Goal: Communication & Community: Answer question/provide support

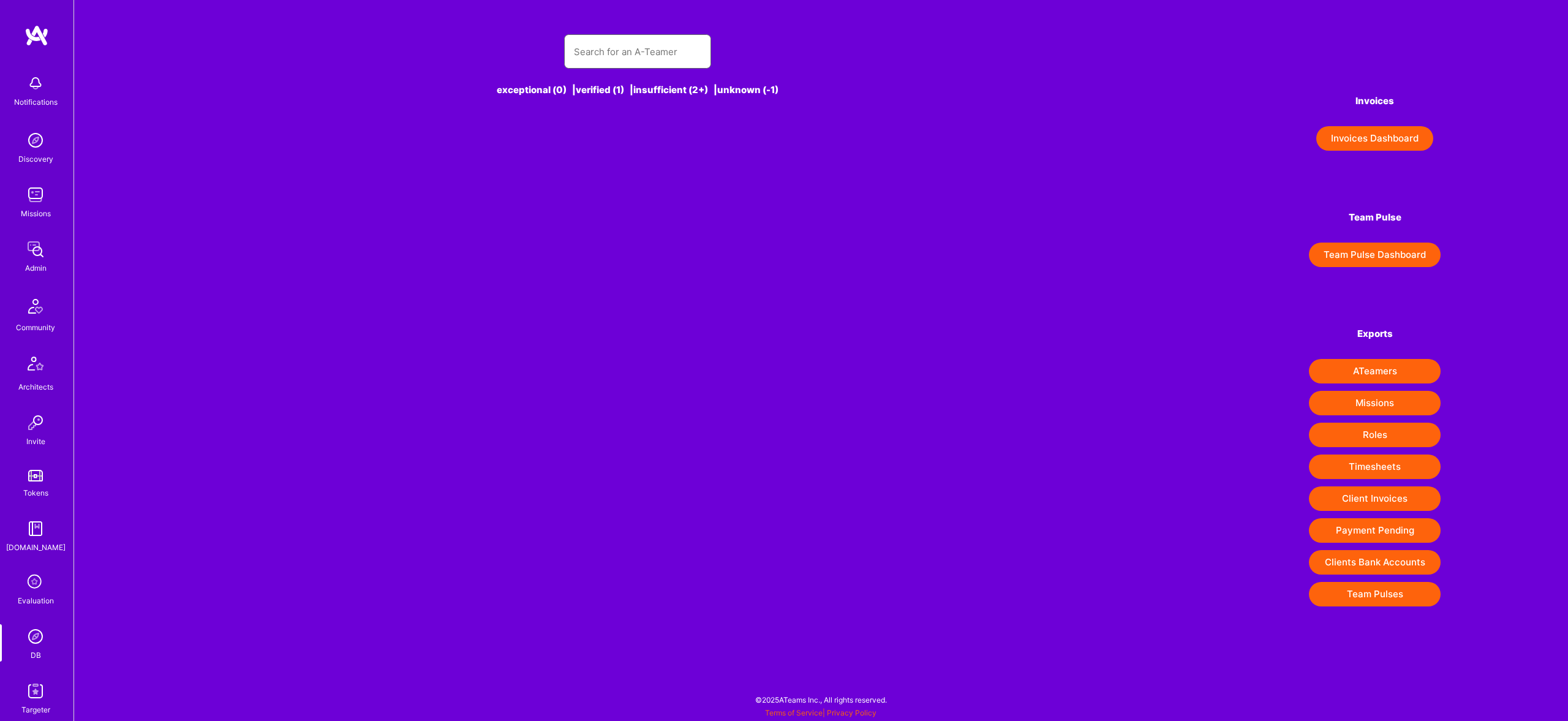
click at [618, 48] on input "text" at bounding box center [637, 52] width 128 height 32
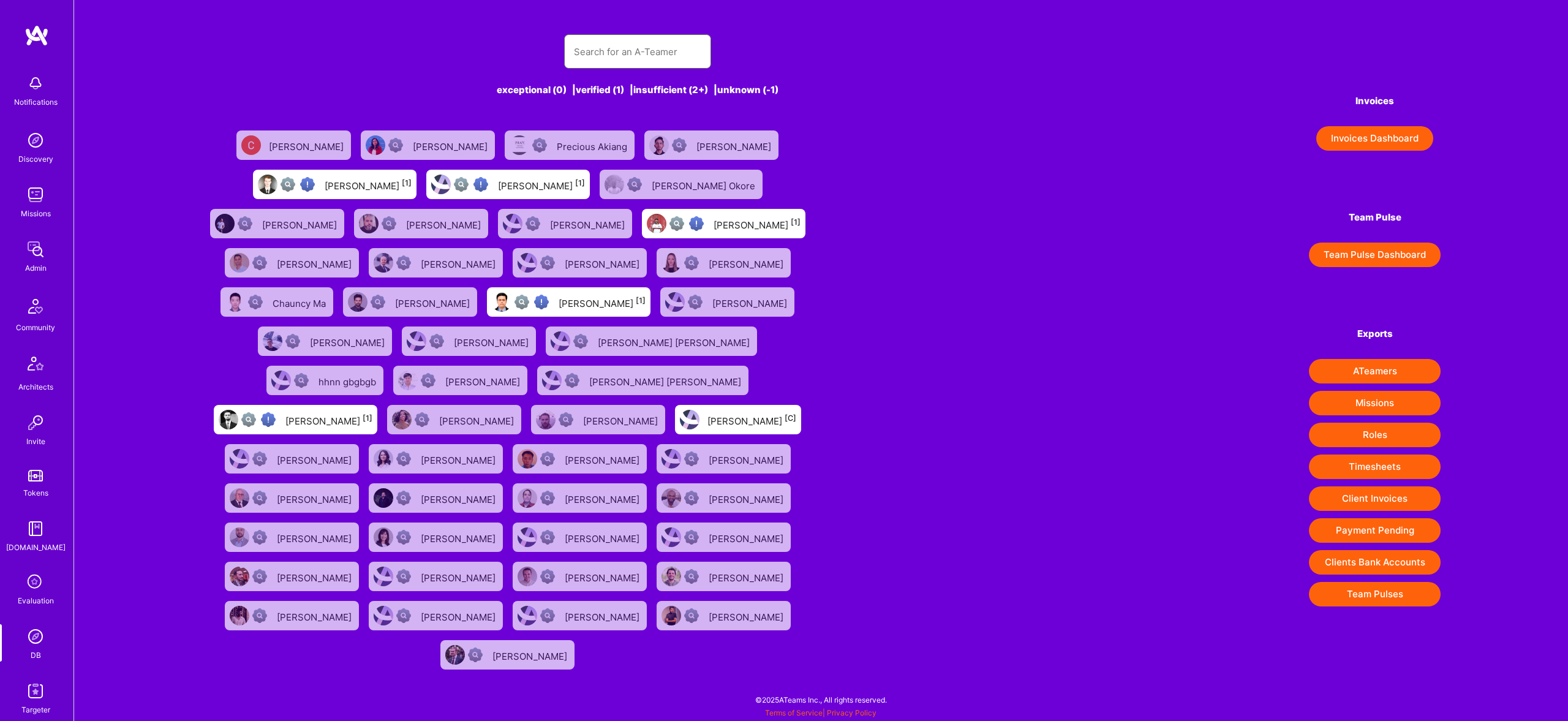
paste input "3,050."
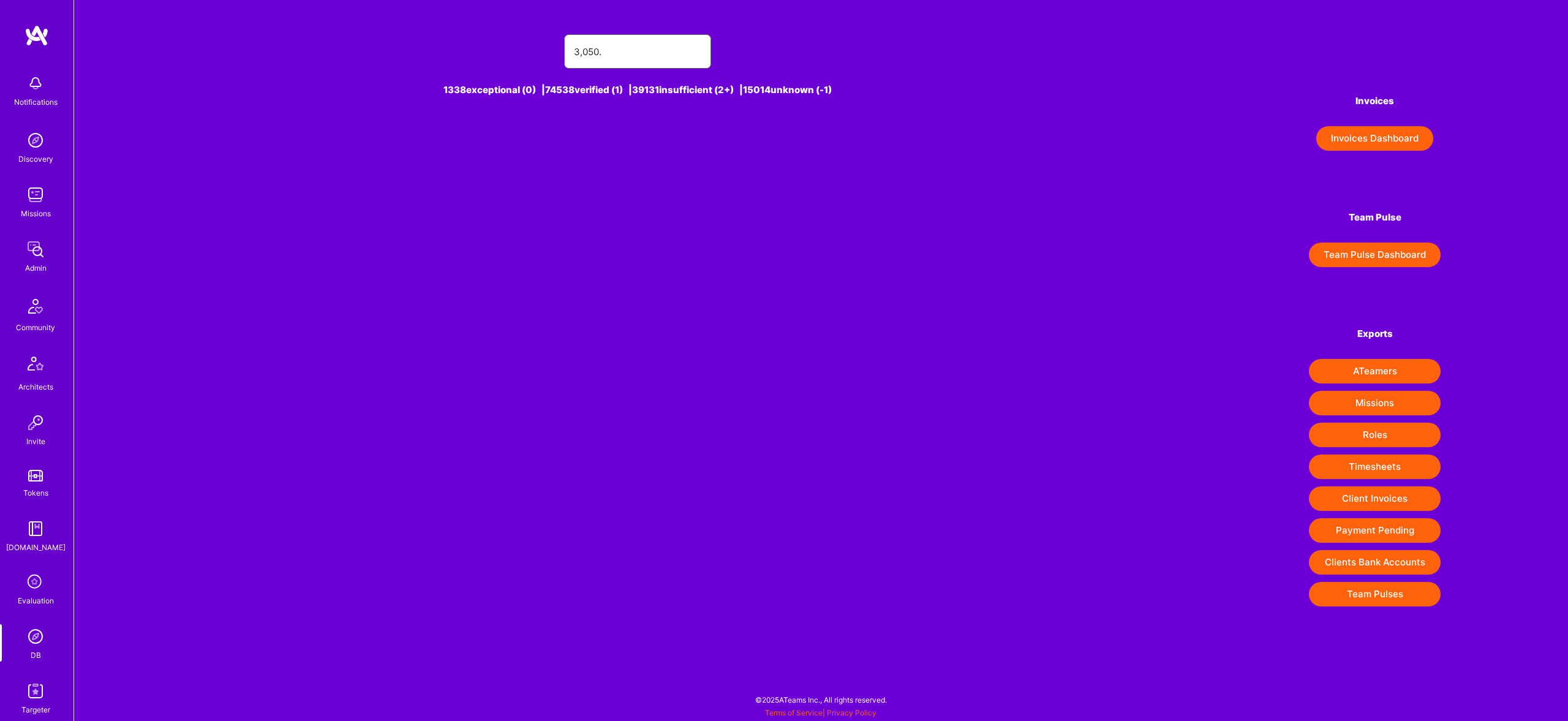
drag, startPoint x: 627, startPoint y: 48, endPoint x: 384, endPoint y: 37, distance: 243.2
click at [384, 37] on div "3,050." at bounding box center [637, 52] width 873 height 34
type input "pedro nogueira"
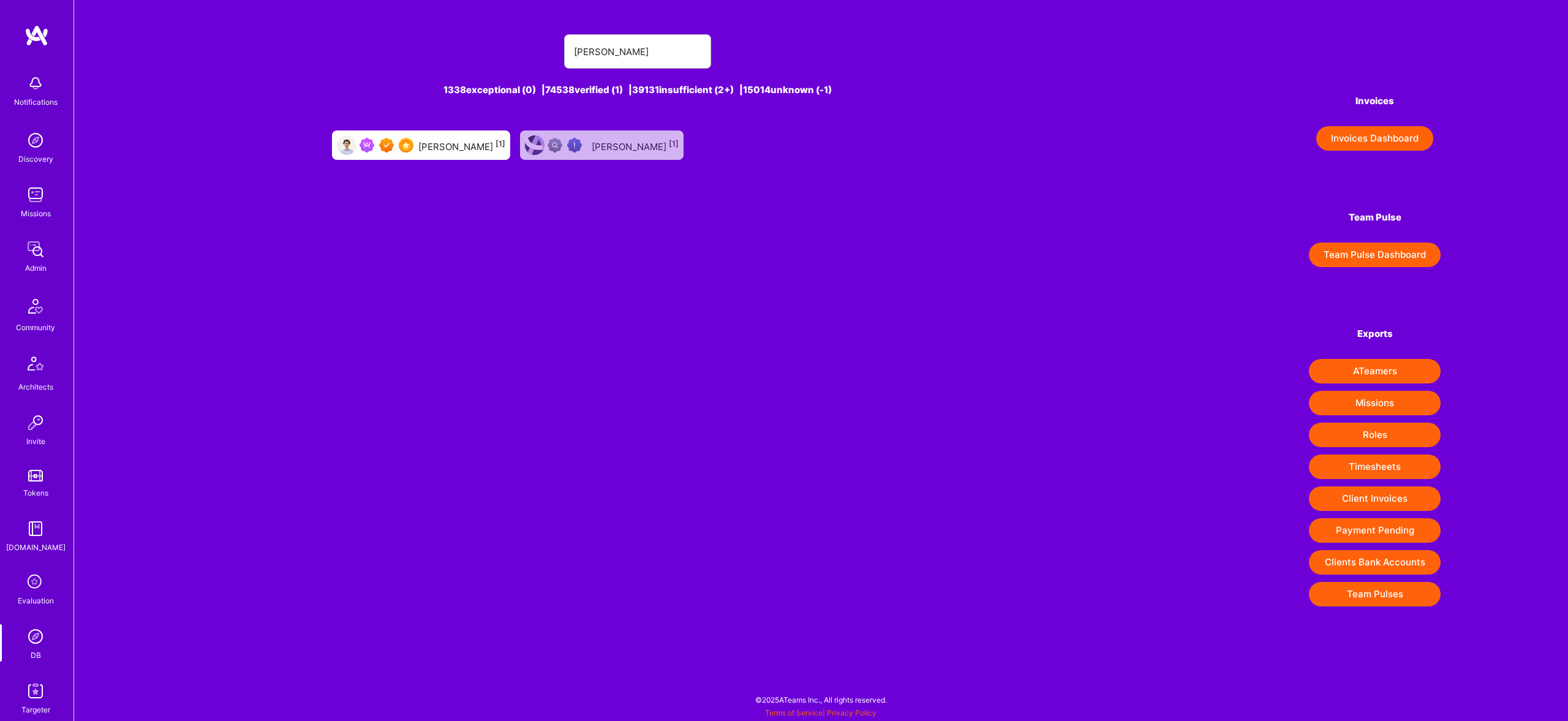
click at [459, 146] on div "Pedro Nogueira [1]" at bounding box center [461, 145] width 87 height 16
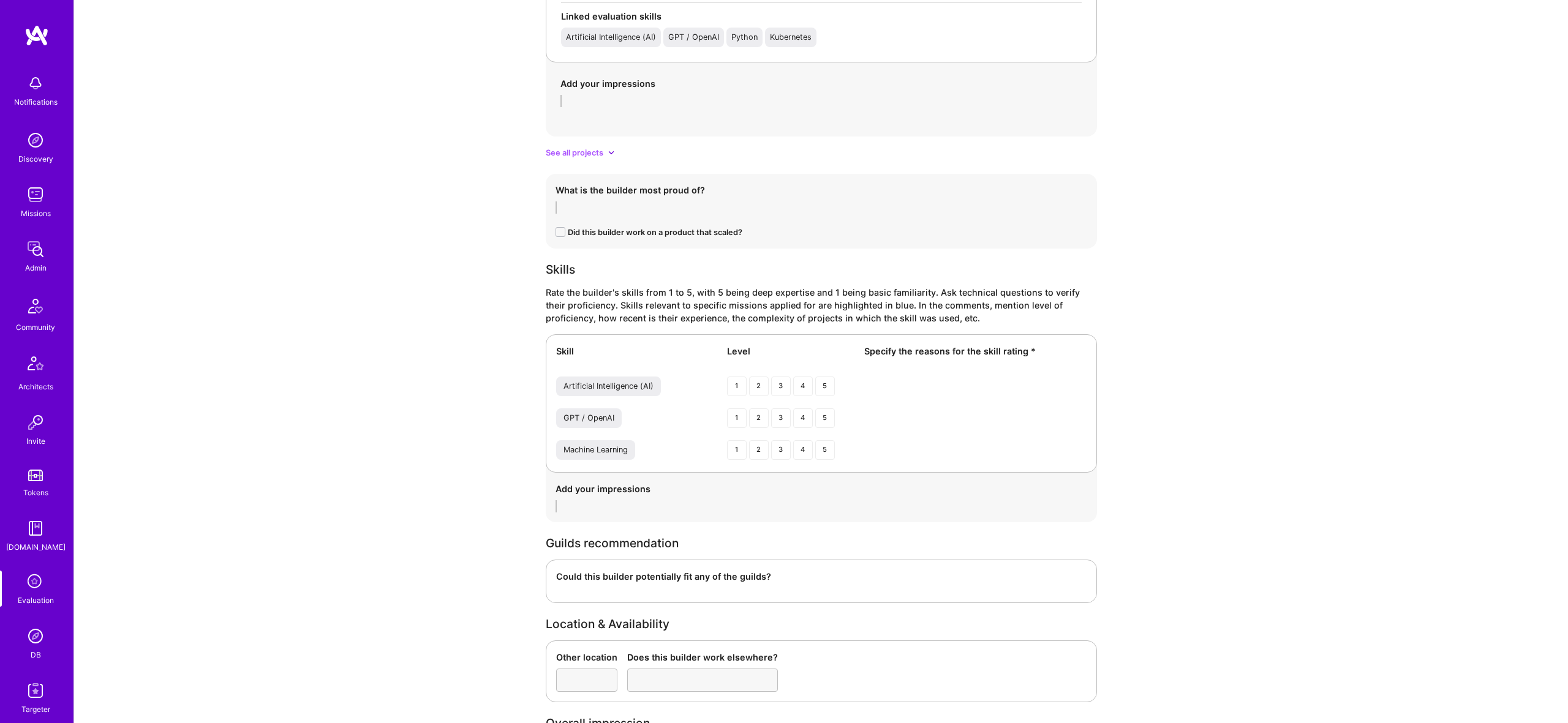
scroll to position [1738, 0]
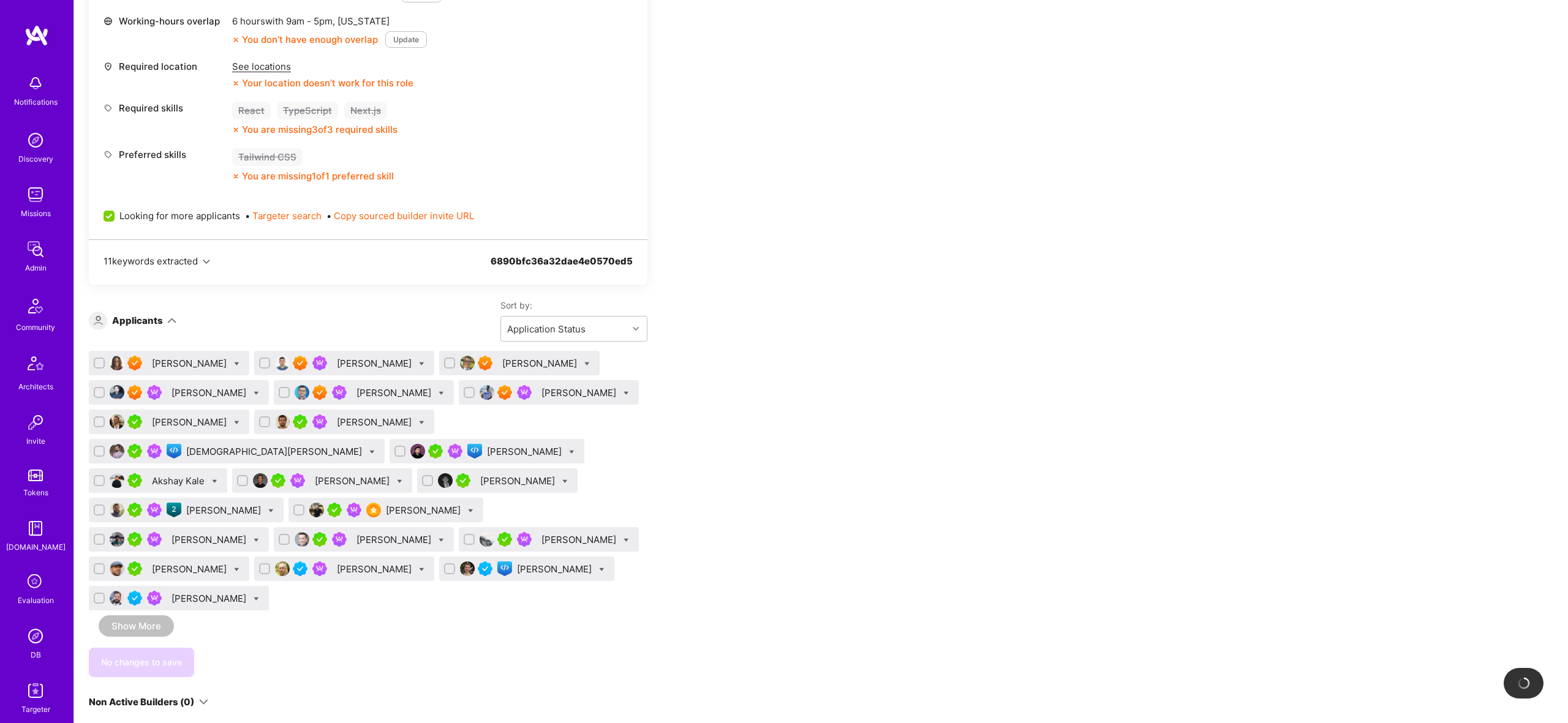
scroll to position [610, 0]
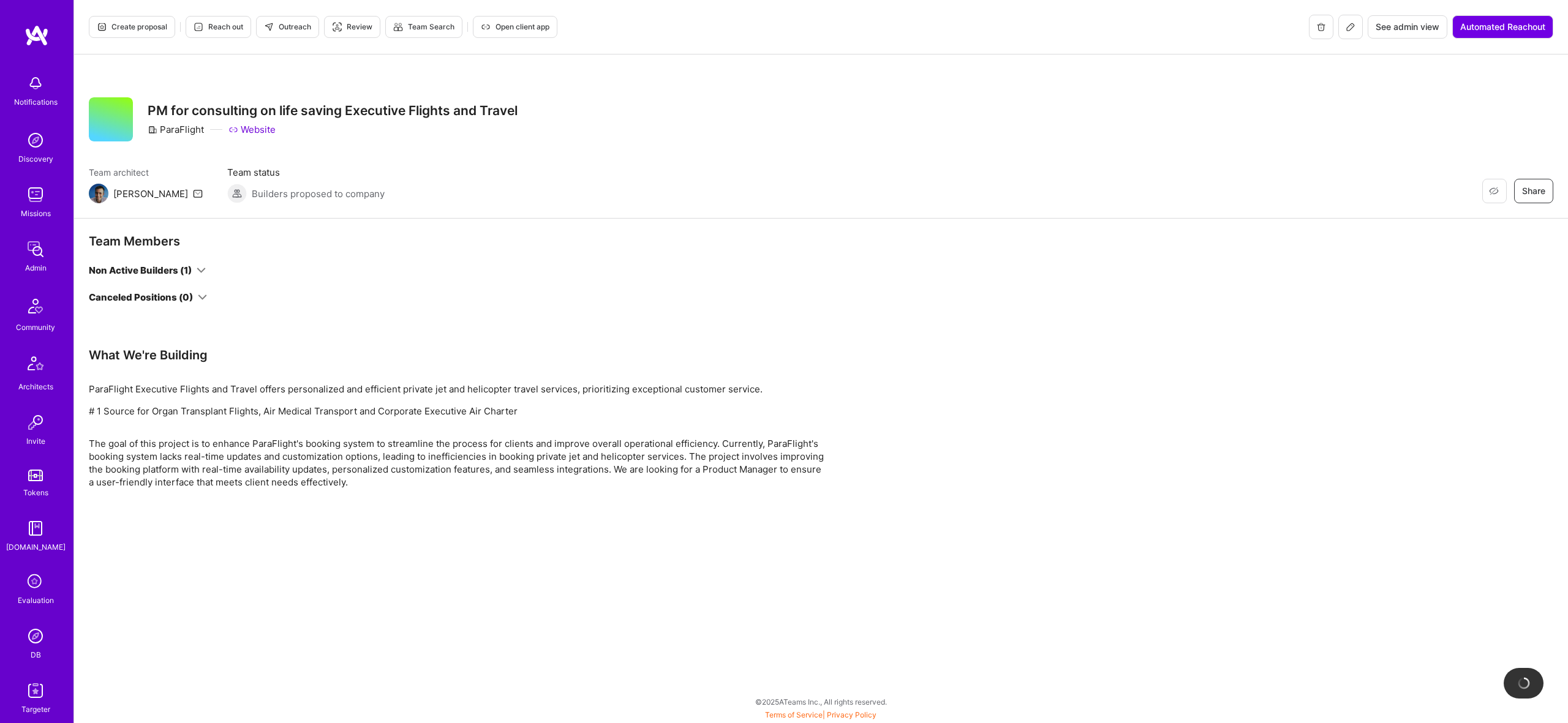
click at [179, 302] on div "Canceled Positions (0)" at bounding box center [141, 297] width 104 height 13
click at [197, 272] on icon at bounding box center [201, 270] width 9 height 9
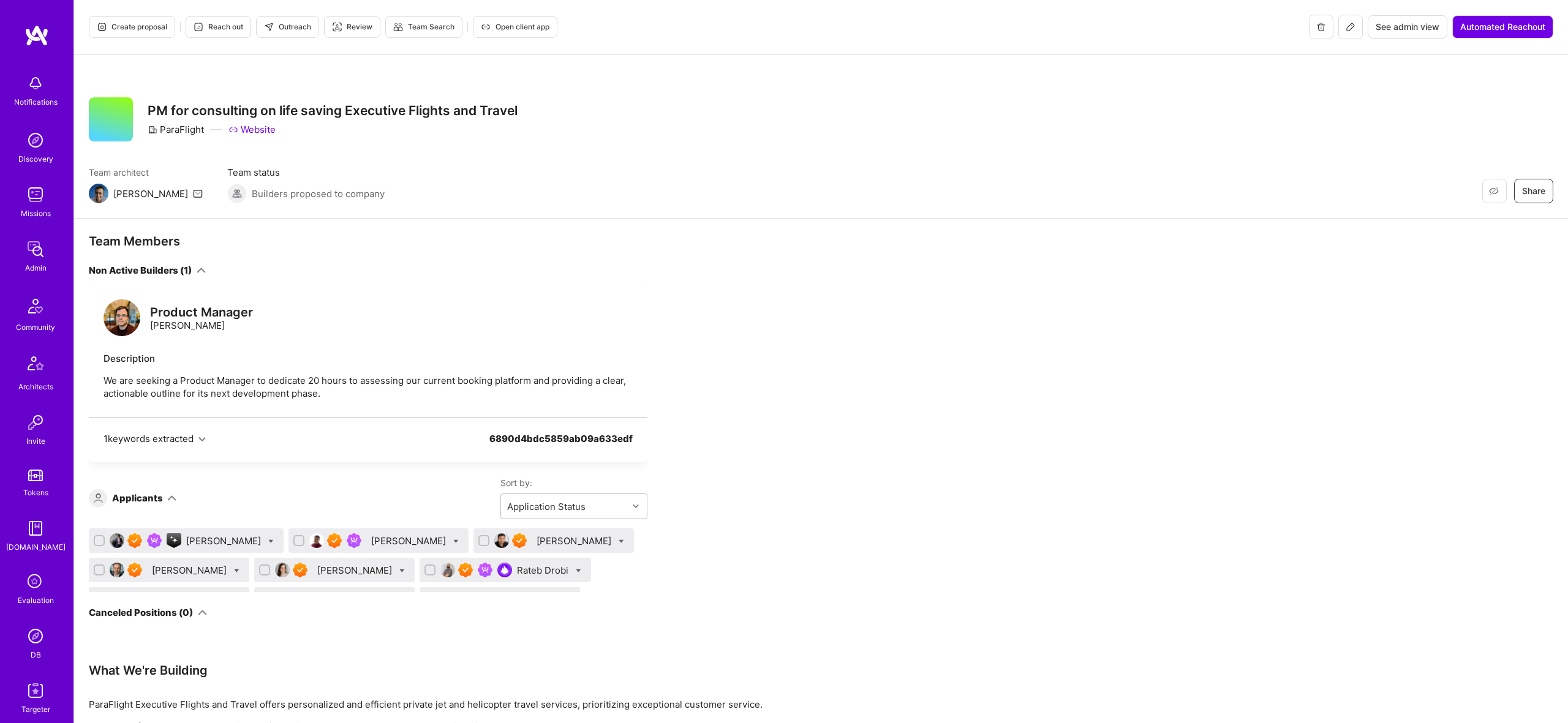
click at [197, 272] on icon at bounding box center [201, 270] width 9 height 9
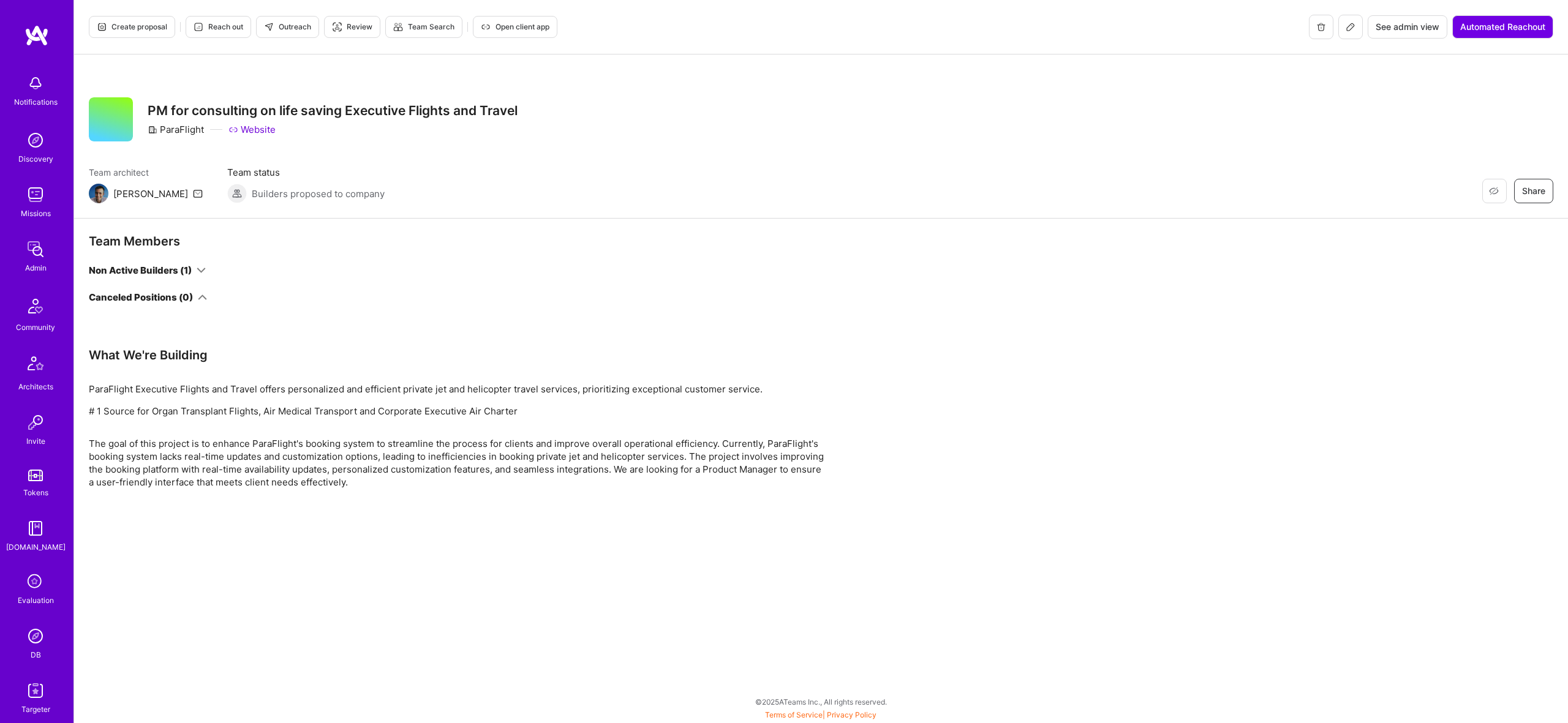
click at [198, 295] on icon at bounding box center [202, 297] width 9 height 9
click at [197, 273] on icon at bounding box center [201, 270] width 9 height 9
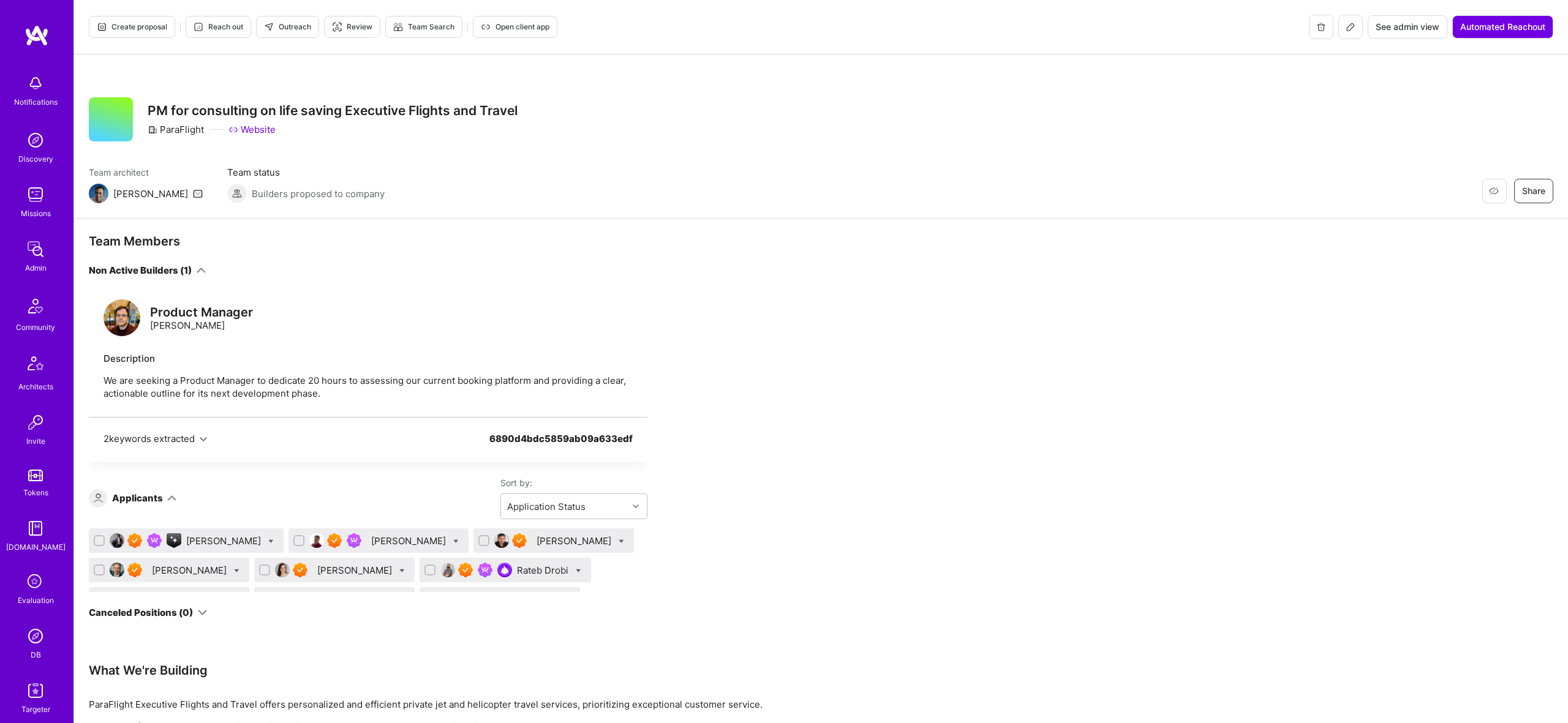
scroll to position [3, 0]
click at [120, 29] on span "Create proposal" at bounding box center [132, 27] width 70 height 11
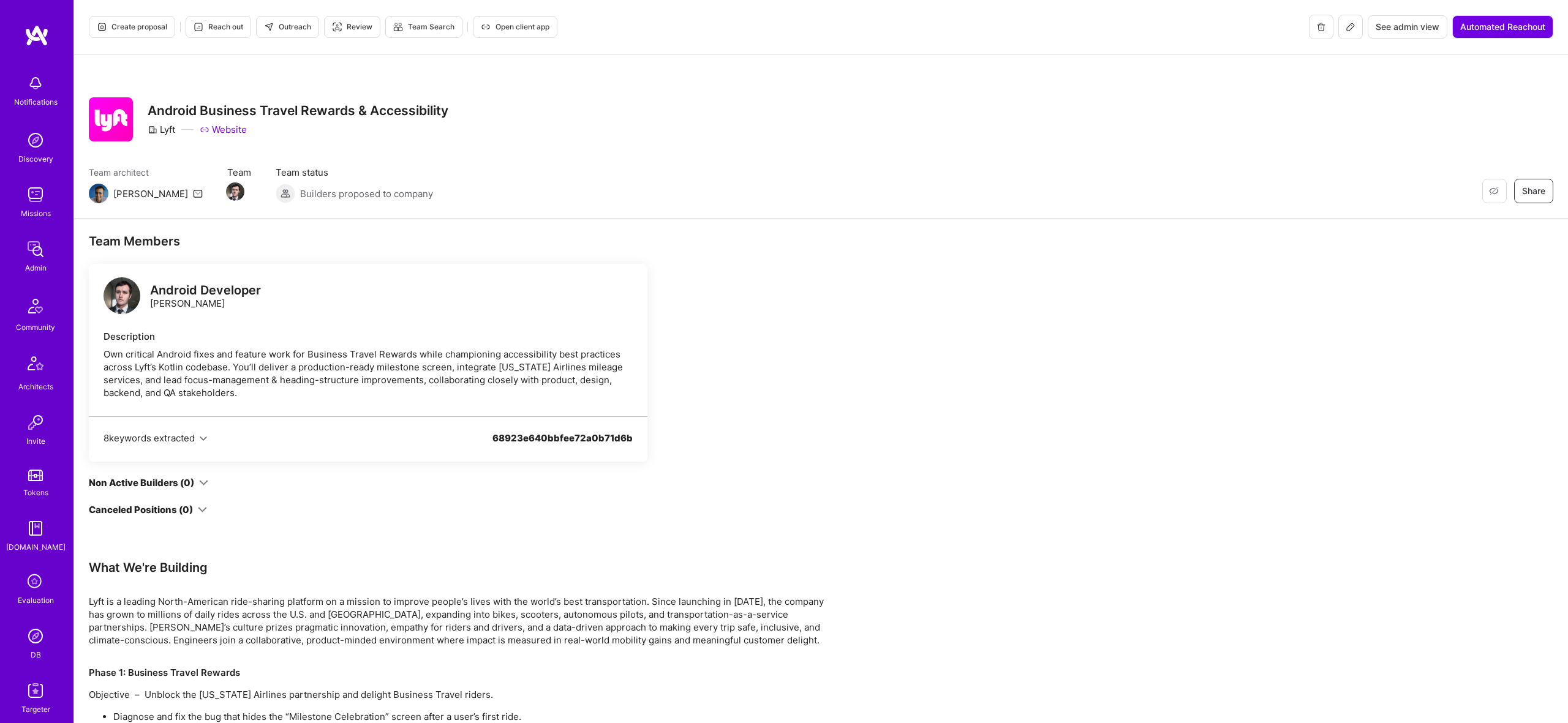
click at [141, 26] on span "Create proposal" at bounding box center [132, 27] width 70 height 11
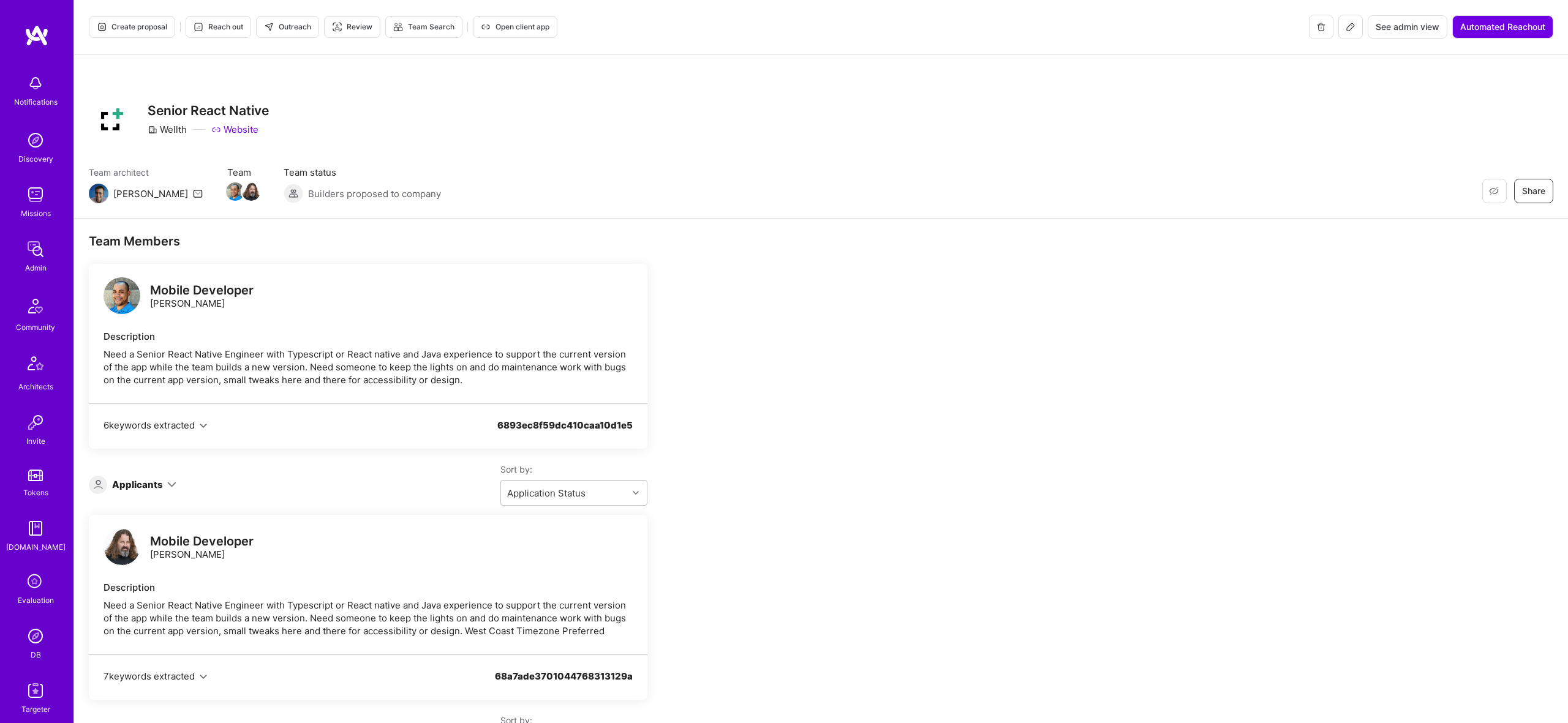
click at [133, 27] on span "Create proposal" at bounding box center [132, 27] width 70 height 11
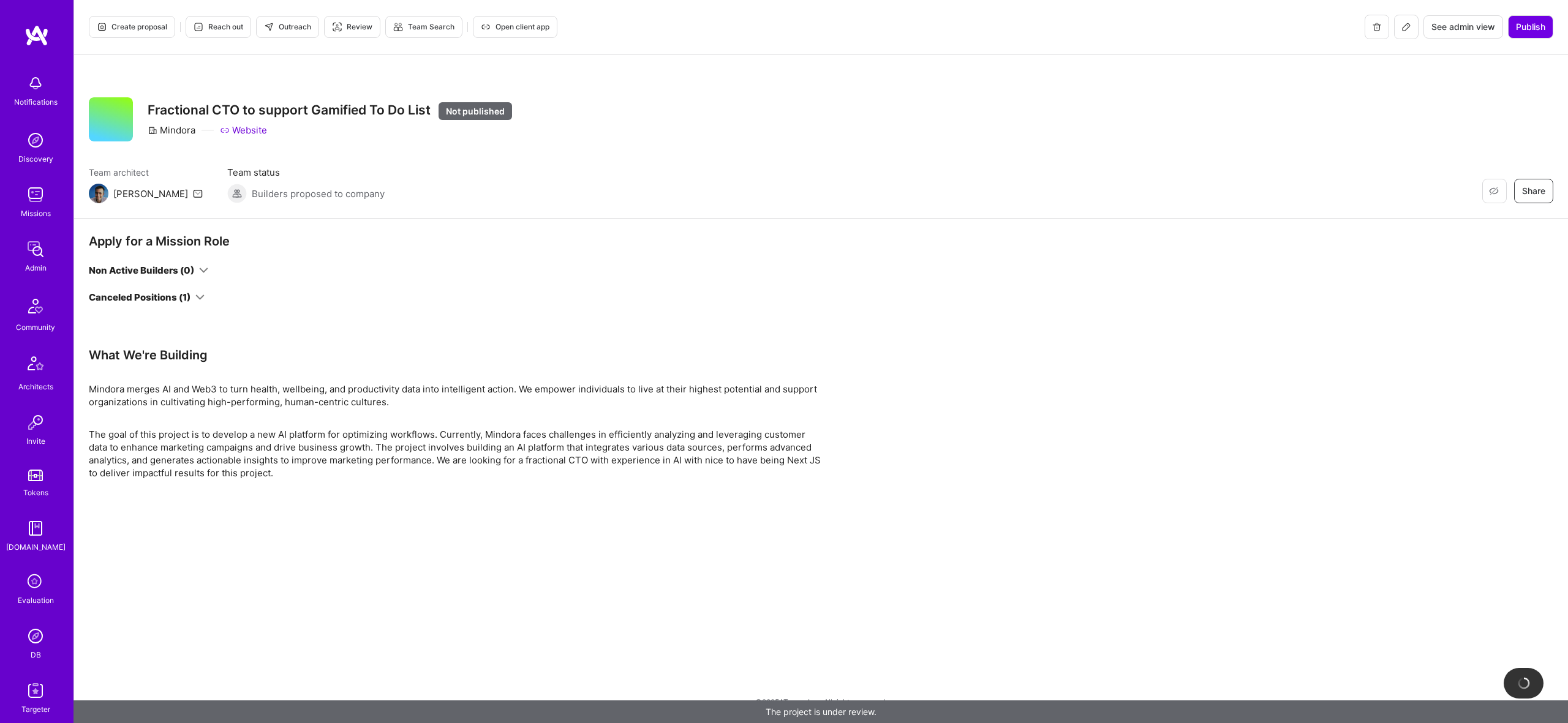
click at [201, 296] on icon at bounding box center [200, 297] width 9 height 9
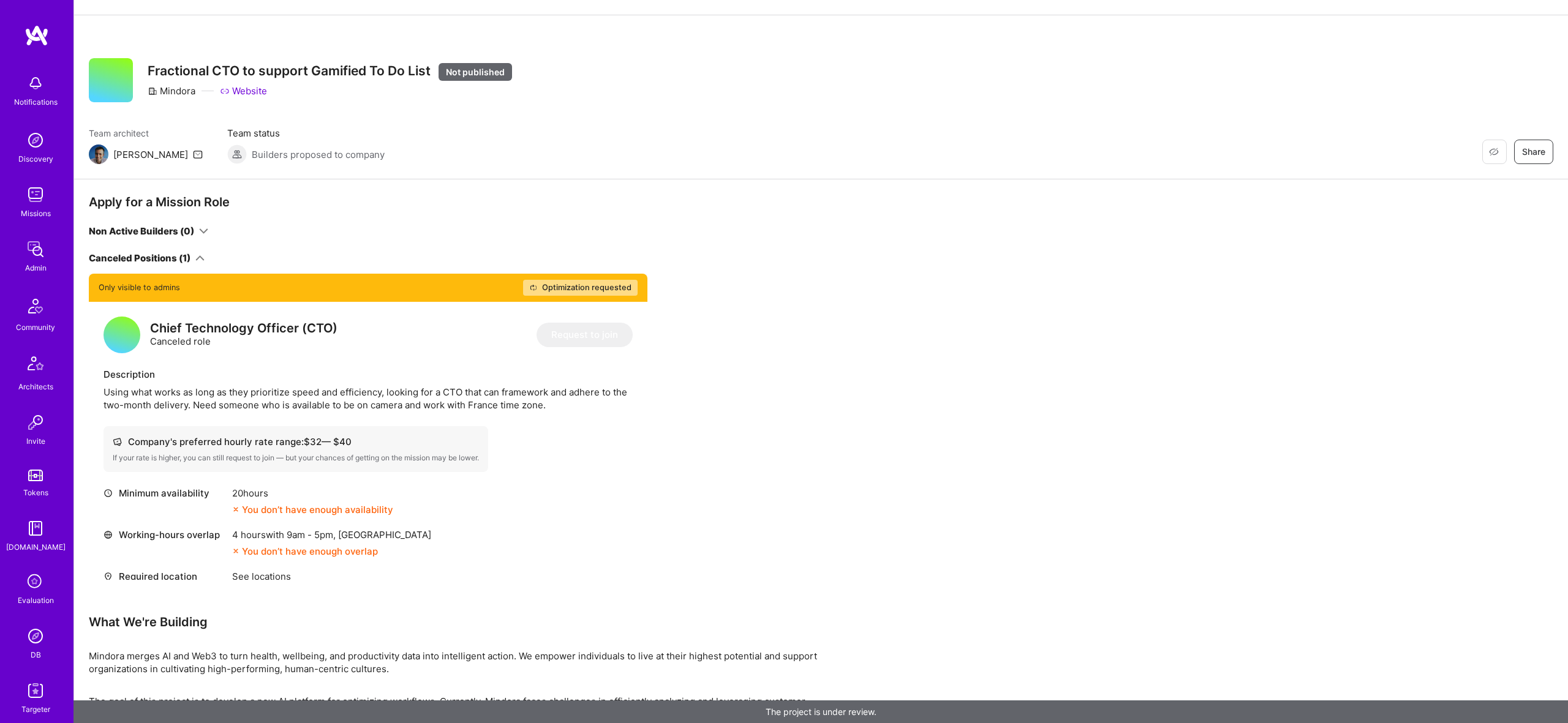
scroll to position [38, 0]
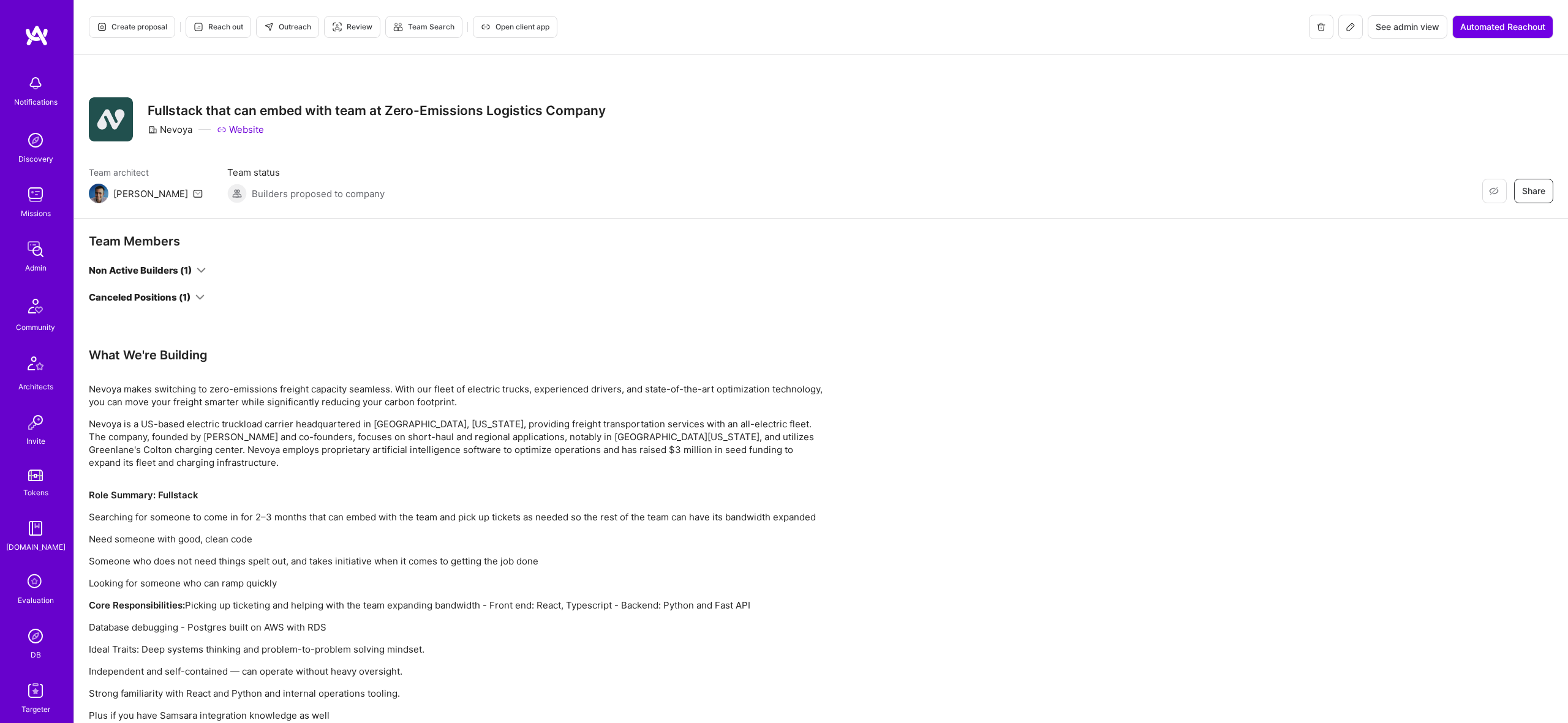
click at [200, 272] on icon at bounding box center [201, 270] width 9 height 9
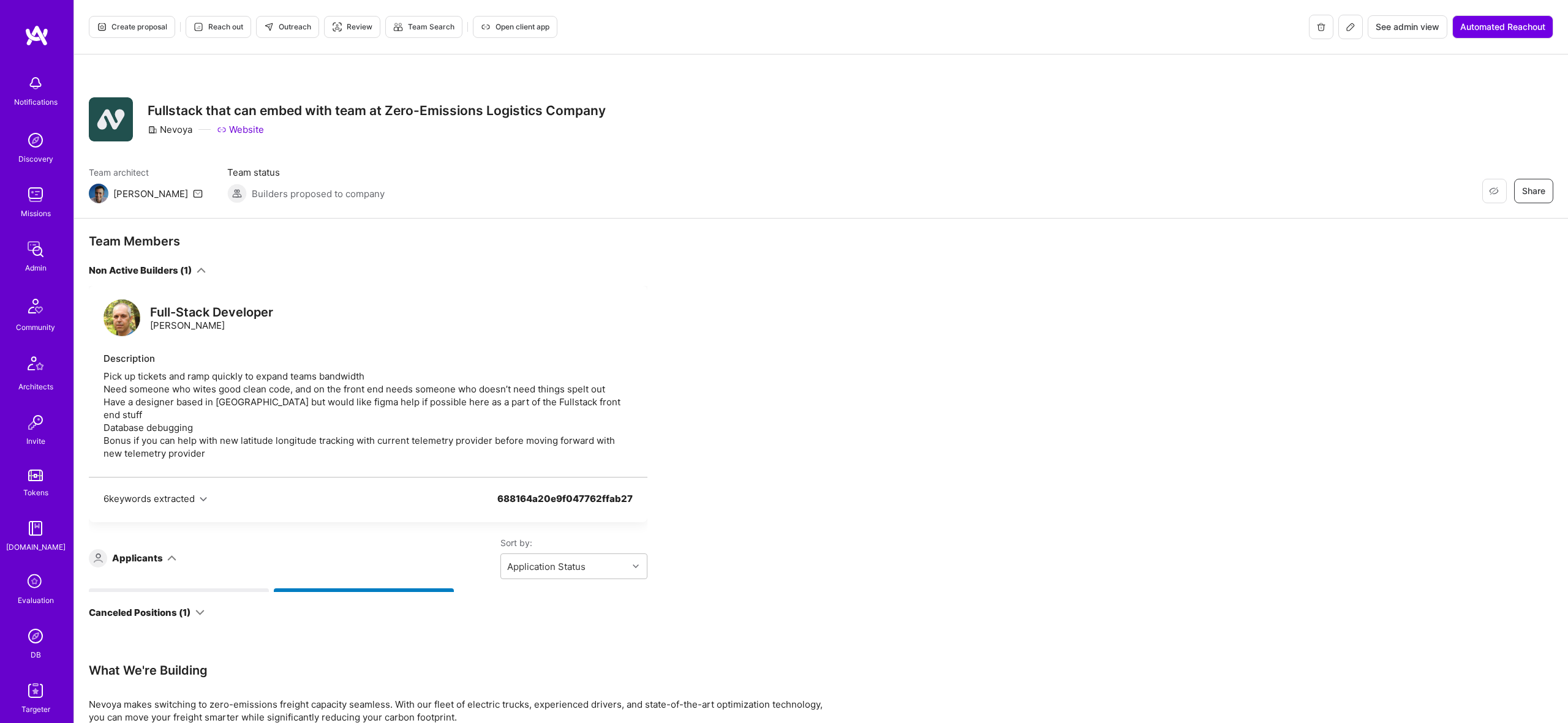
click at [124, 27] on span "Create proposal" at bounding box center [132, 27] width 70 height 11
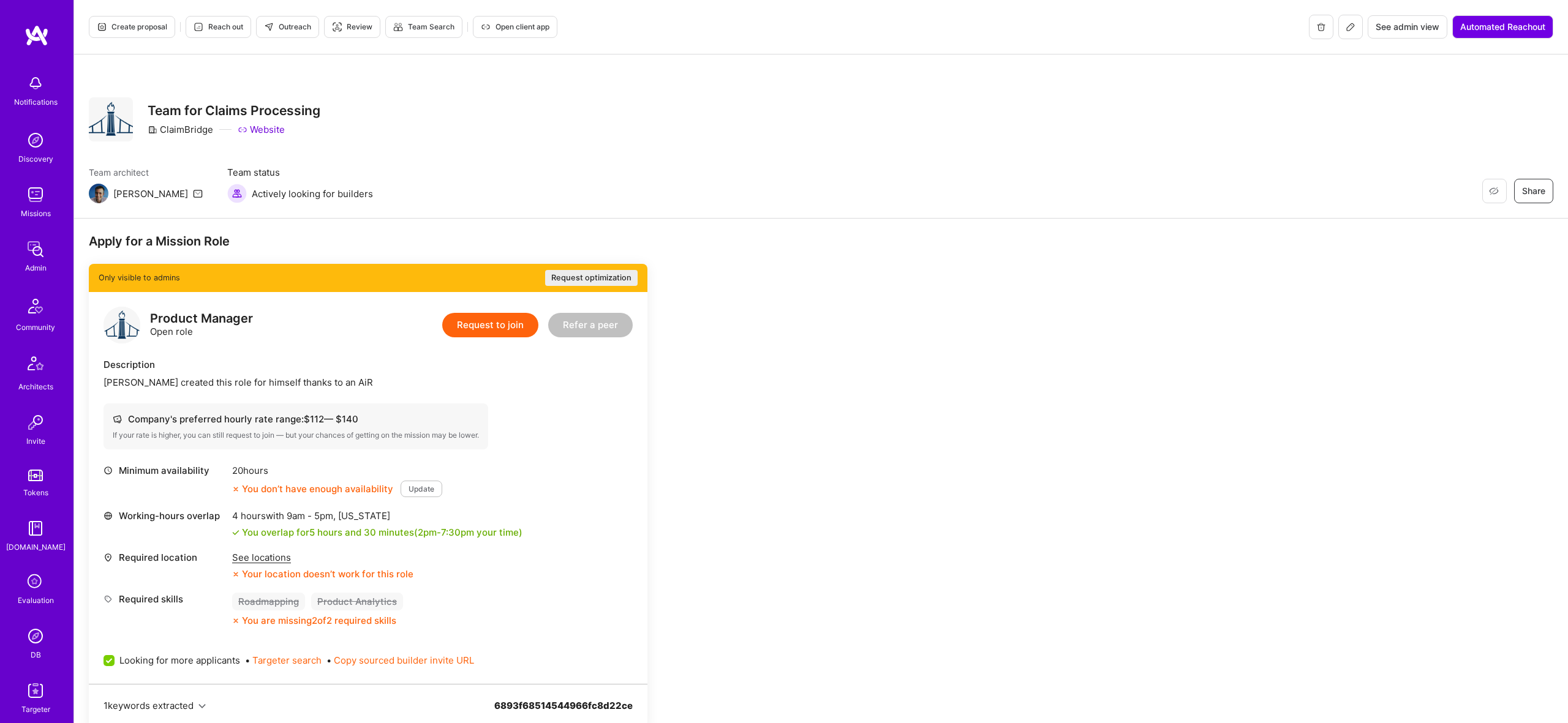
click at [138, 22] on span "Create proposal" at bounding box center [132, 27] width 70 height 11
click at [136, 26] on span "Create proposal" at bounding box center [132, 27] width 70 height 11
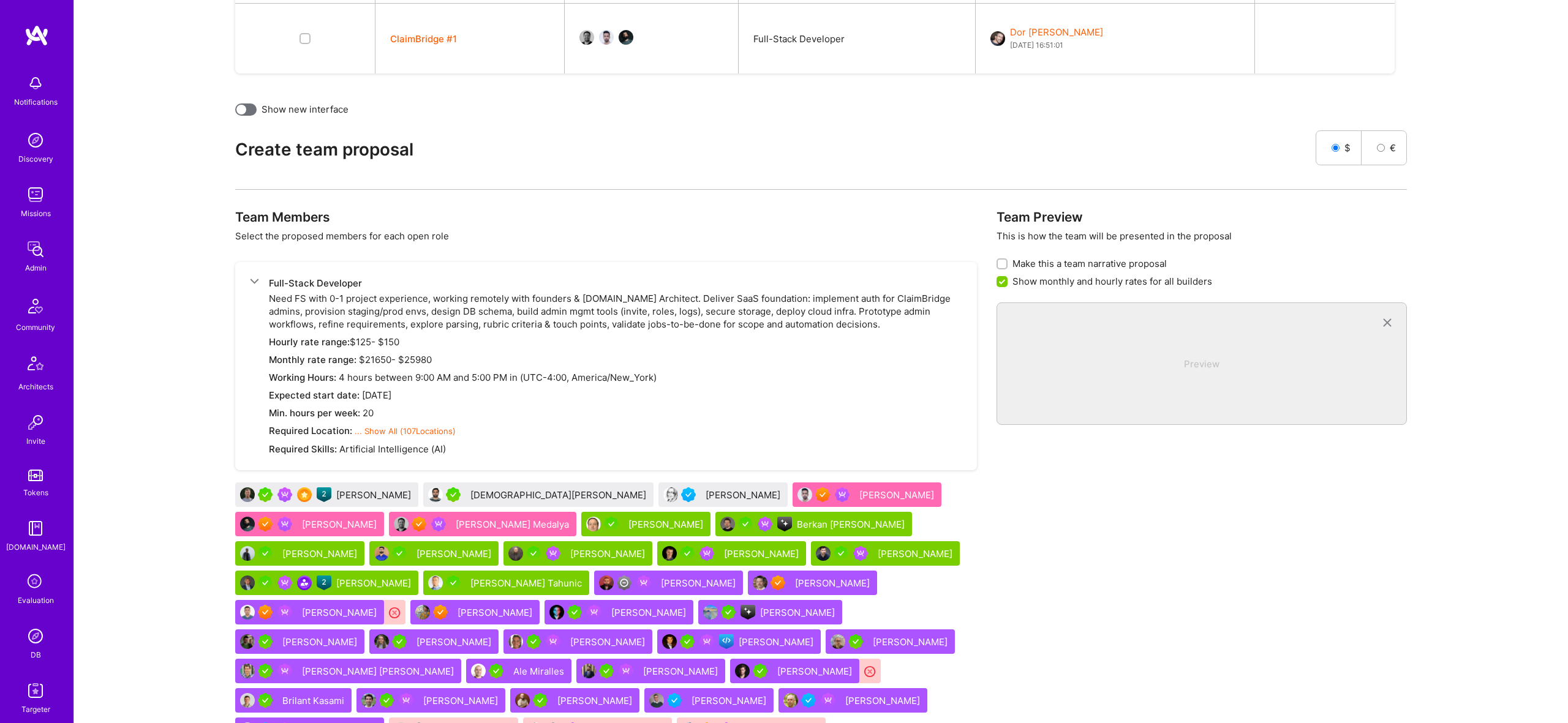
scroll to position [413, 0]
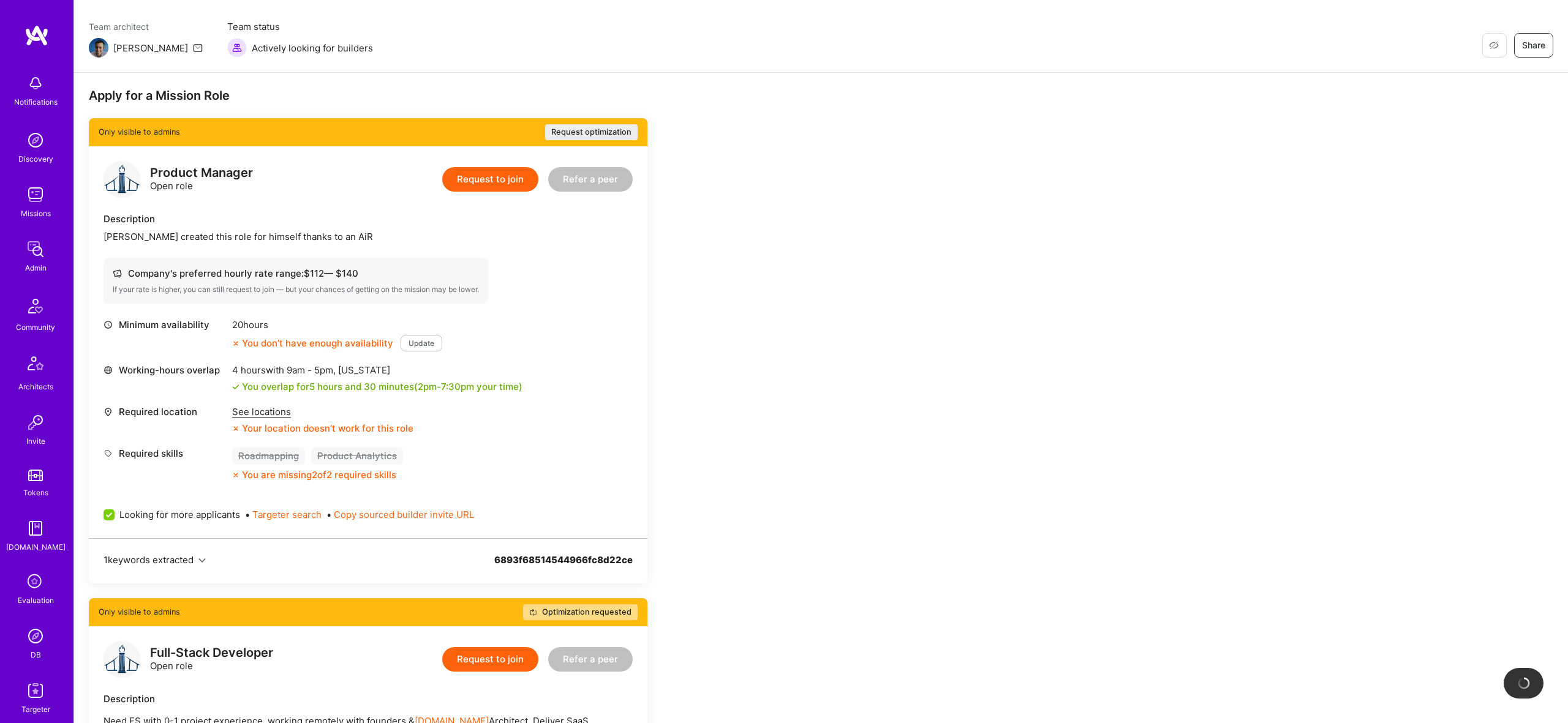
scroll to position [146, 0]
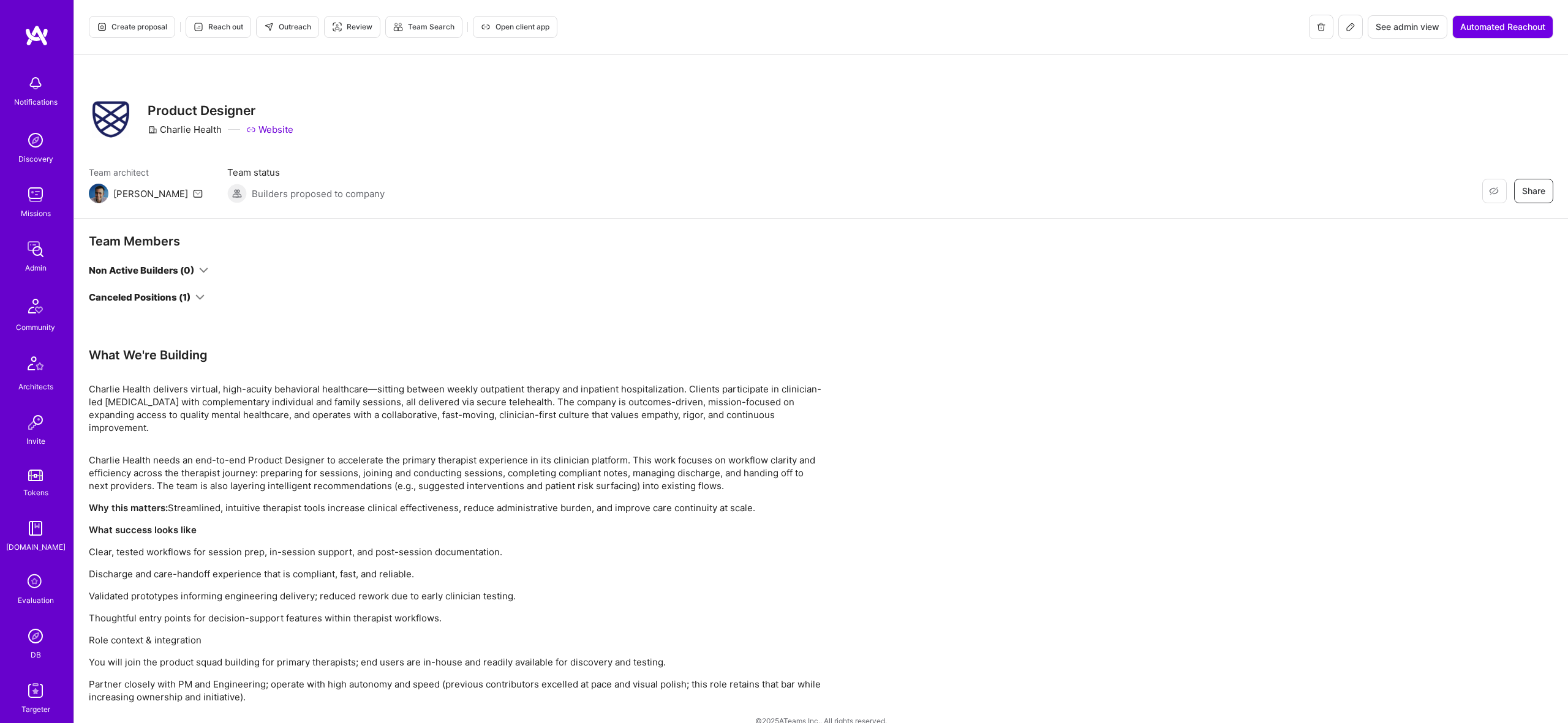
click at [137, 21] on button "Create proposal" at bounding box center [132, 27] width 86 height 22
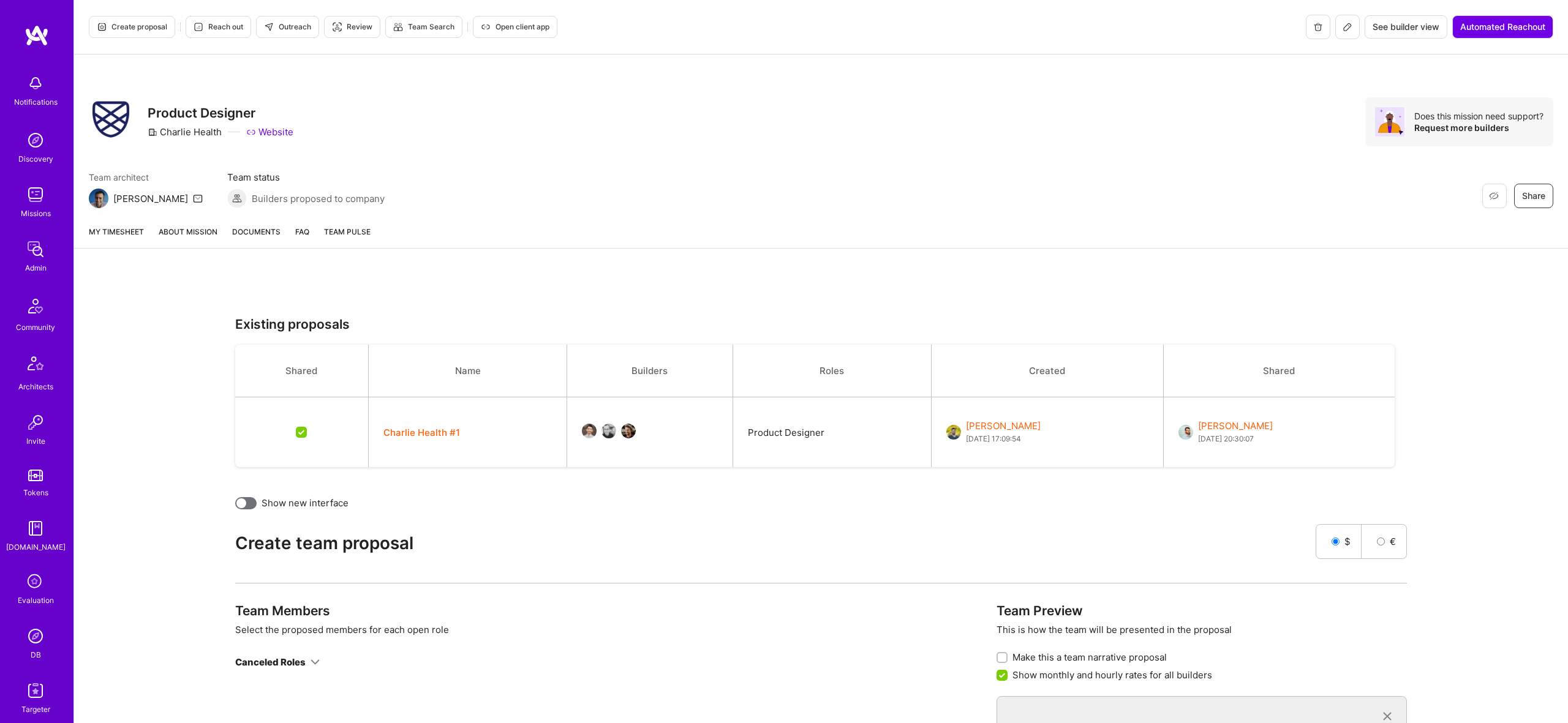
click at [1344, 27] on icon at bounding box center [1348, 27] width 10 height 10
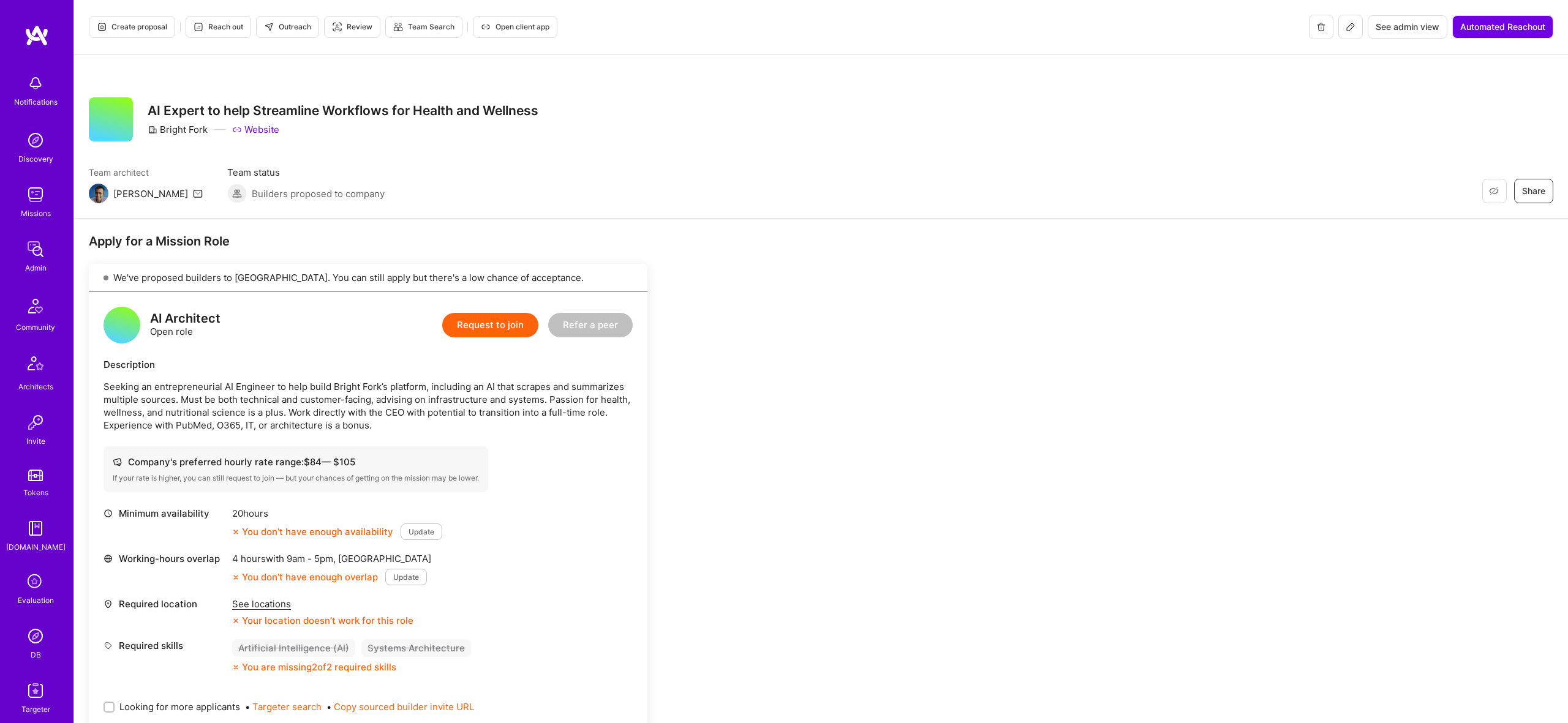
click at [161, 27] on span "Create proposal" at bounding box center [132, 27] width 70 height 11
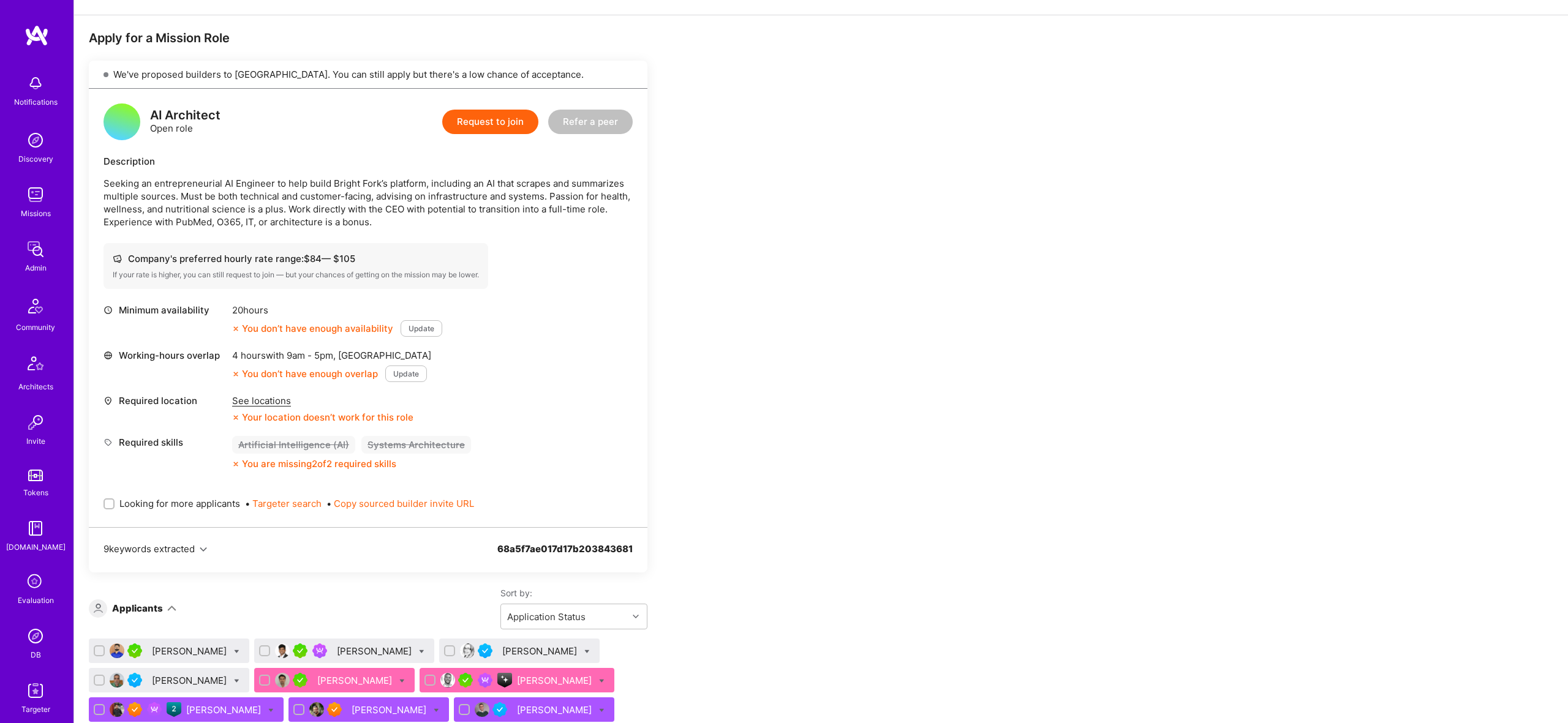
scroll to position [112, 0]
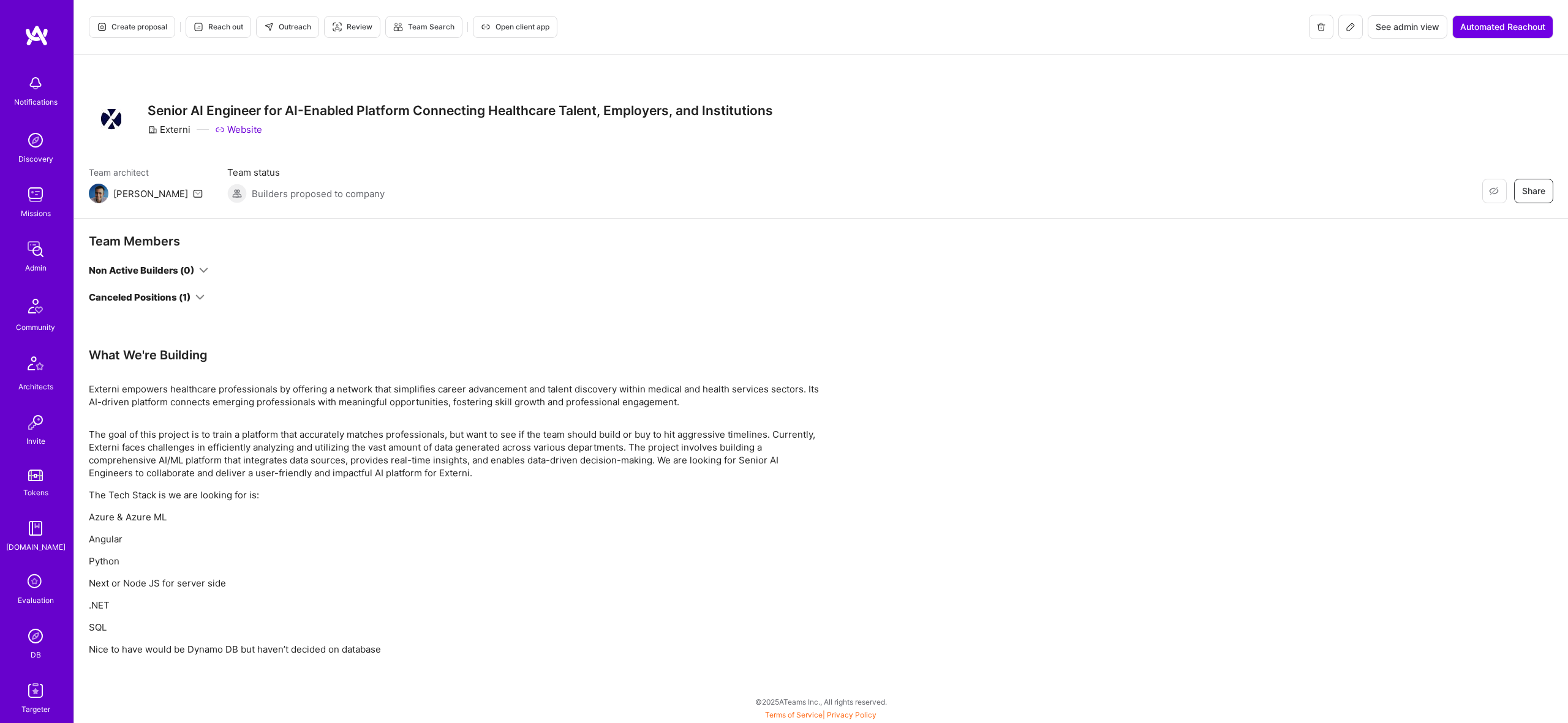
click at [184, 286] on div "Non Active Builders (0) Canceled Positions (1)" at bounding box center [368, 284] width 559 height 40
click at [192, 300] on div "Canceled Positions (1)" at bounding box center [146, 297] width 115 height 13
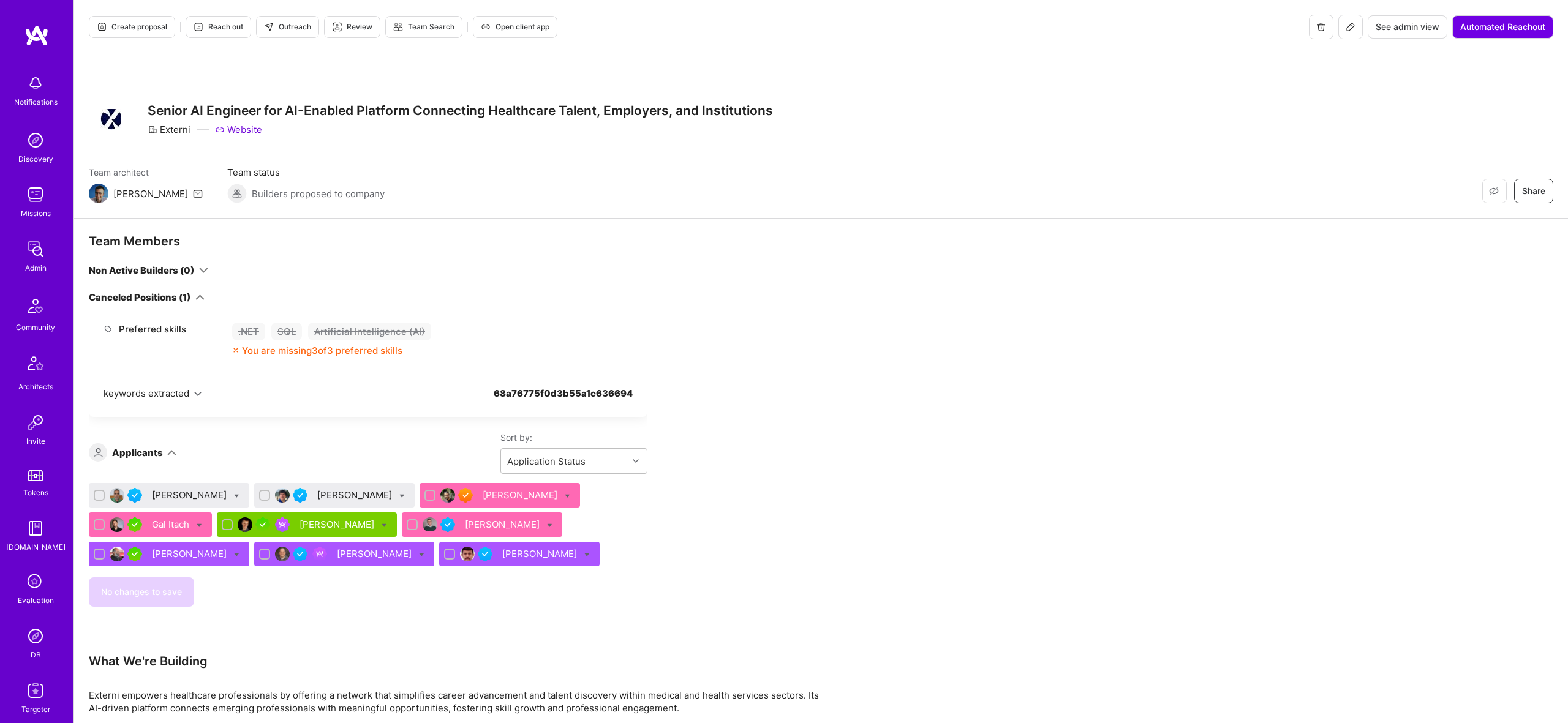
scroll to position [405, 0]
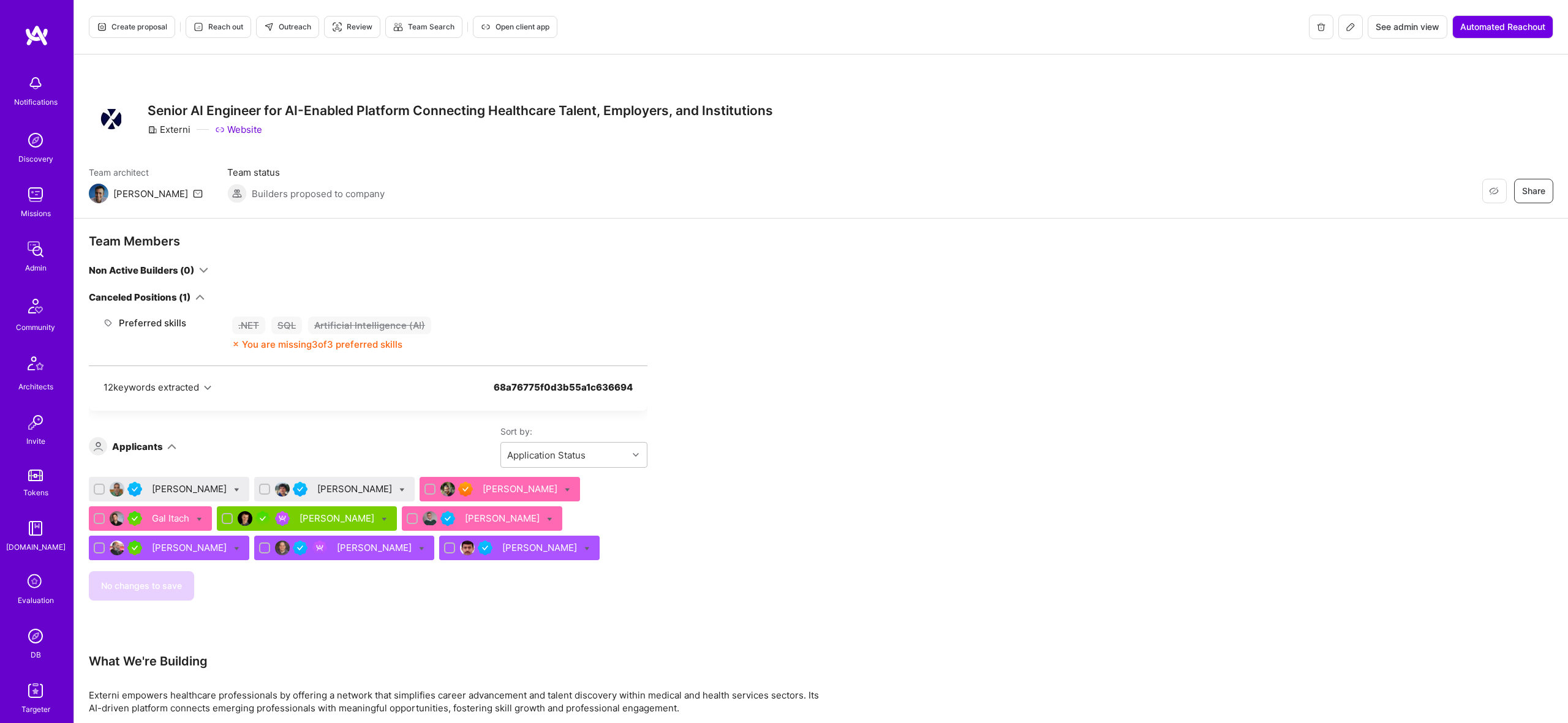
click at [149, 32] on button "Create proposal" at bounding box center [132, 27] width 86 height 22
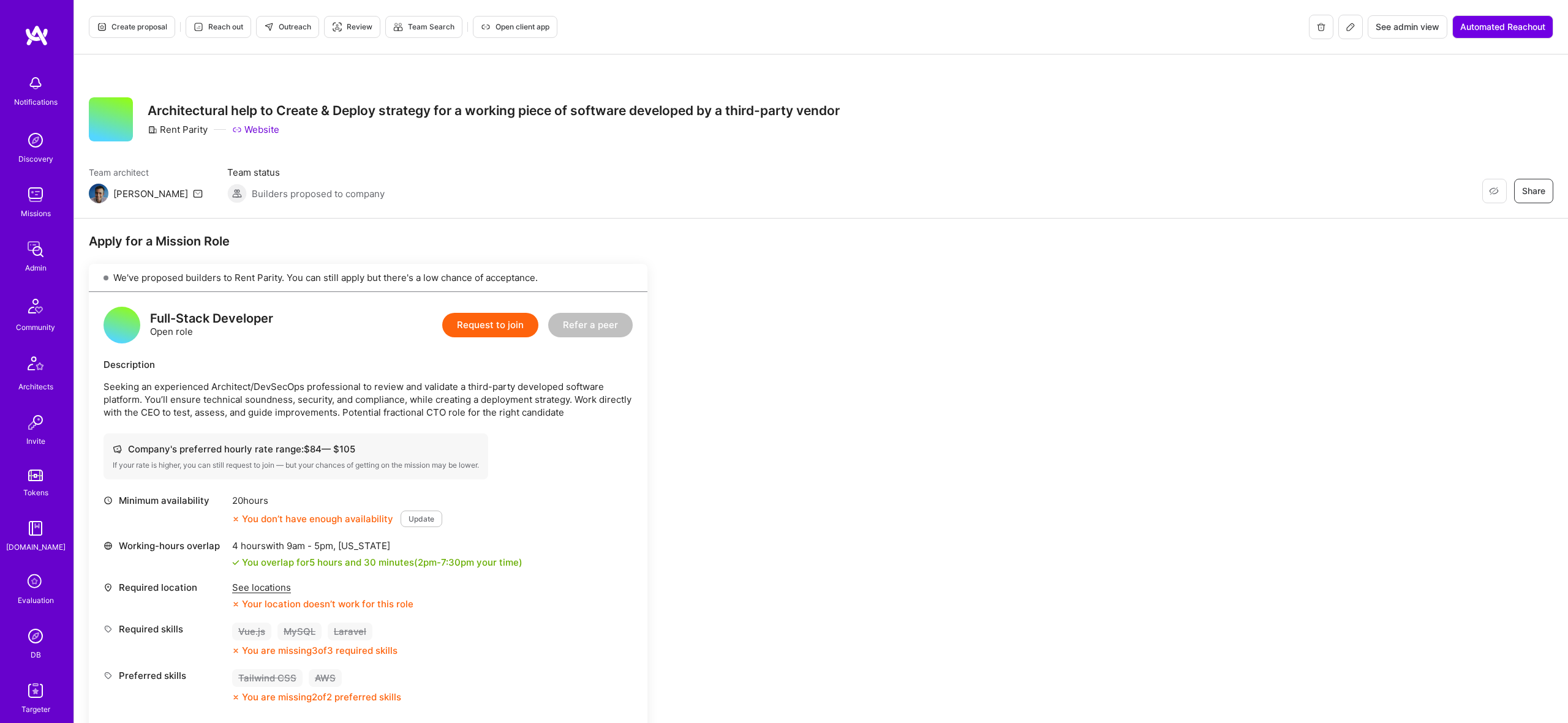
click at [140, 34] on button "Create proposal" at bounding box center [132, 27] width 86 height 22
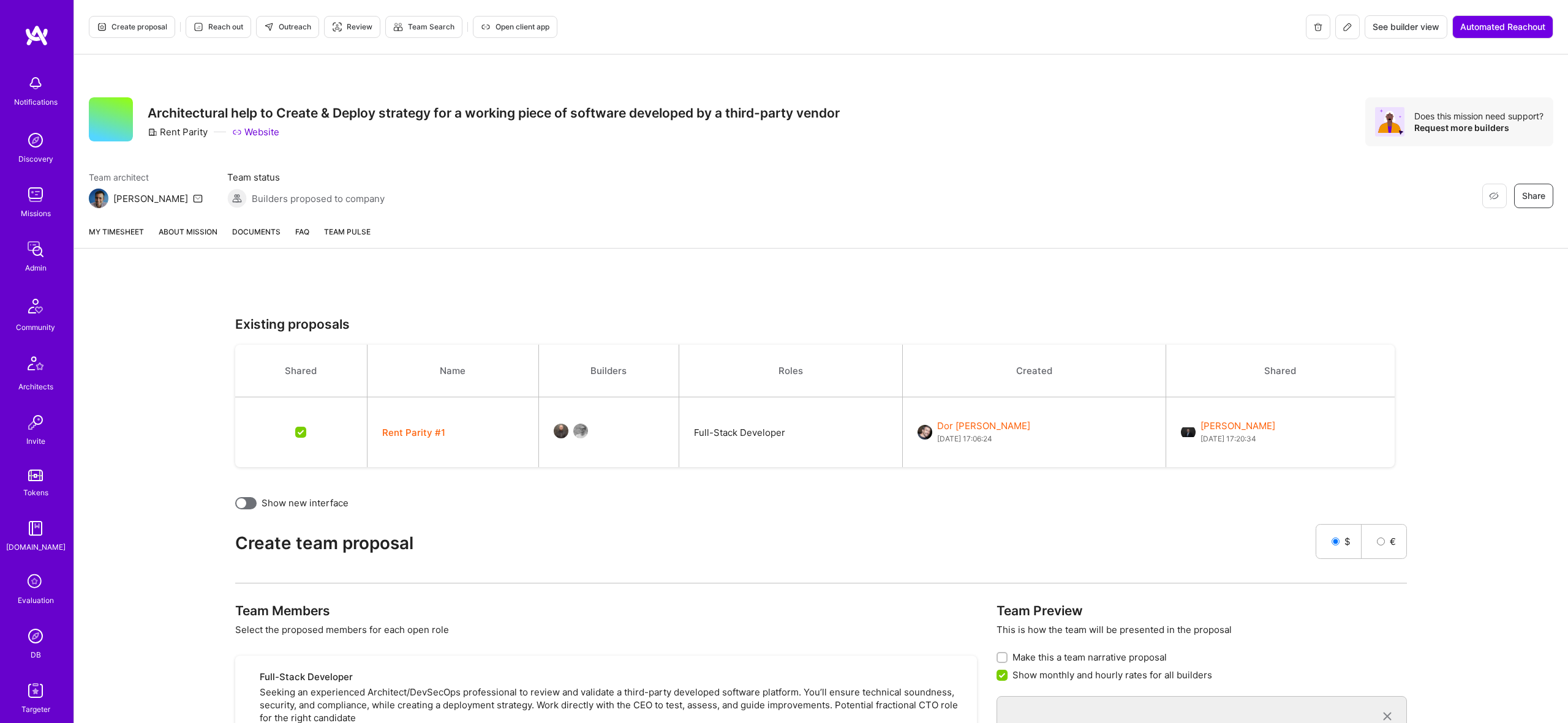
scroll to position [343, 0]
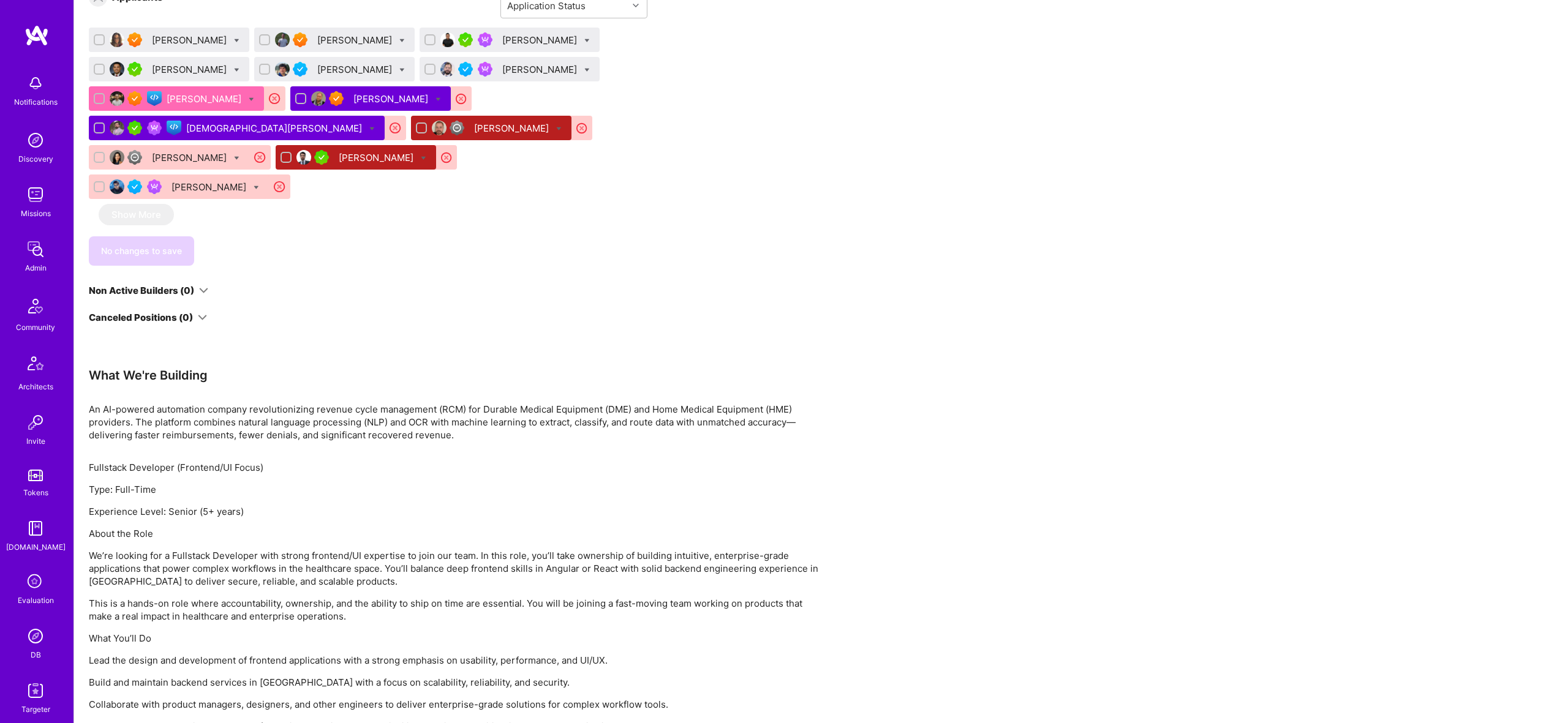
scroll to position [766, 0]
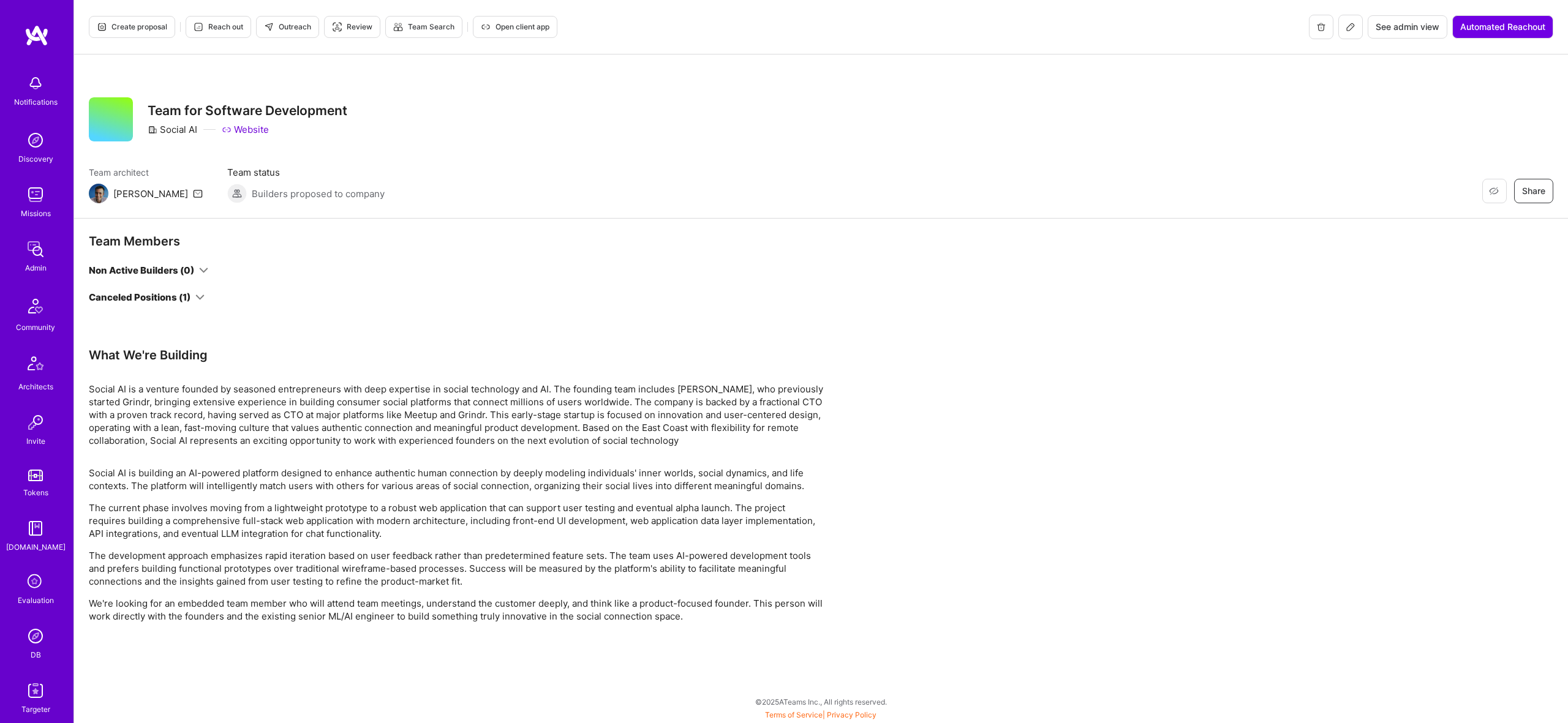
click at [183, 304] on div "Team Members Non Active Builders (0) Canceled Positions (1)" at bounding box center [368, 289] width 559 height 114
click at [199, 297] on icon at bounding box center [200, 297] width 9 height 9
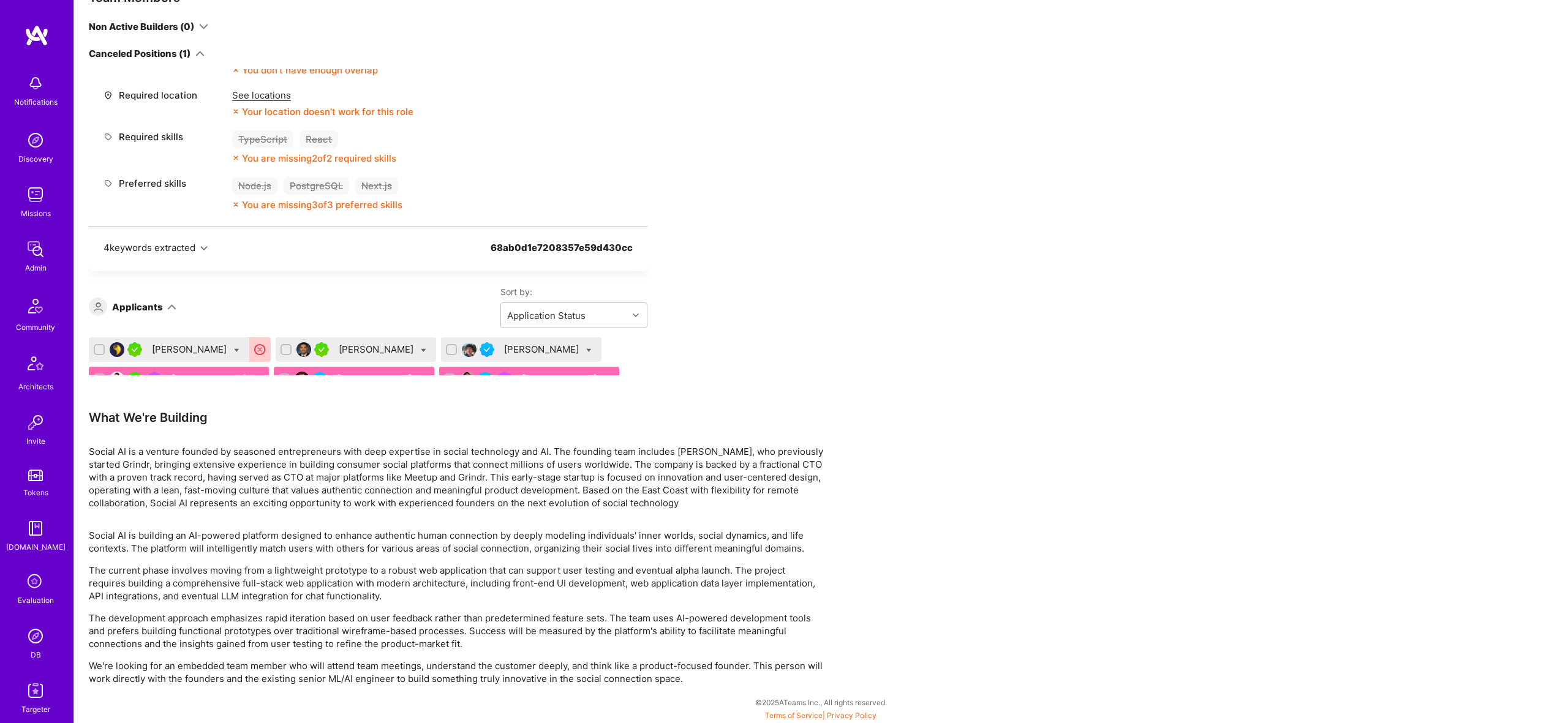
scroll to position [454, 0]
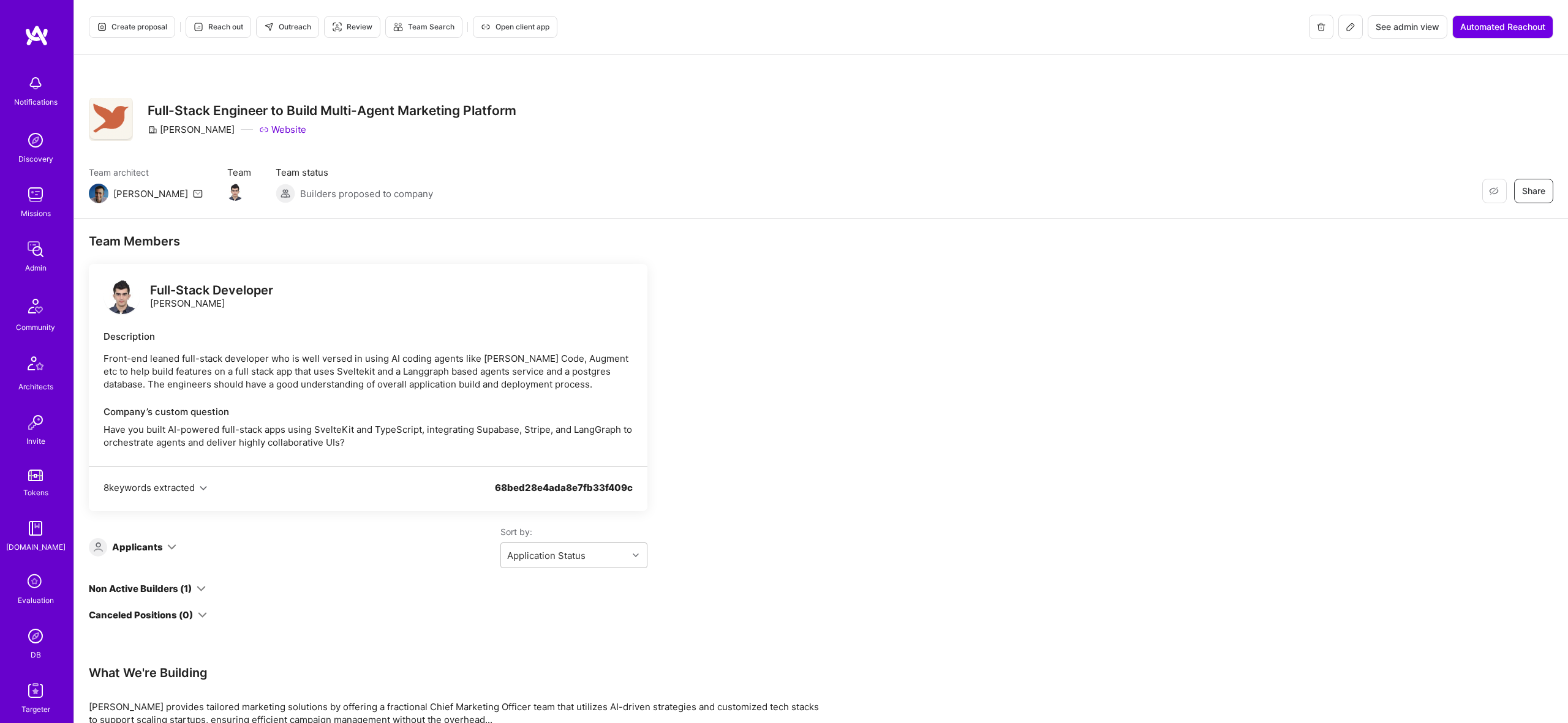
click at [176, 582] on div "Non Active Builders (1)" at bounding box center [141, 588] width 103 height 13
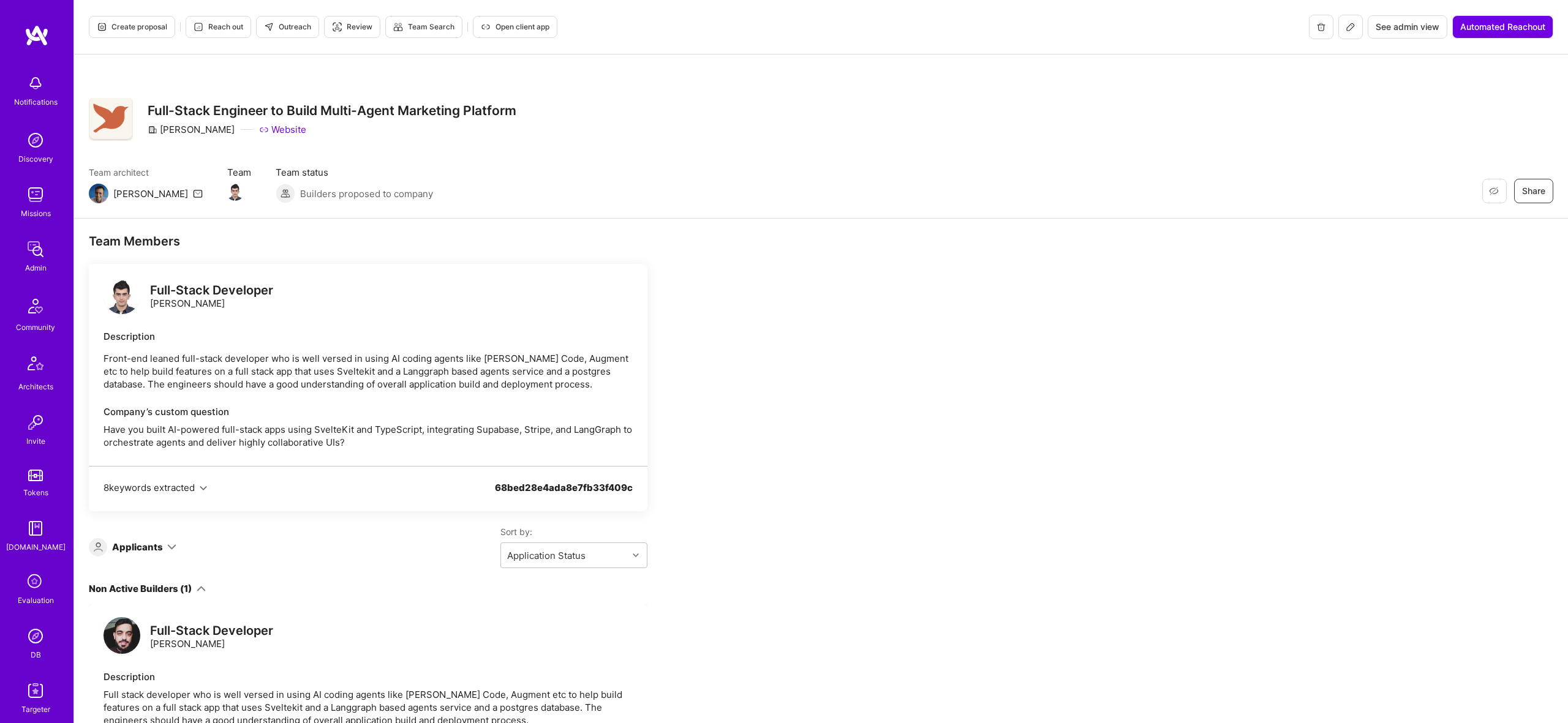
click at [179, 584] on div "Non Active Builders (1)" at bounding box center [141, 588] width 103 height 13
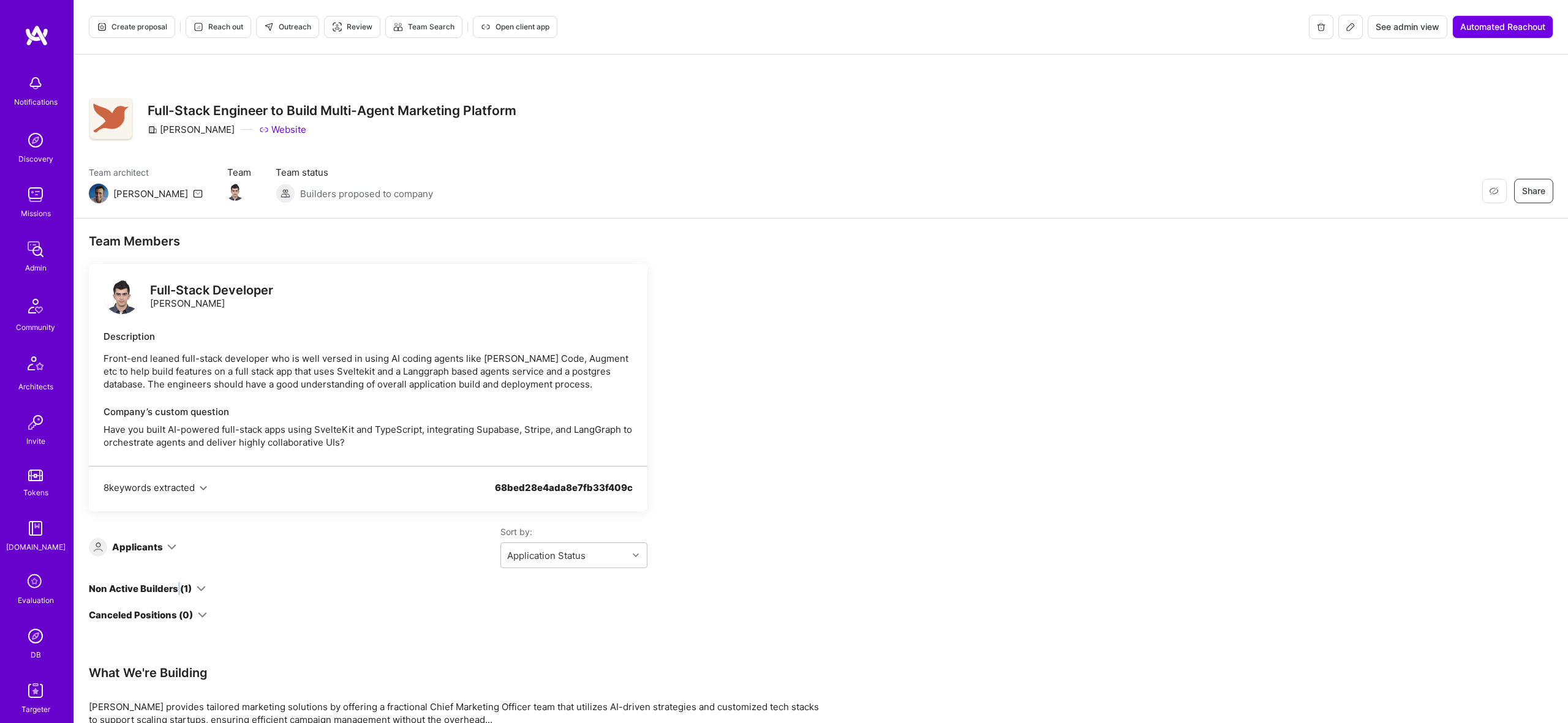
click at [179, 584] on div "Non Active Builders (1)" at bounding box center [141, 588] width 103 height 13
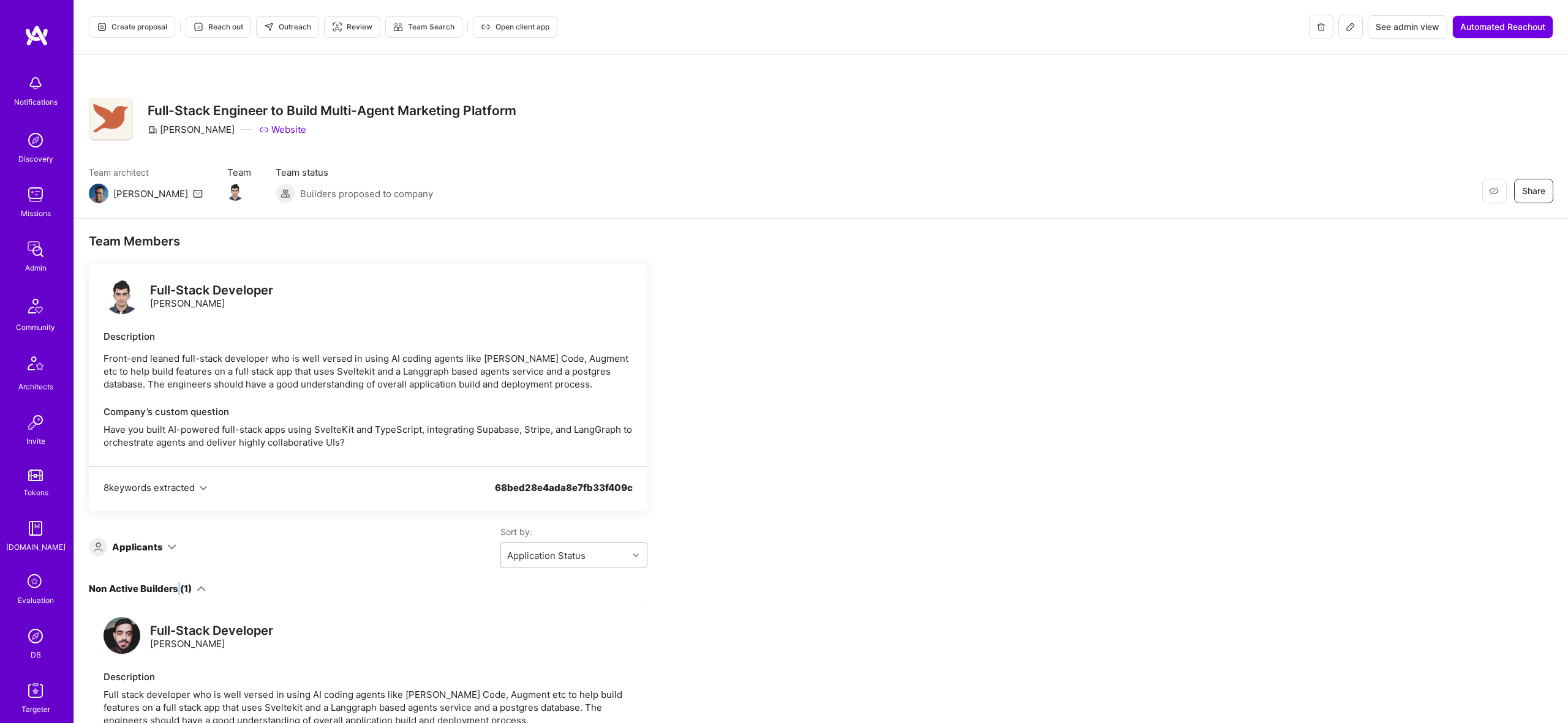
click at [132, 23] on span "Create proposal" at bounding box center [132, 27] width 70 height 11
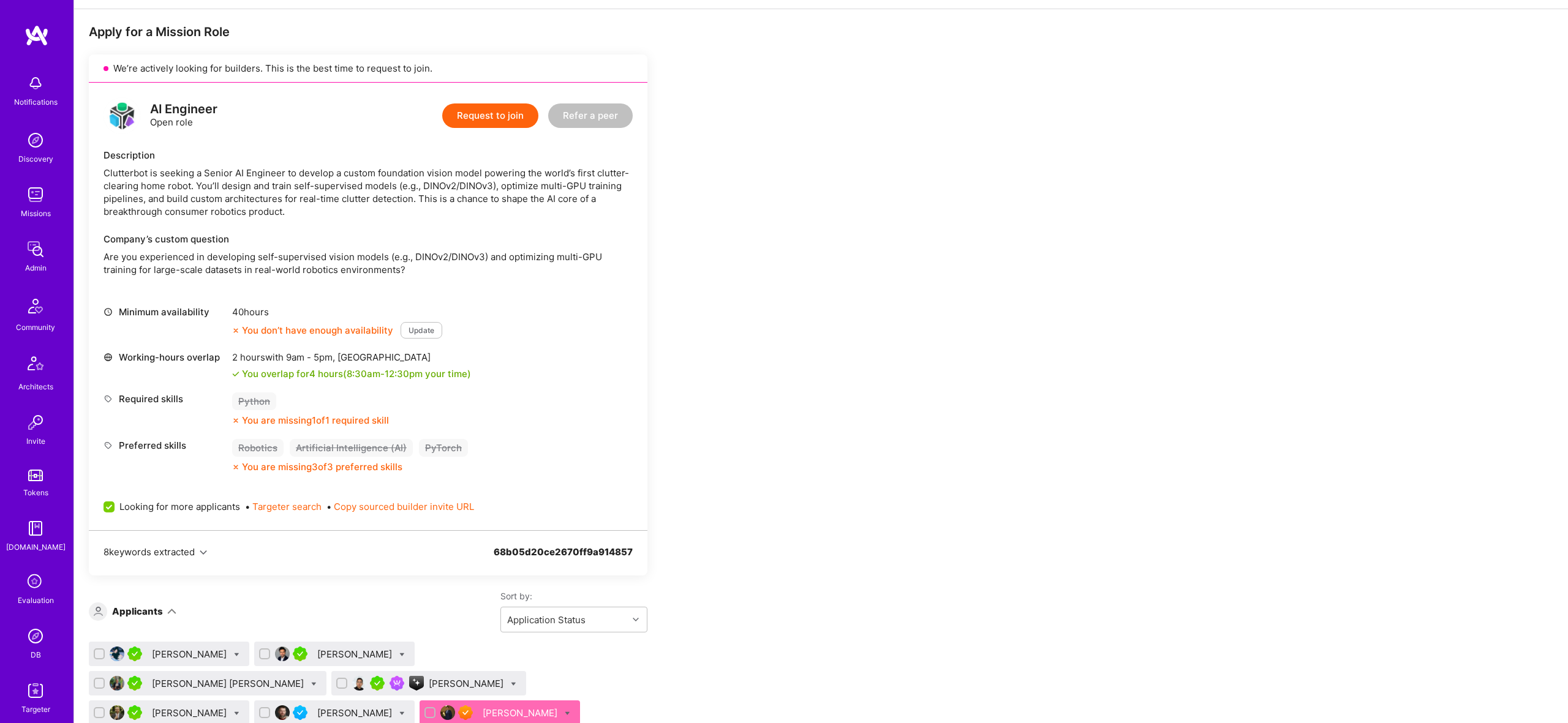
scroll to position [165, 0]
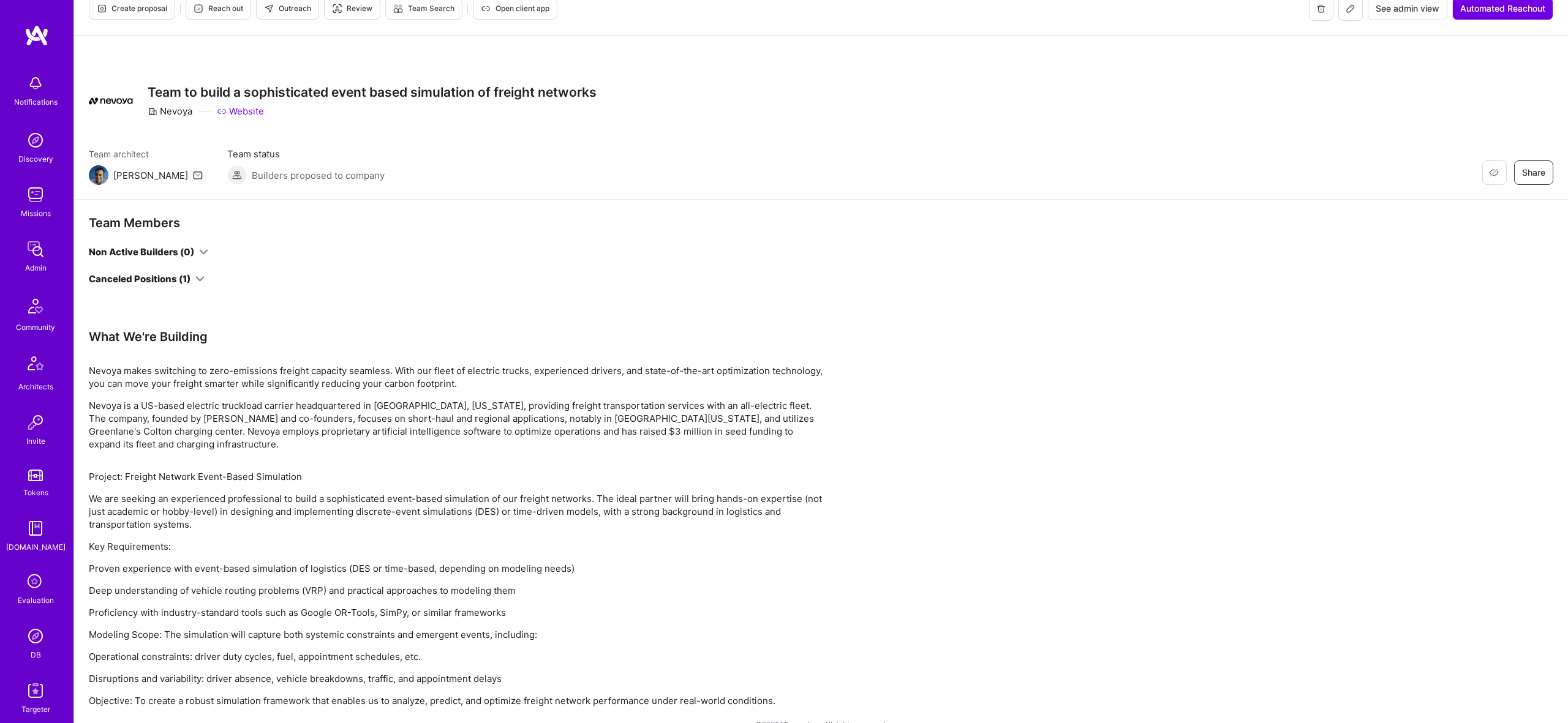
click at [189, 279] on div "Canceled Positions (1)" at bounding box center [140, 279] width 102 height 13
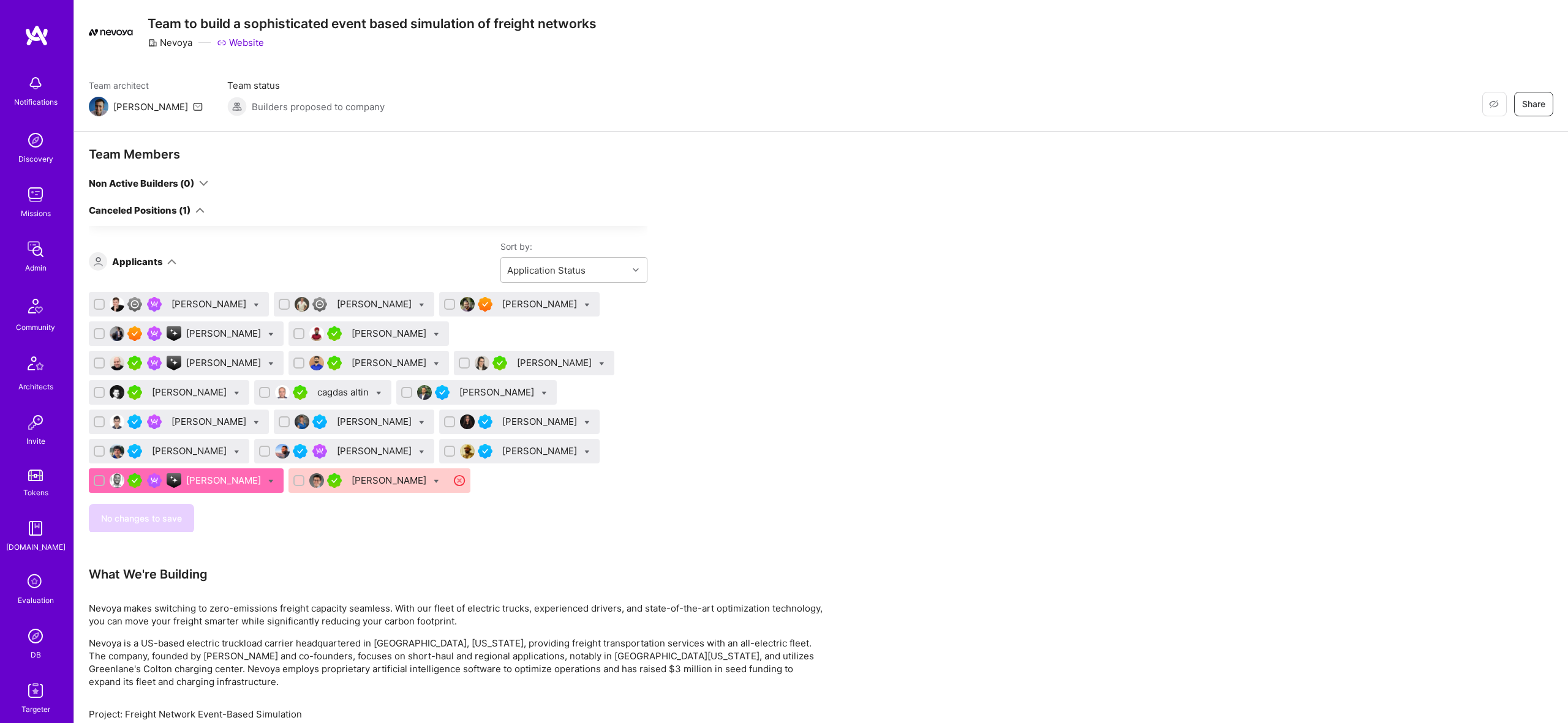
scroll to position [481, 0]
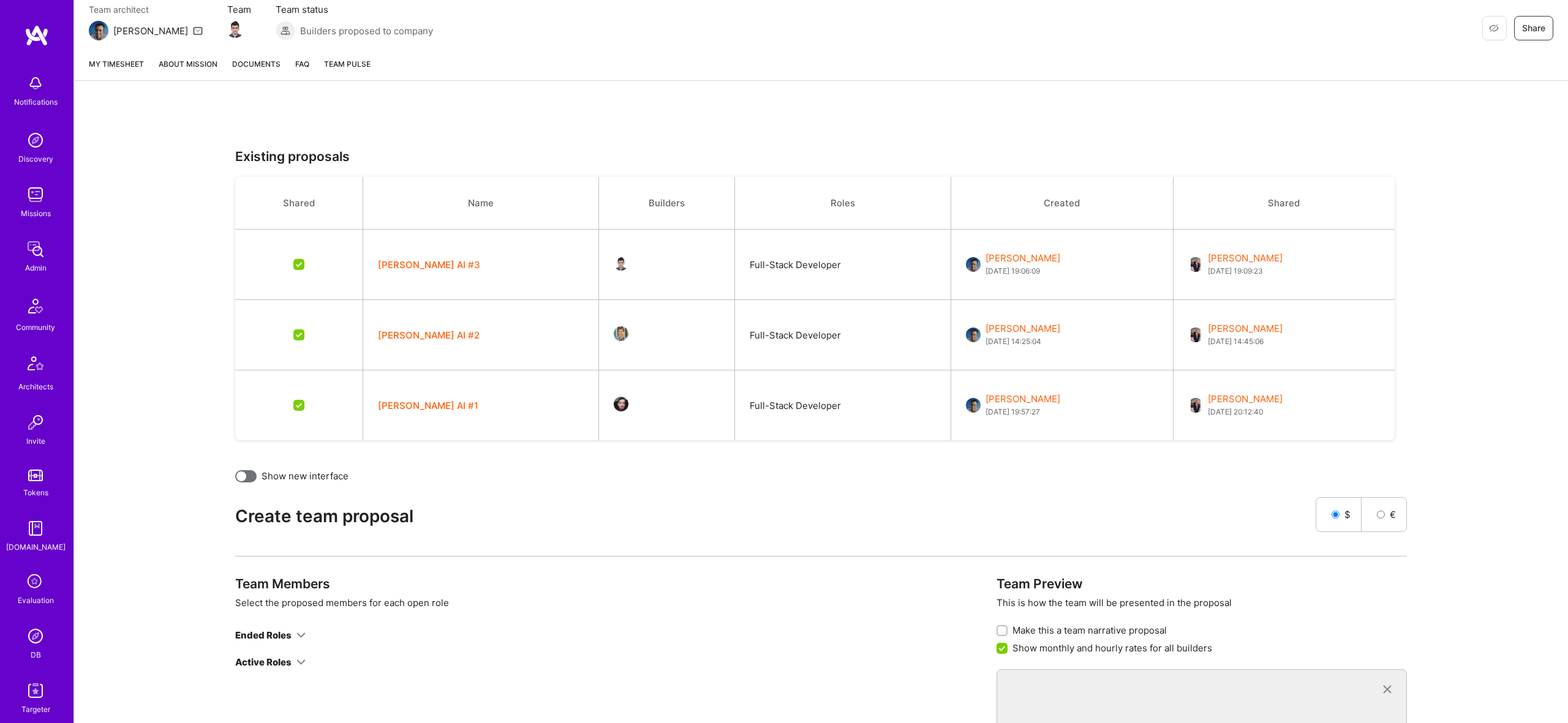
scroll to position [221, 0]
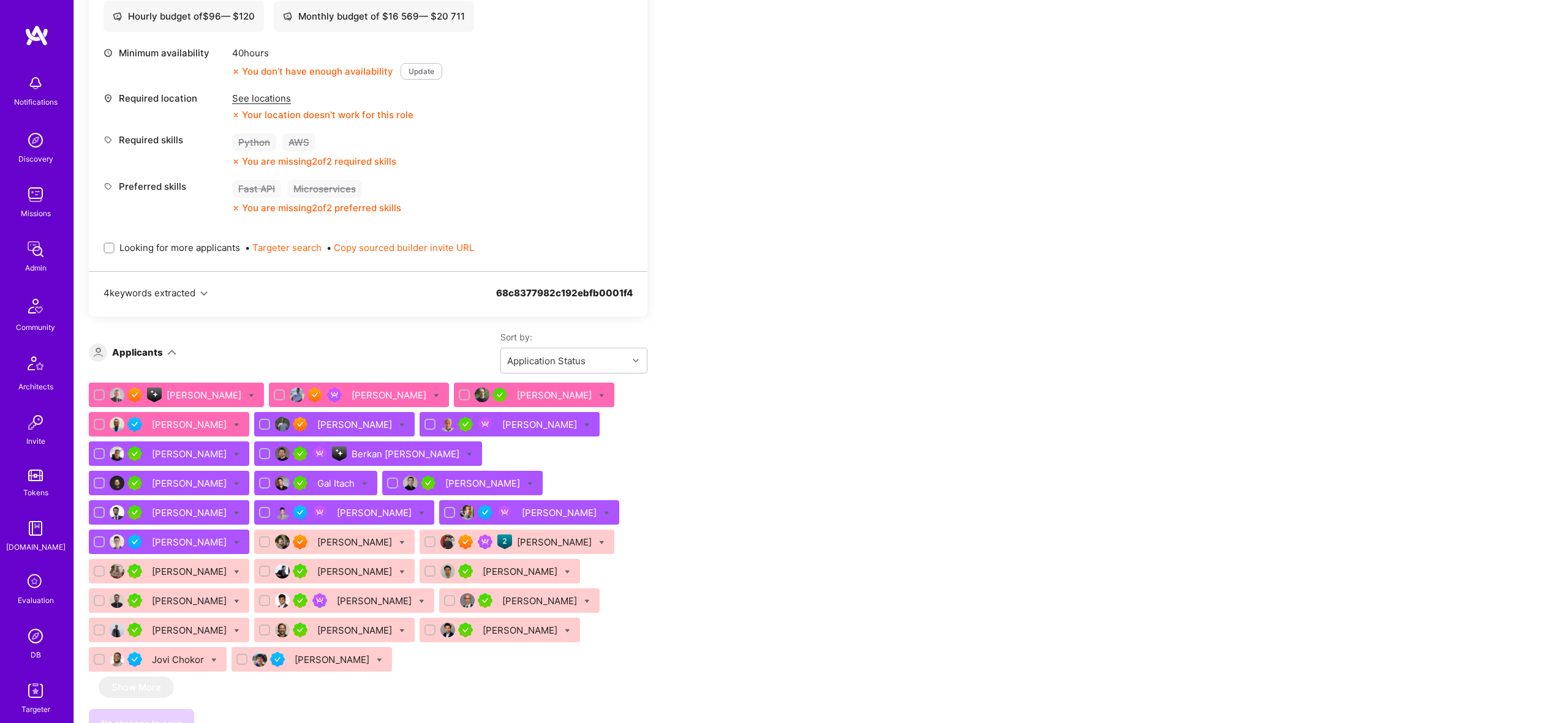
scroll to position [204, 0]
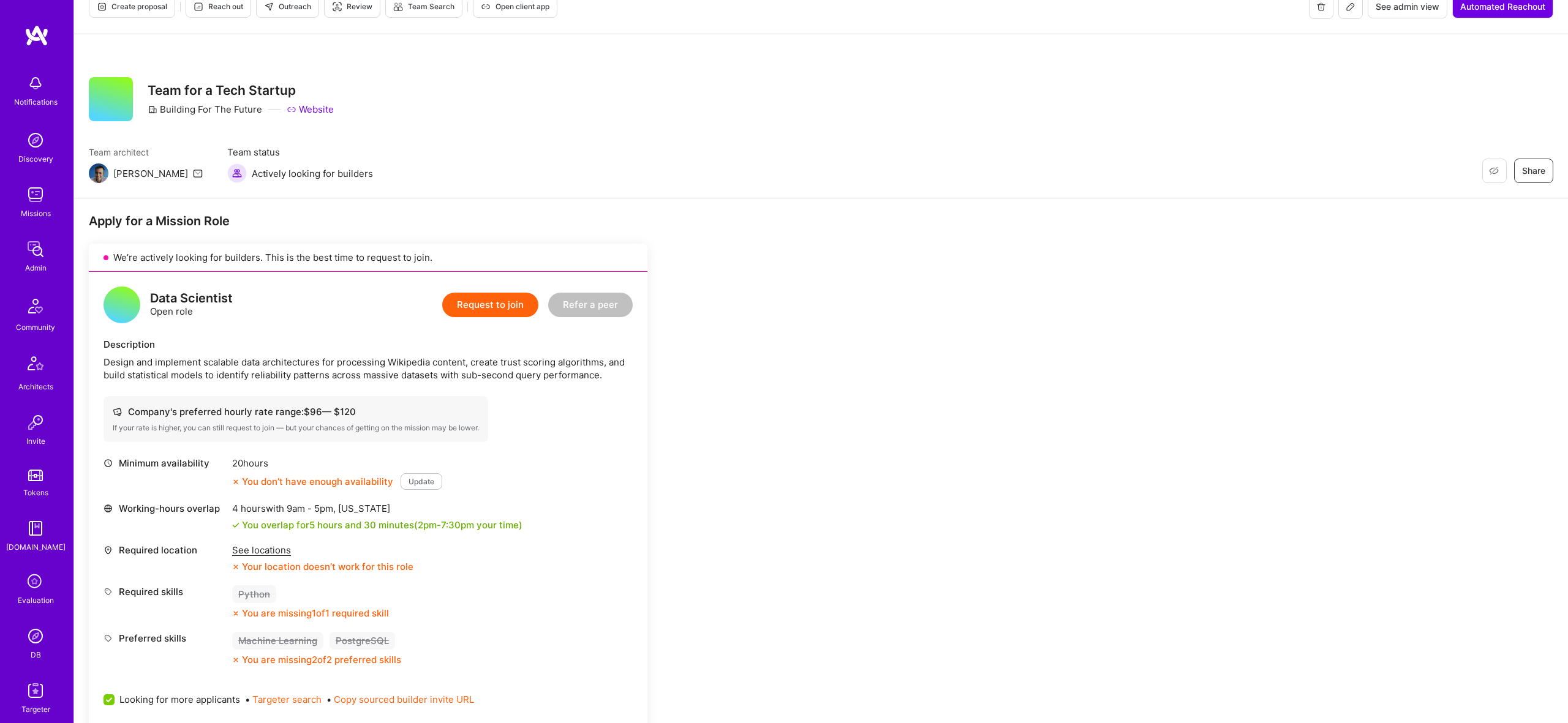
scroll to position [21, 0]
click at [145, 6] on span "Create proposal" at bounding box center [132, 6] width 70 height 11
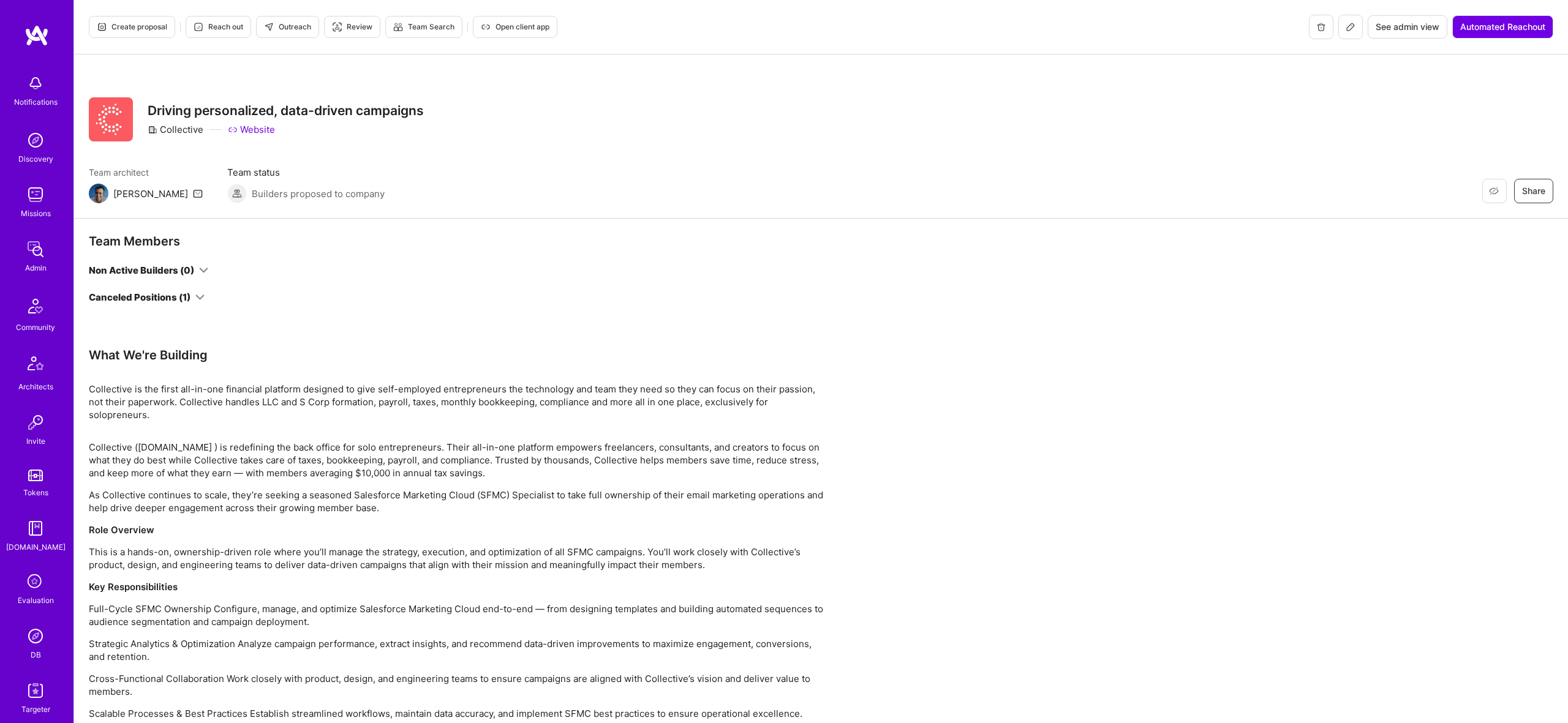
click at [187, 292] on div "Canceled Positions (1)" at bounding box center [140, 297] width 102 height 13
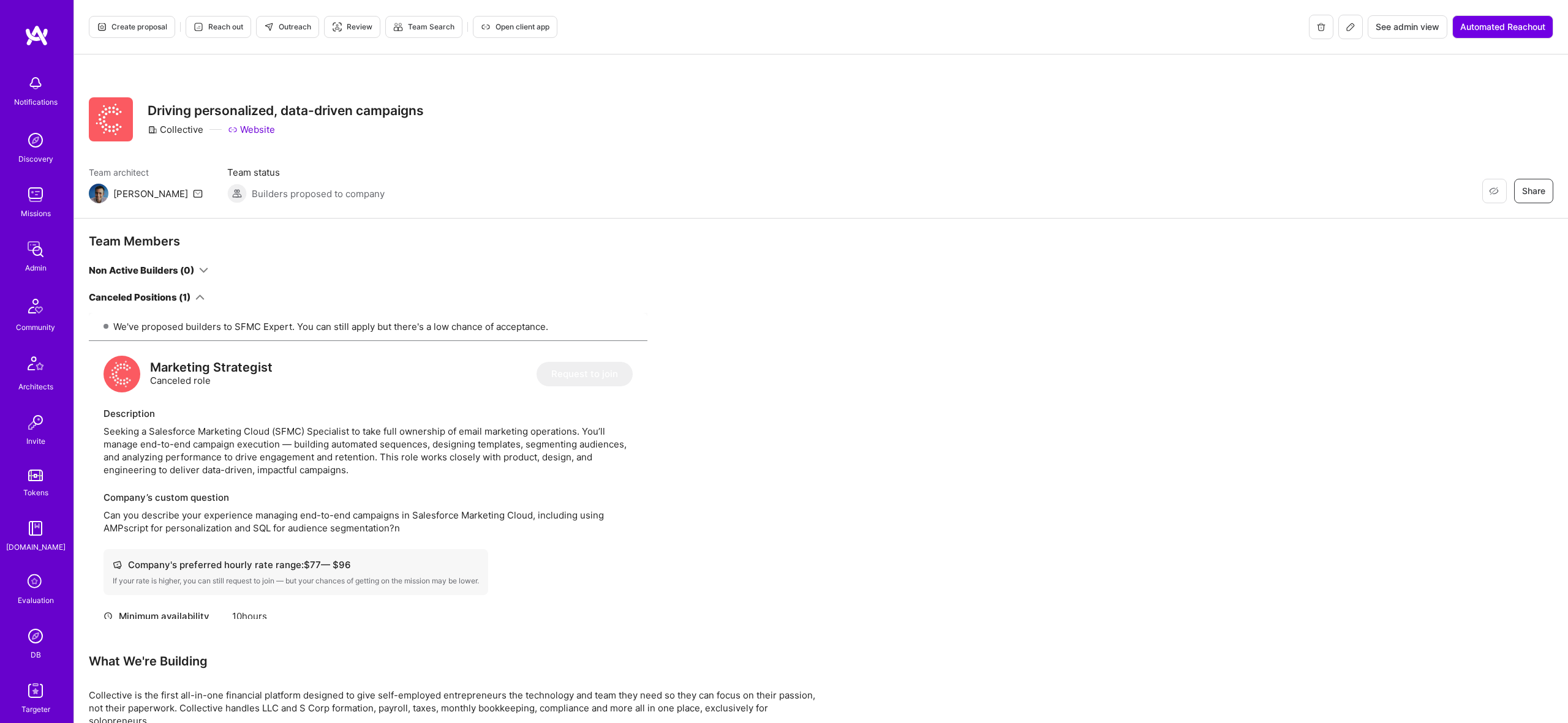
click at [141, 26] on span "Create proposal" at bounding box center [132, 27] width 70 height 11
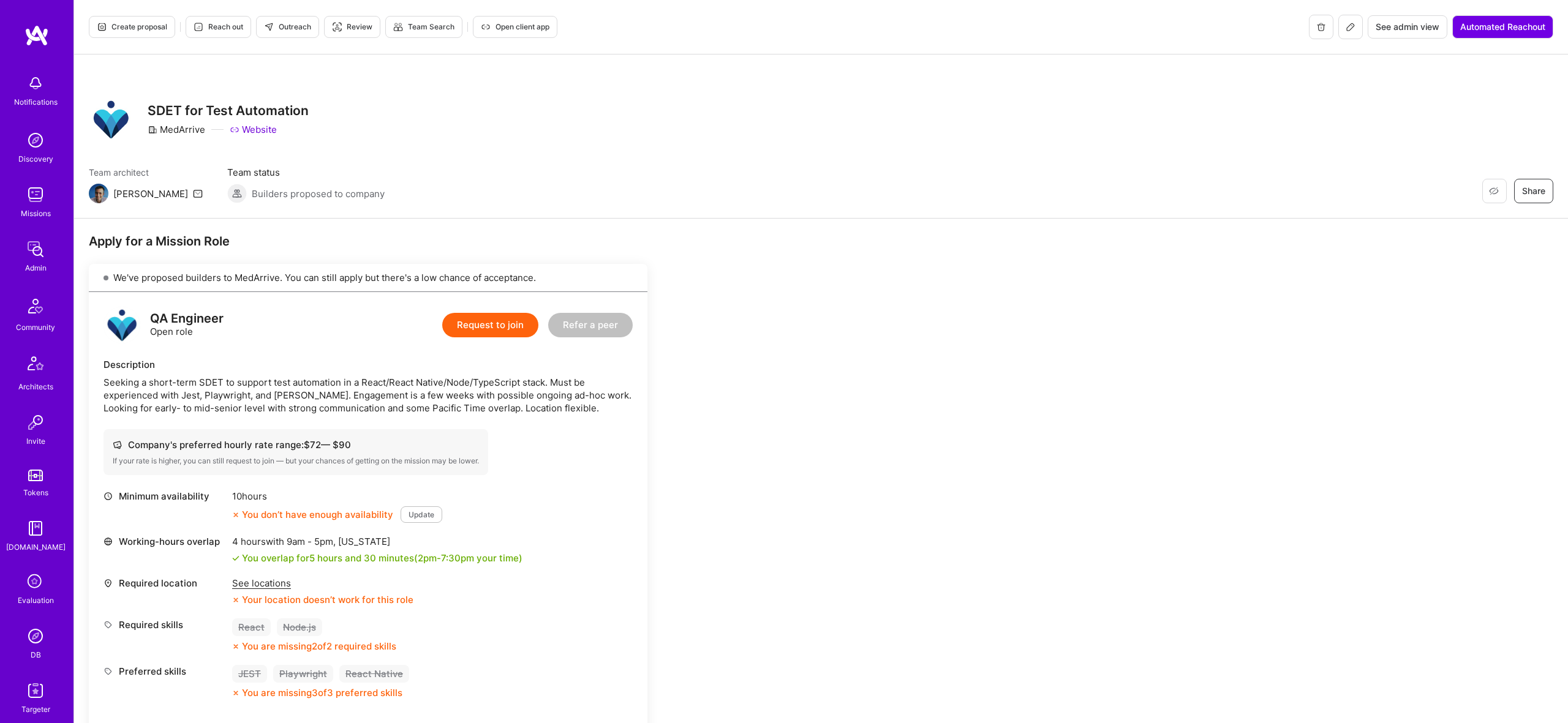
click at [134, 36] on button "Create proposal" at bounding box center [132, 27] width 86 height 22
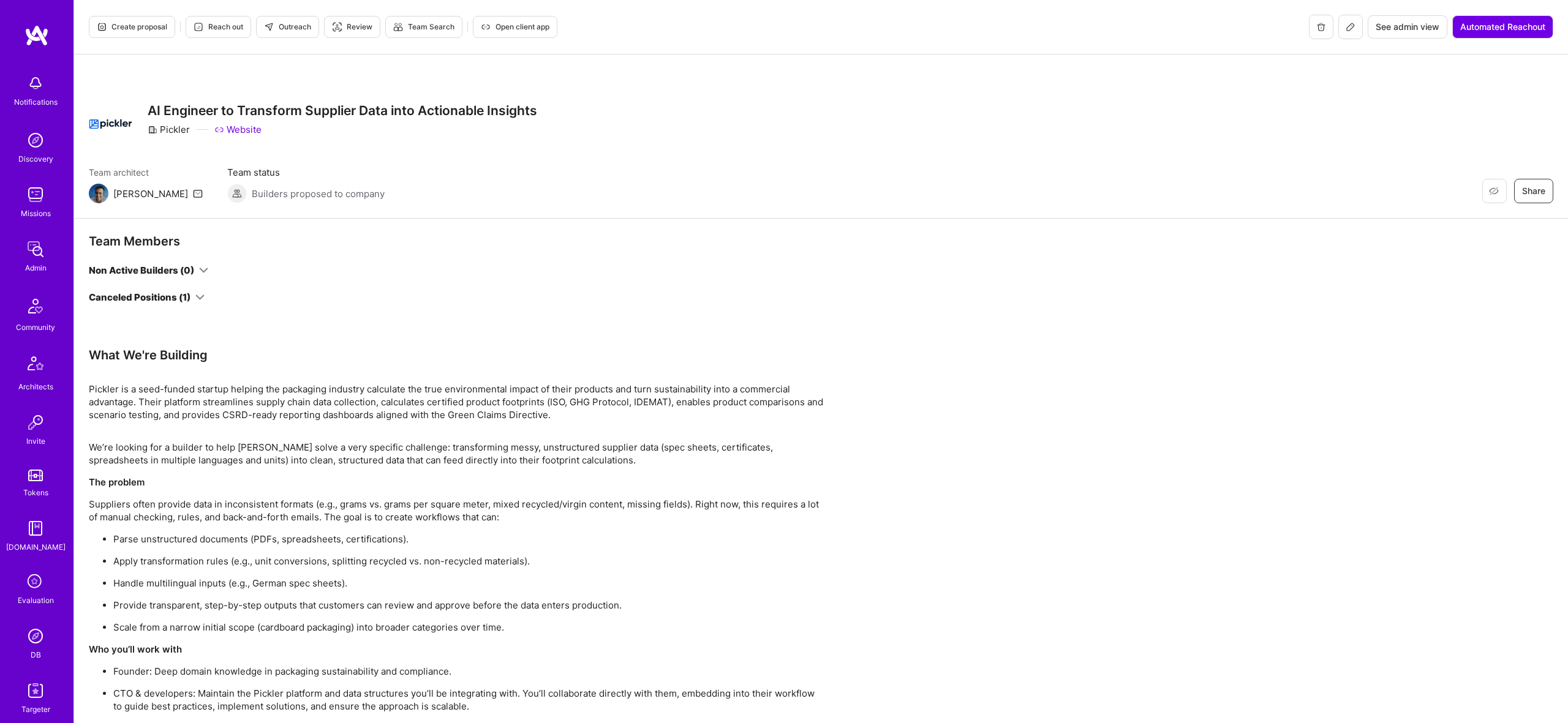
click at [196, 291] on div "Canceled Positions (1)" at bounding box center [146, 297] width 115 height 13
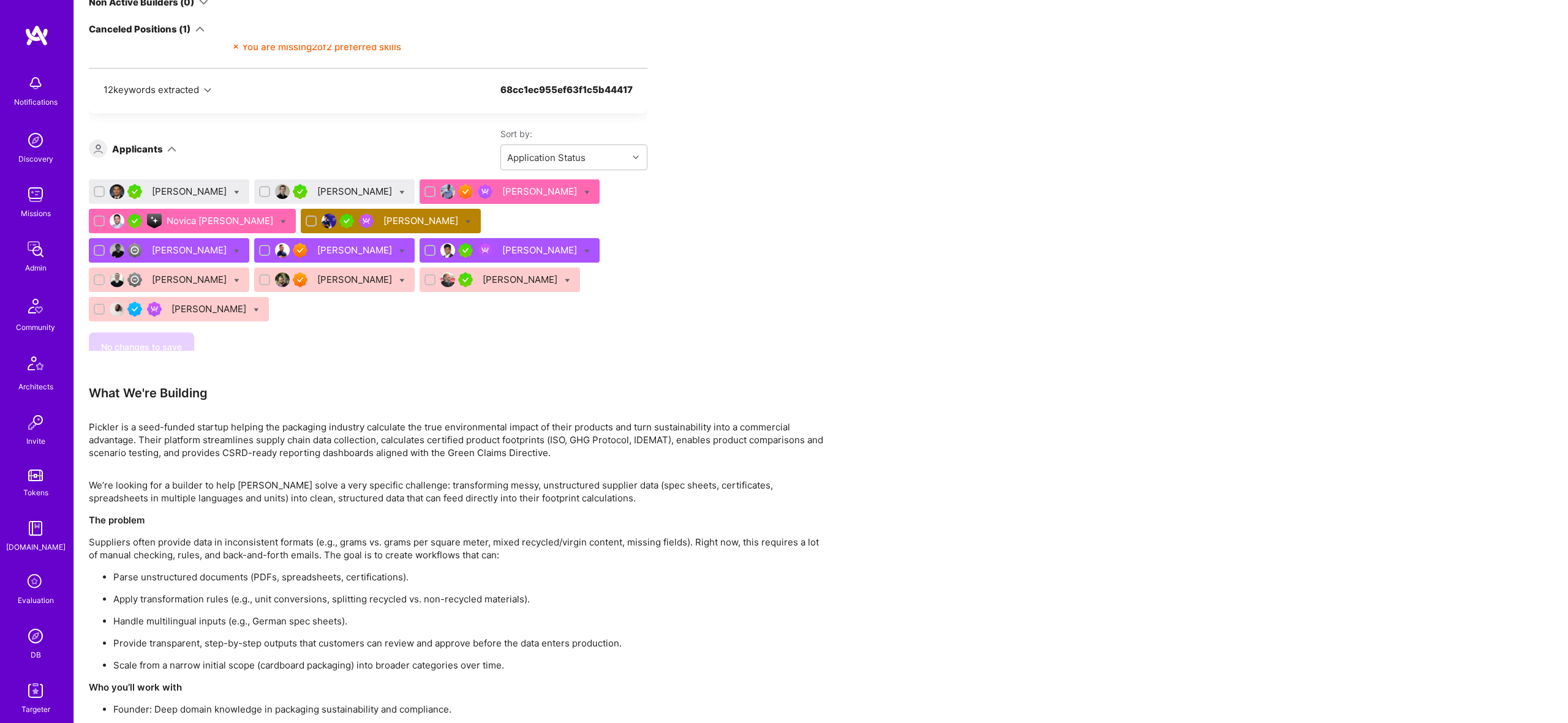
scroll to position [494, 0]
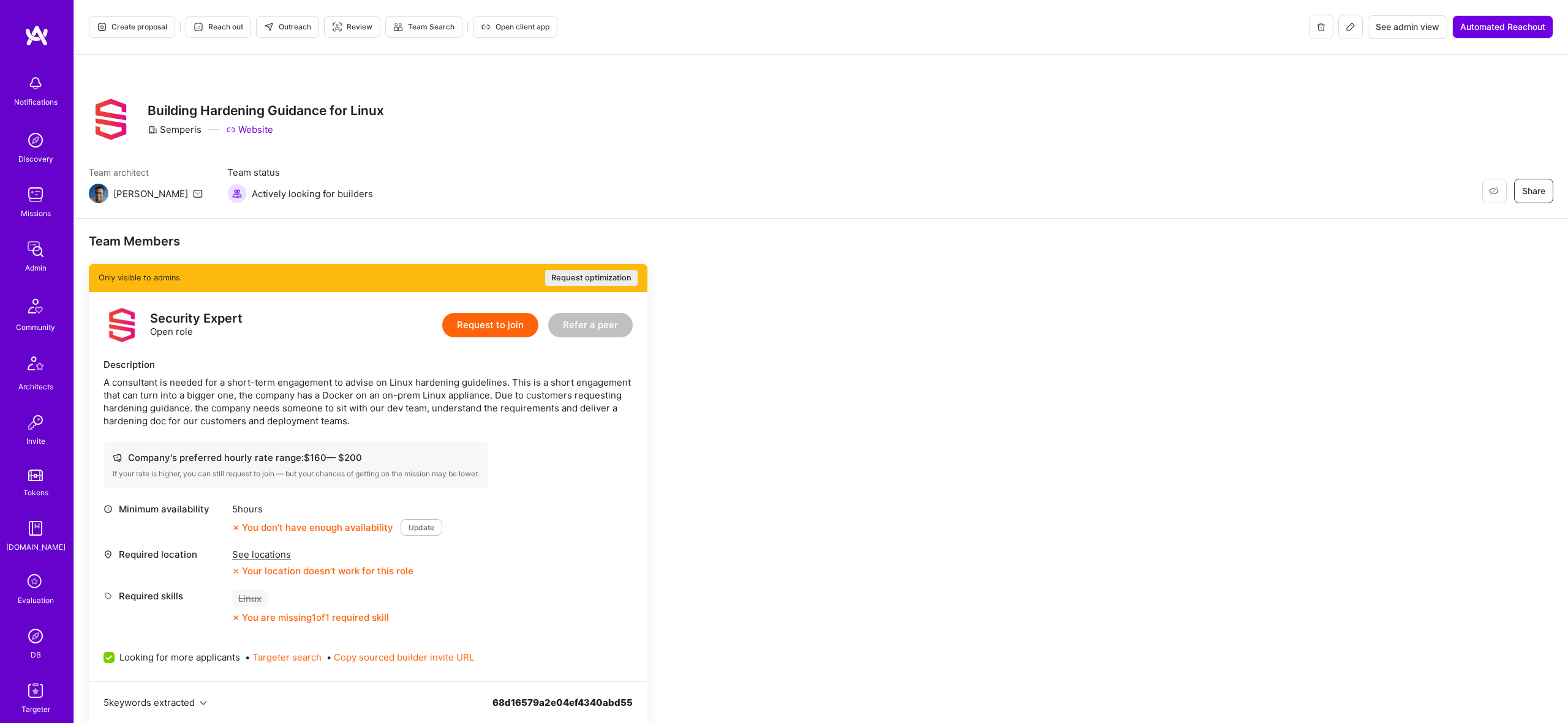
click at [121, 28] on span "Create proposal" at bounding box center [132, 27] width 70 height 11
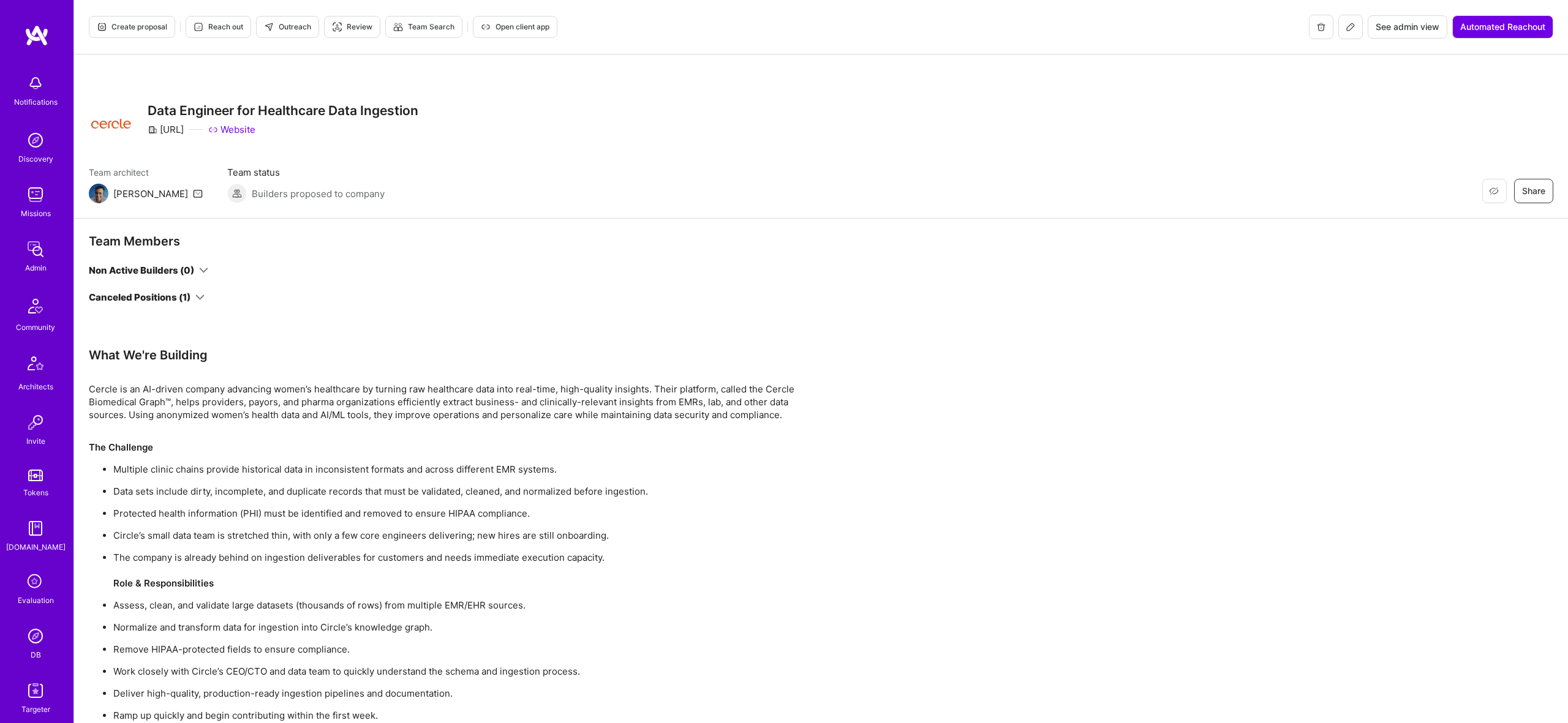
click at [191, 295] on div "Canceled Positions (1)" at bounding box center [146, 297] width 115 height 13
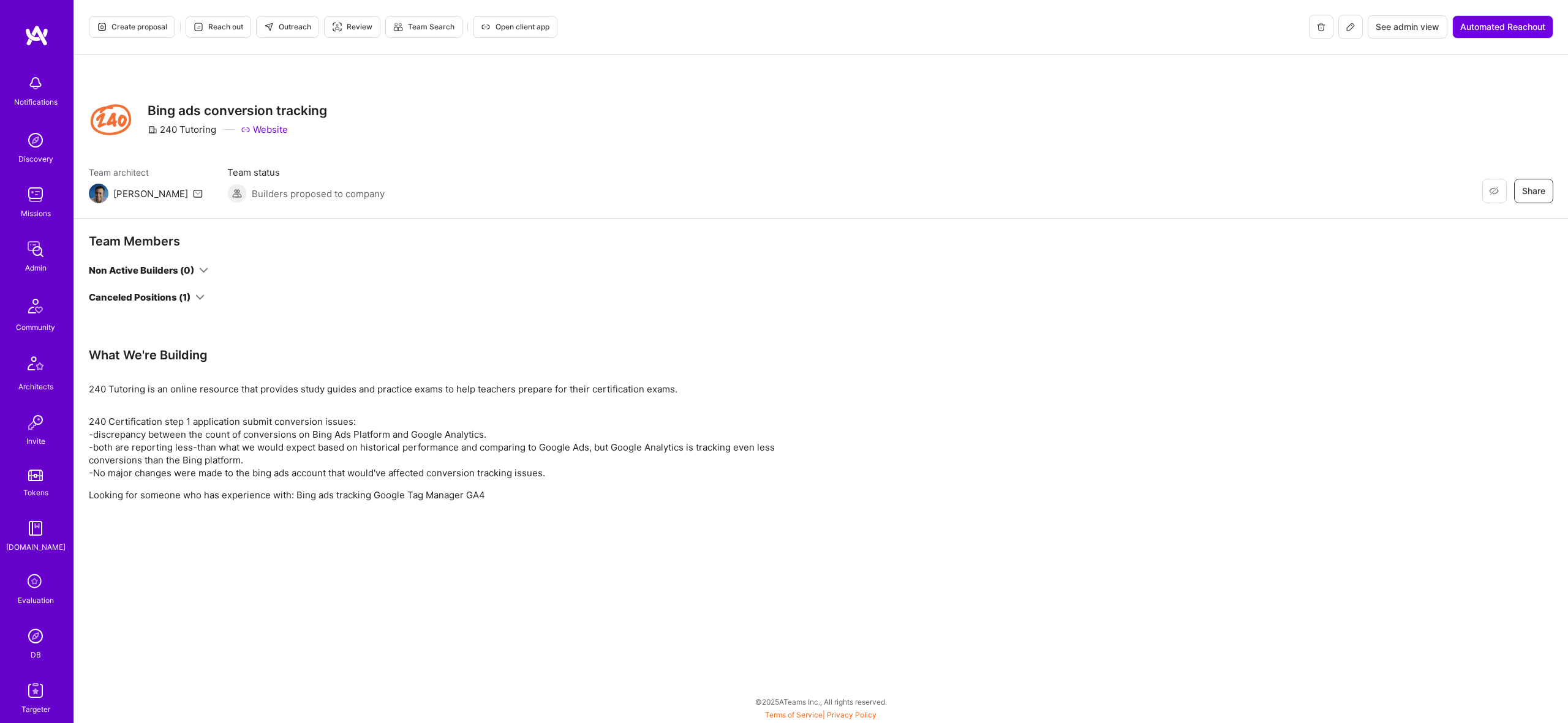
click at [179, 304] on div "Team Members Non Active Builders (0) Canceled Positions (1)" at bounding box center [368, 289] width 559 height 114
click at [183, 299] on div "Canceled Positions (1)" at bounding box center [140, 297] width 102 height 13
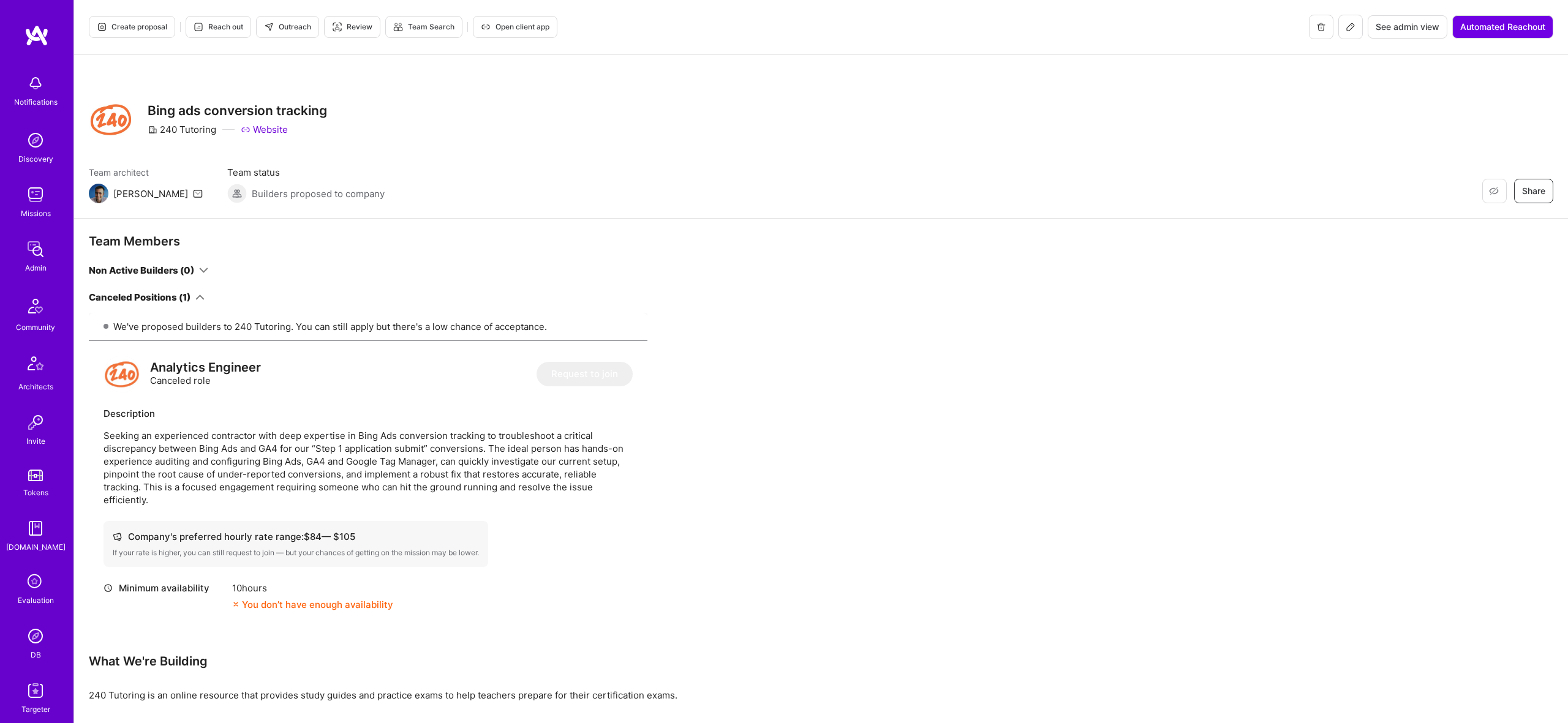
click at [126, 22] on span "Create proposal" at bounding box center [132, 27] width 70 height 11
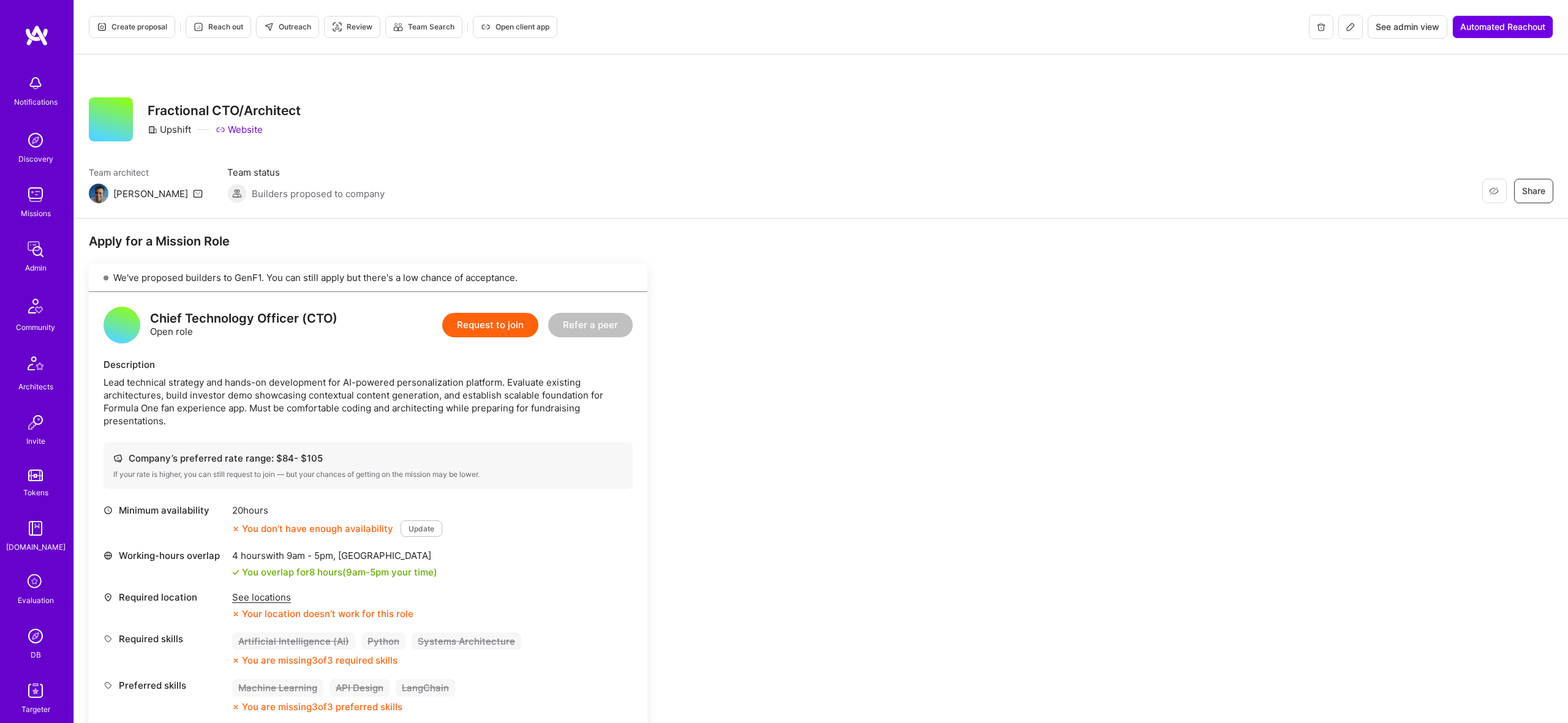
click at [148, 25] on span "Create proposal" at bounding box center [132, 27] width 70 height 11
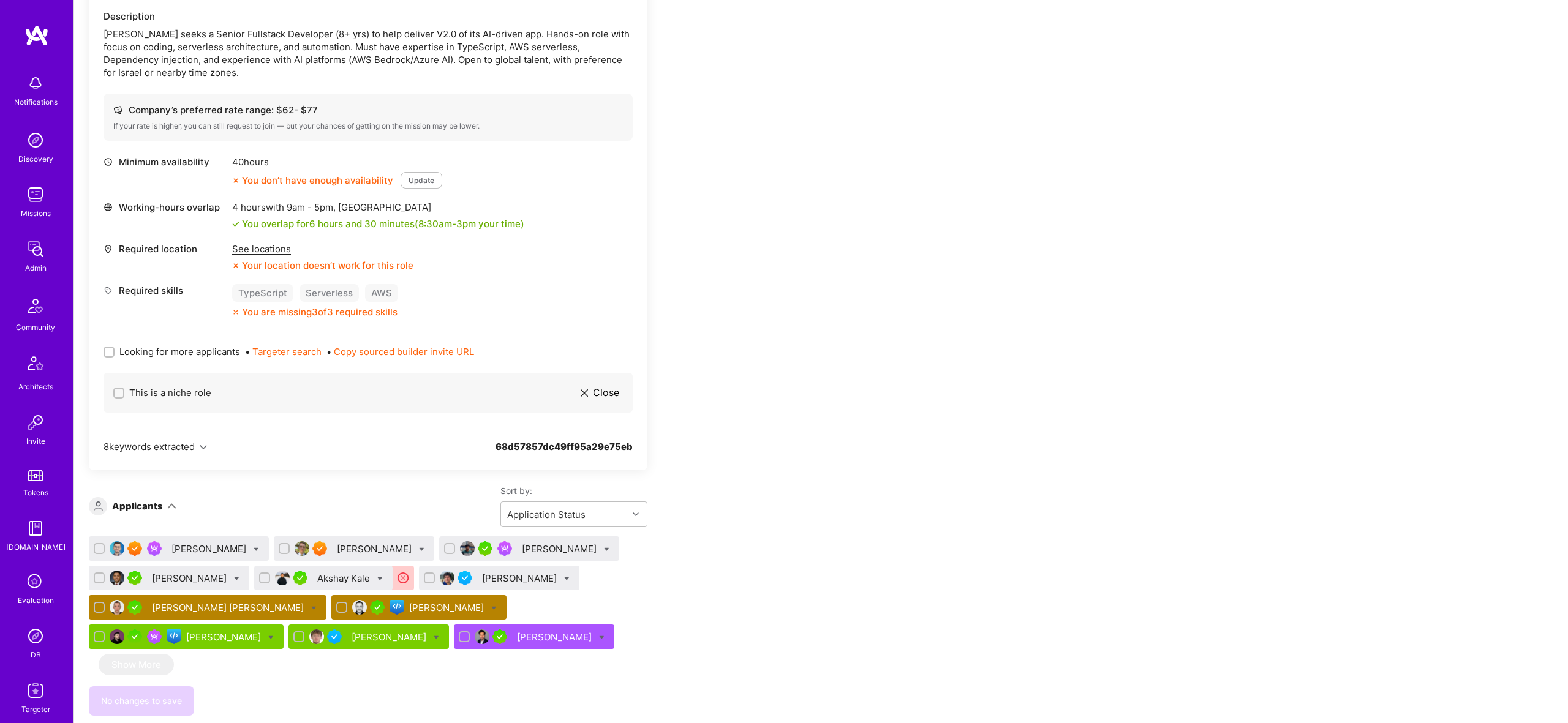
scroll to position [340, 0]
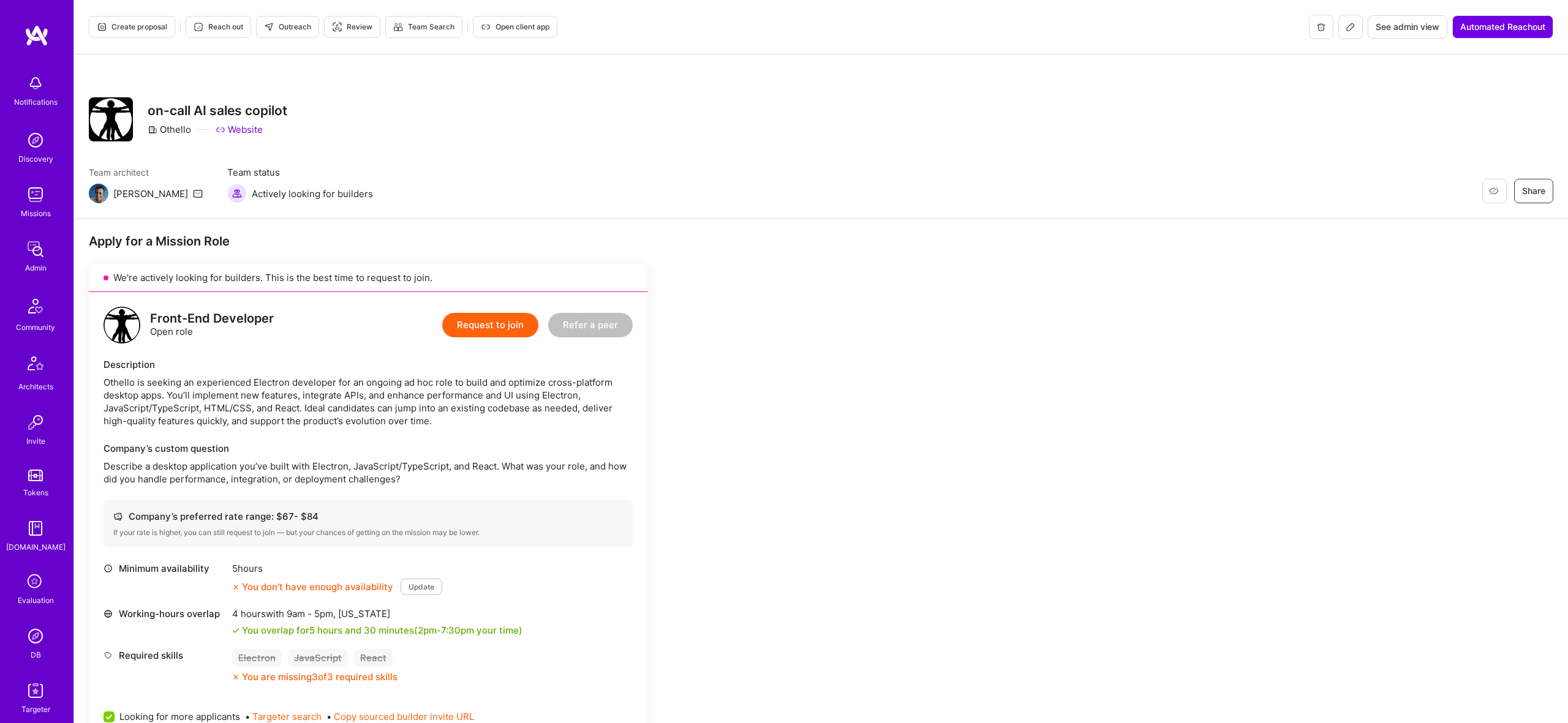
click at [137, 32] on span "Create proposal" at bounding box center [132, 27] width 70 height 11
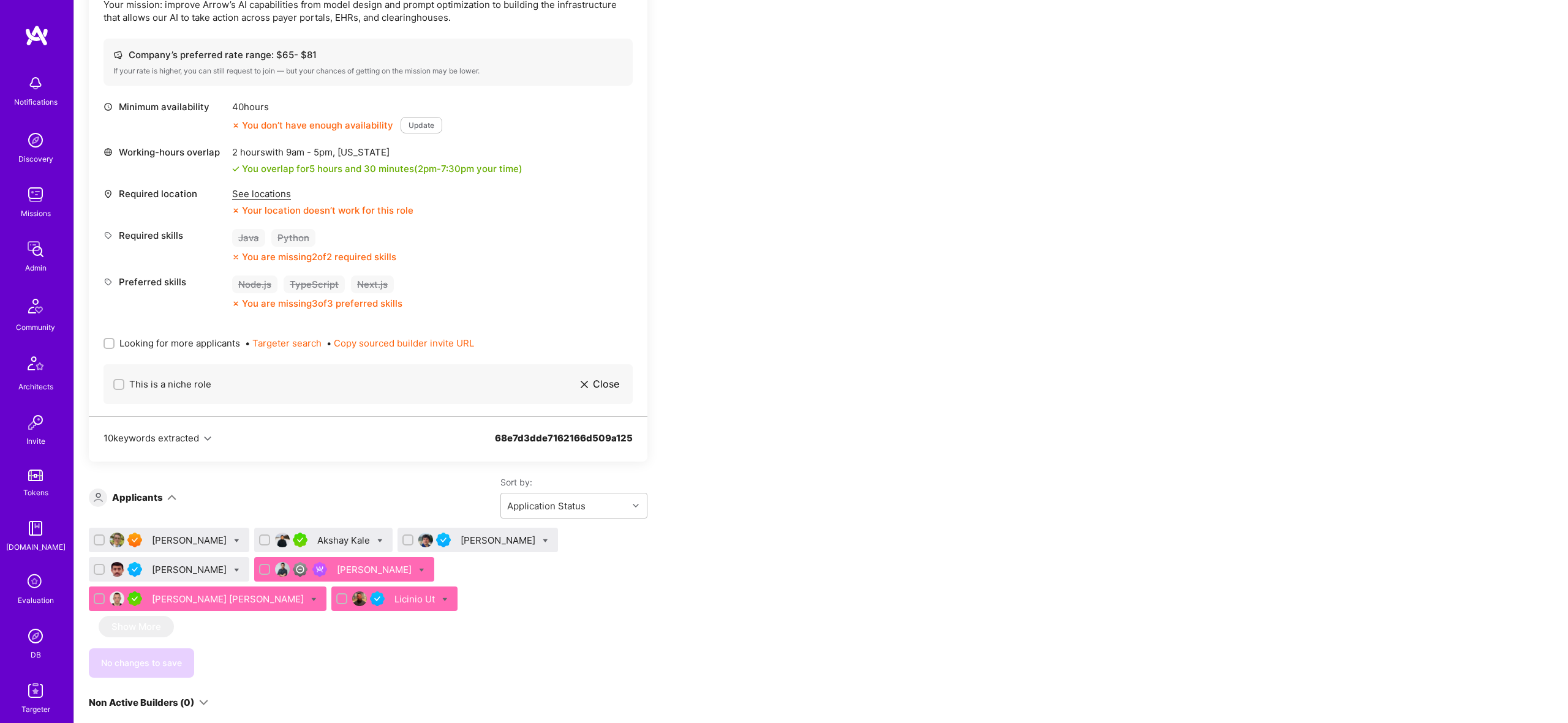
scroll to position [433, 0]
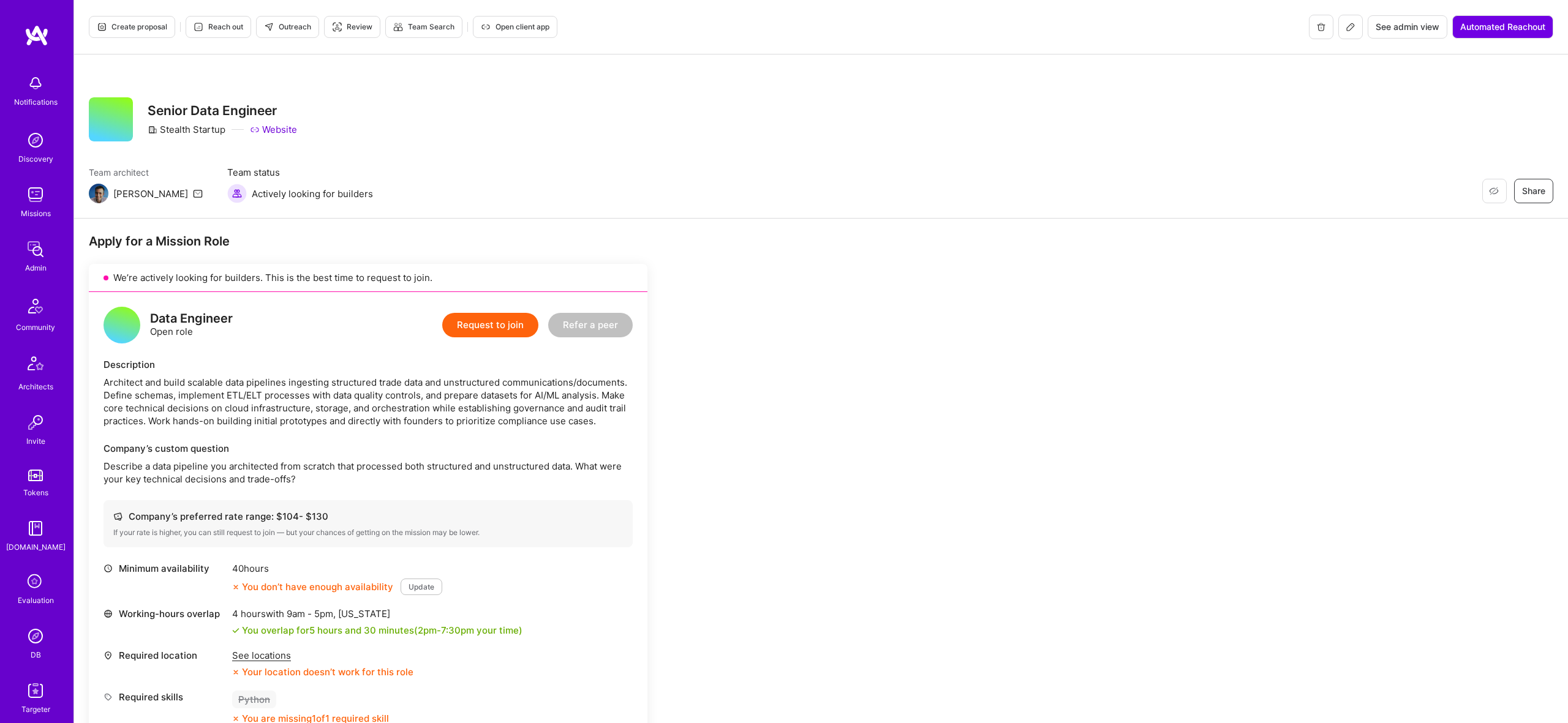
click at [128, 31] on span "Create proposal" at bounding box center [132, 27] width 70 height 11
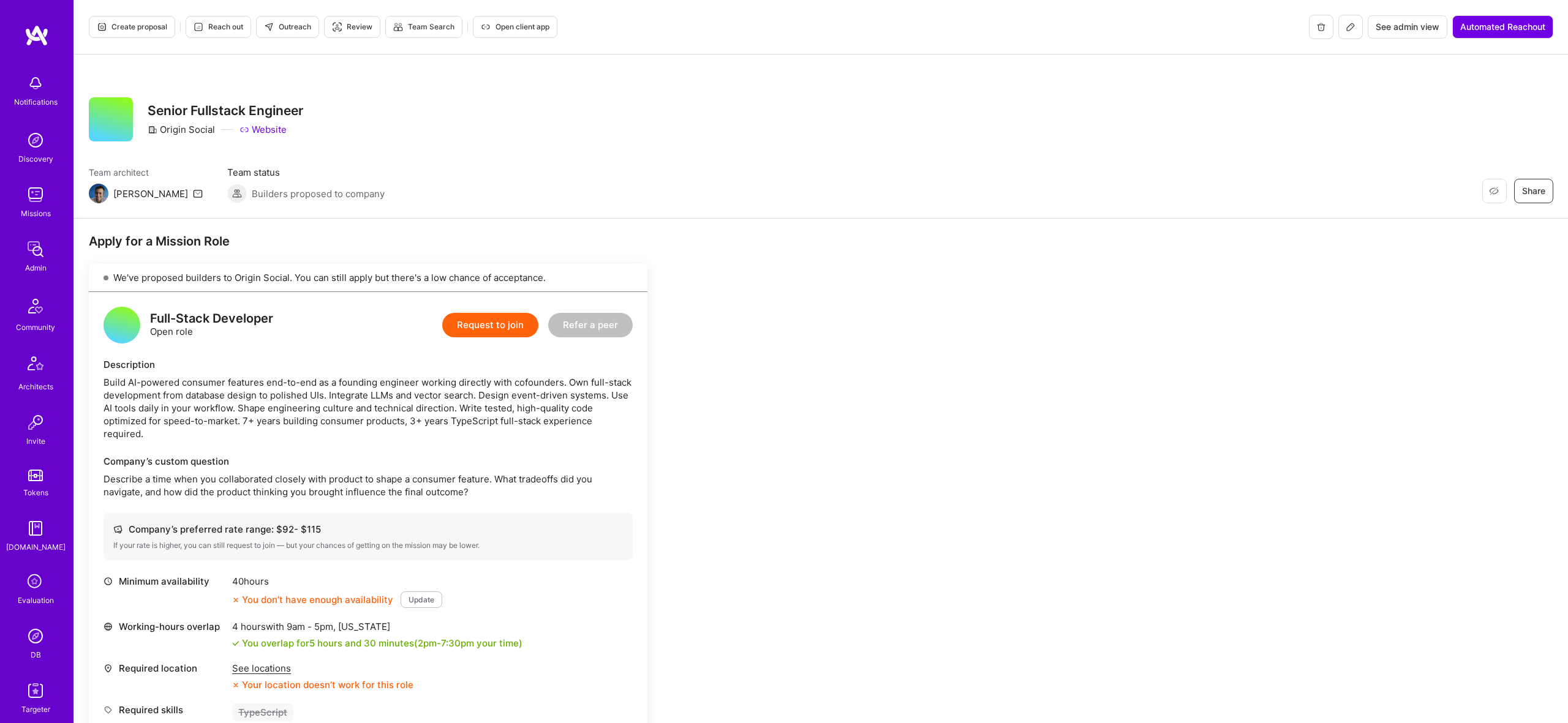
click at [158, 23] on span "Create proposal" at bounding box center [132, 27] width 70 height 11
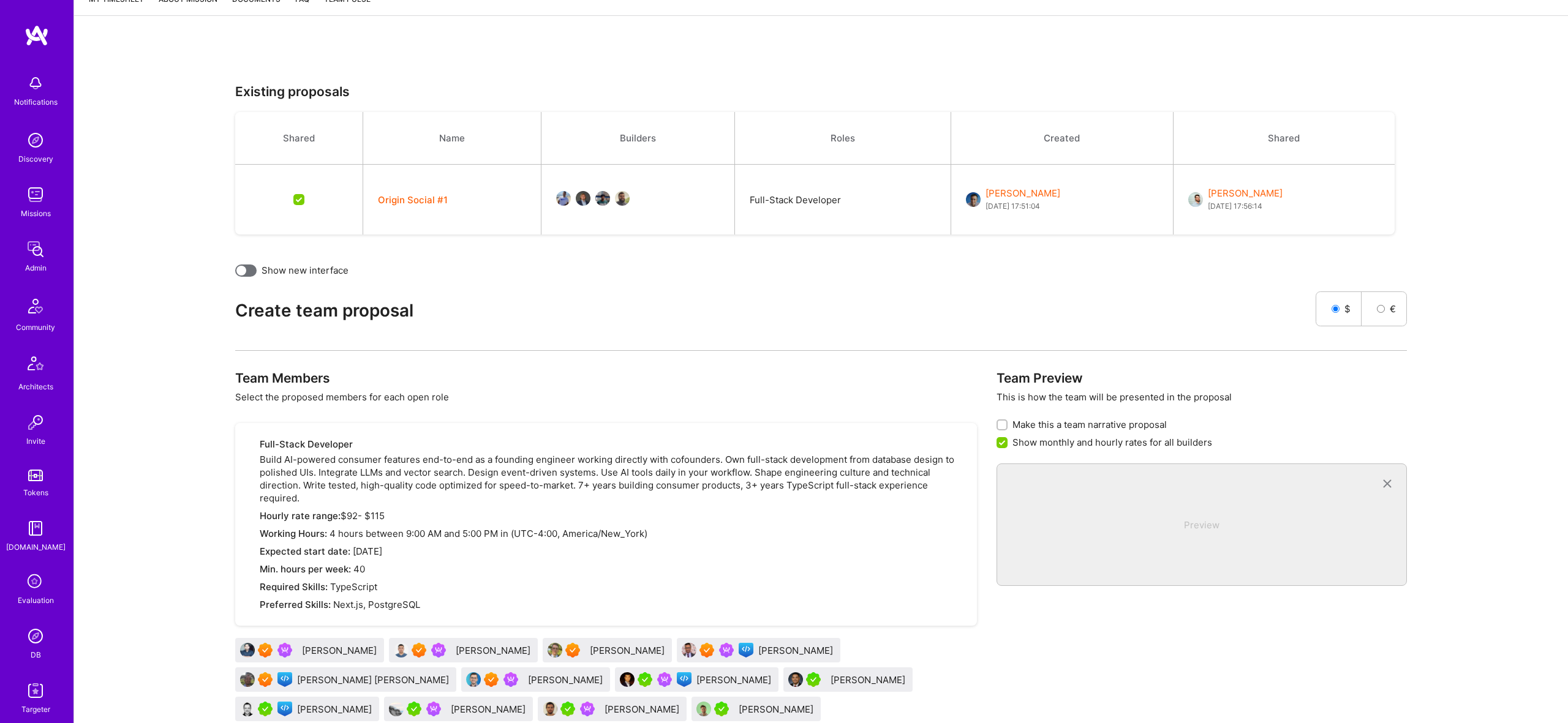
scroll to position [426, 0]
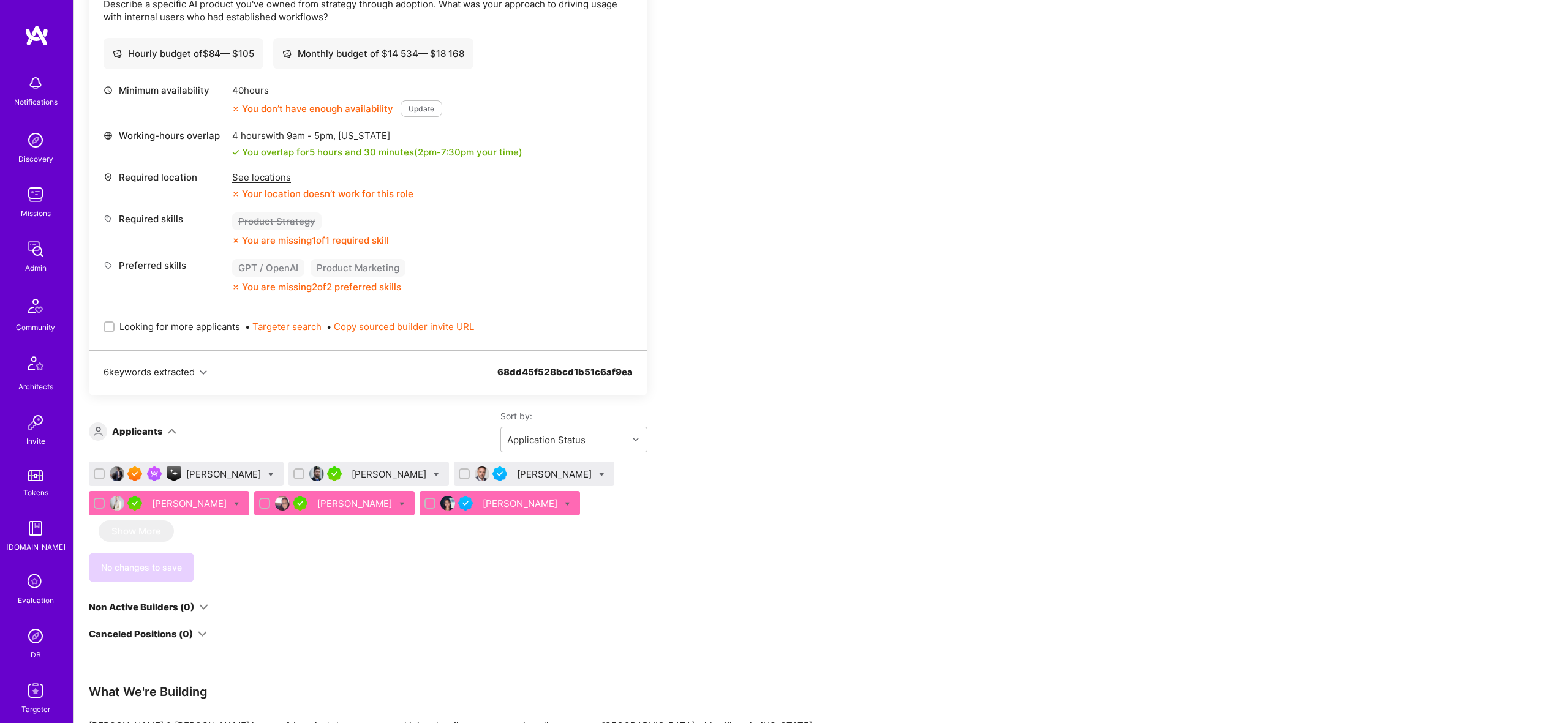
scroll to position [646, 0]
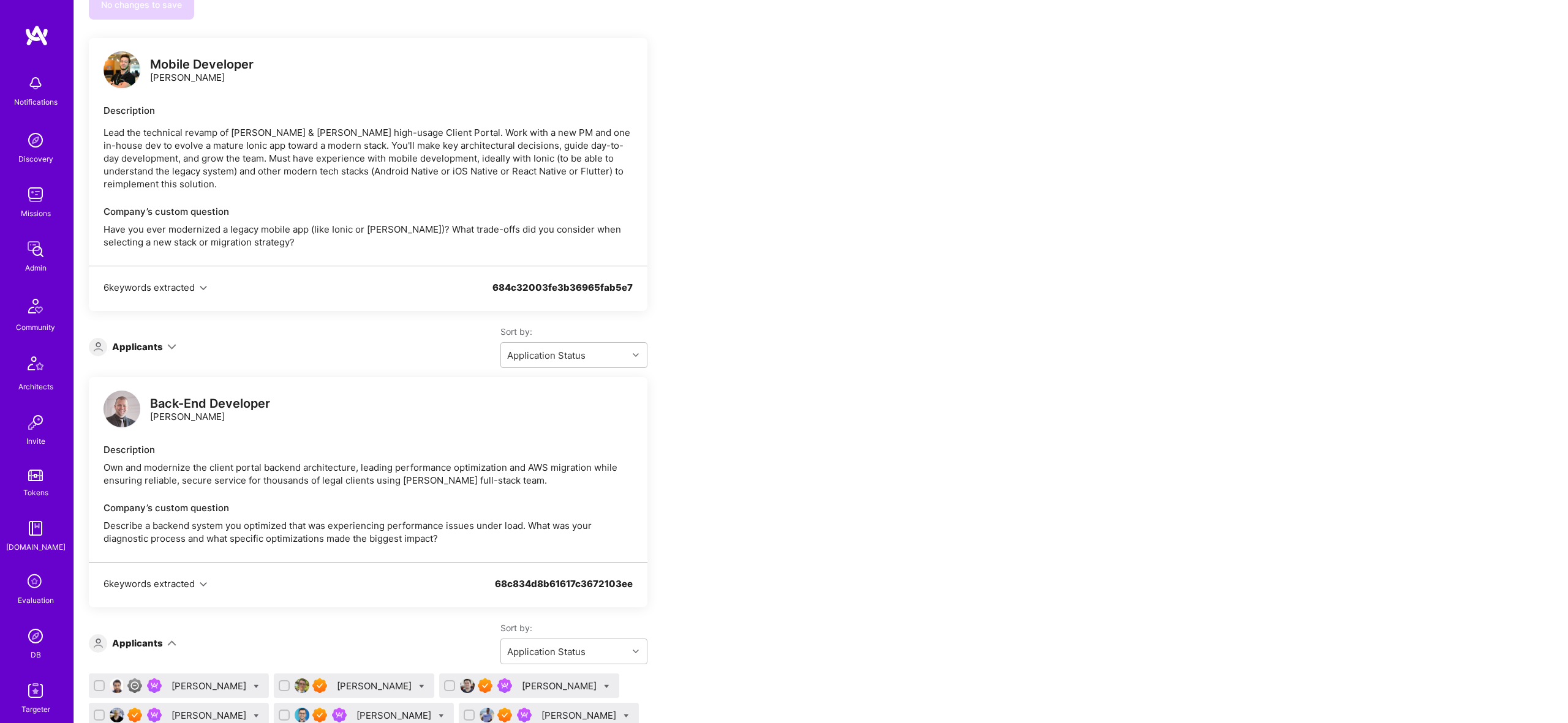
scroll to position [616, 0]
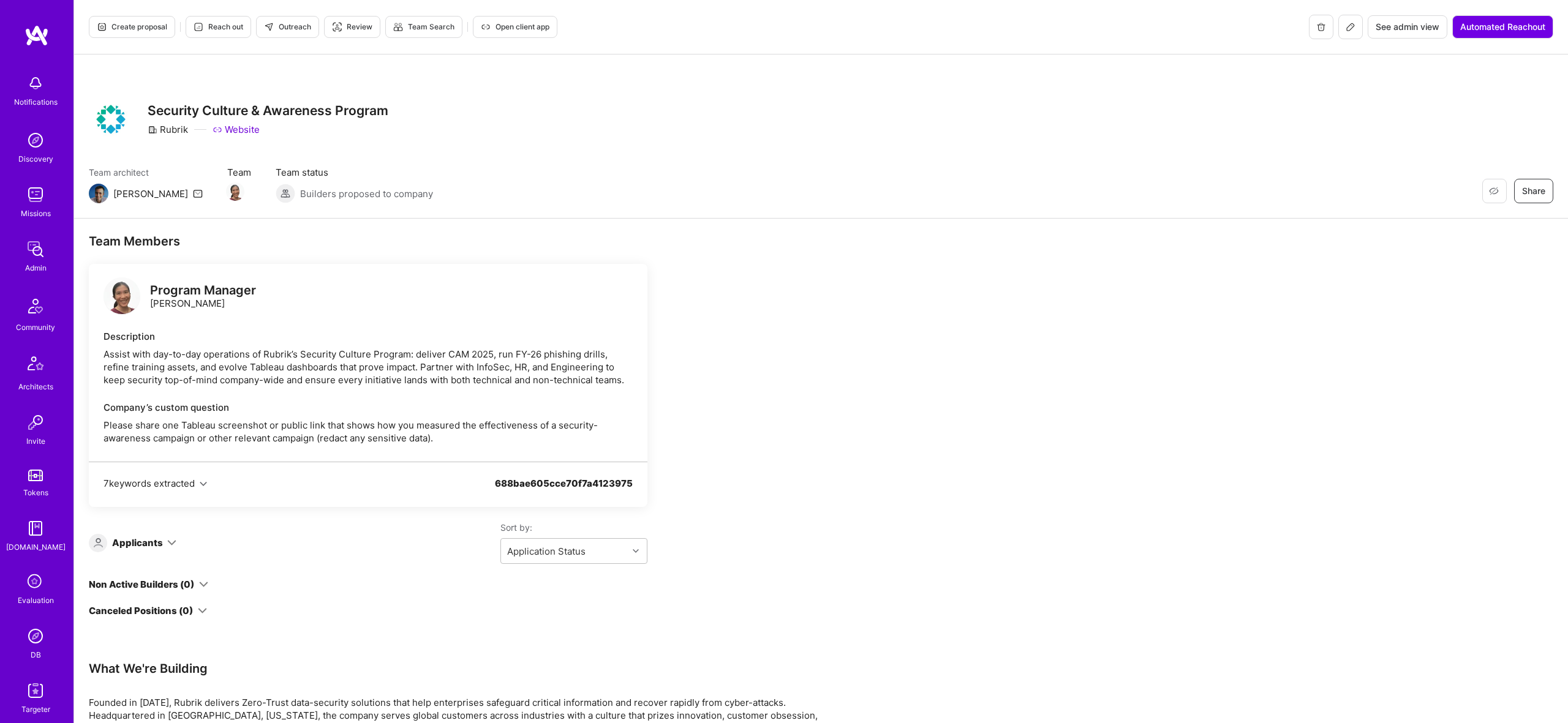
click at [143, 24] on span "Create proposal" at bounding box center [132, 27] width 70 height 11
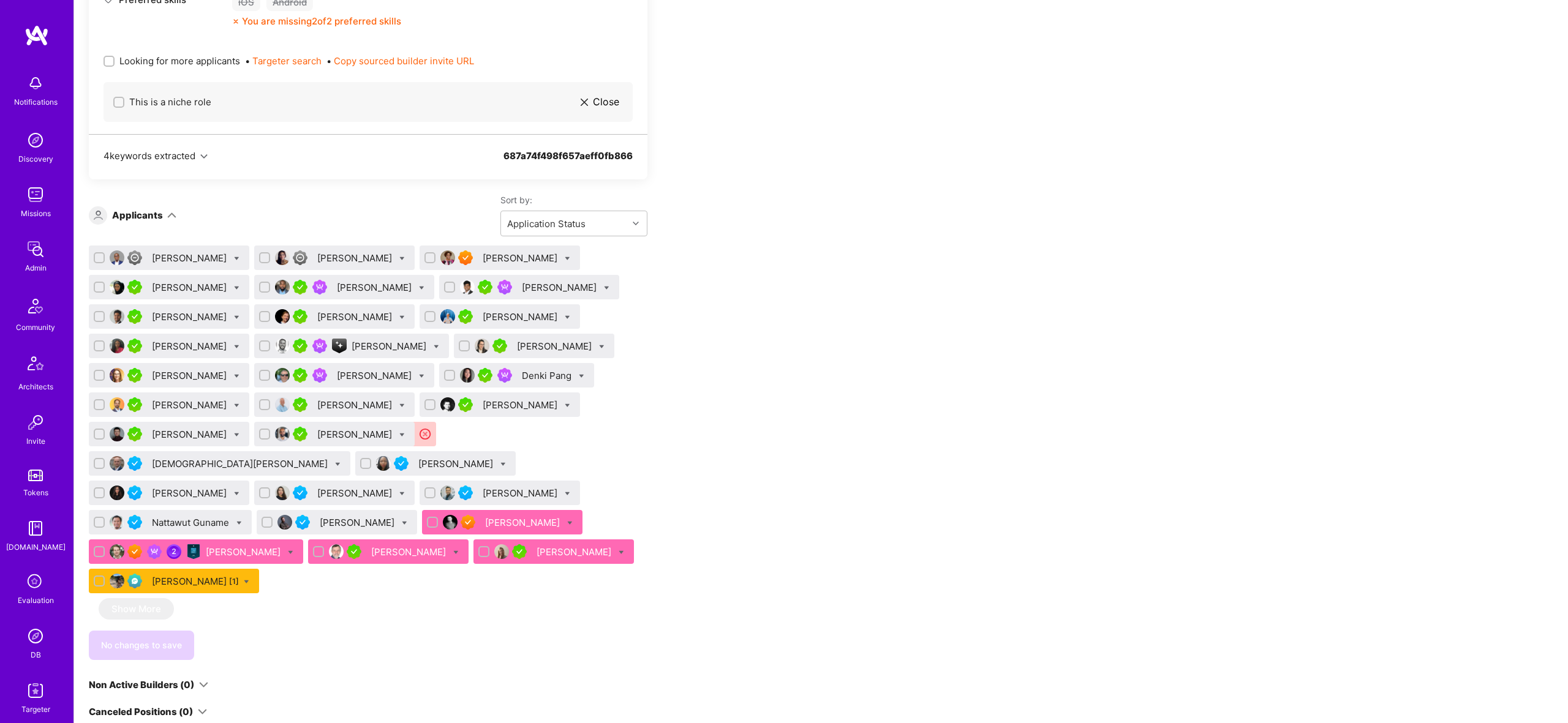
scroll to position [670, 0]
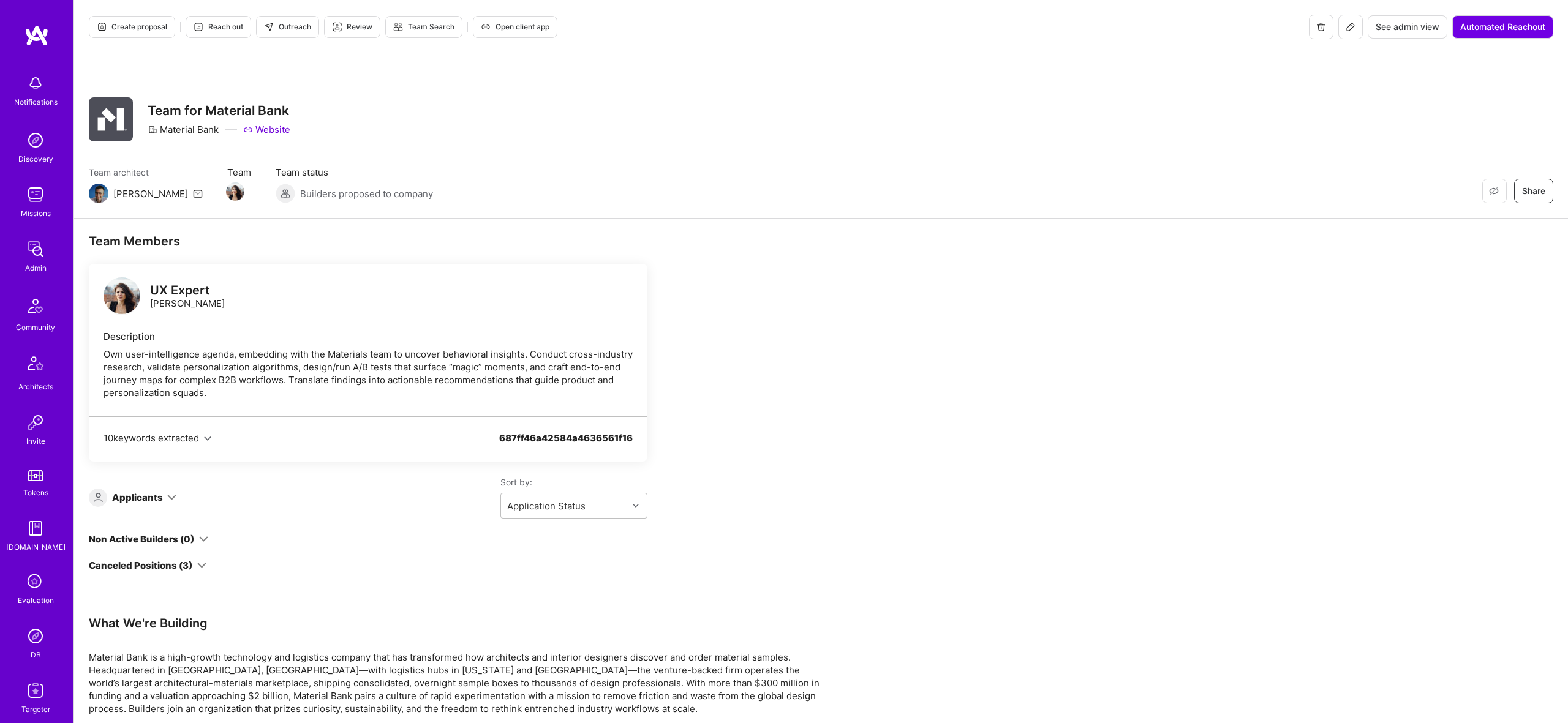
click at [151, 26] on span "Create proposal" at bounding box center [132, 27] width 70 height 11
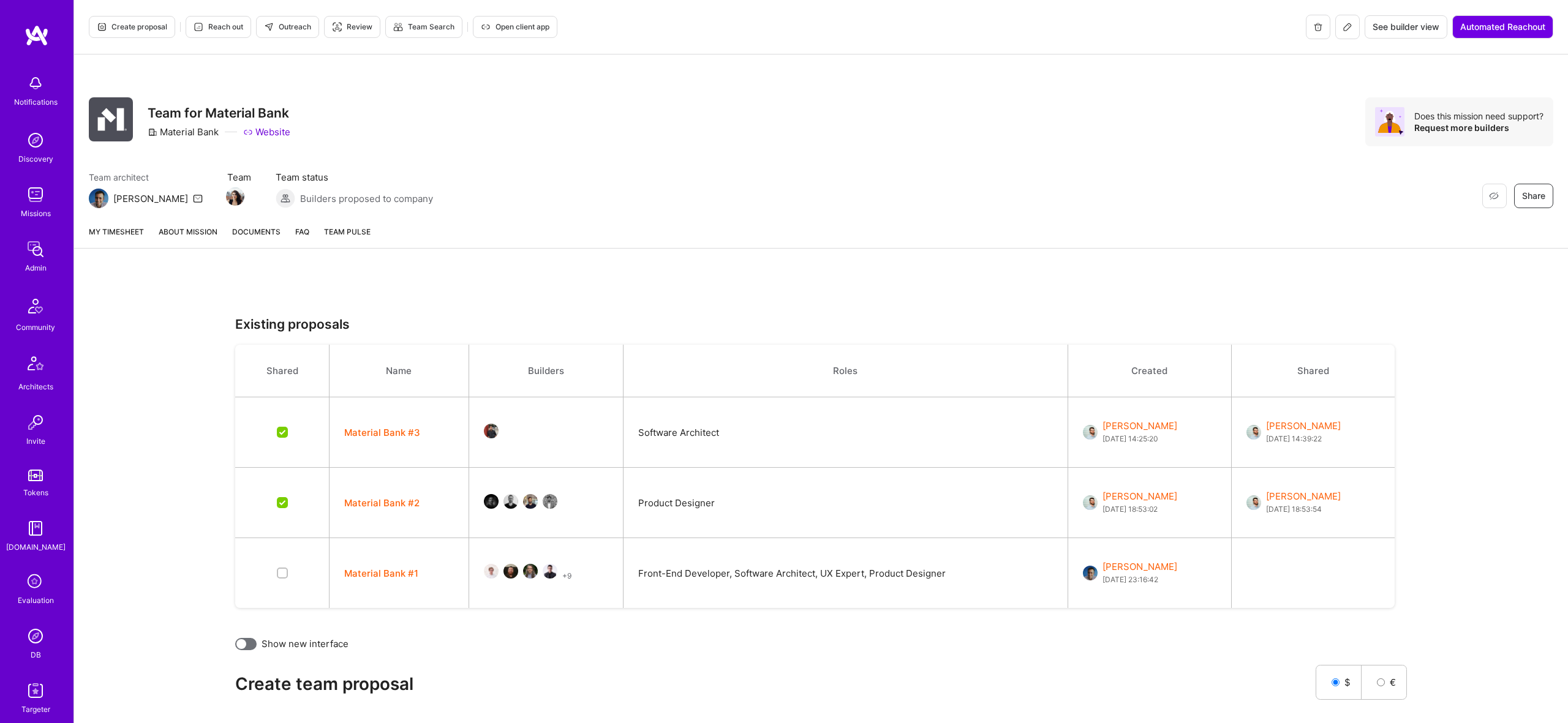
click at [564, 573] on button "+ 9" at bounding box center [566, 575] width 9 height 13
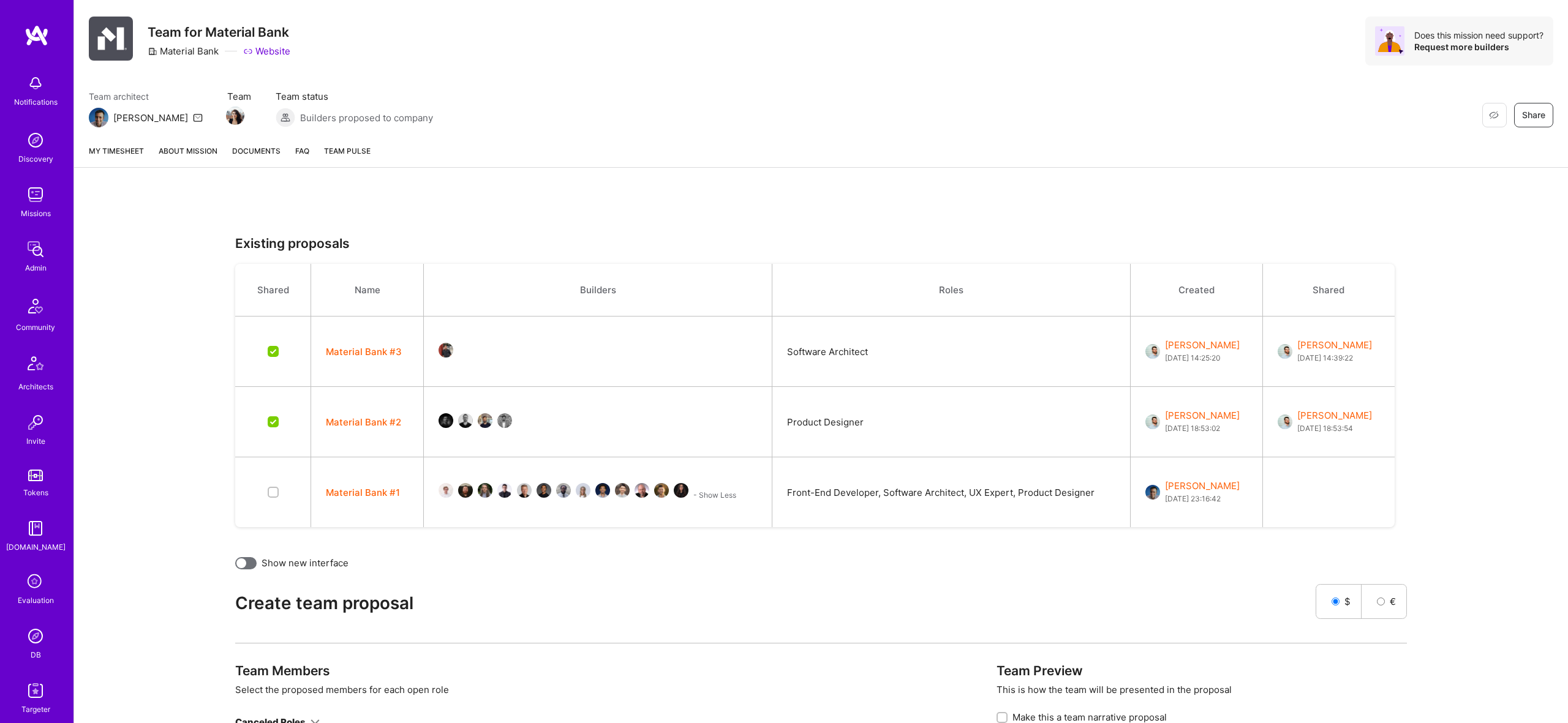
scroll to position [107, 0]
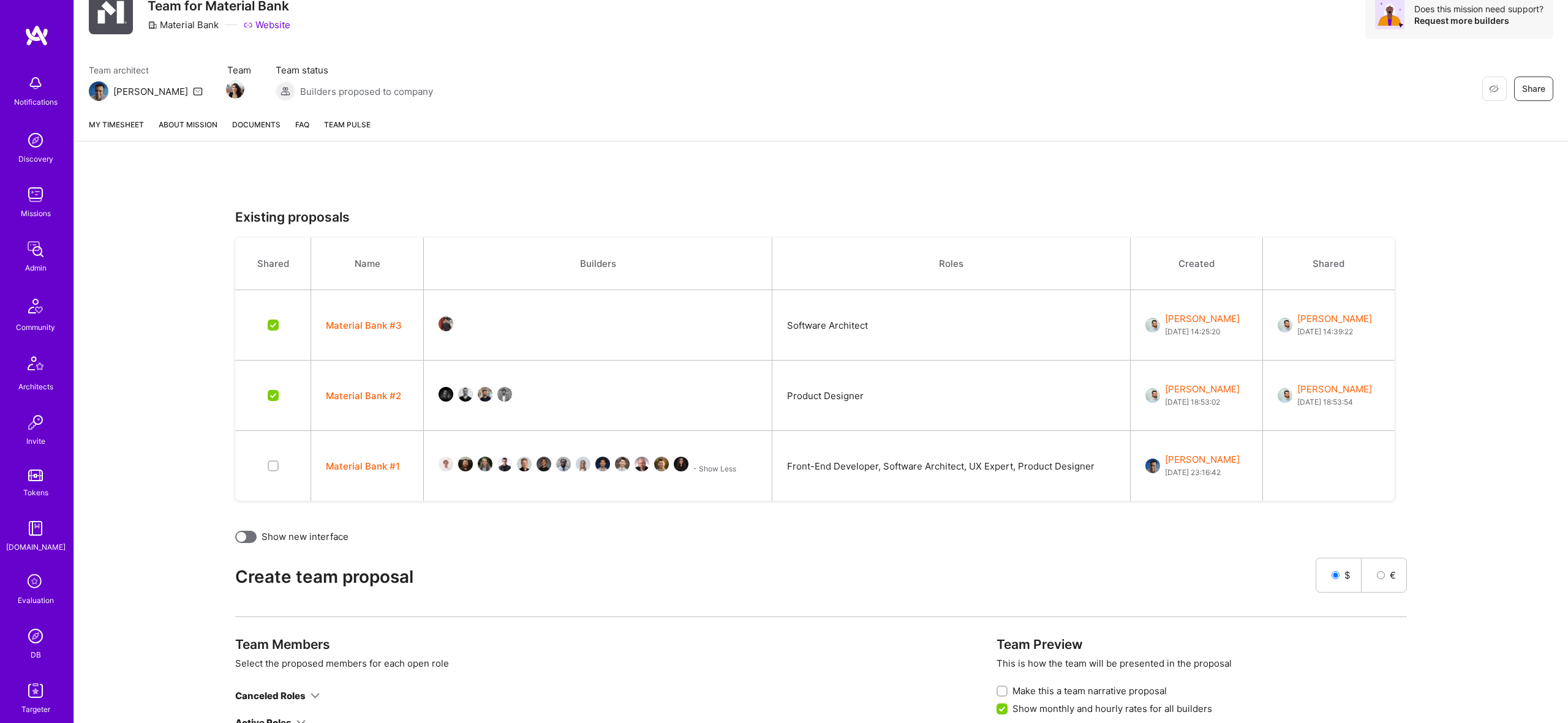
drag, startPoint x: 720, startPoint y: 473, endPoint x: 682, endPoint y: 469, distance: 38.2
click at [689, 469] on td "- Show Less" at bounding box center [598, 466] width 348 height 70
click at [708, 472] on button "- Show Less" at bounding box center [715, 469] width 43 height 13
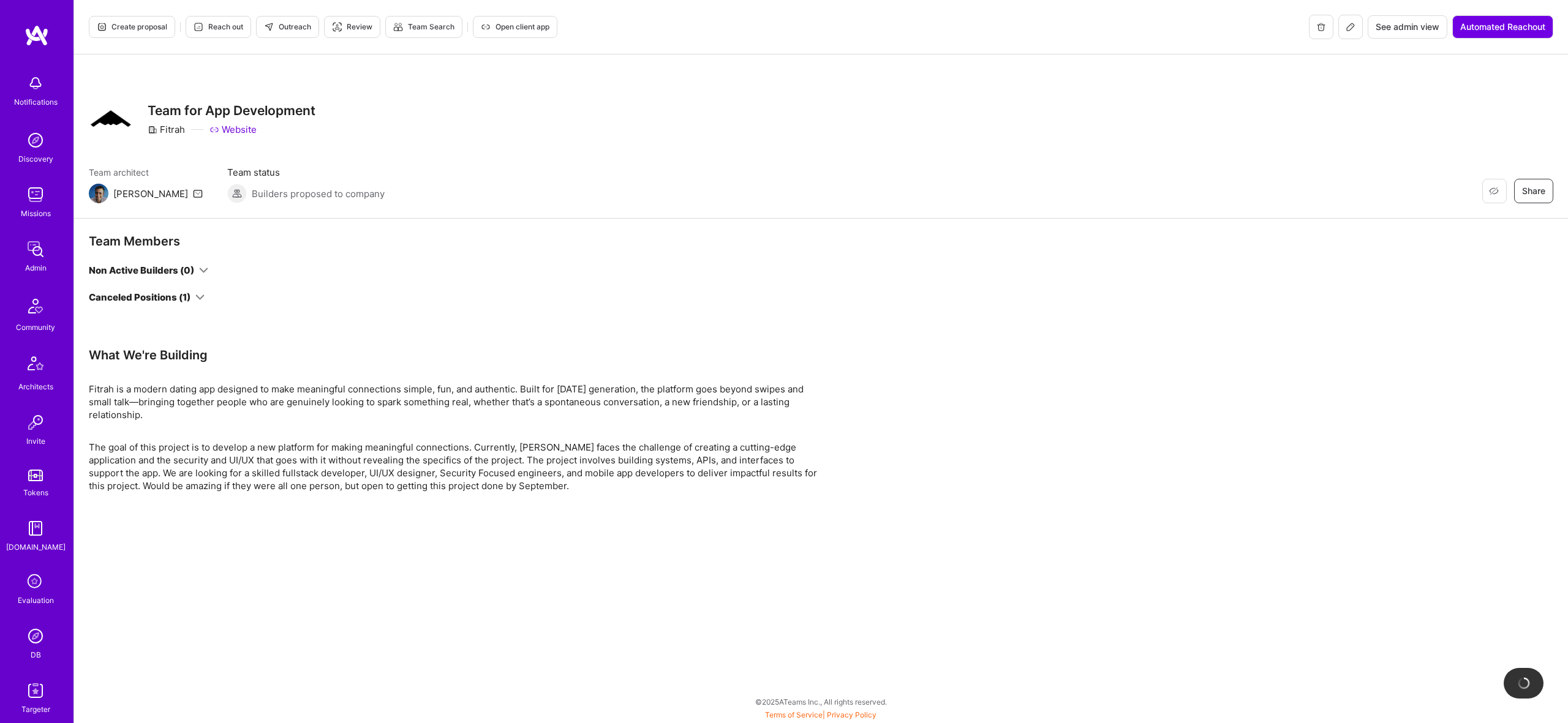
click at [177, 306] on div "Team Members Non Active Builders (0) Canceled Positions (1)" at bounding box center [368, 289] width 559 height 114
click at [181, 300] on div "Canceled Positions (1)" at bounding box center [140, 297] width 102 height 13
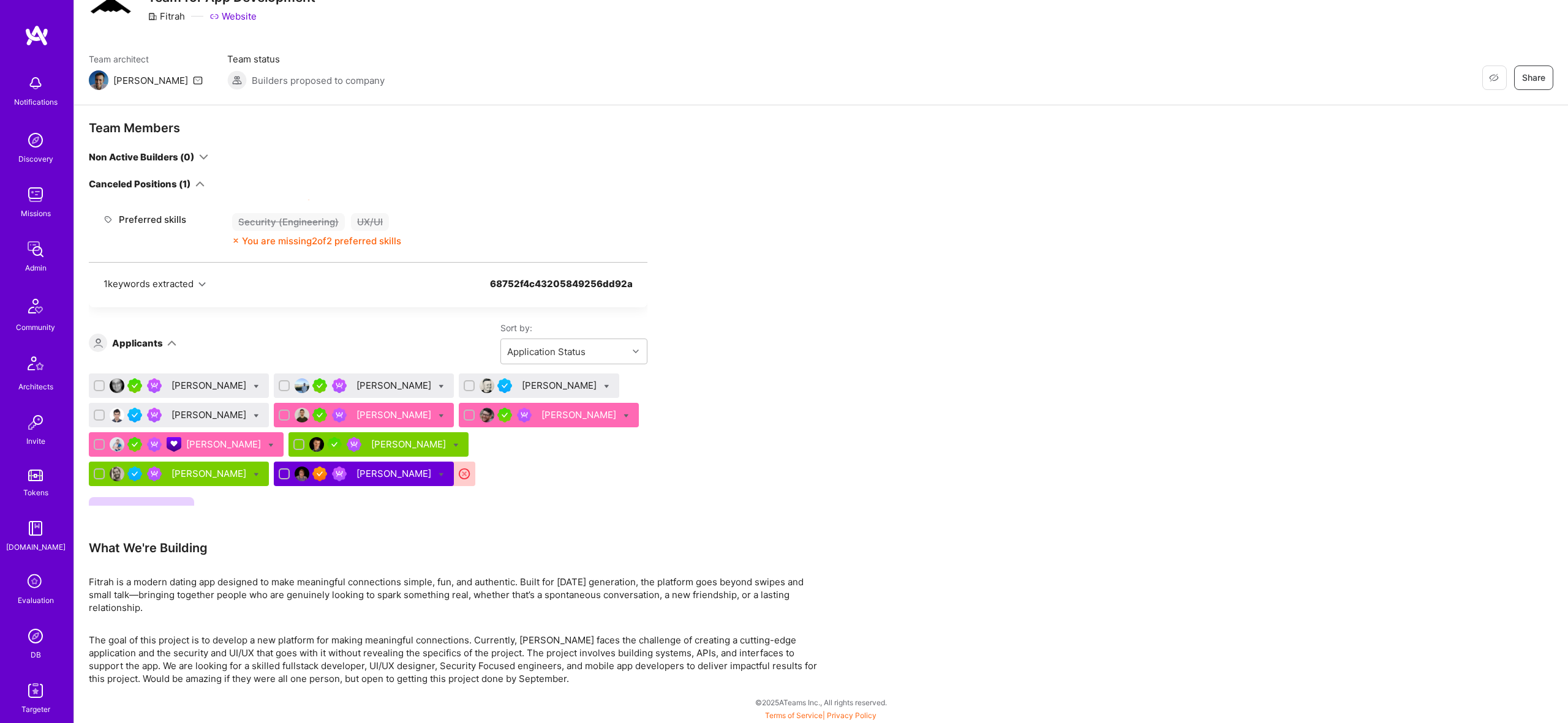
scroll to position [408, 0]
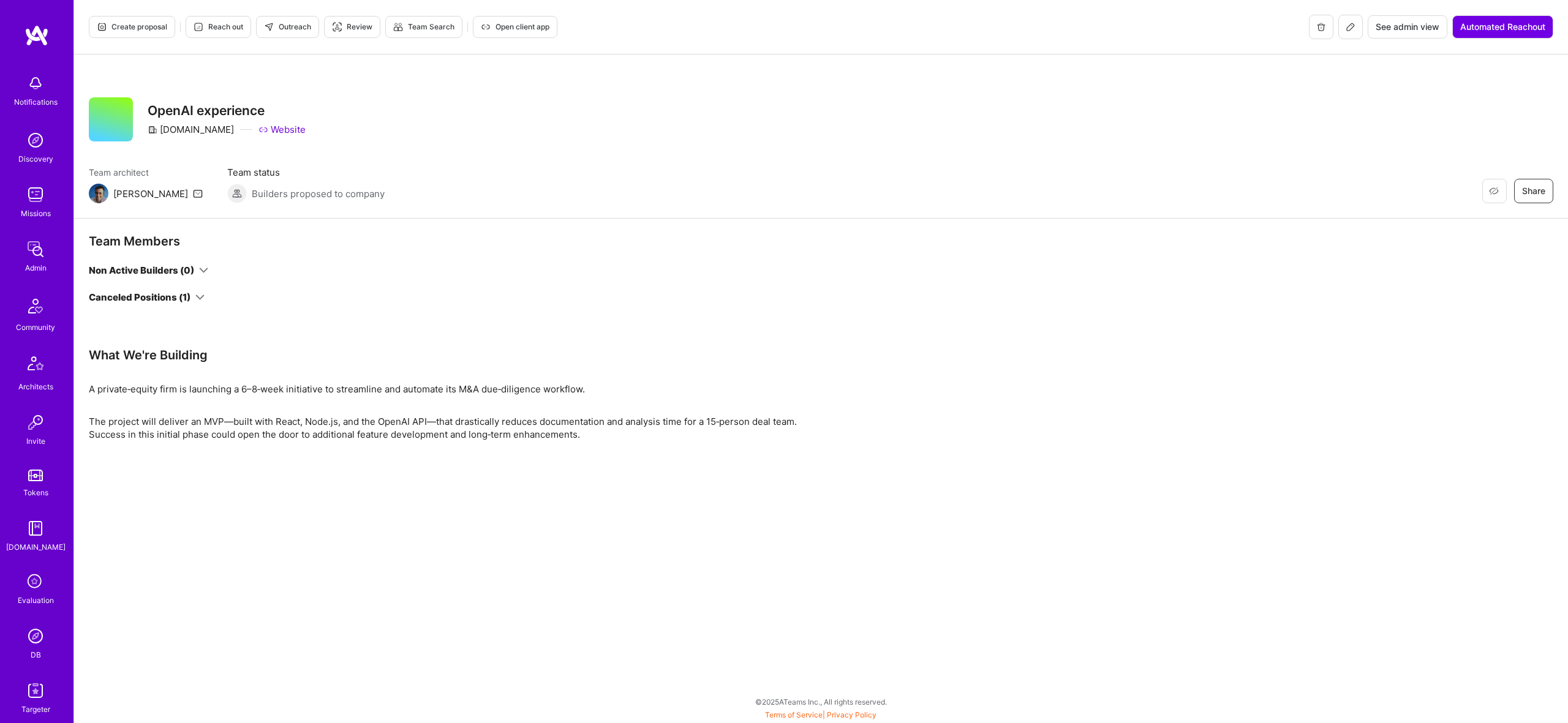
click at [190, 305] on div "Team Members Non Active Builders (0) Canceled Positions (1)" at bounding box center [368, 289] width 559 height 114
click at [192, 300] on div "Canceled Positions (1)" at bounding box center [146, 297] width 115 height 13
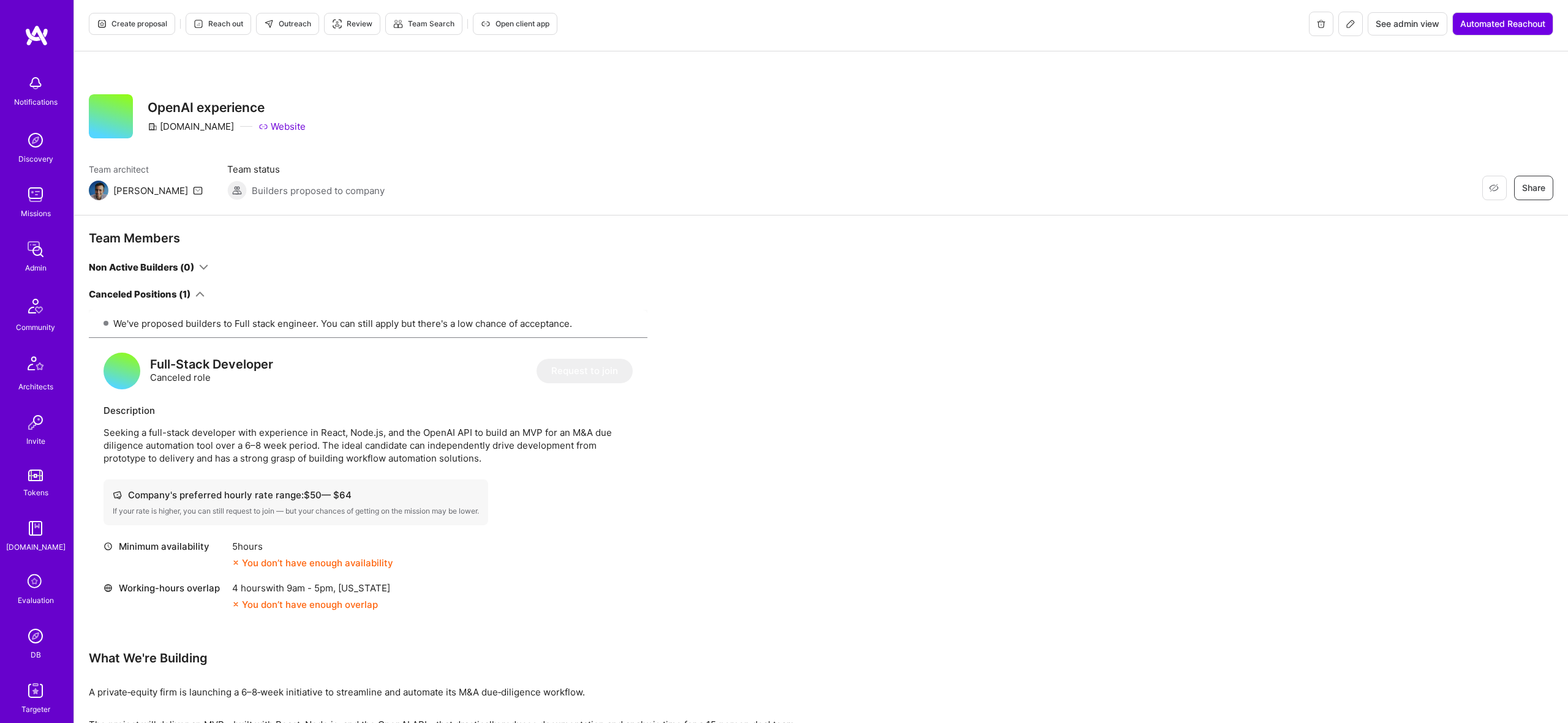
scroll to position [322, 0]
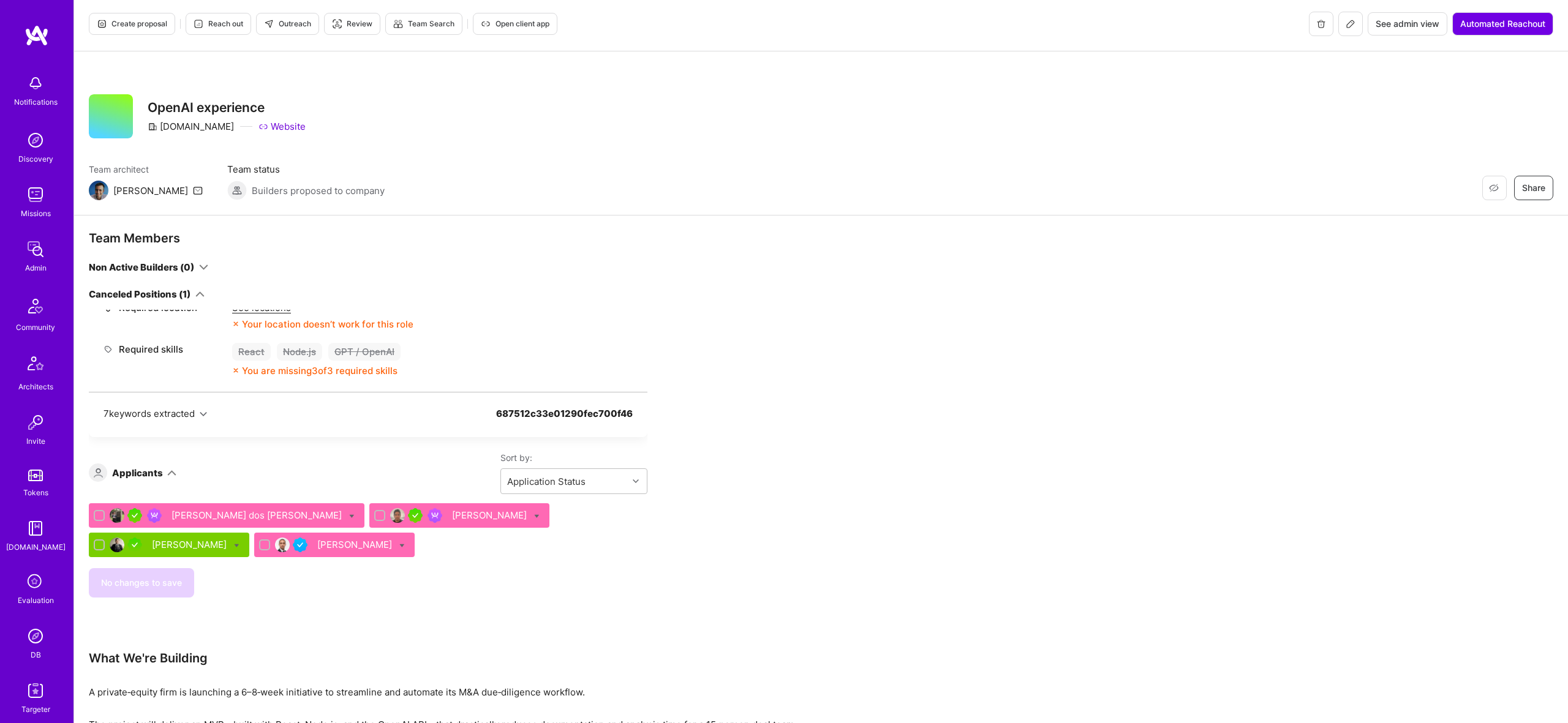
click at [140, 23] on span "Create proposal" at bounding box center [132, 24] width 70 height 11
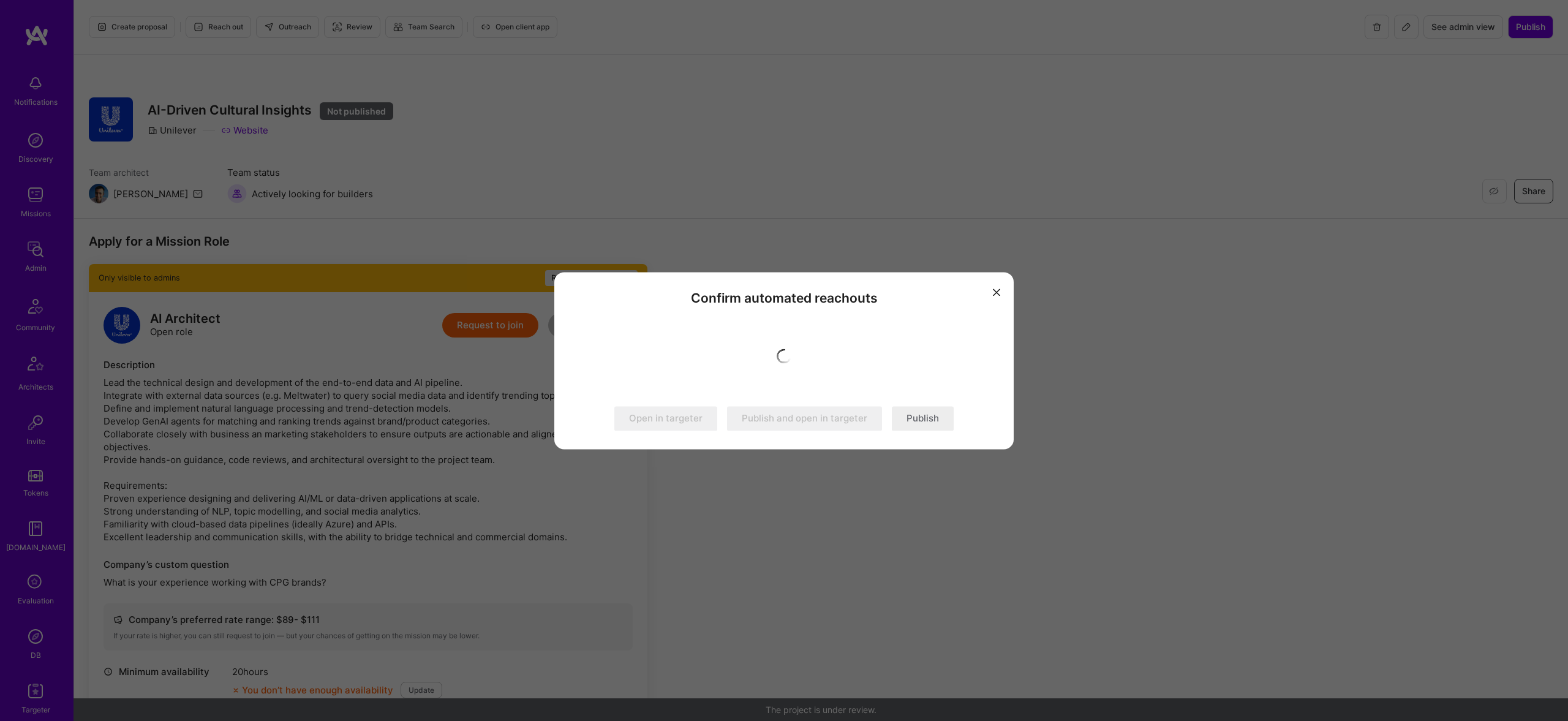
drag, startPoint x: 914, startPoint y: 427, endPoint x: 386, endPoint y: 410, distance: 528.3
click at [386, 410] on div "Confirm automated reachouts Open in targeter Publish and open in targeter Publi…" at bounding box center [784, 360] width 1568 height 721
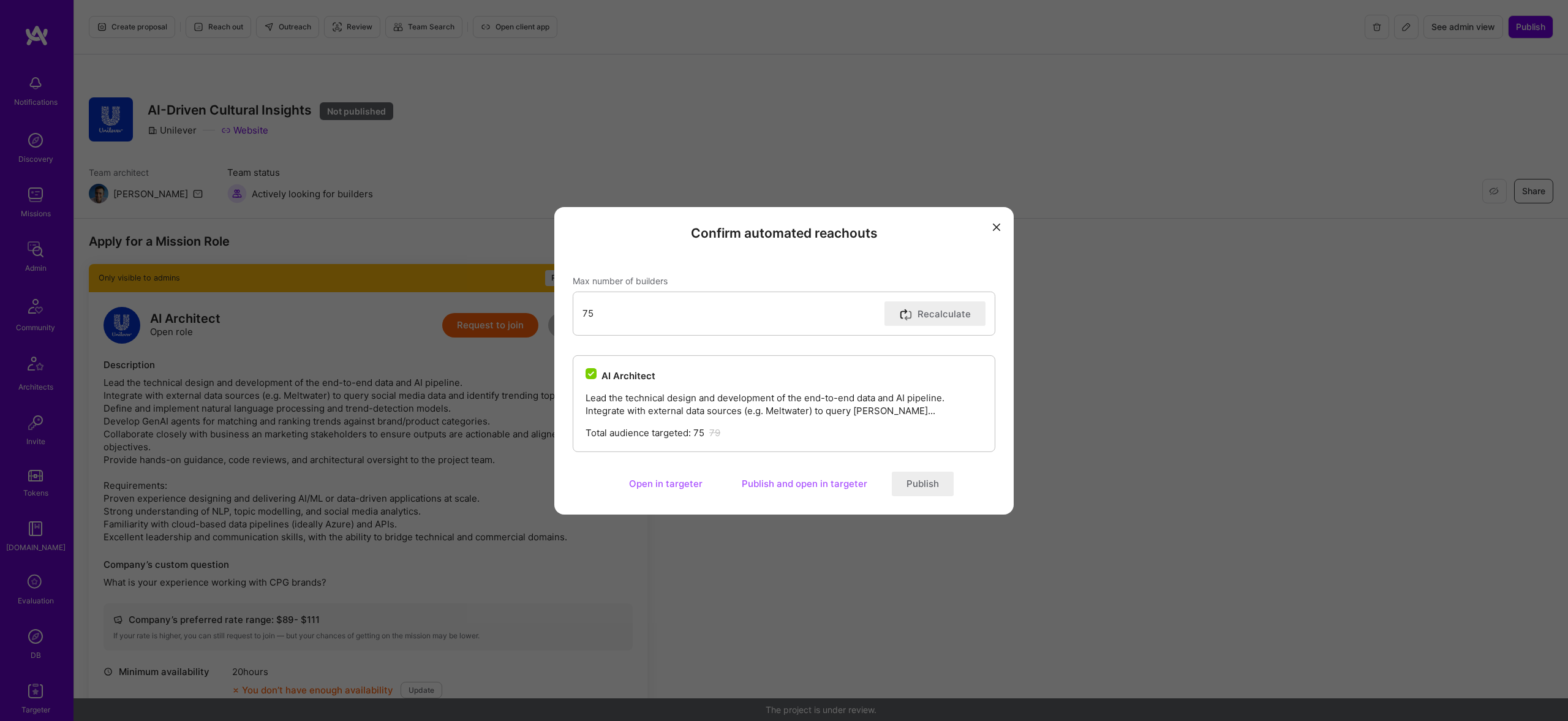
click at [933, 490] on button "Publish" at bounding box center [923, 484] width 62 height 24
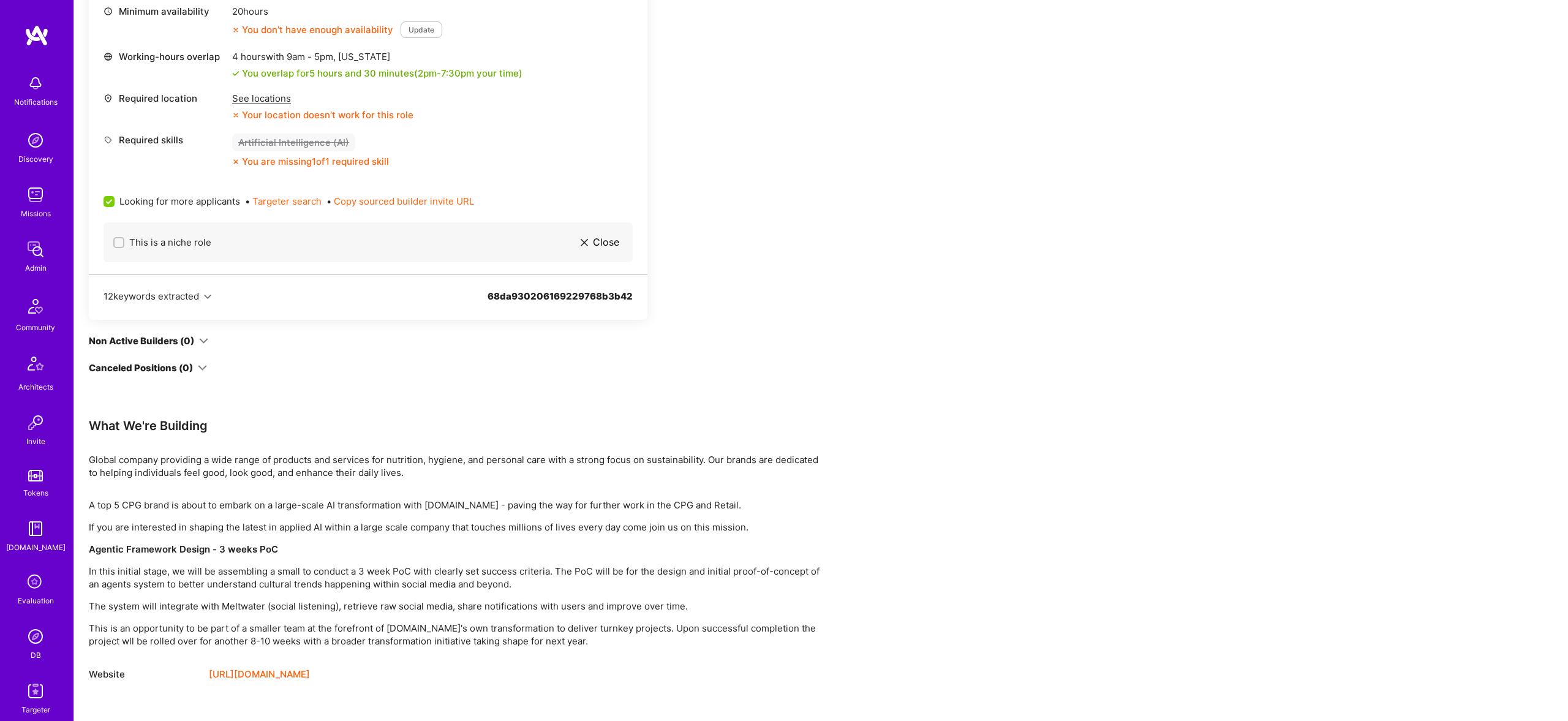
scroll to position [661, 0]
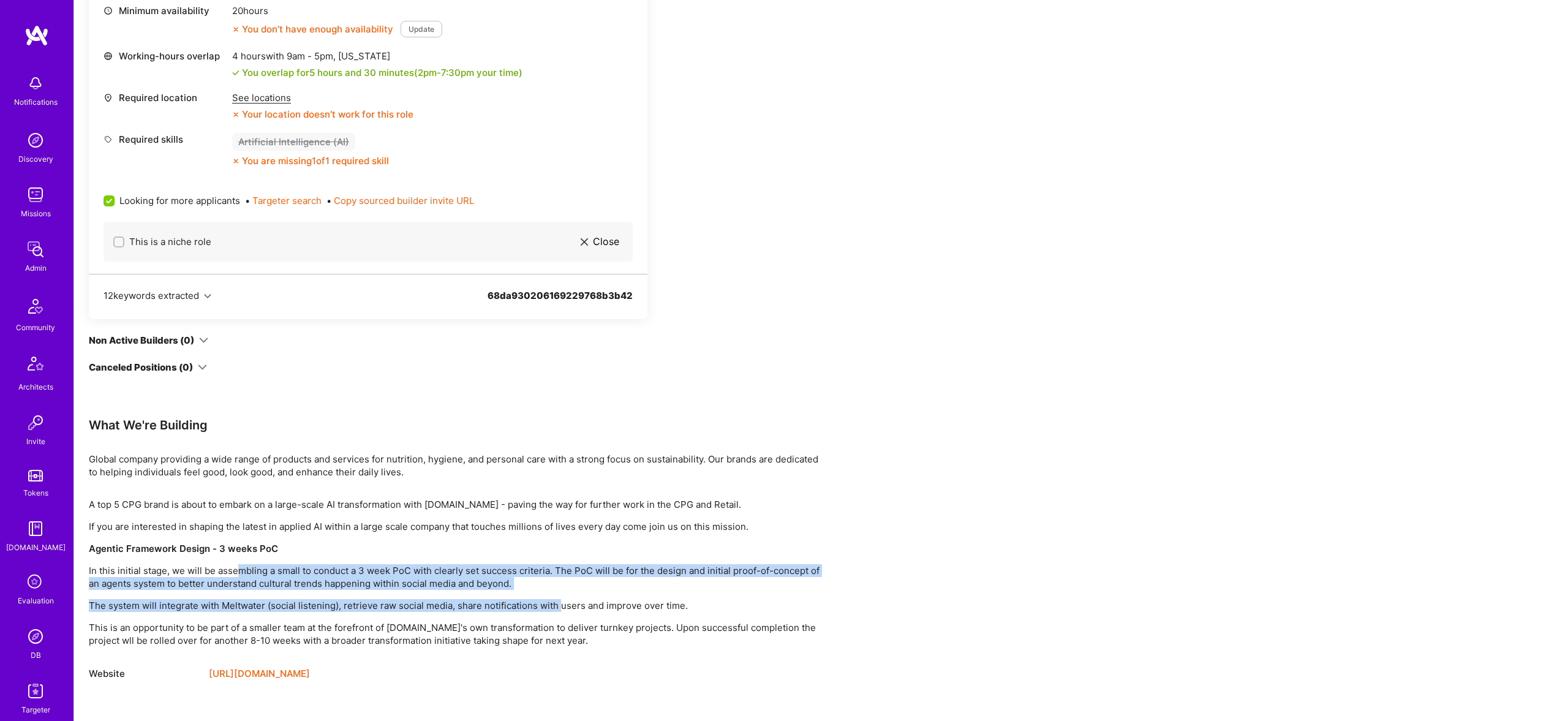
drag, startPoint x: 241, startPoint y: 570, endPoint x: 563, endPoint y: 605, distance: 323.9
click at [563, 605] on div "A top 5 CPG brand is about to embark on a large-scale AI transformation with A.…" at bounding box center [456, 573] width 735 height 149
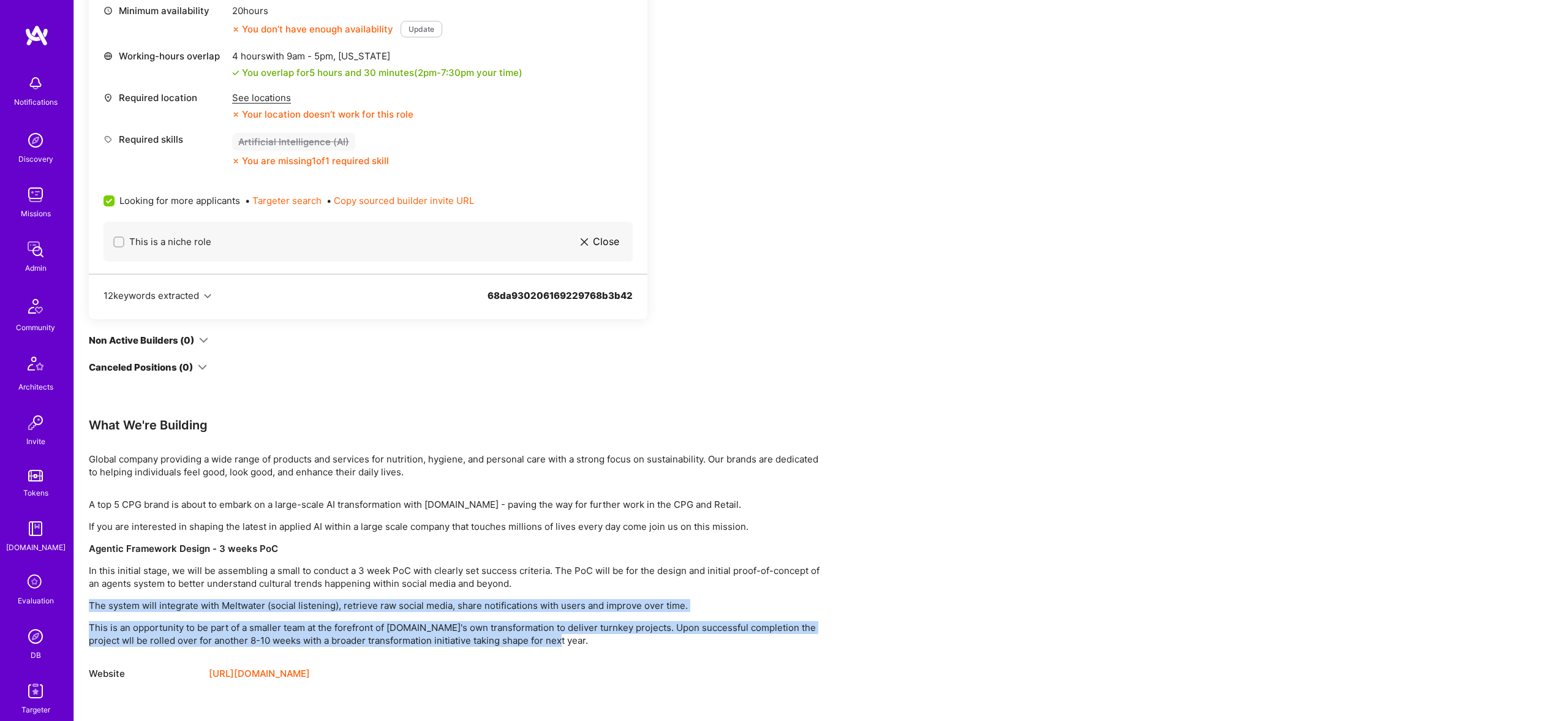
drag, startPoint x: 637, startPoint y: 636, endPoint x: 260, endPoint y: 597, distance: 379.0
click at [277, 597] on div "A top 5 CPG brand is about to embark on a large-scale AI transformation with A.…" at bounding box center [456, 573] width 735 height 149
click at [256, 597] on div "A top 5 CPG brand is about to embark on a large-scale AI transformation with A.…" at bounding box center [456, 573] width 735 height 149
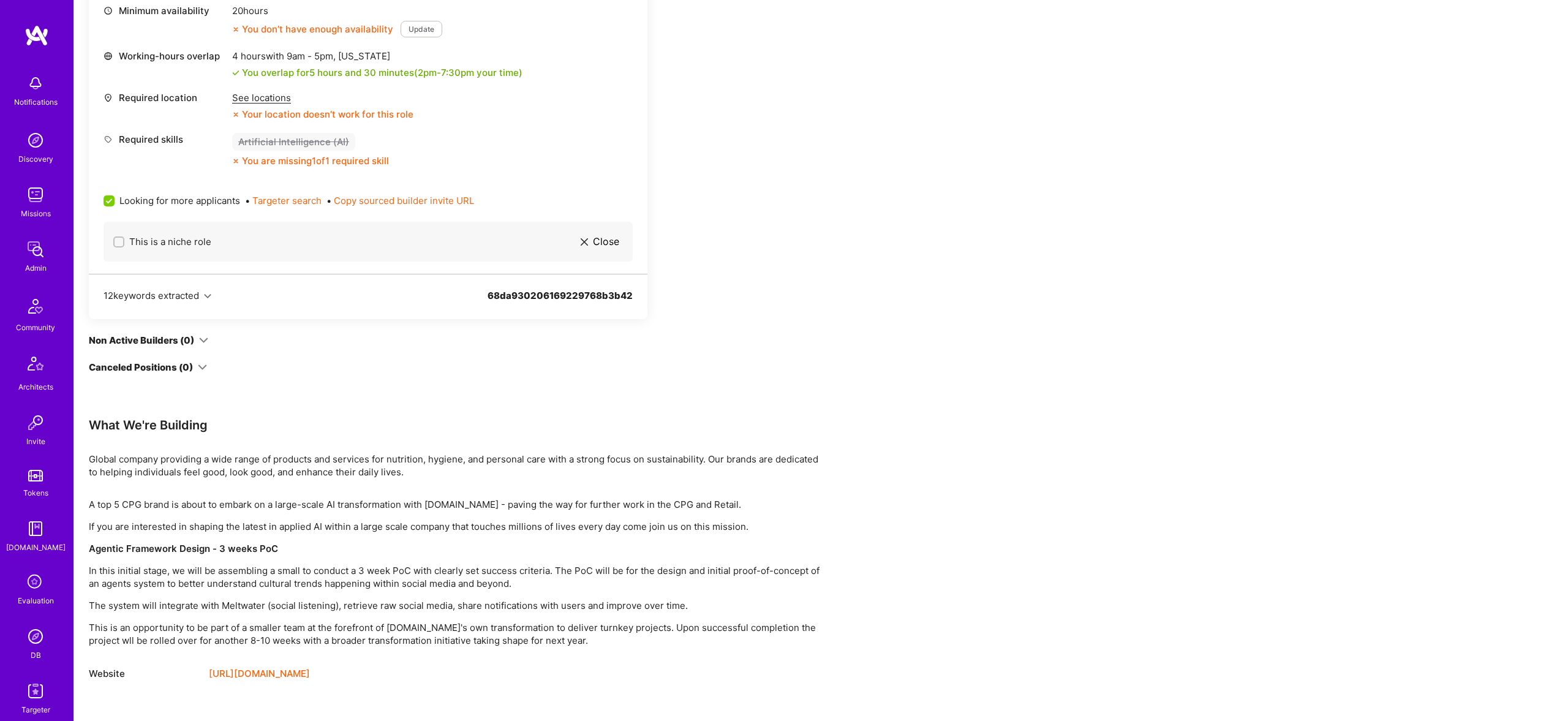
click at [255, 602] on p "The system will integrate with Meltwater (social listening), retrieve raw socia…" at bounding box center [456, 605] width 735 height 13
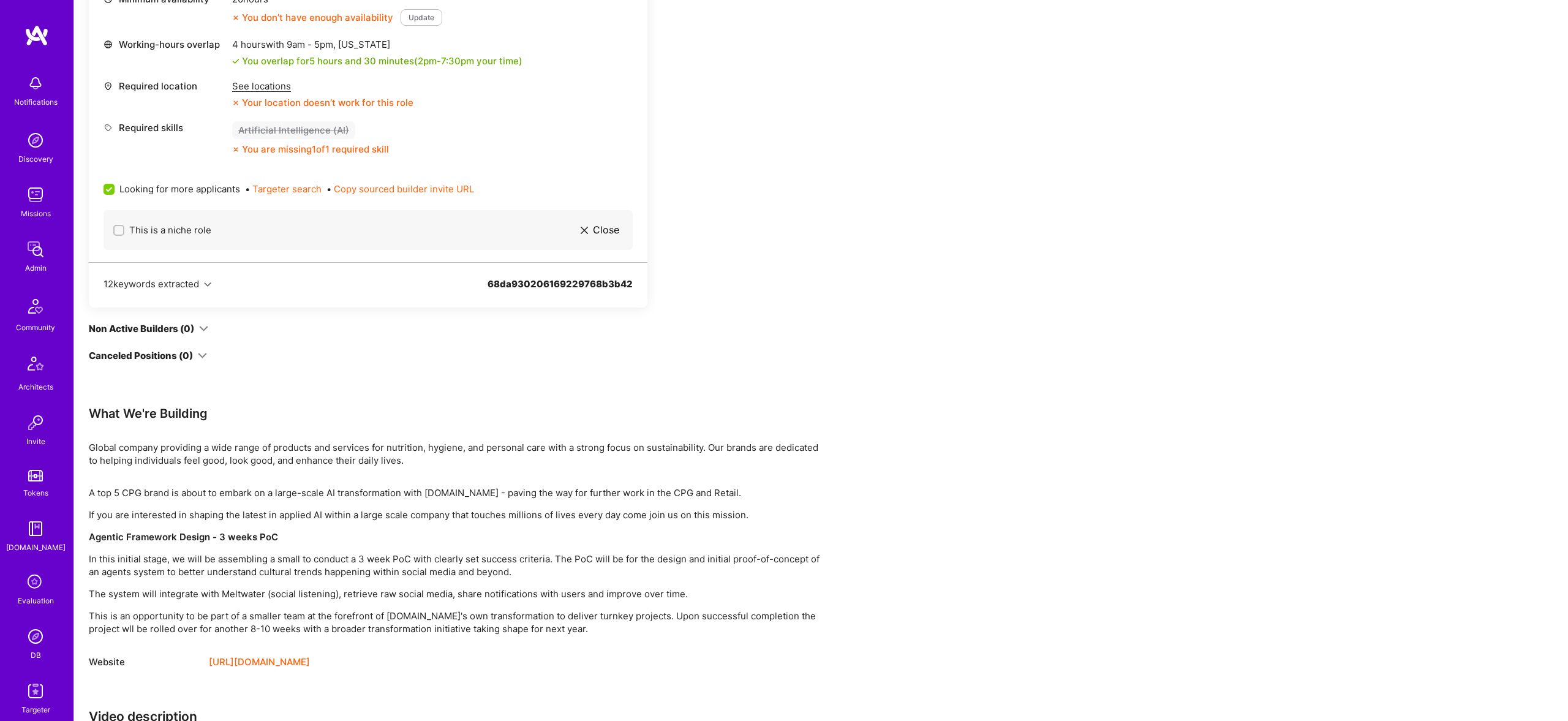
drag, startPoint x: 581, startPoint y: 633, endPoint x: 589, endPoint y: 620, distance: 15.3
click at [586, 623] on p "This is an opportunity to be part of a smaller team at the forefront of A.Team'…" at bounding box center [456, 623] width 735 height 26
click at [603, 605] on div "A top 5 CPG brand is about to embark on a large-scale AI transformation with A.…" at bounding box center [456, 561] width 735 height 149
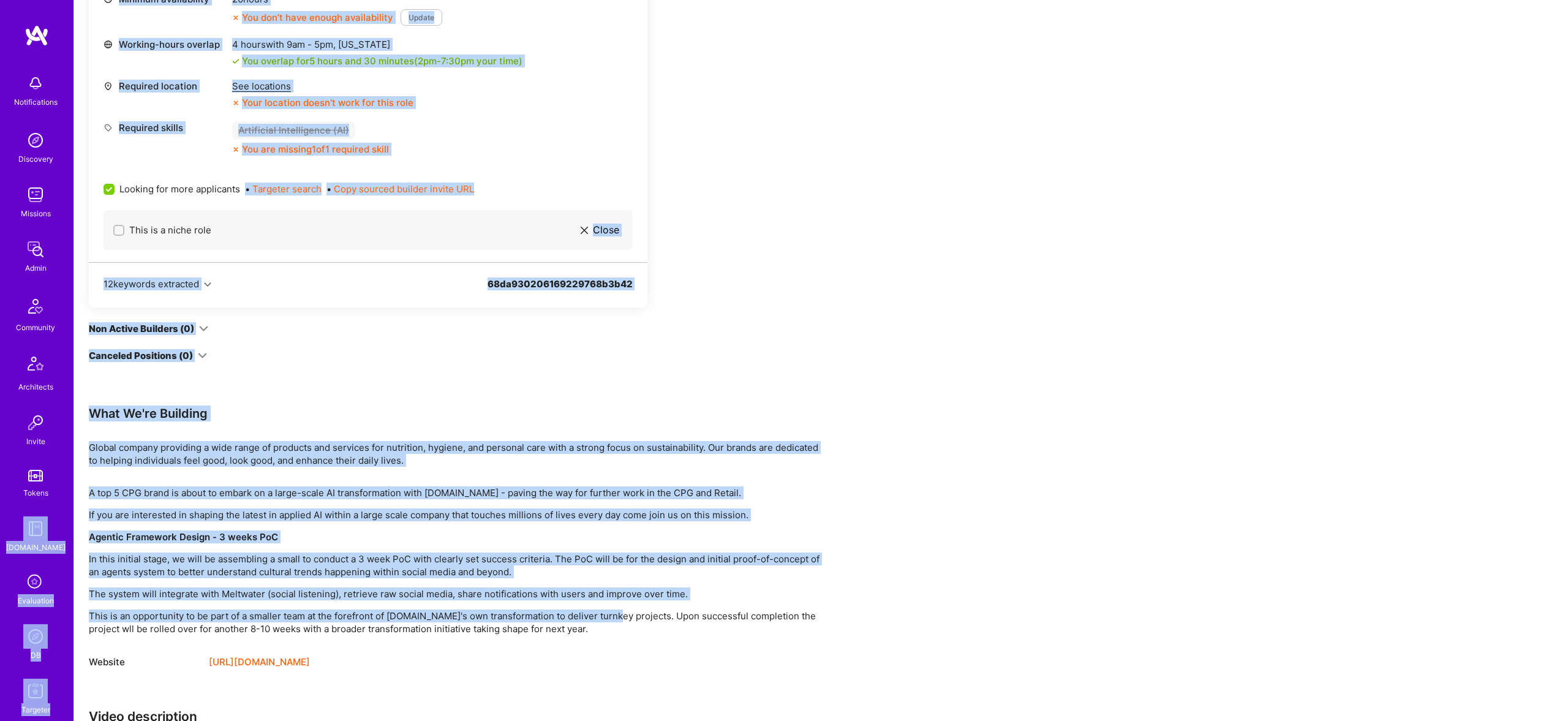
drag, startPoint x: 610, startPoint y: 618, endPoint x: 57, endPoint y: 515, distance: 562.5
click at [23, 503] on div "Notifications Discovery Missions Admin Community Architects Invite Tokens A.Gui…" at bounding box center [784, 159] width 1568 height 1664
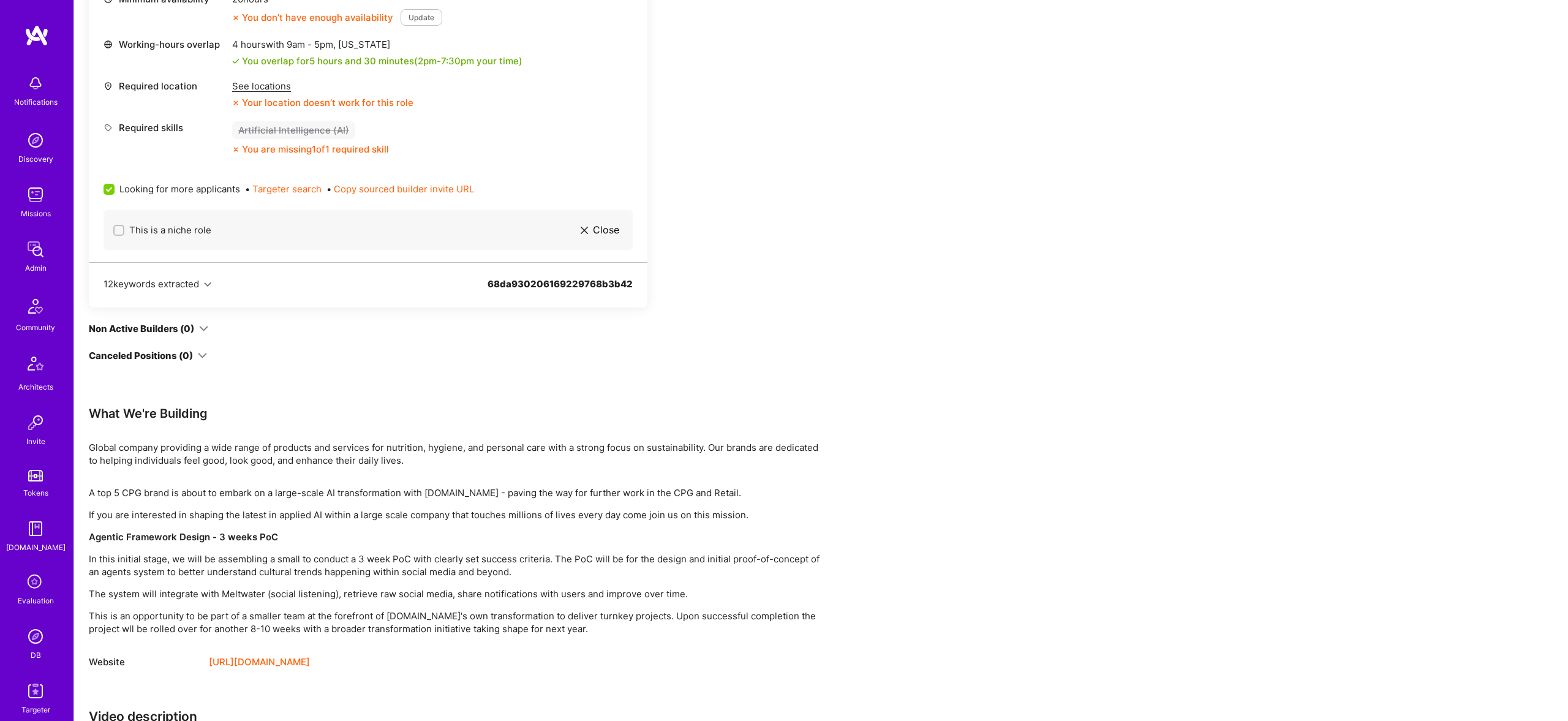
drag, startPoint x: 716, startPoint y: 625, endPoint x: 632, endPoint y: 628, distance: 84.1
click at [708, 625] on p "This is an opportunity to be part of a smaller team at the forefront of A.Team'…" at bounding box center [456, 623] width 735 height 26
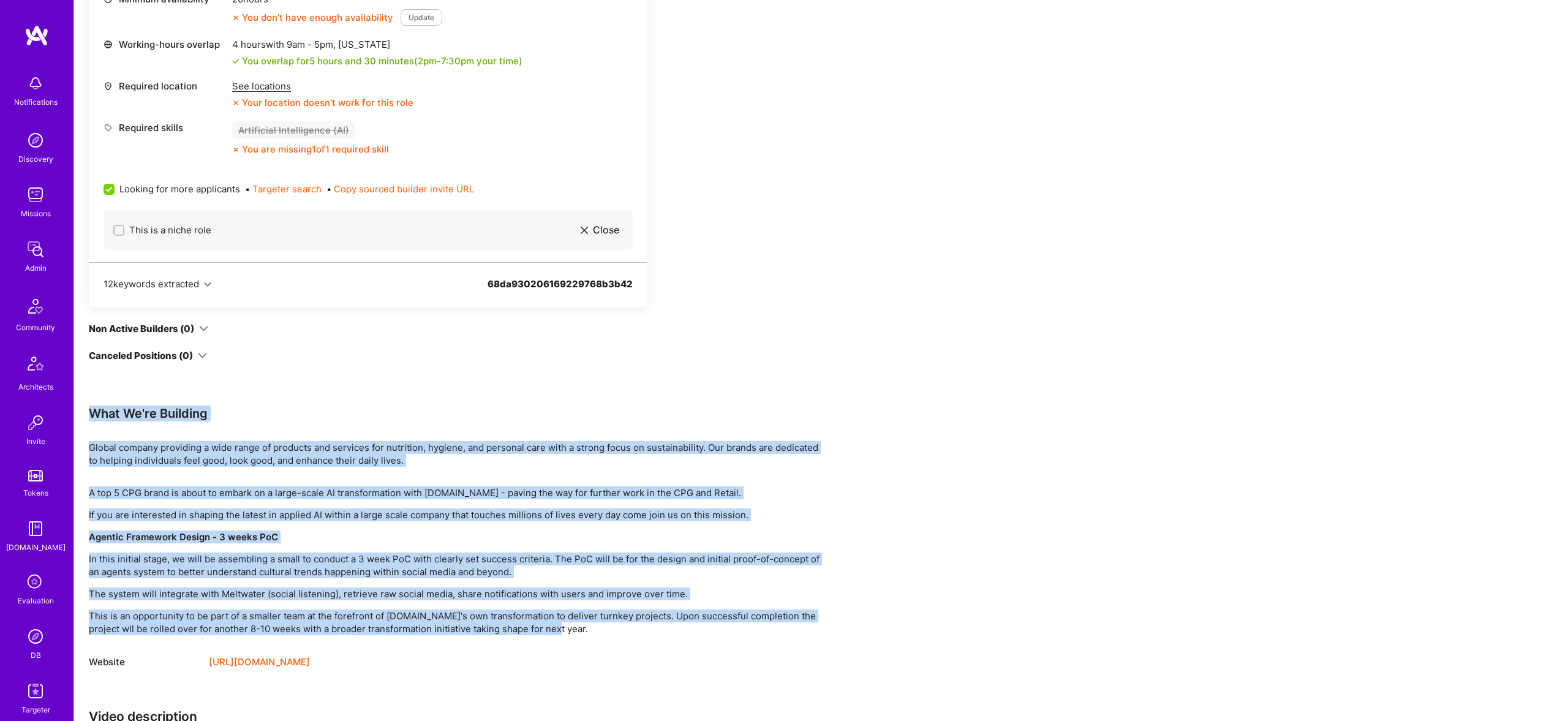
drag, startPoint x: 607, startPoint y: 626, endPoint x: 83, endPoint y: 413, distance: 565.6
click at [83, 413] on div "Apply for a Mission Role We’re actively looking for builders. This is the best …" at bounding box center [821, 271] width 1494 height 1451
copy div "What We're Building Global company providing a wide range of products and servi…"
click at [679, 469] on div "Apply for a Mission Role We’re actively looking for builders. This is the best …" at bounding box center [456, 263] width 735 height 1407
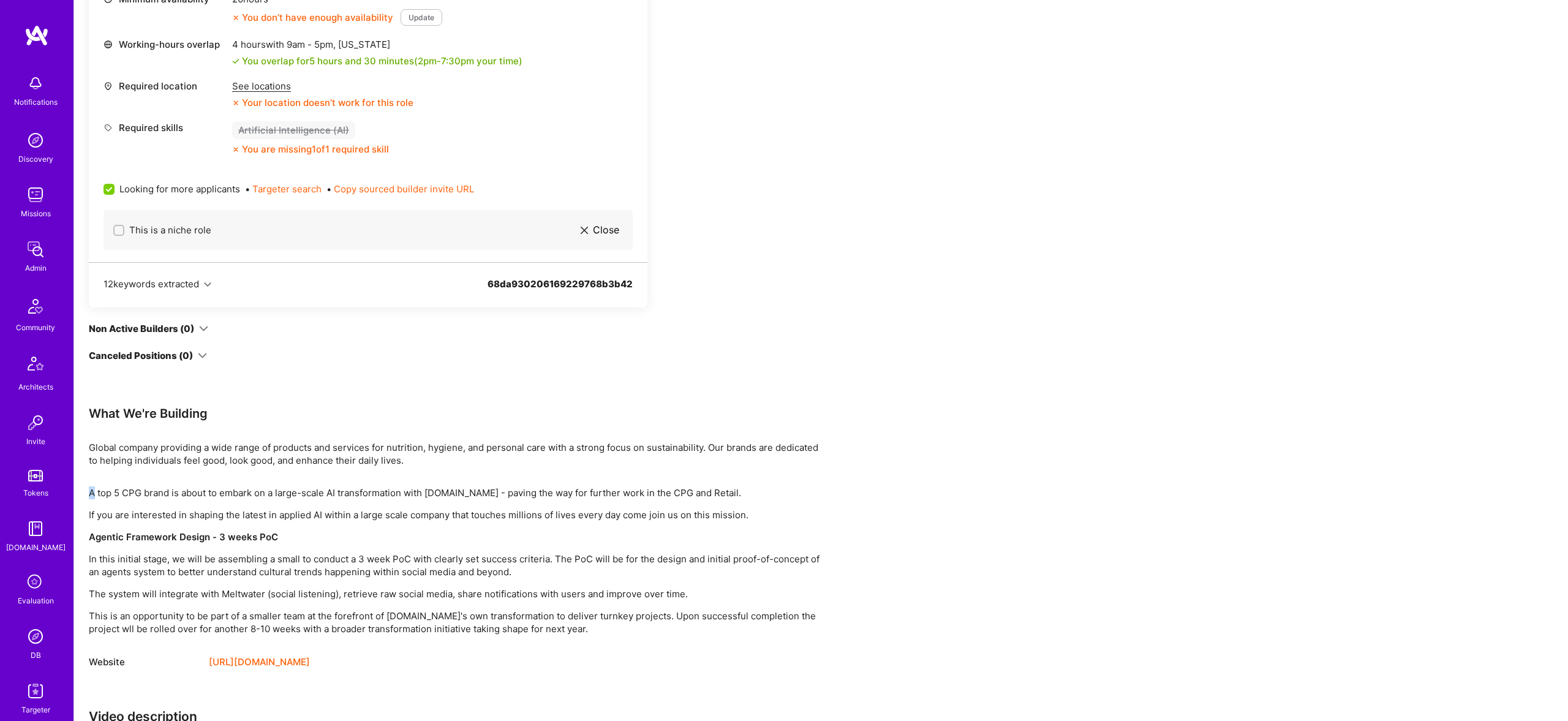
click at [679, 469] on div "Apply for a Mission Role We’re actively looking for builders. This is the best …" at bounding box center [456, 263] width 735 height 1407
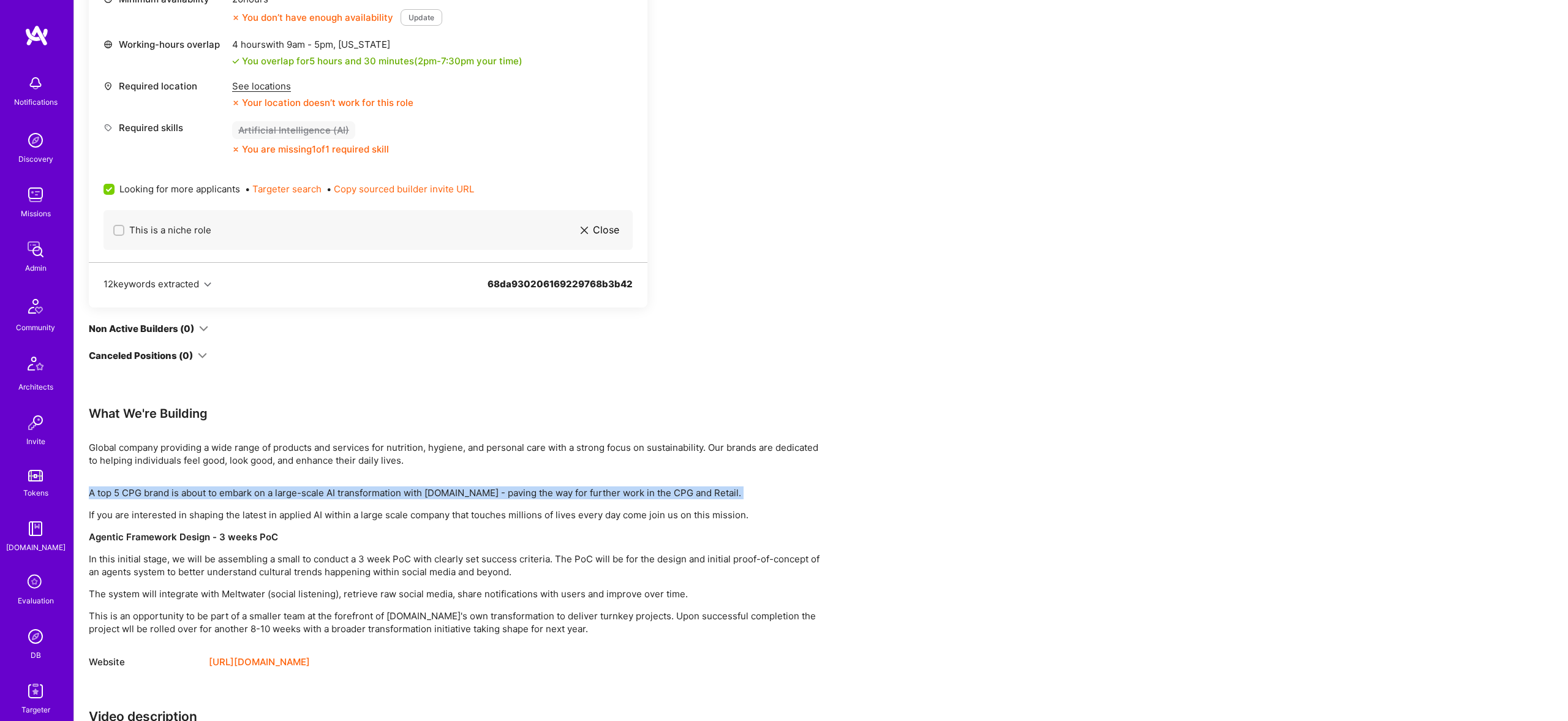
click at [679, 469] on div "Apply for a Mission Role We’re actively looking for builders. This is the best …" at bounding box center [456, 263] width 735 height 1407
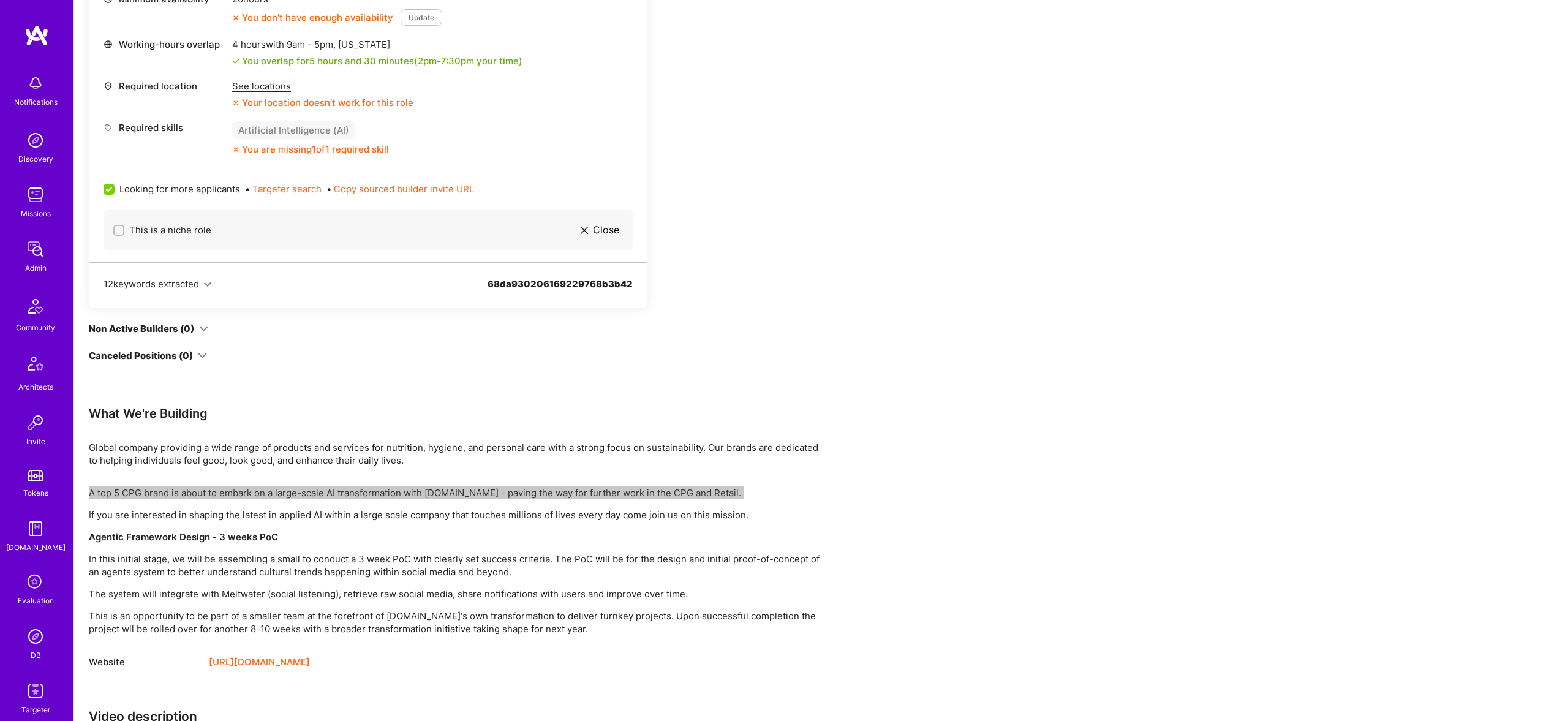
scroll to position [0, 0]
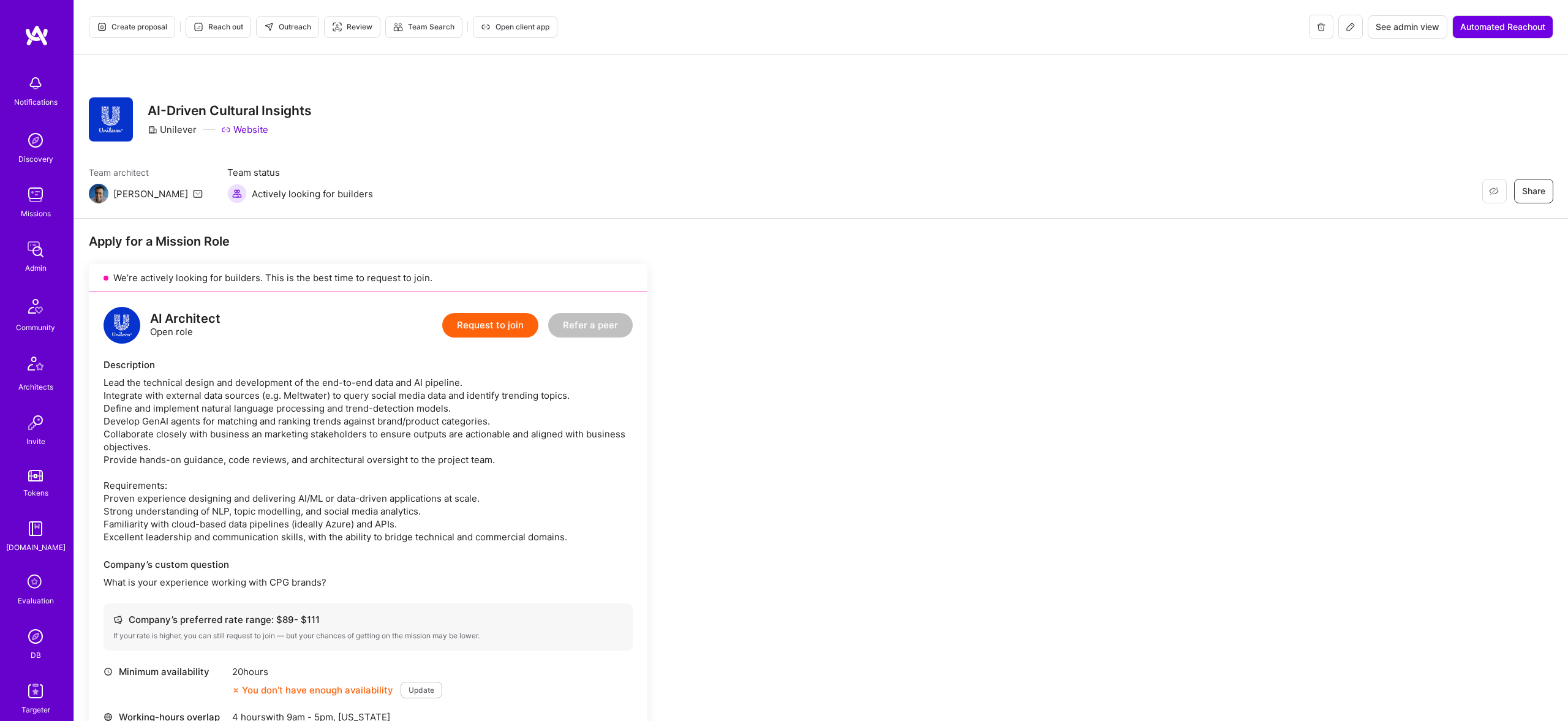
click at [1346, 27] on icon at bounding box center [1351, 27] width 10 height 10
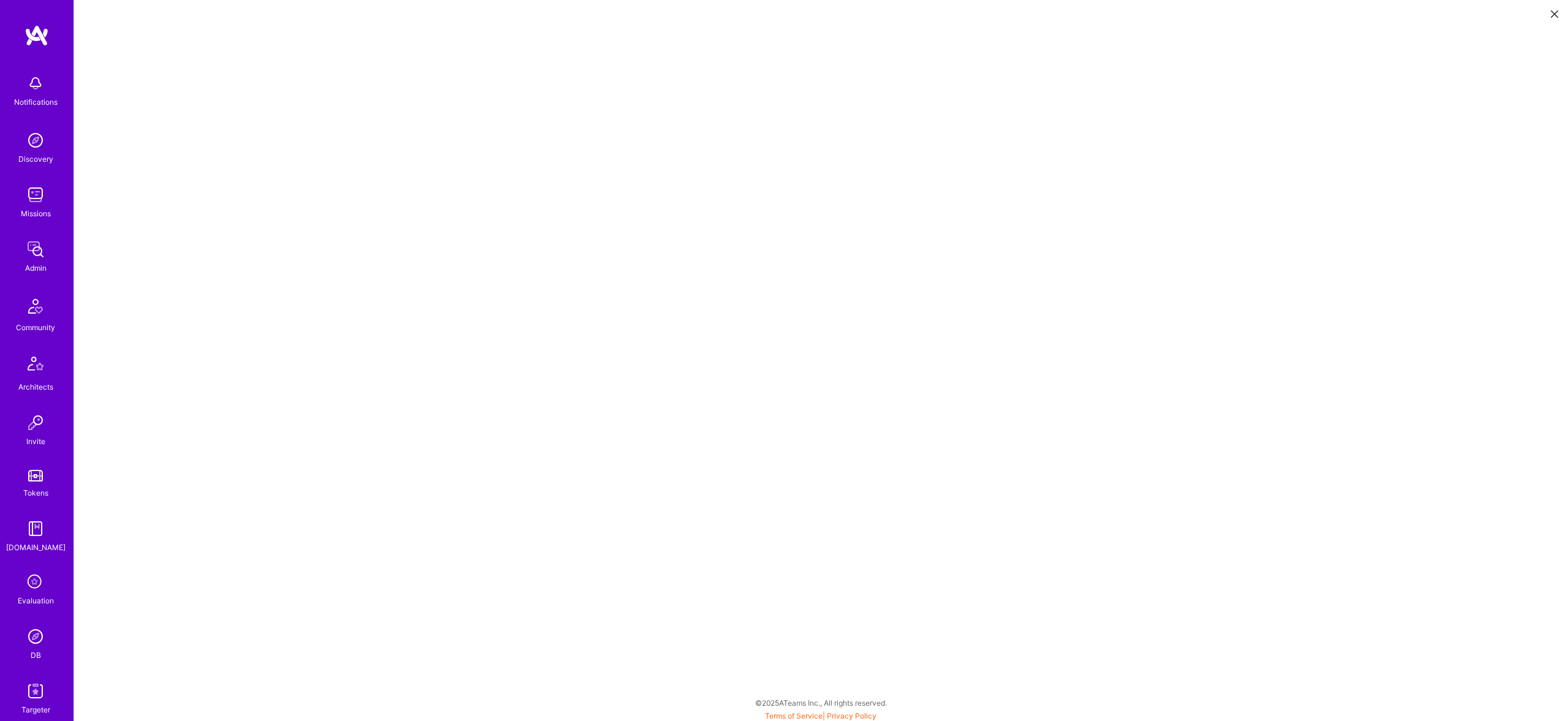
scroll to position [3, 0]
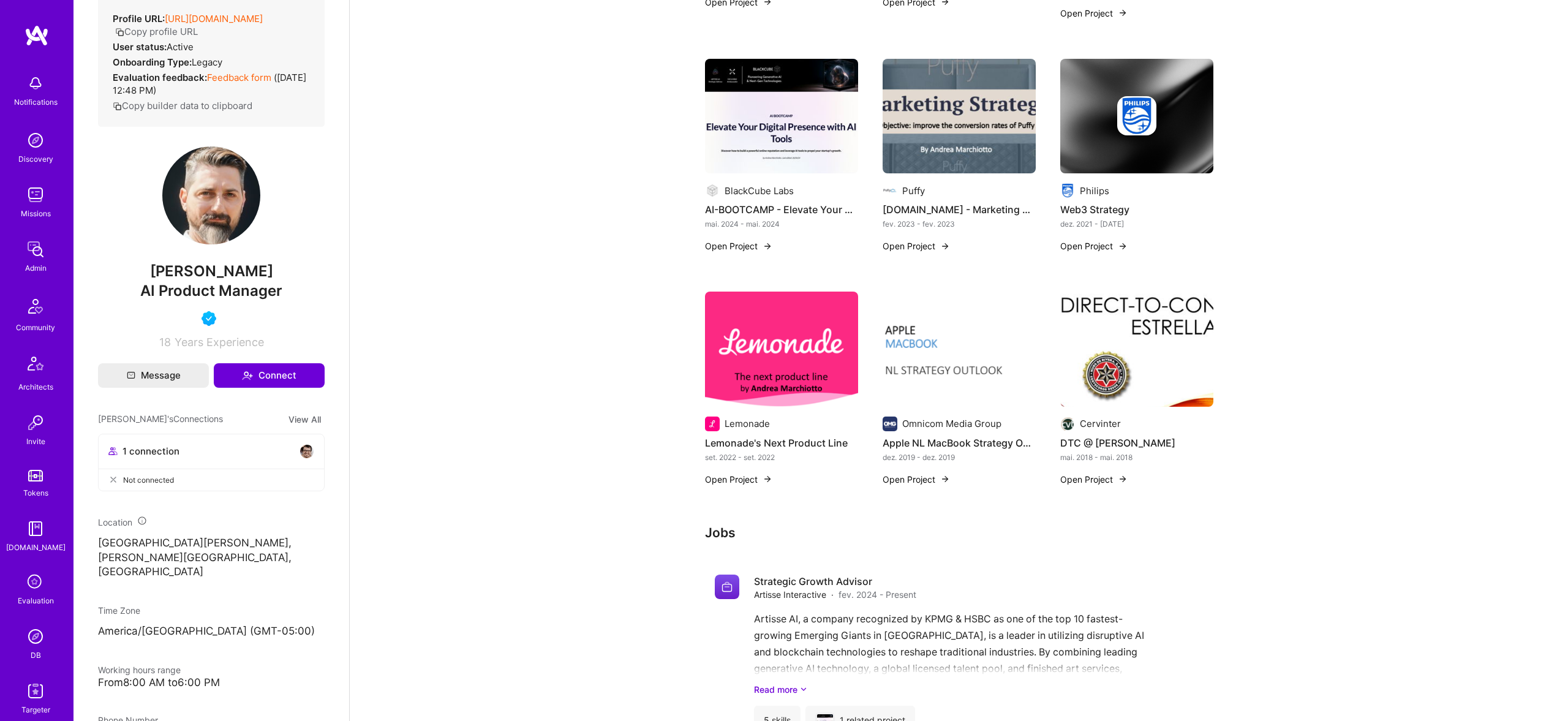
scroll to position [454, 0]
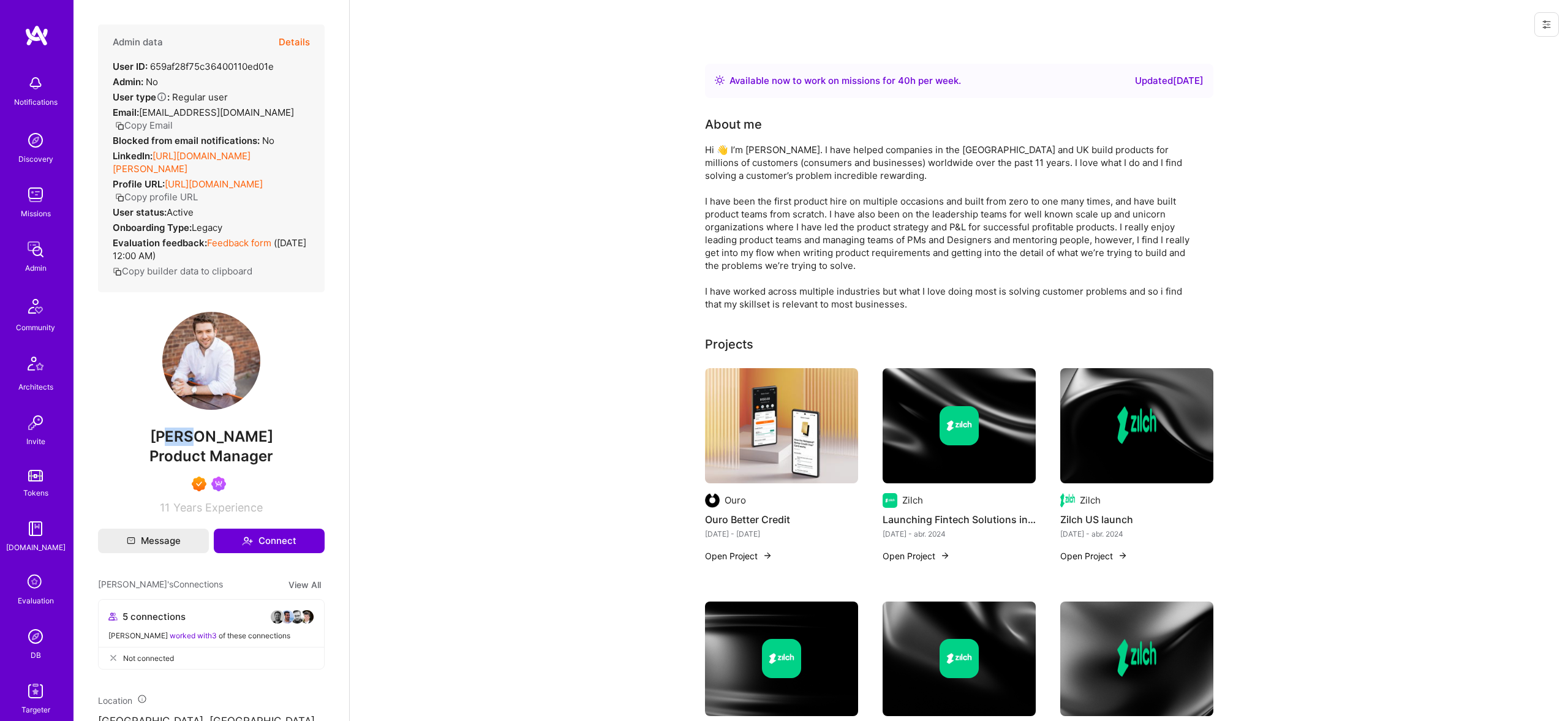
drag, startPoint x: 195, startPoint y: 425, endPoint x: 214, endPoint y: 431, distance: 19.9
click at [214, 431] on span "[PERSON_NAME]" at bounding box center [212, 437] width 227 height 19
click at [290, 38] on button "Details" at bounding box center [295, 42] width 32 height 36
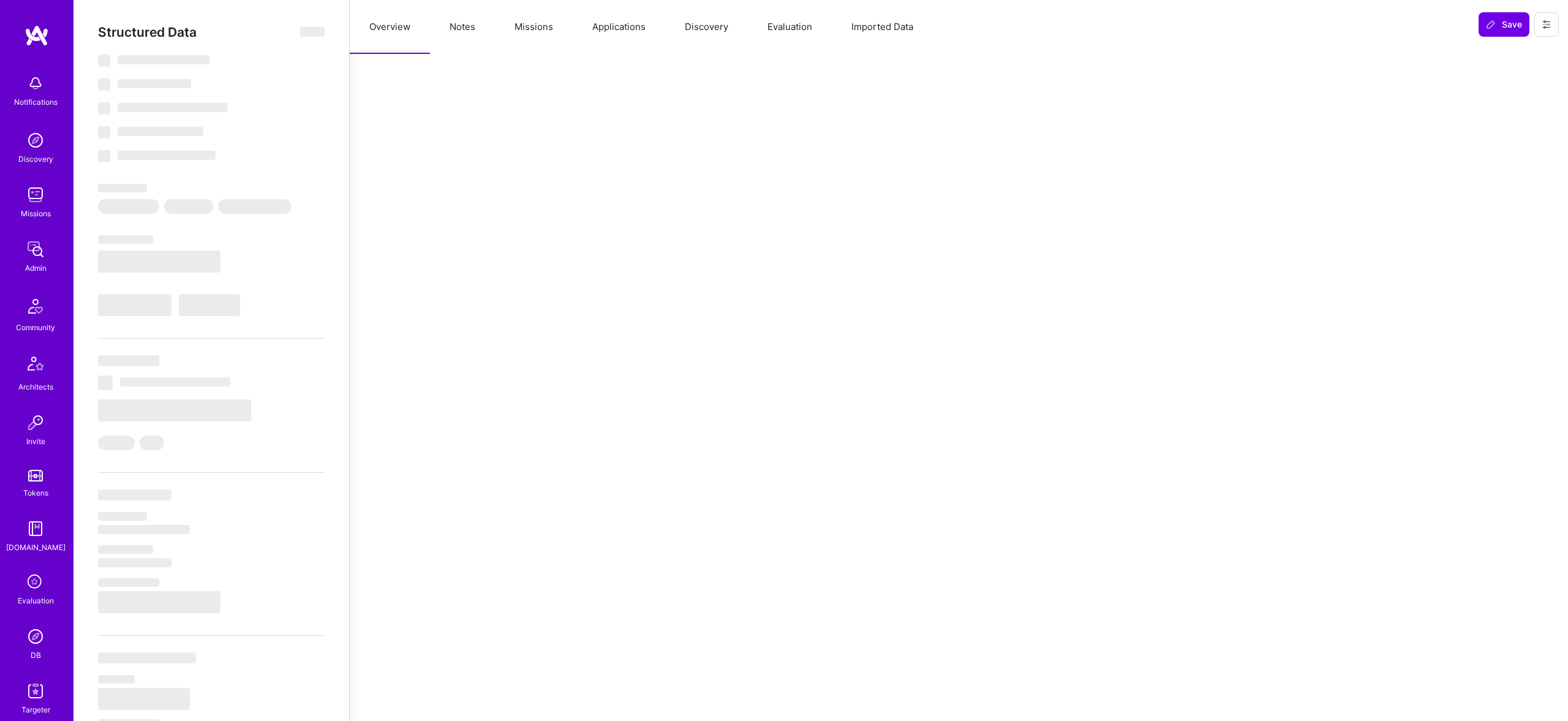
click at [493, 29] on div "Overview Notes Missions Applications Discovery Evaluation Imported Data" at bounding box center [910, 27] width 1120 height 54
click at [474, 27] on button "Notes" at bounding box center [462, 27] width 65 height 54
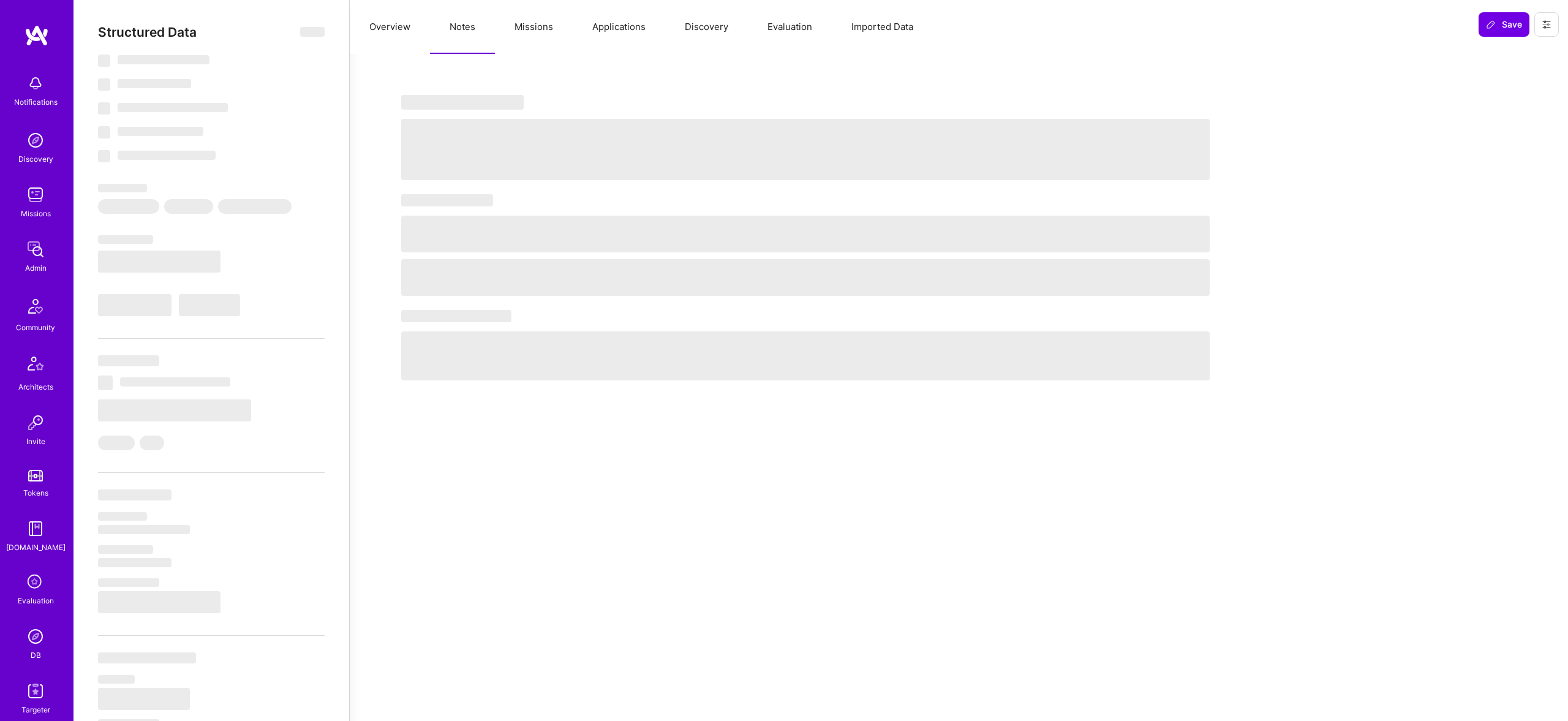
select select "Right Now"
select select "7"
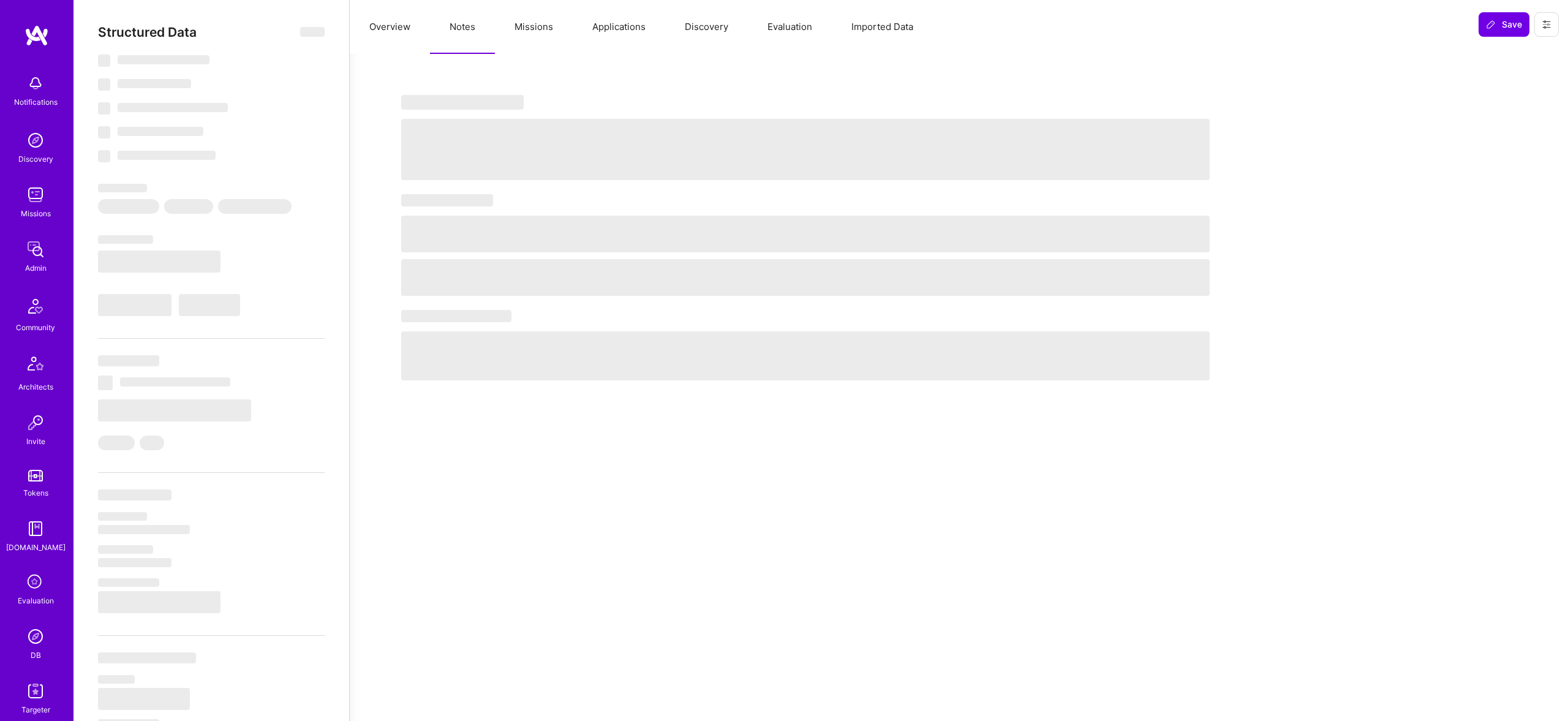
select select "US"
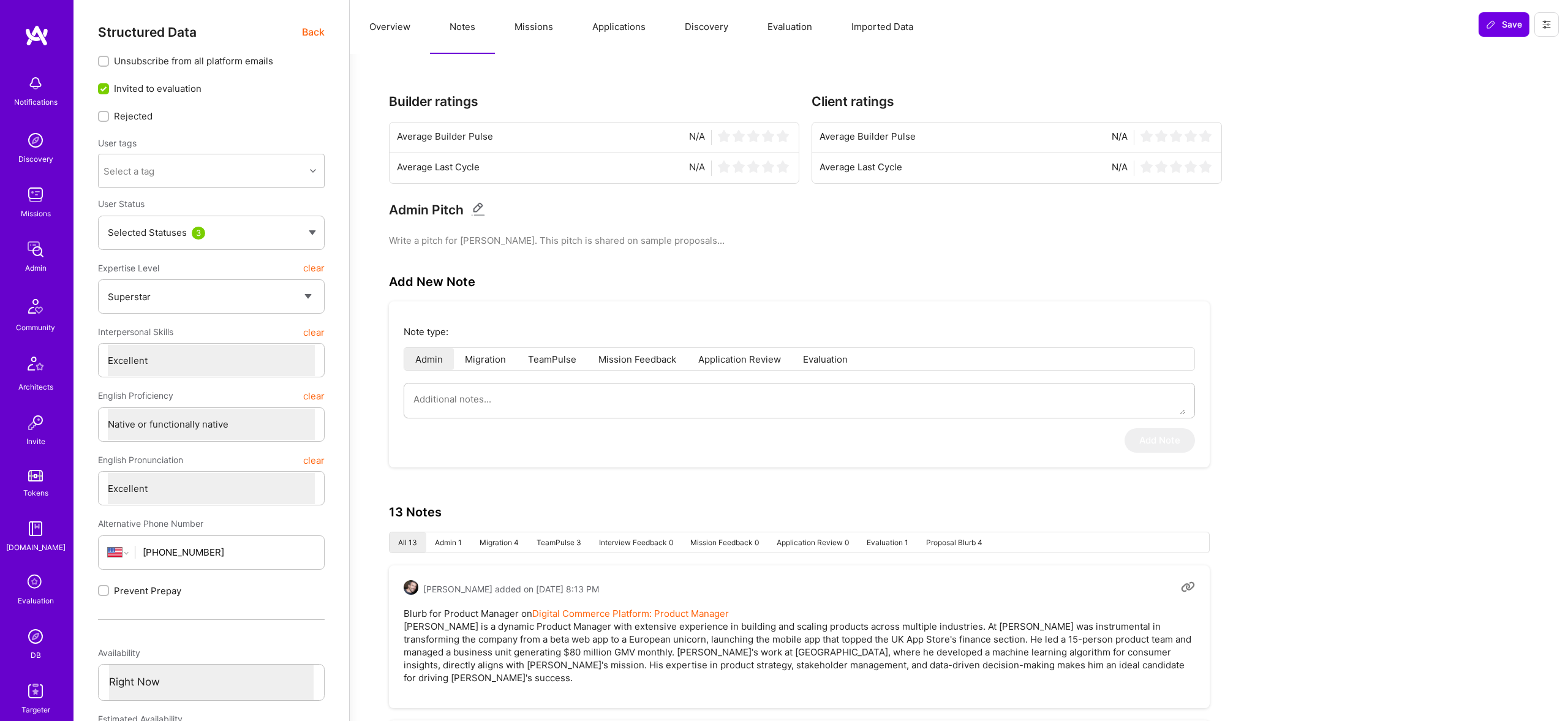
click at [540, 27] on button "Missions" at bounding box center [533, 27] width 77 height 54
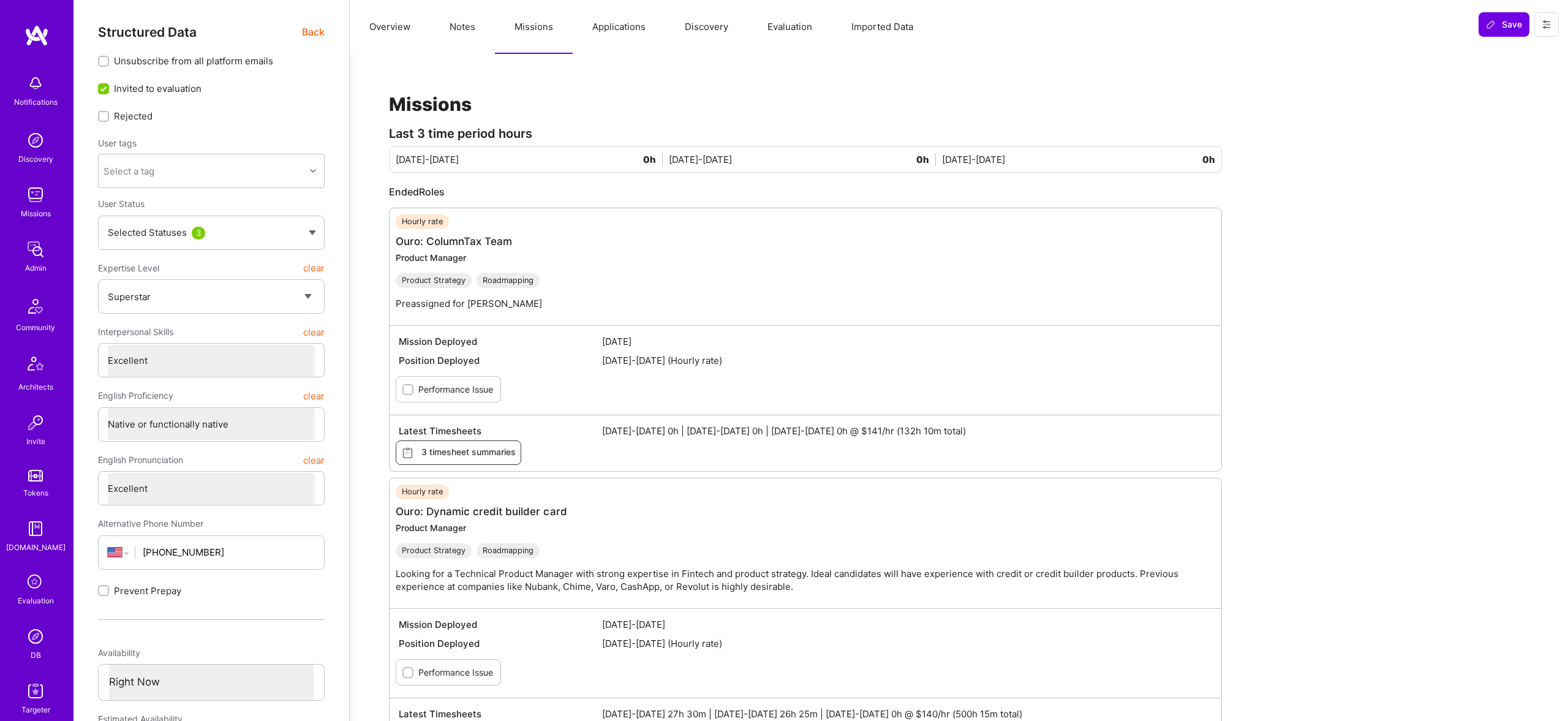
click at [600, 27] on button "Applications" at bounding box center [619, 27] width 92 height 54
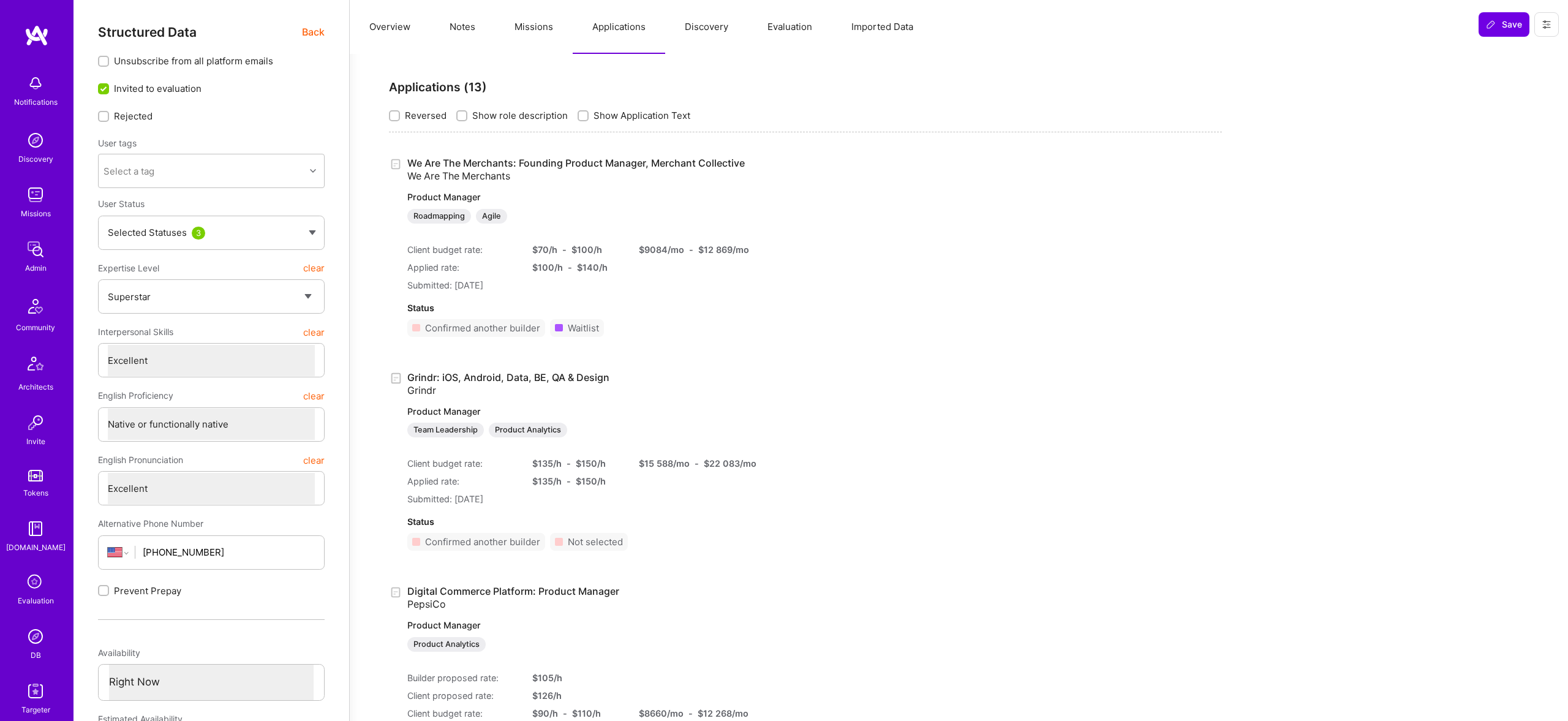
click at [526, 25] on button "Missions" at bounding box center [533, 27] width 77 height 54
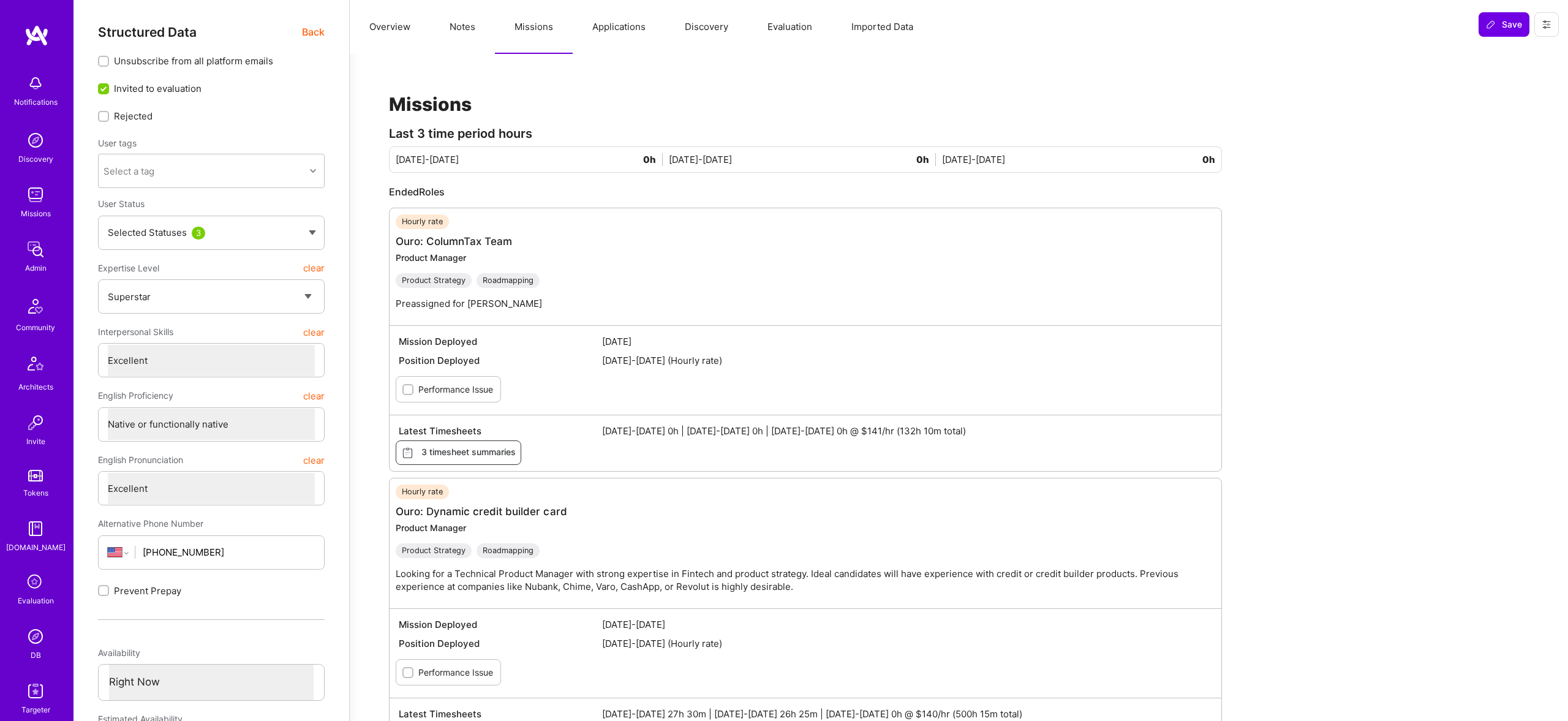
drag, startPoint x: 821, startPoint y: 24, endPoint x: 813, endPoint y: 22, distance: 8.2
click at [821, 24] on button "Evaluation" at bounding box center [789, 27] width 84 height 54
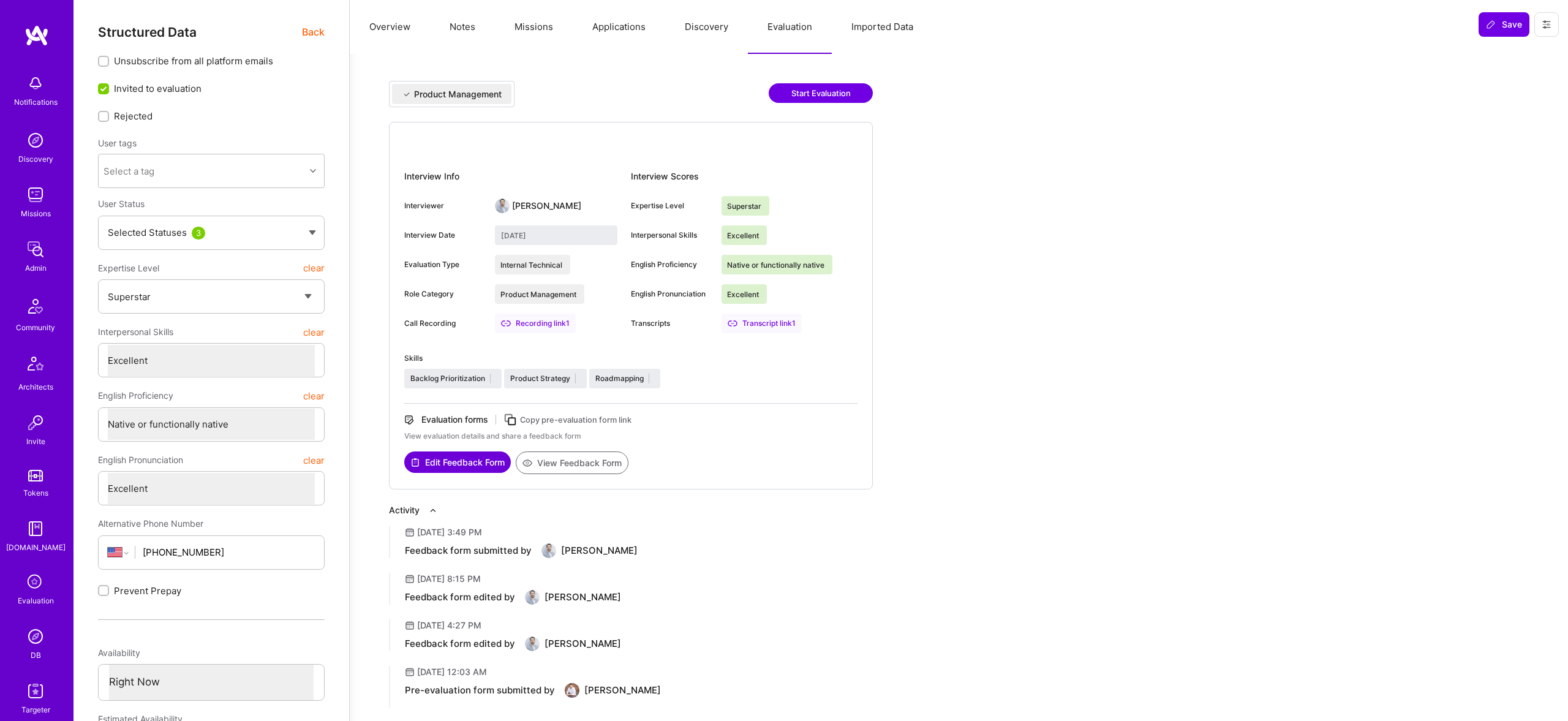
click at [564, 466] on button "View Feedback Form" at bounding box center [571, 463] width 113 height 23
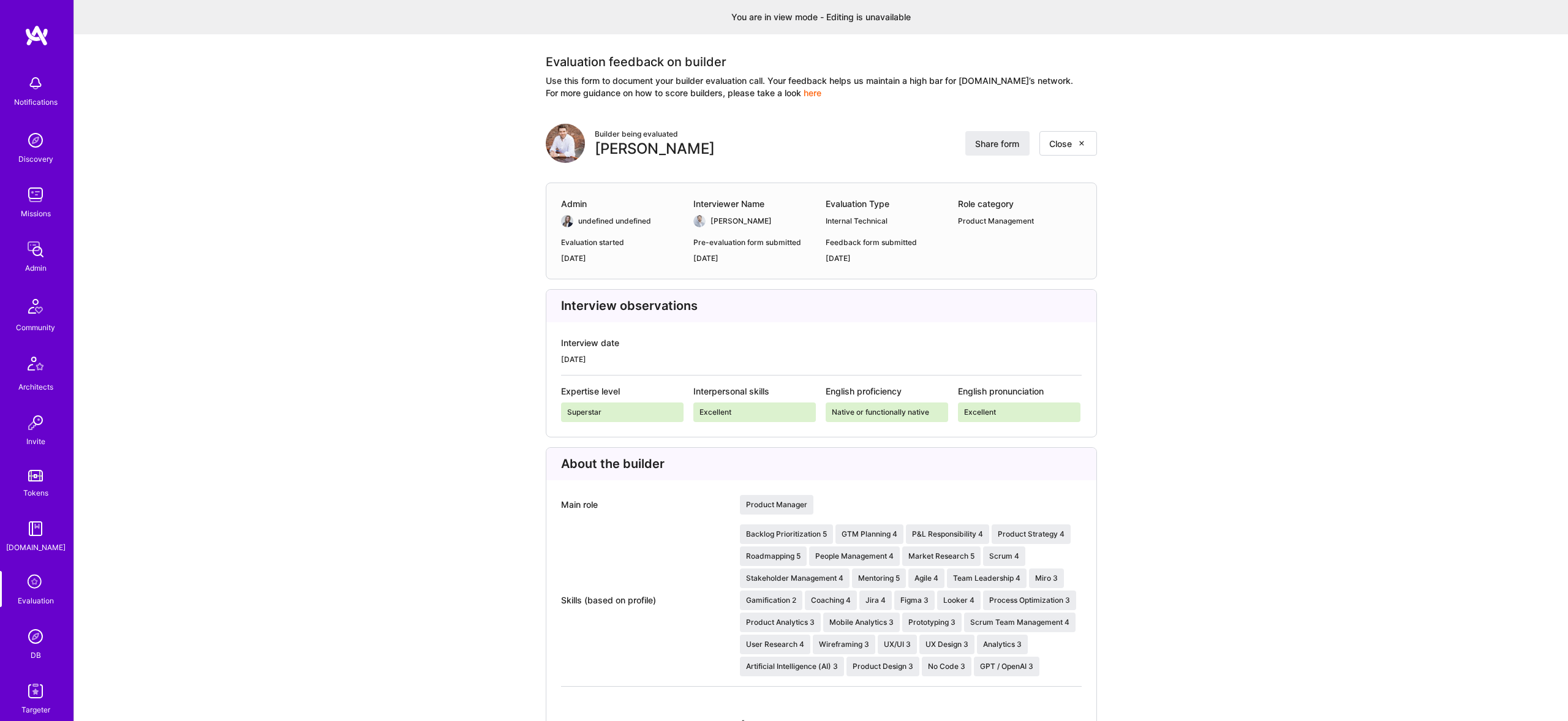
click at [569, 147] on img at bounding box center [565, 143] width 39 height 39
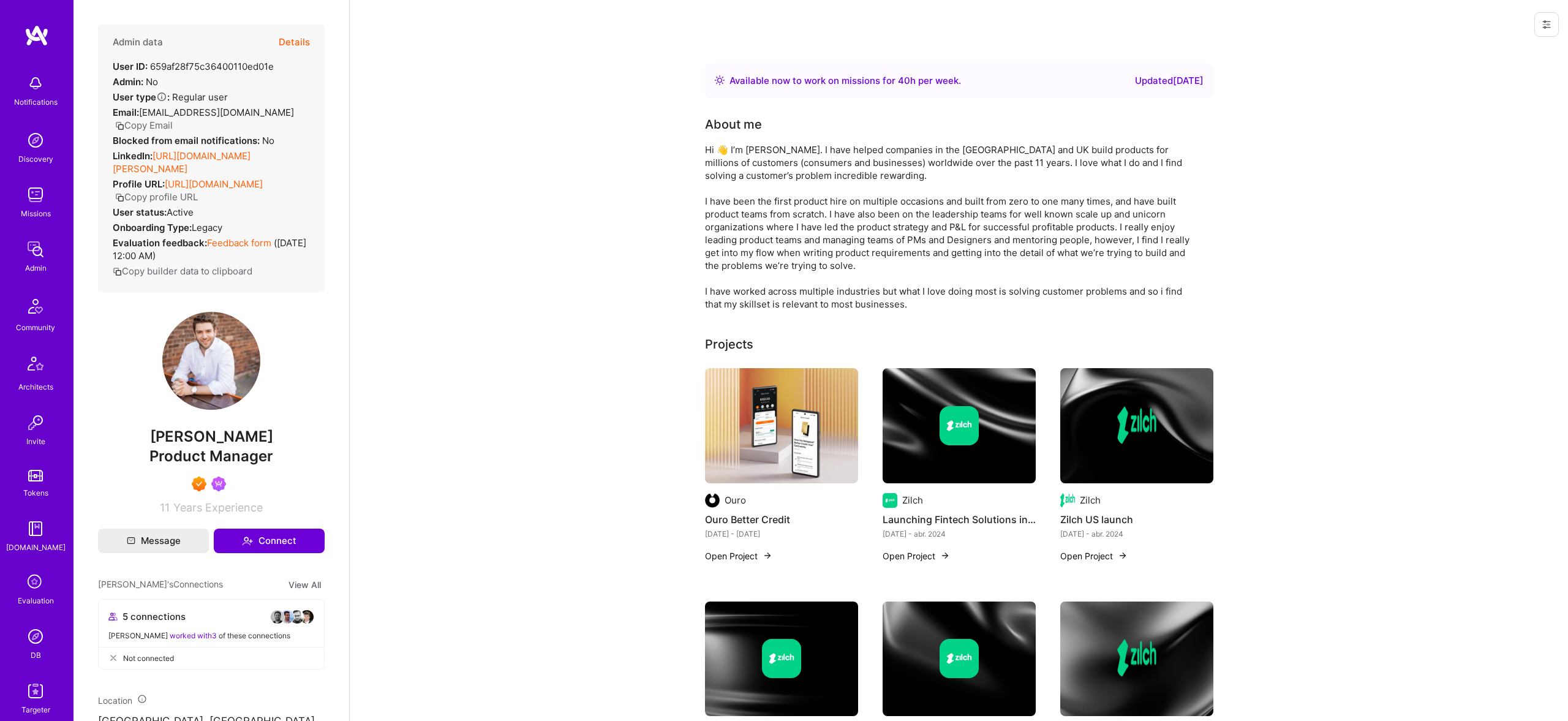
click at [293, 38] on button "Details" at bounding box center [295, 42] width 32 height 36
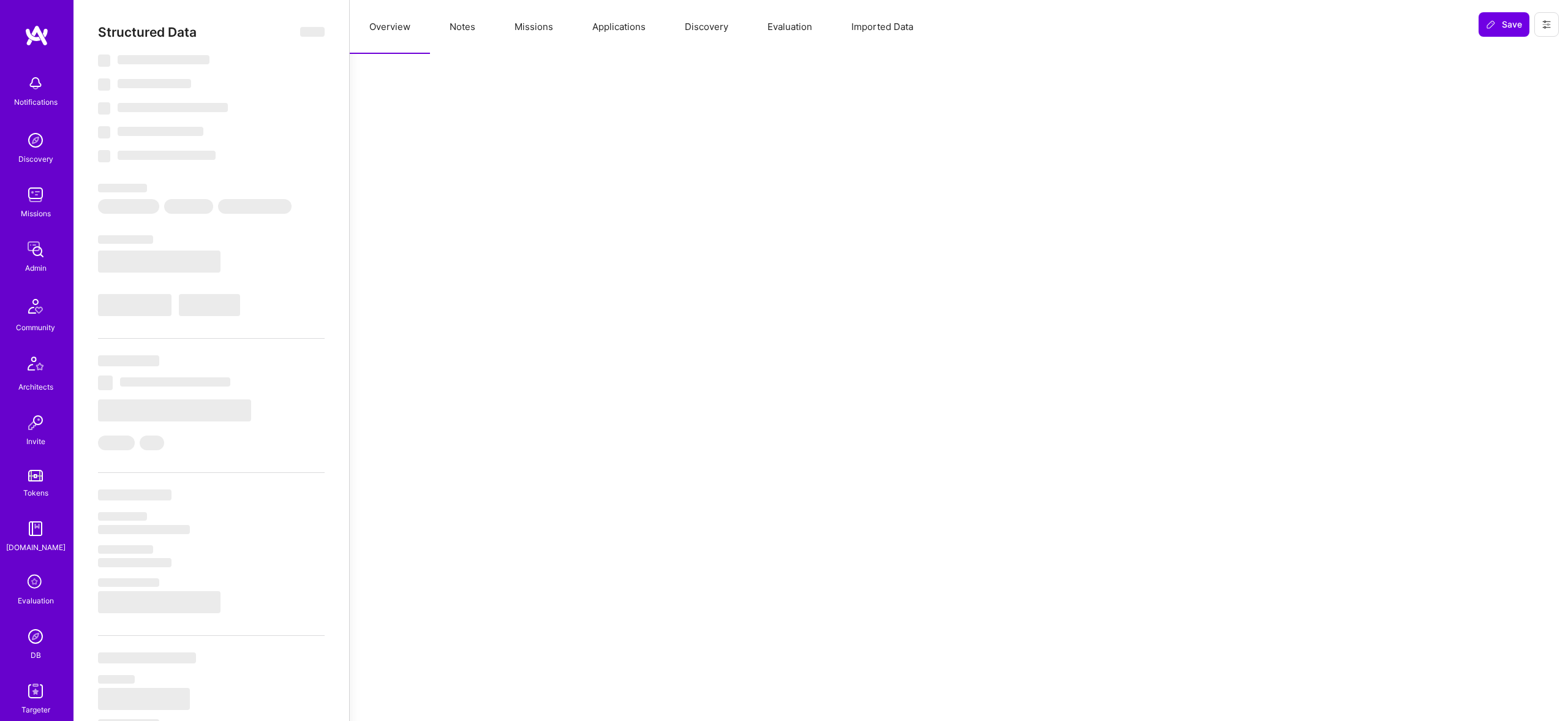
select select "Right Now"
select select "7"
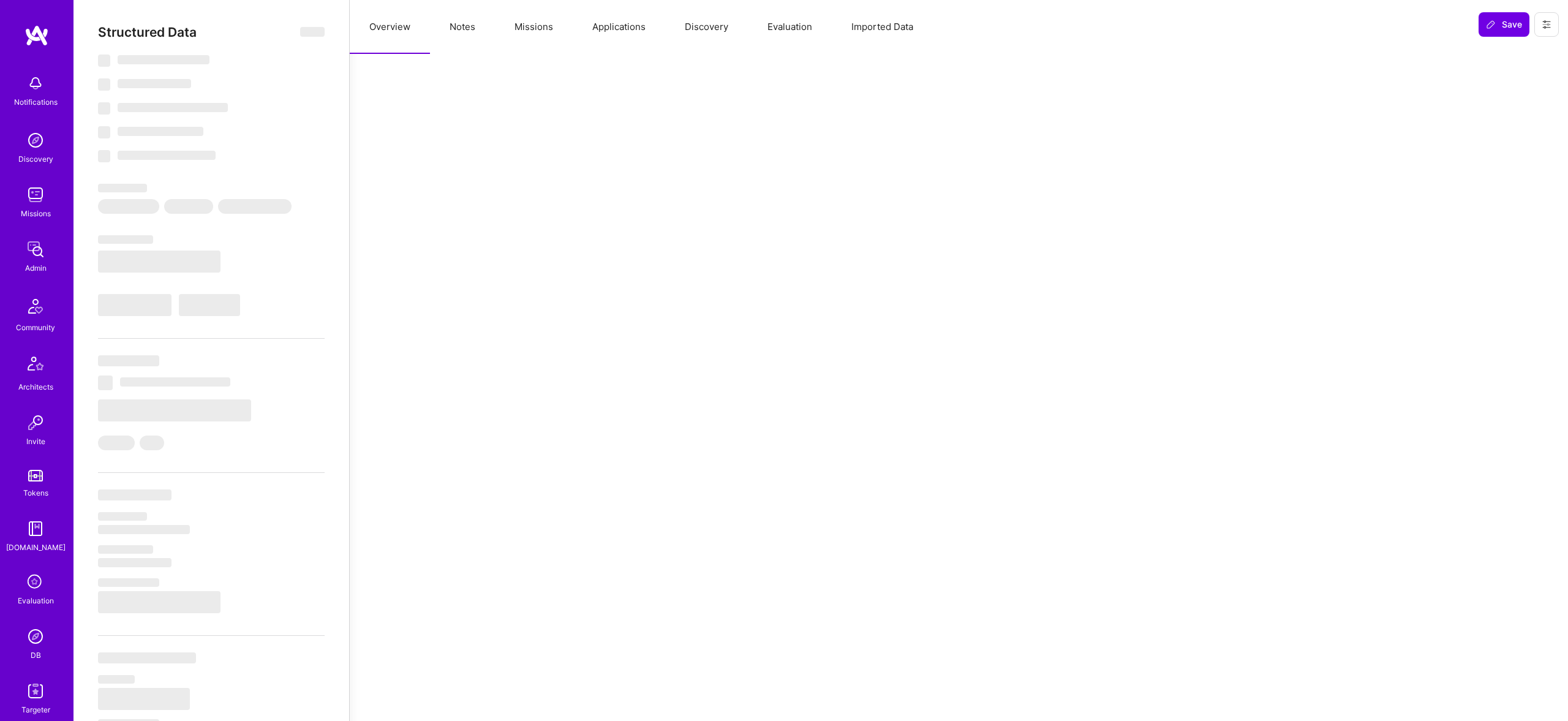
select select "US"
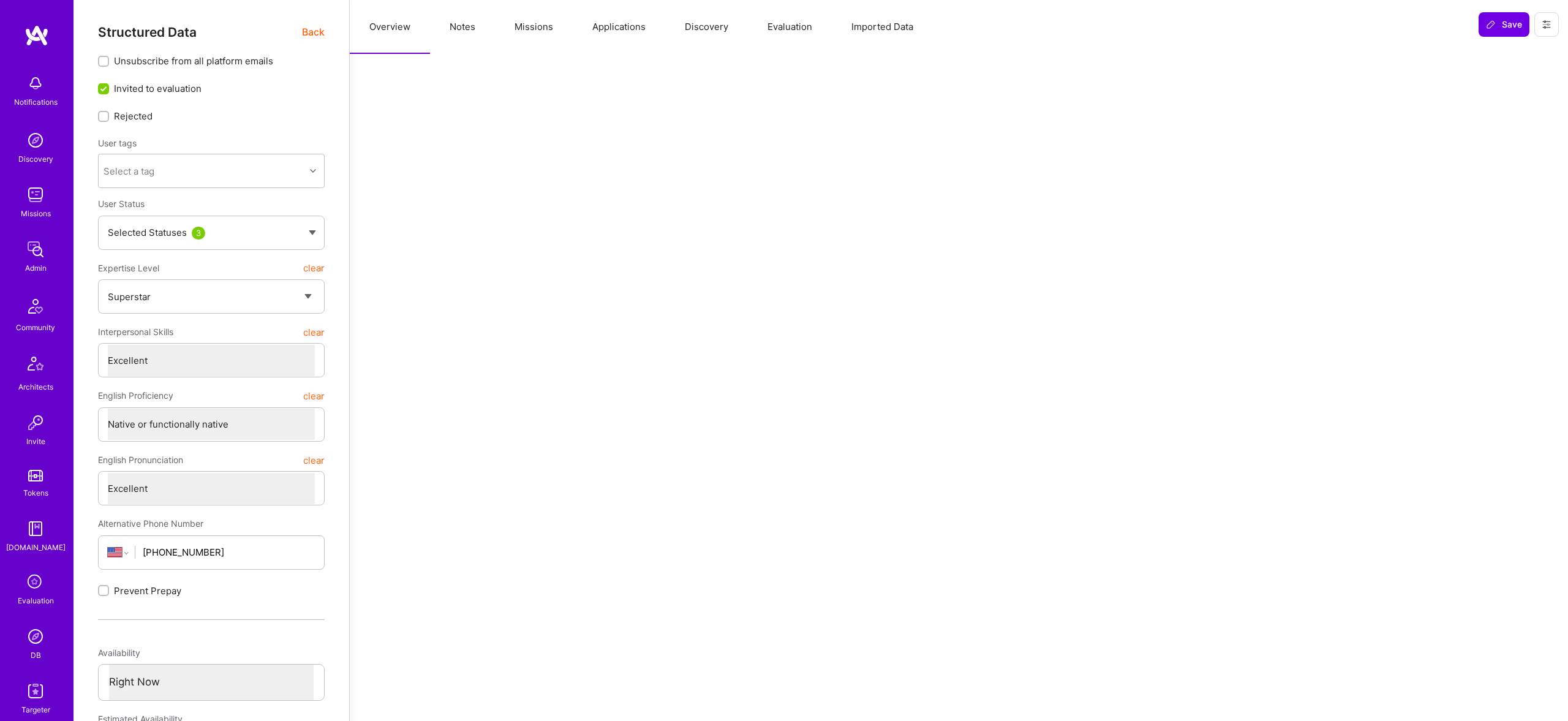
click at [316, 32] on span "Back" at bounding box center [313, 32] width 23 height 15
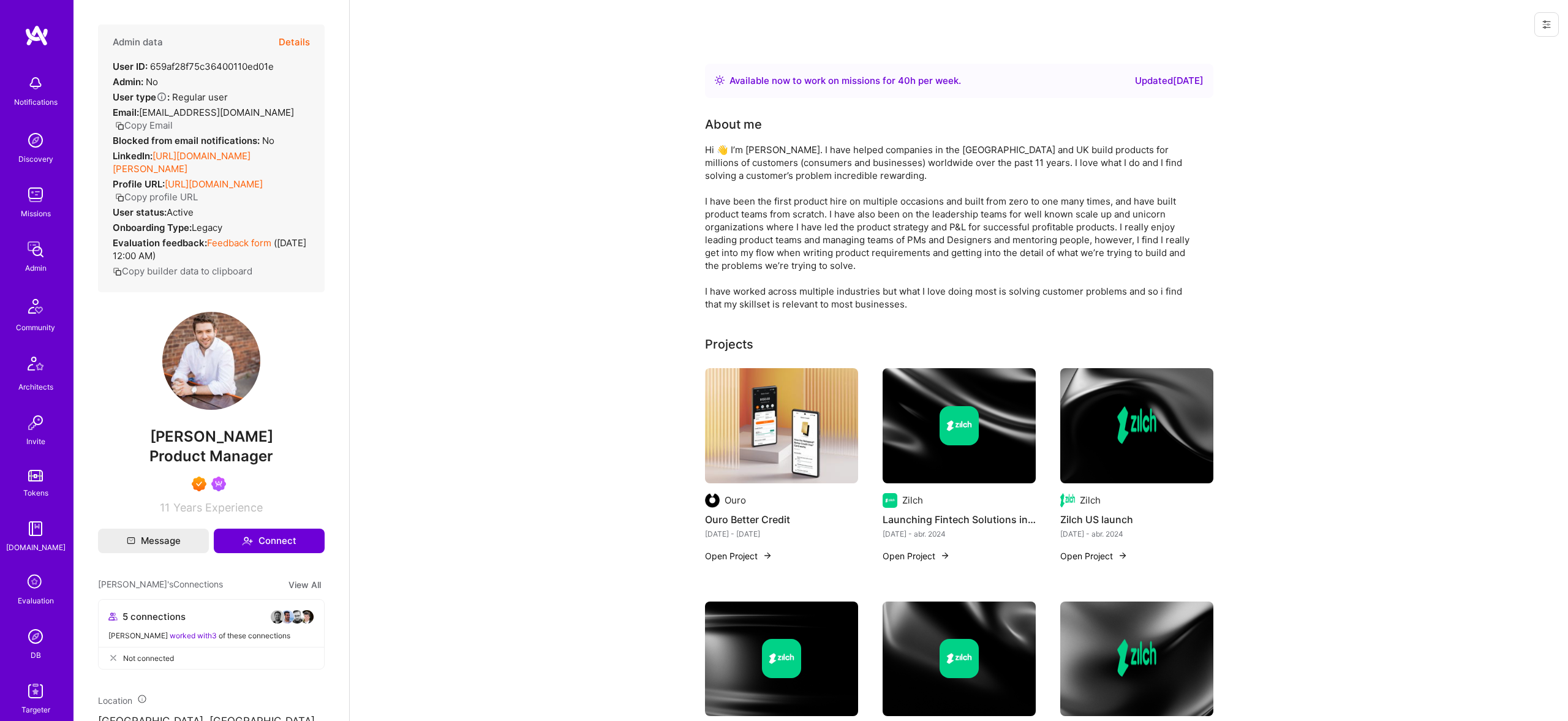
click at [290, 46] on button "Details" at bounding box center [295, 42] width 32 height 36
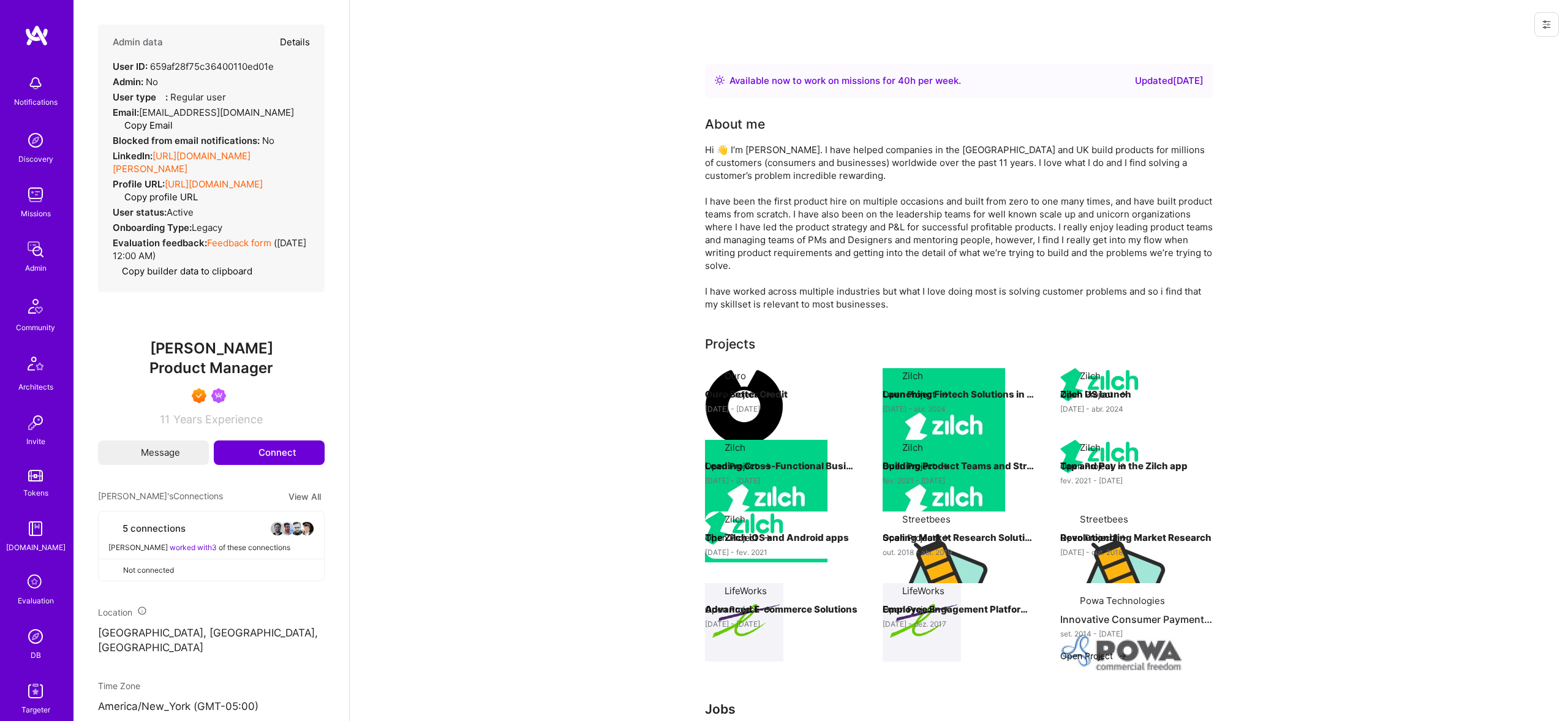
type textarea "x"
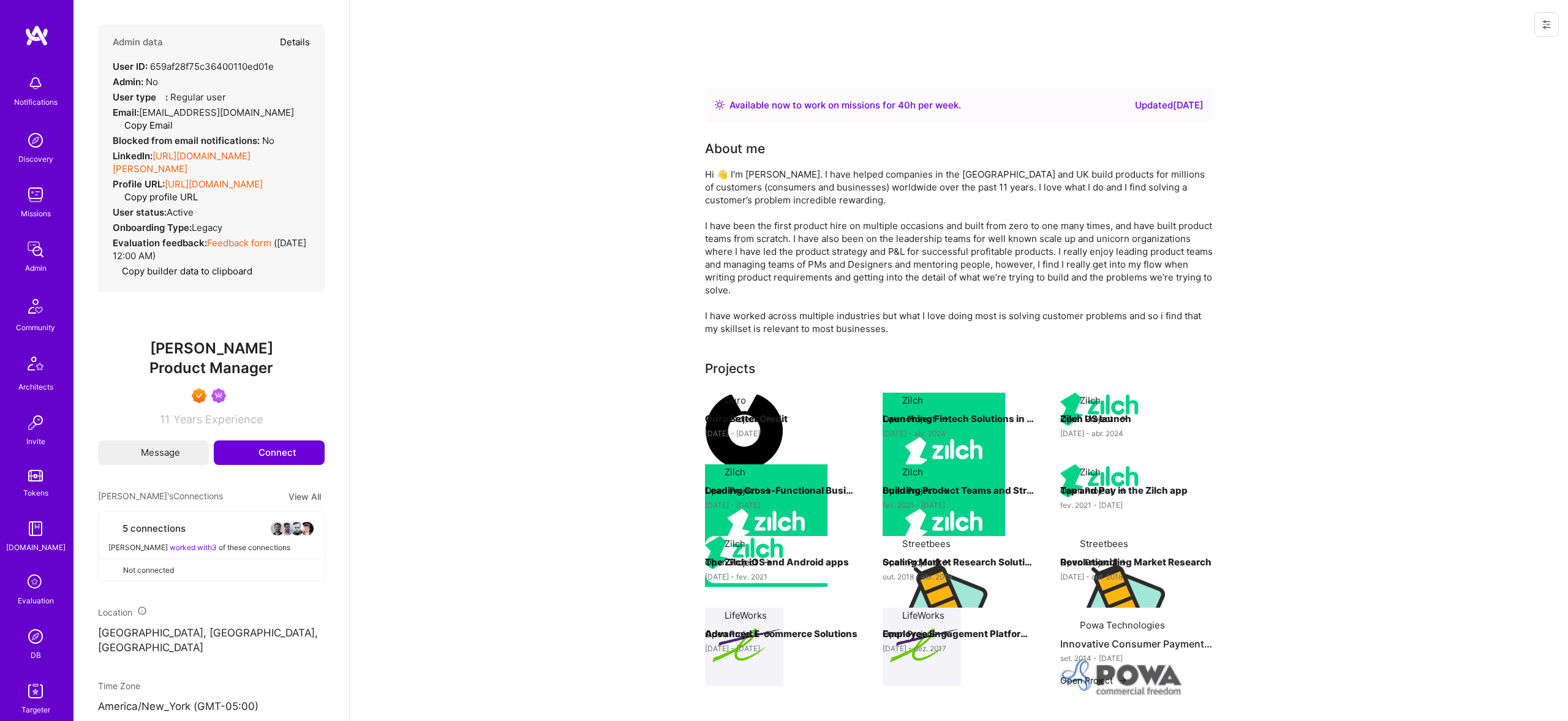
select select "7"
select select "US"
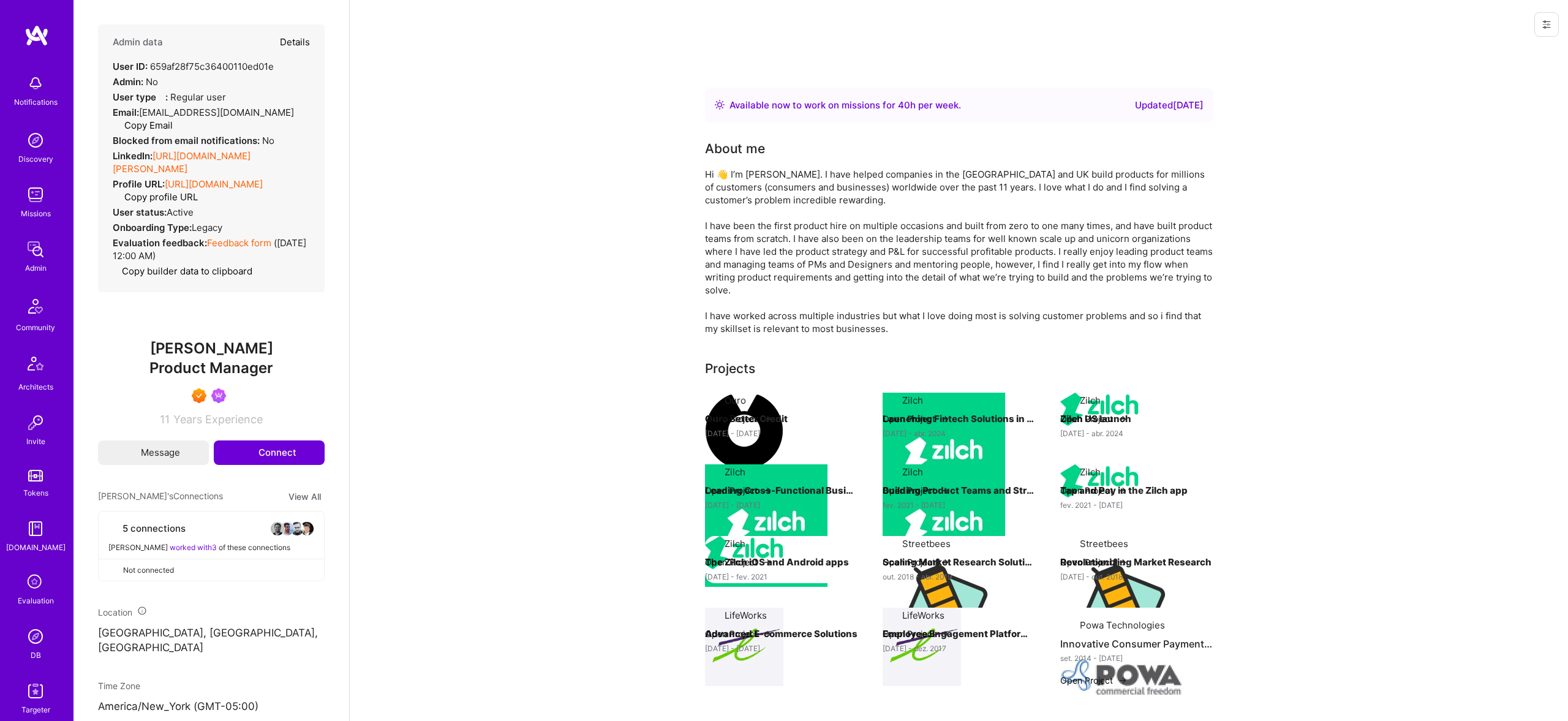
select select "Right Now"
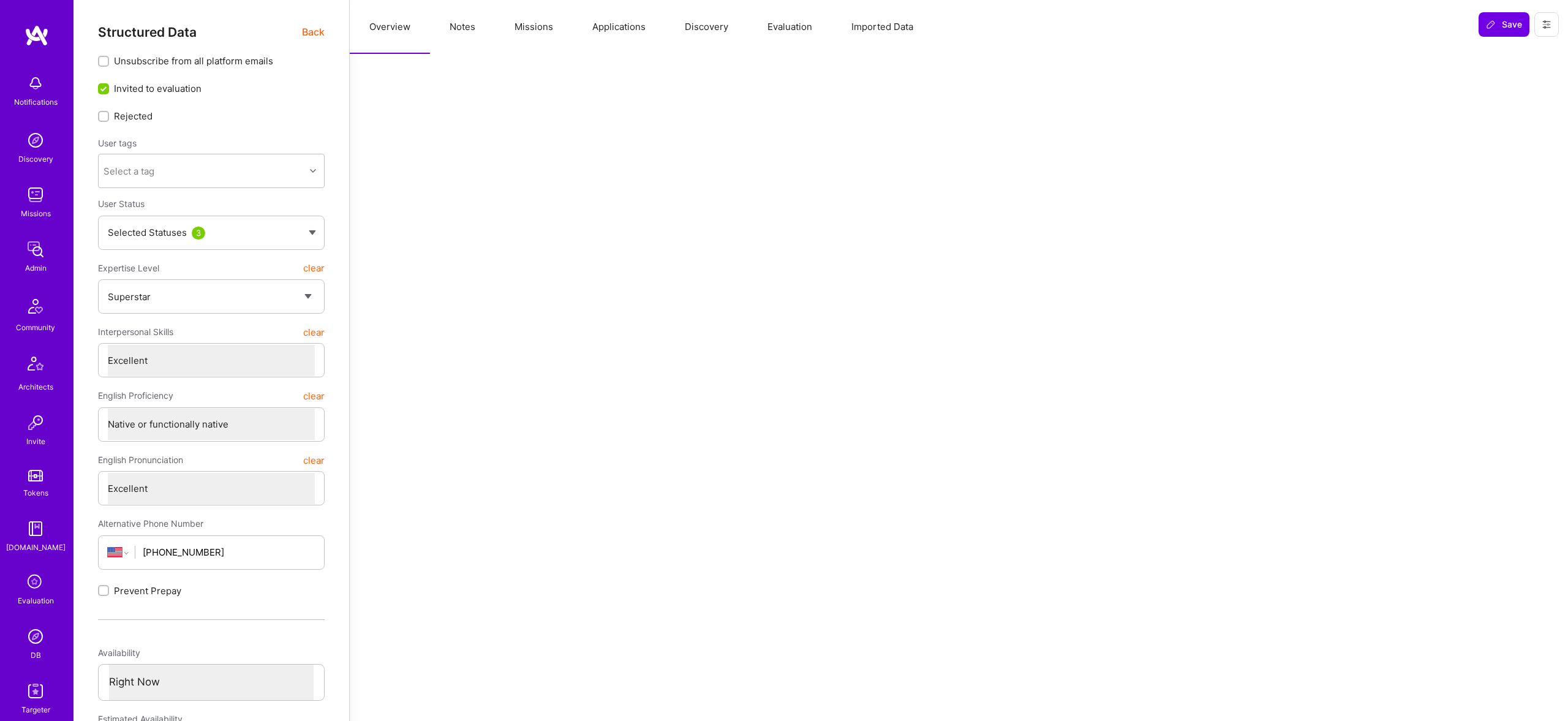
click at [528, 27] on button "Missions" at bounding box center [533, 27] width 77 height 54
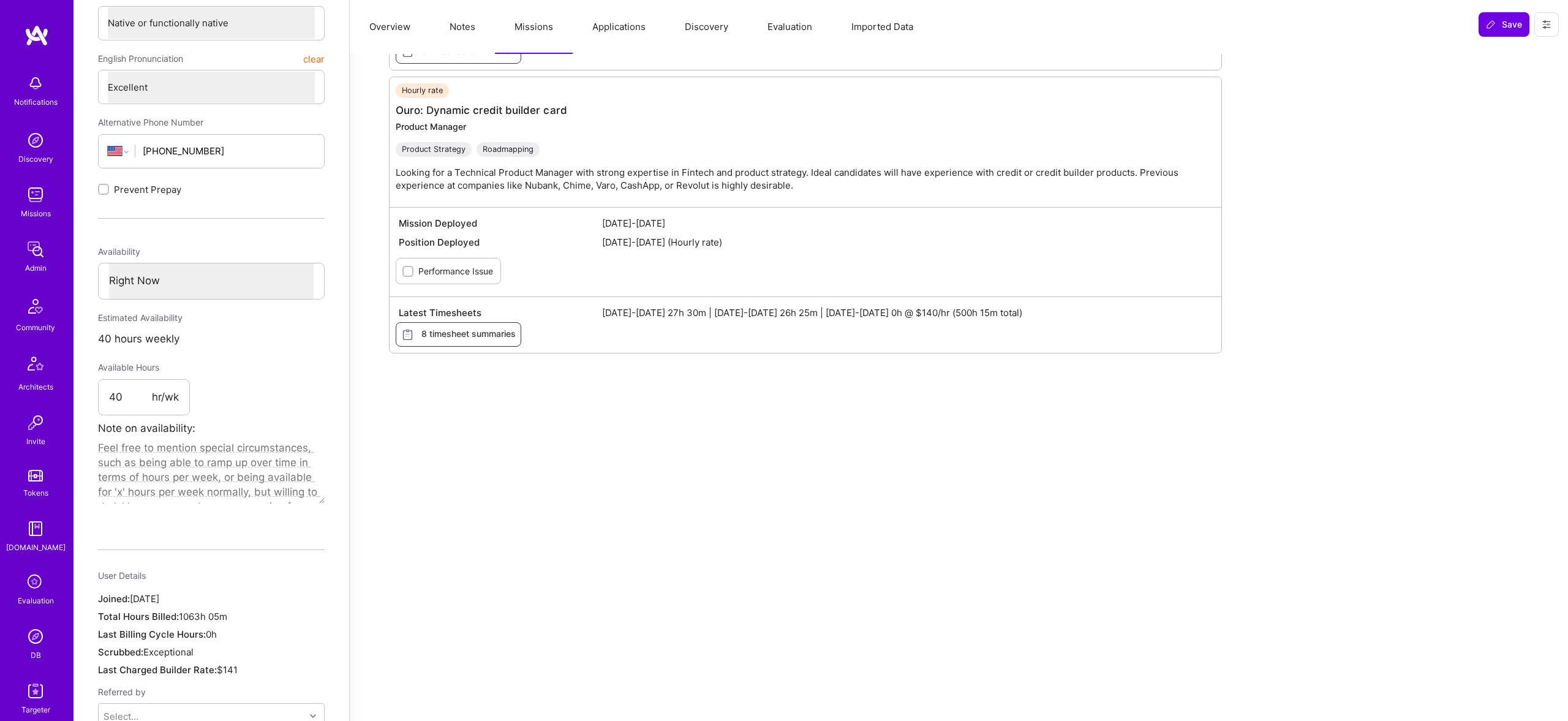
scroll to position [400, 0]
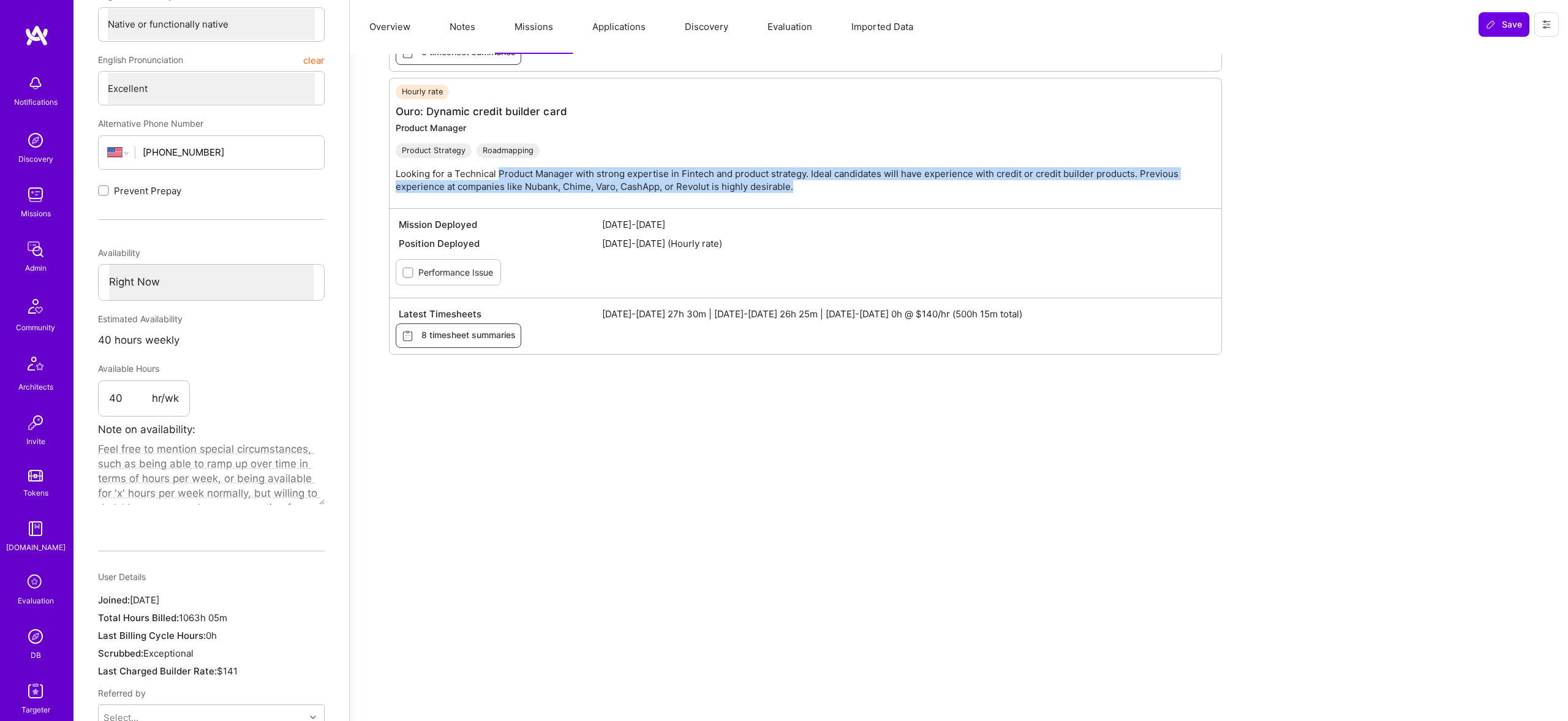
drag, startPoint x: 498, startPoint y: 179, endPoint x: 903, endPoint y: 182, distance: 405.0
click at [903, 182] on p "Looking for a Technical Product Manager with strong expertise in Fintech and pr…" at bounding box center [812, 180] width 832 height 26
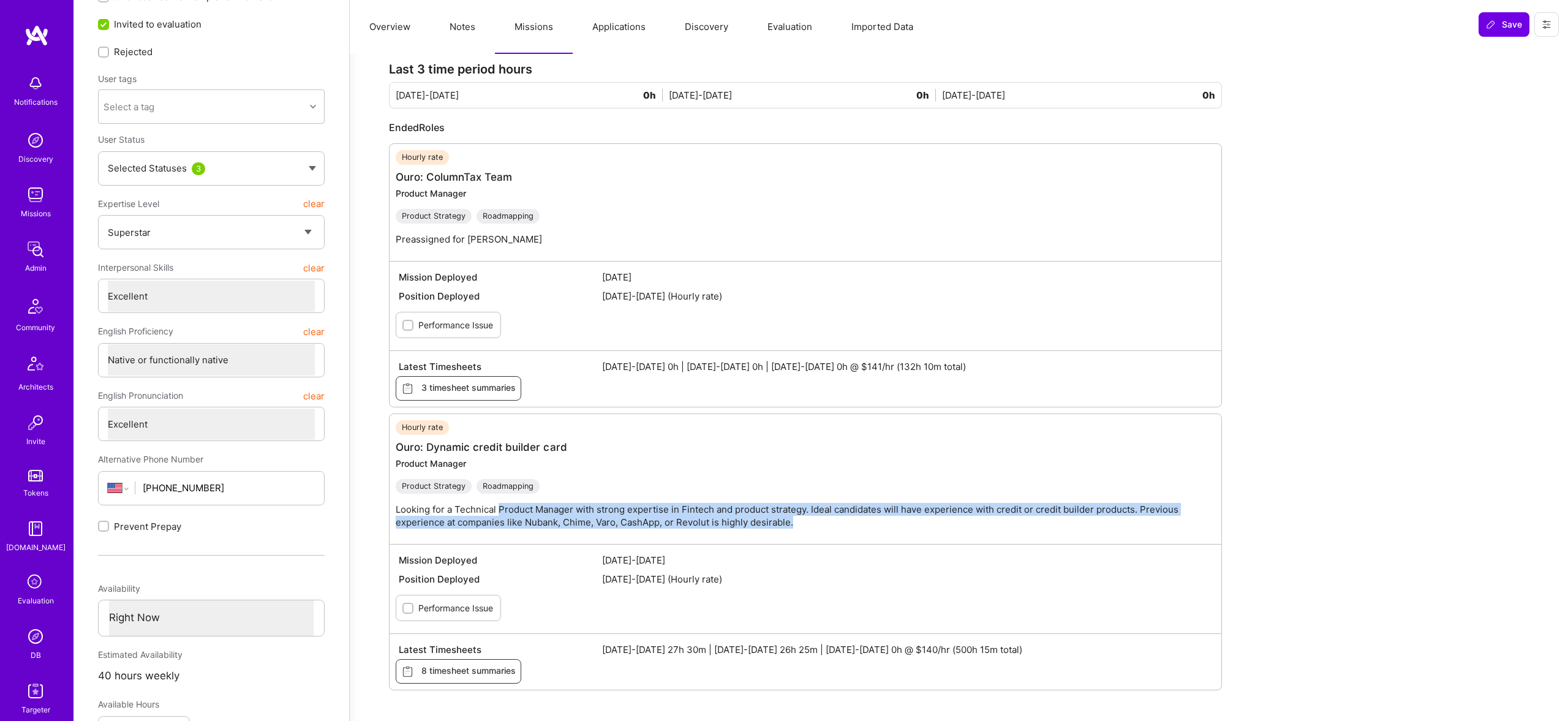
scroll to position [0, 0]
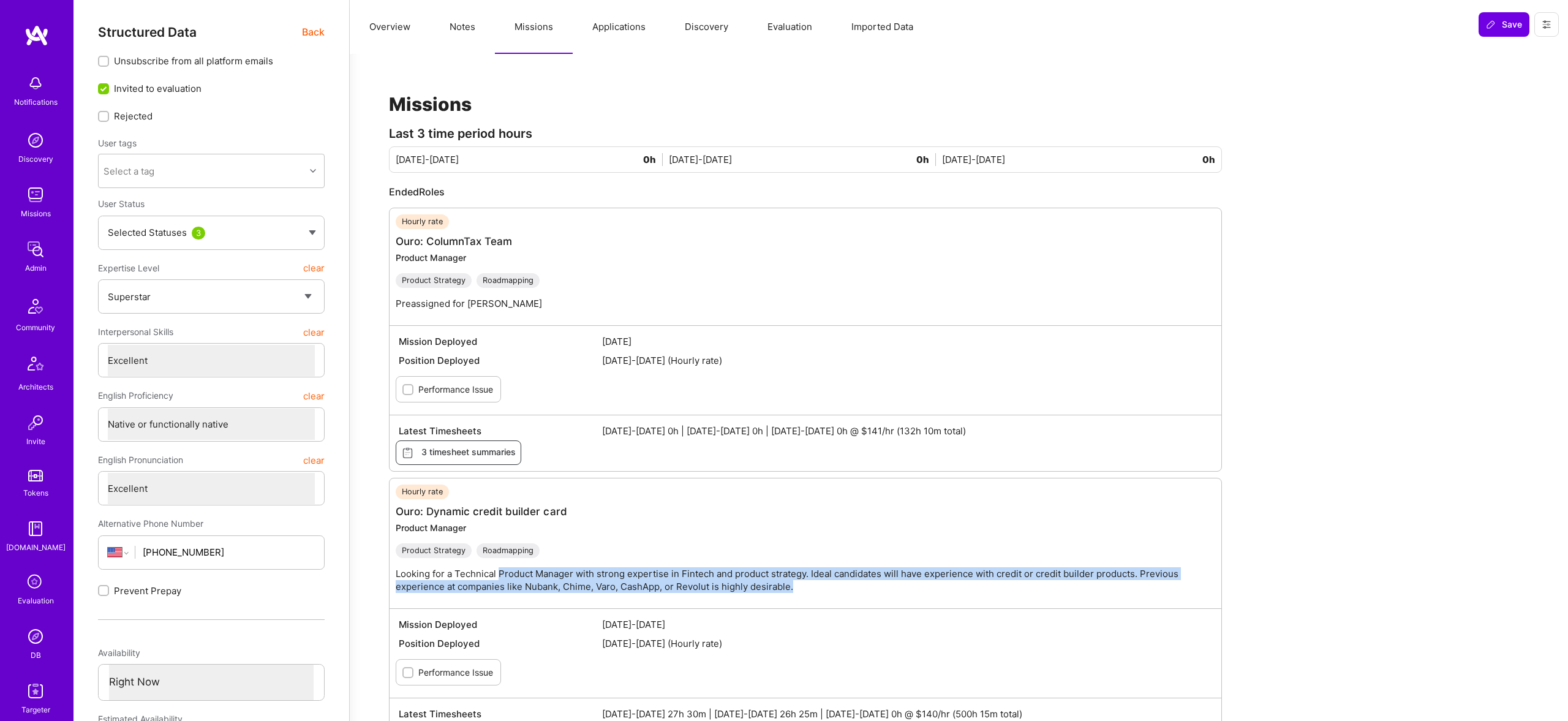
click at [366, 44] on button "Overview" at bounding box center [390, 27] width 80 height 54
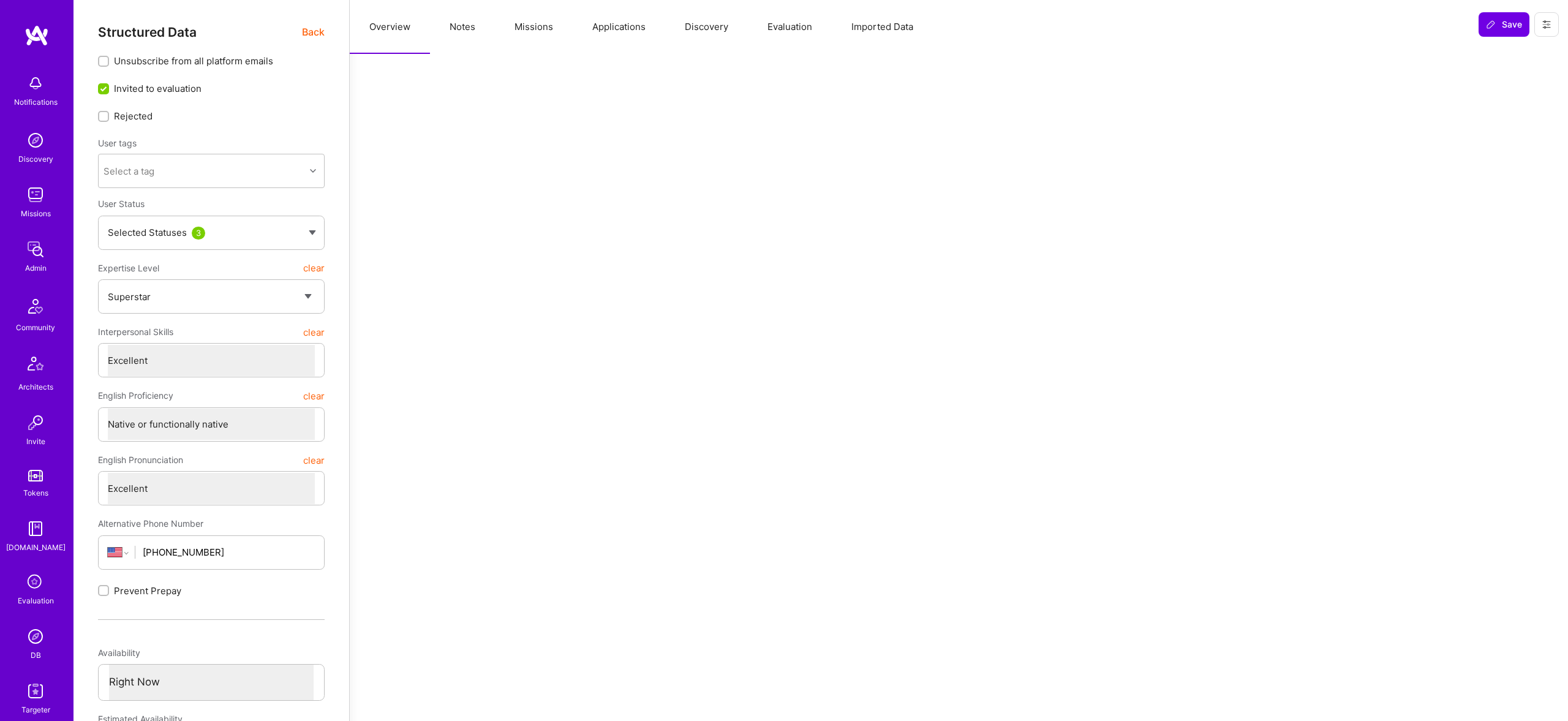
drag, startPoint x: 384, startPoint y: 27, endPoint x: 374, endPoint y: 27, distance: 10.0
click at [384, 27] on button "Overview" at bounding box center [390, 27] width 80 height 54
click at [321, 25] on span "Back" at bounding box center [313, 32] width 23 height 15
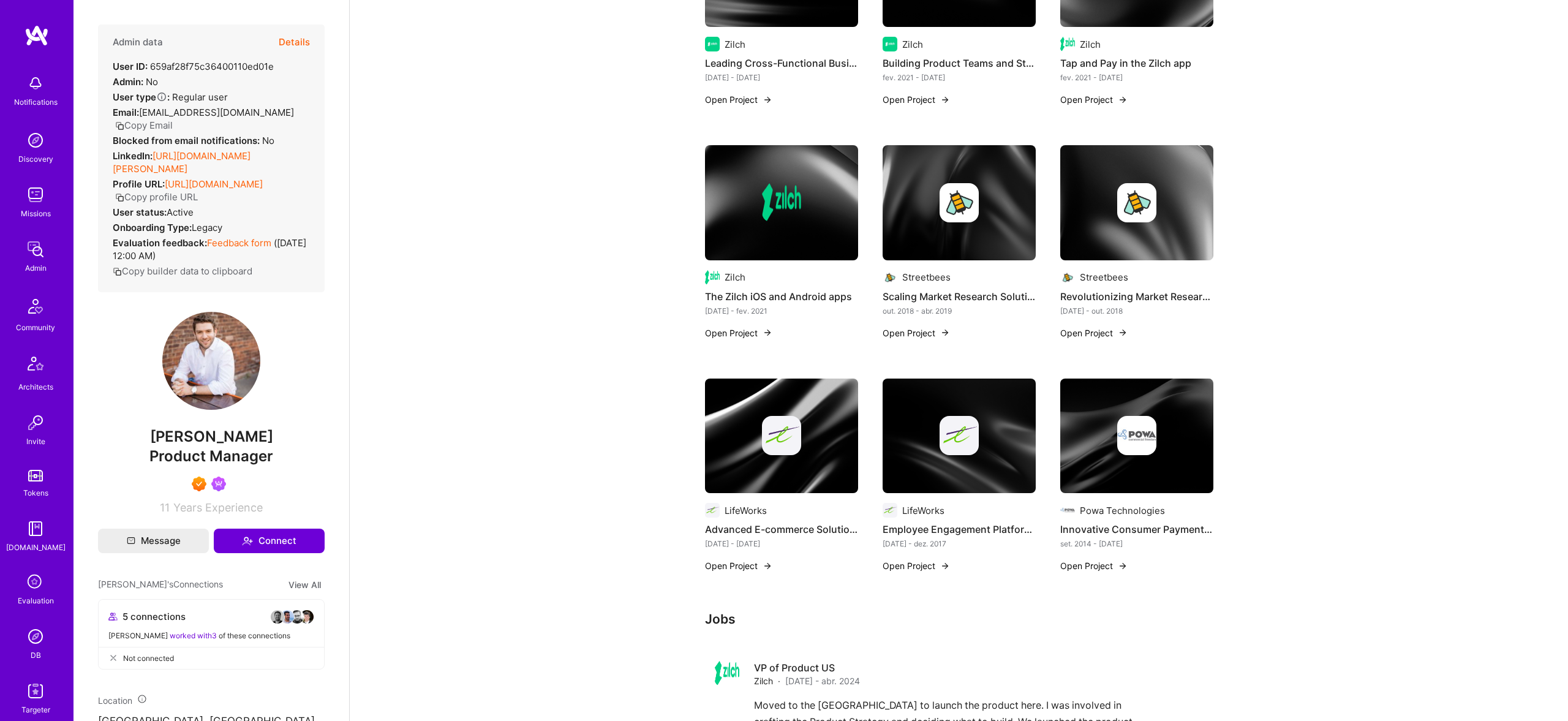
scroll to position [692, 0]
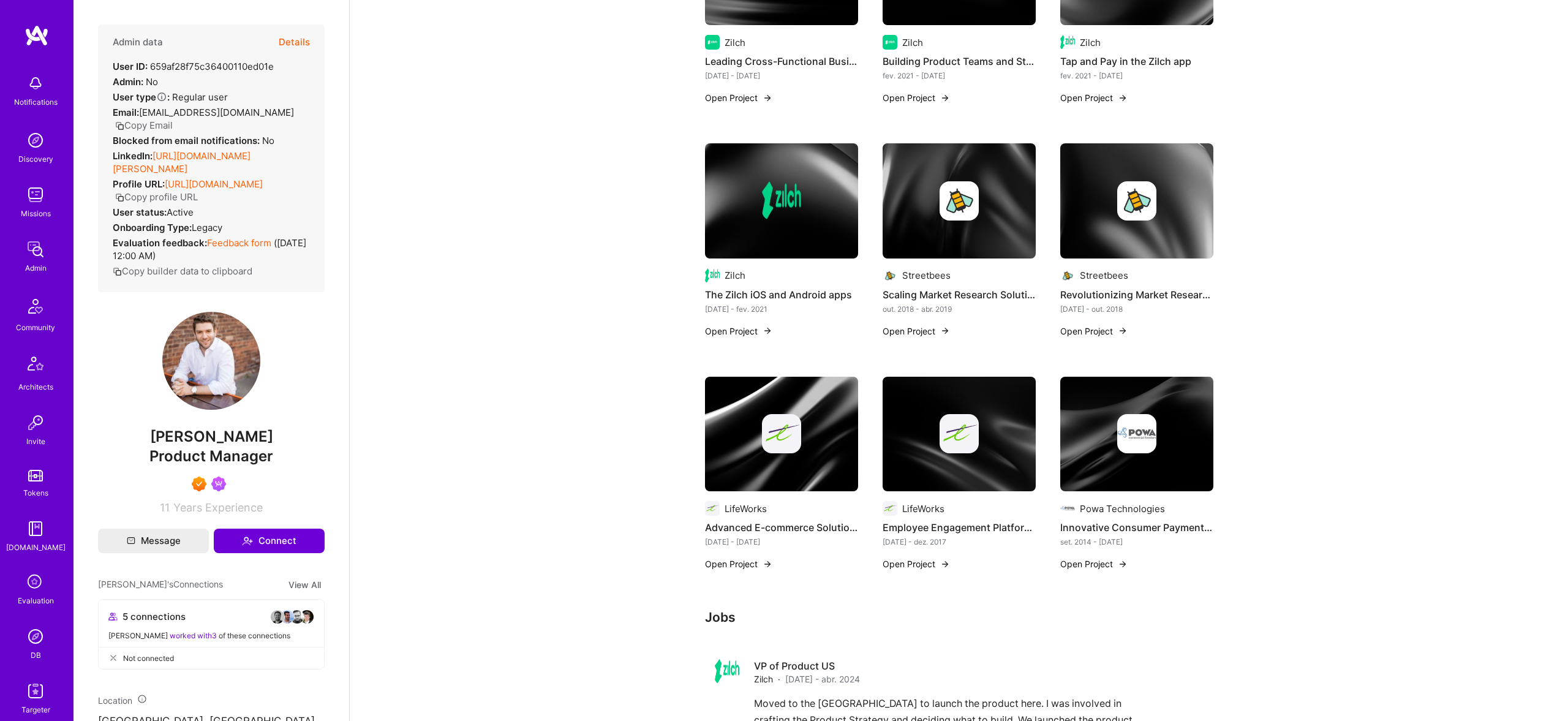
click at [199, 150] on link "https://linkedin.com/in/doug-rose" at bounding box center [181, 162] width 138 height 24
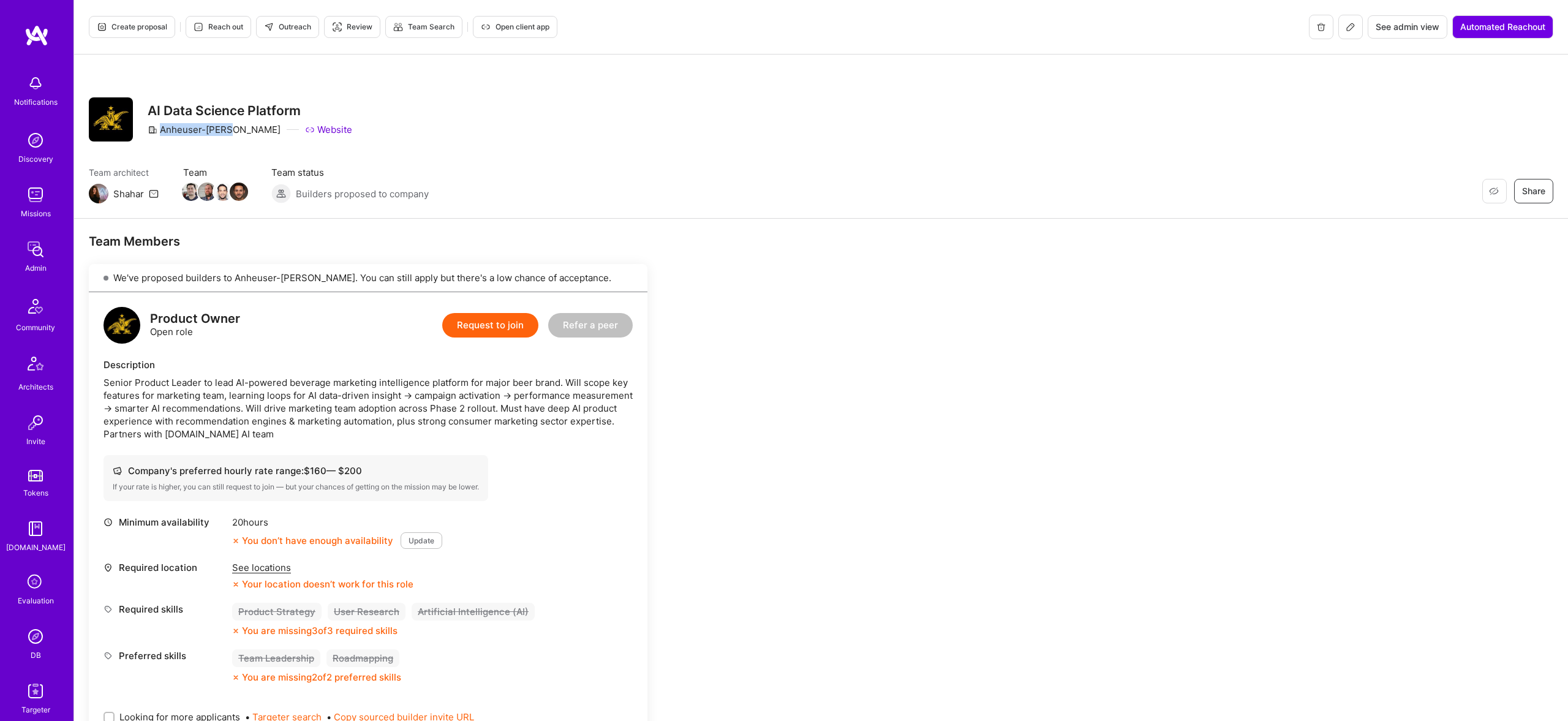
drag, startPoint x: 191, startPoint y: 131, endPoint x: 232, endPoint y: 131, distance: 41.0
click at [232, 131] on div "Anheuser-[PERSON_NAME] Website" at bounding box center [250, 130] width 204 height 13
copy div "Anheuser-[PERSON_NAME]"
click at [123, 19] on button "Create proposal" at bounding box center [132, 27] width 86 height 22
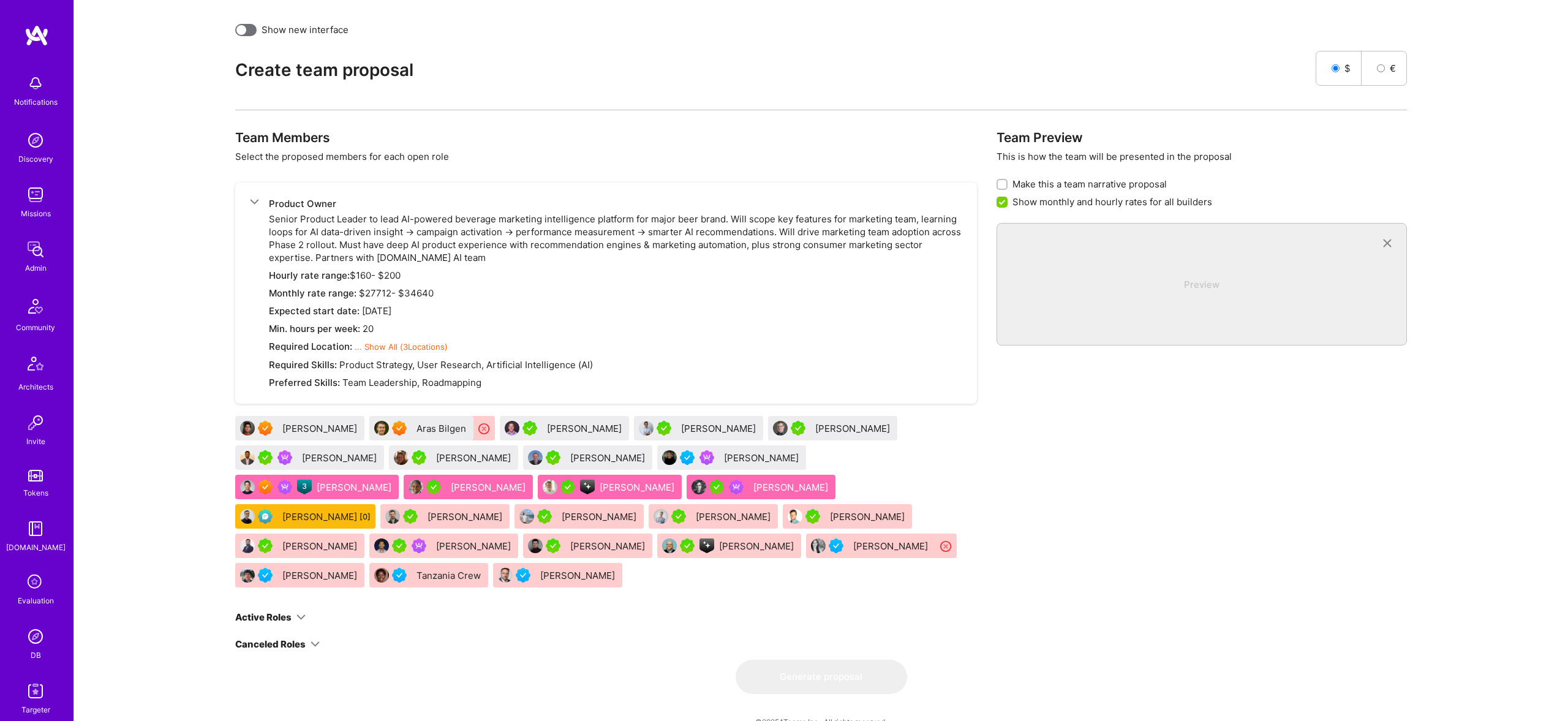
scroll to position [637, 0]
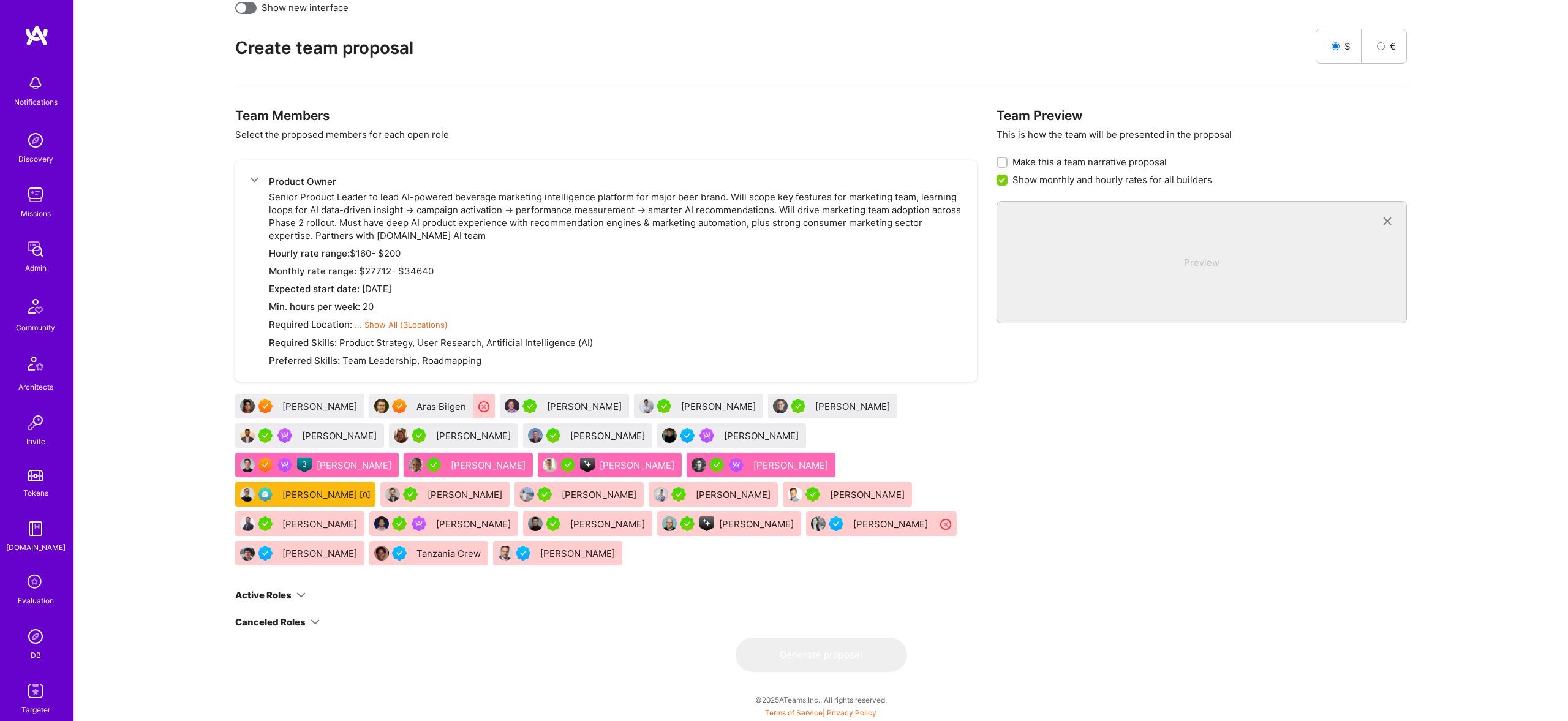
click at [300, 597] on icon at bounding box center [300, 595] width 9 height 9
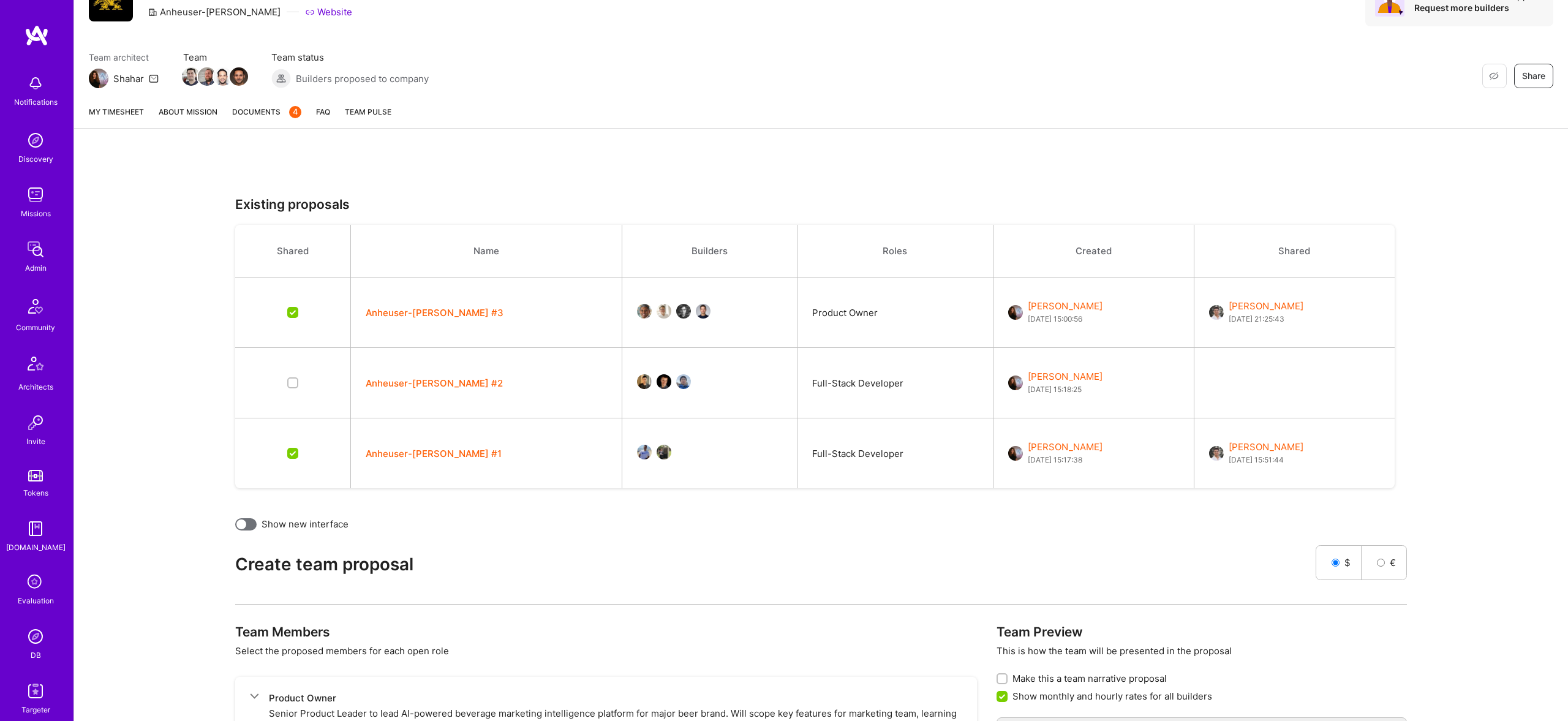
scroll to position [118, 0]
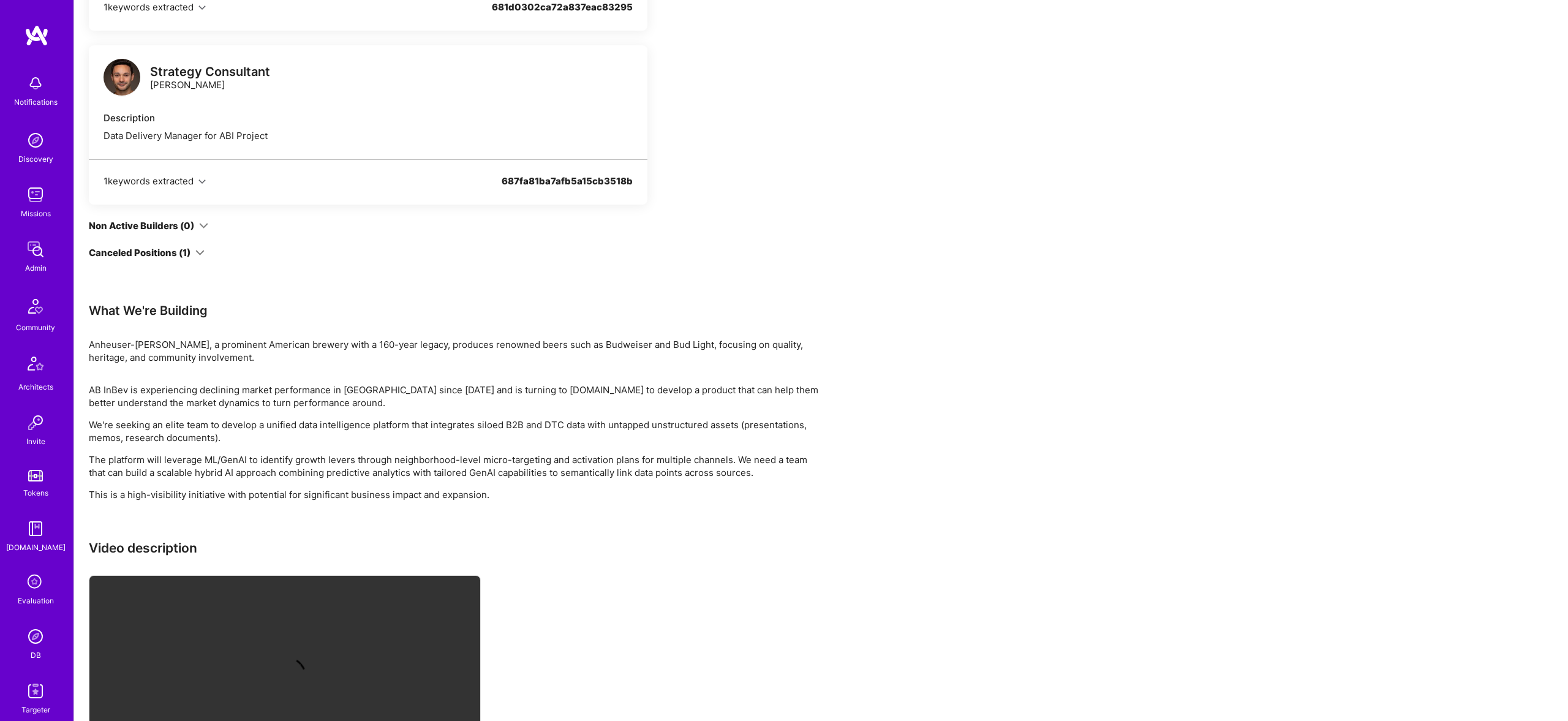
scroll to position [1736, 0]
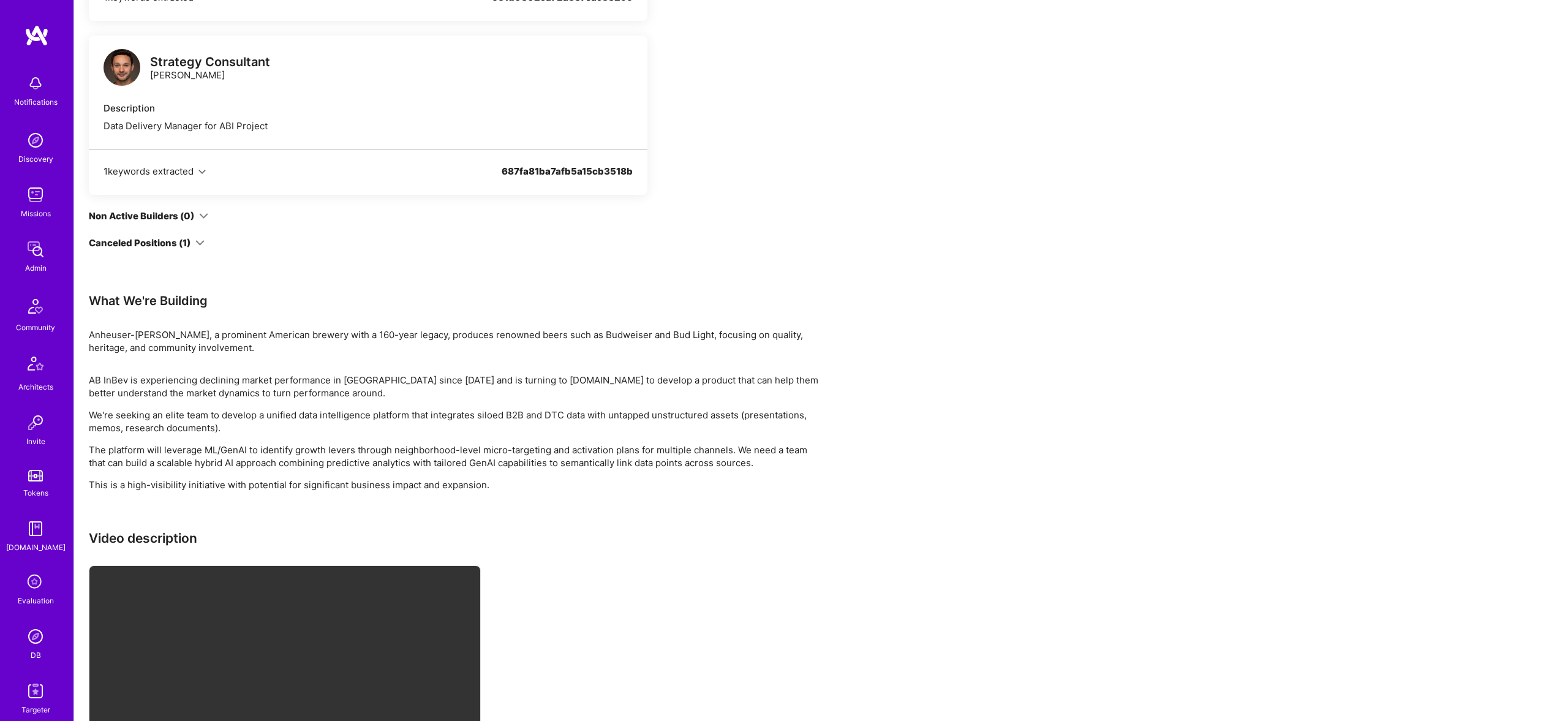
click at [171, 240] on div "Canceled Positions (1)" at bounding box center [140, 243] width 102 height 13
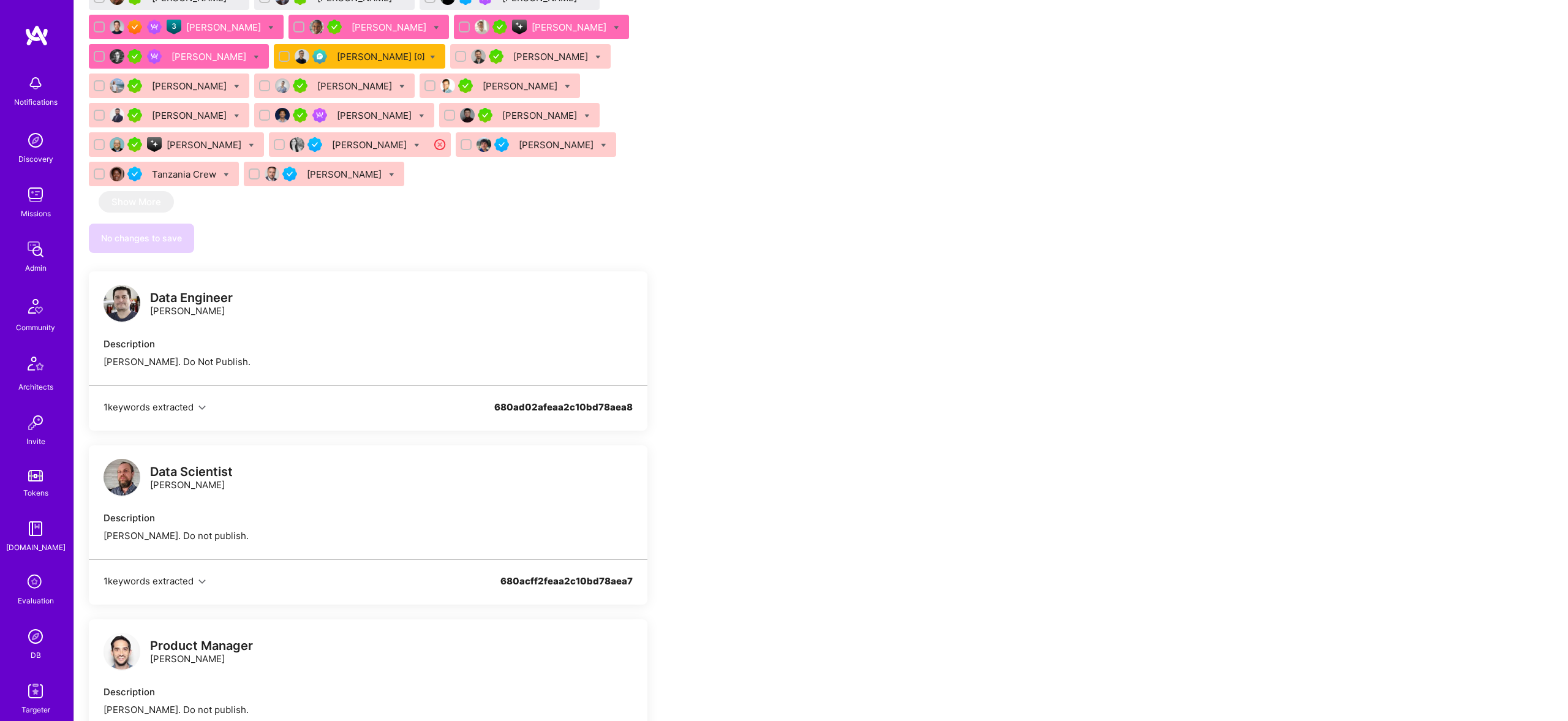
scroll to position [974, 0]
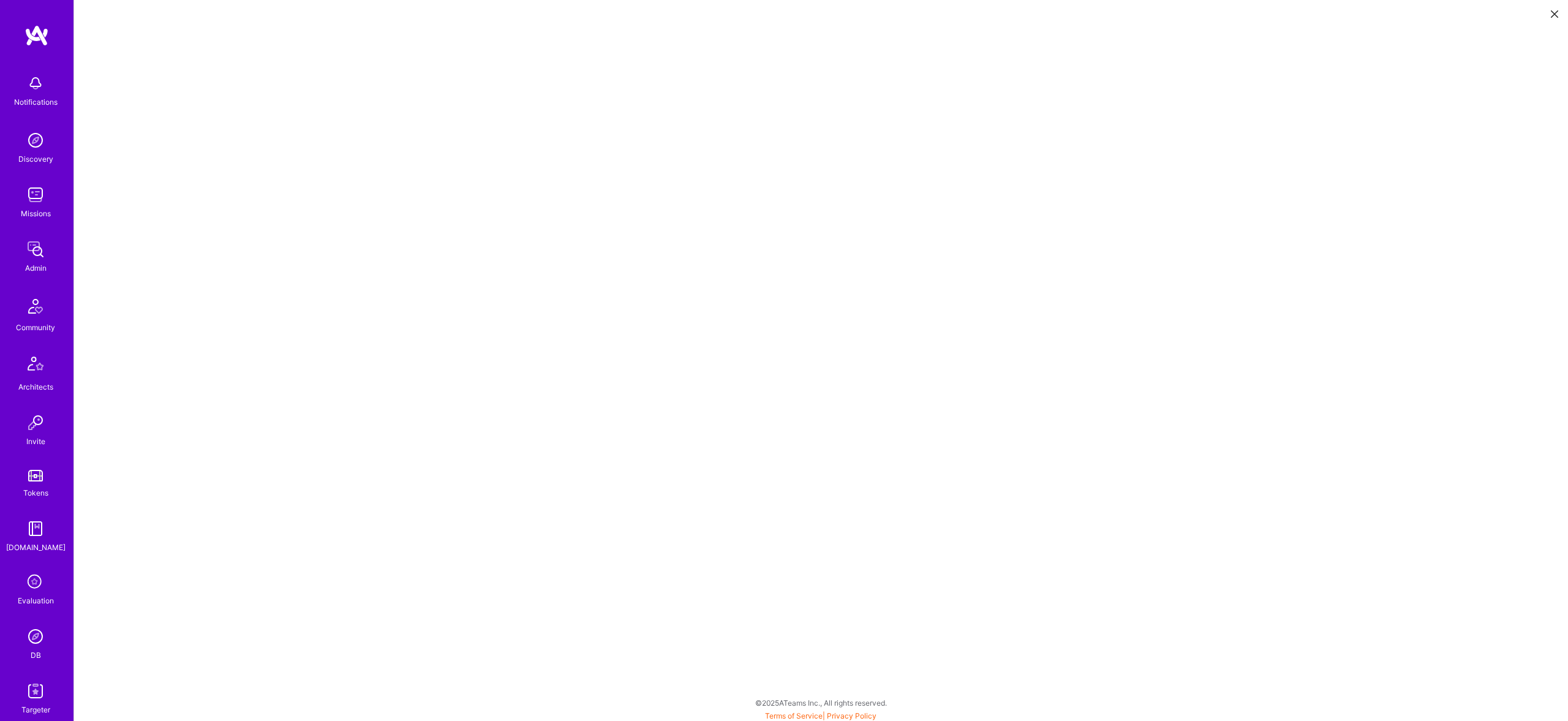
click at [1548, 9] on button at bounding box center [1554, 13] width 15 height 20
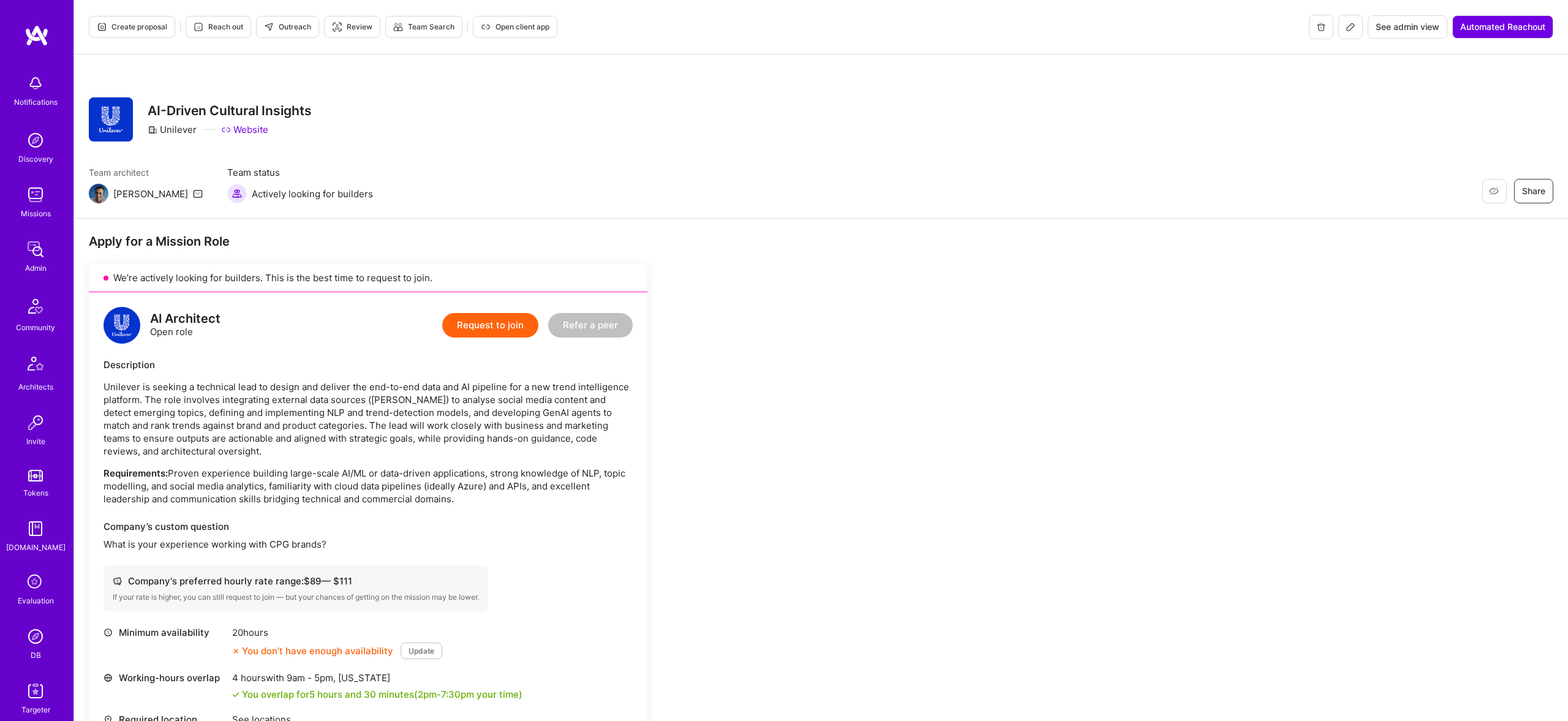
click at [293, 27] on span "Outreach" at bounding box center [288, 27] width 47 height 11
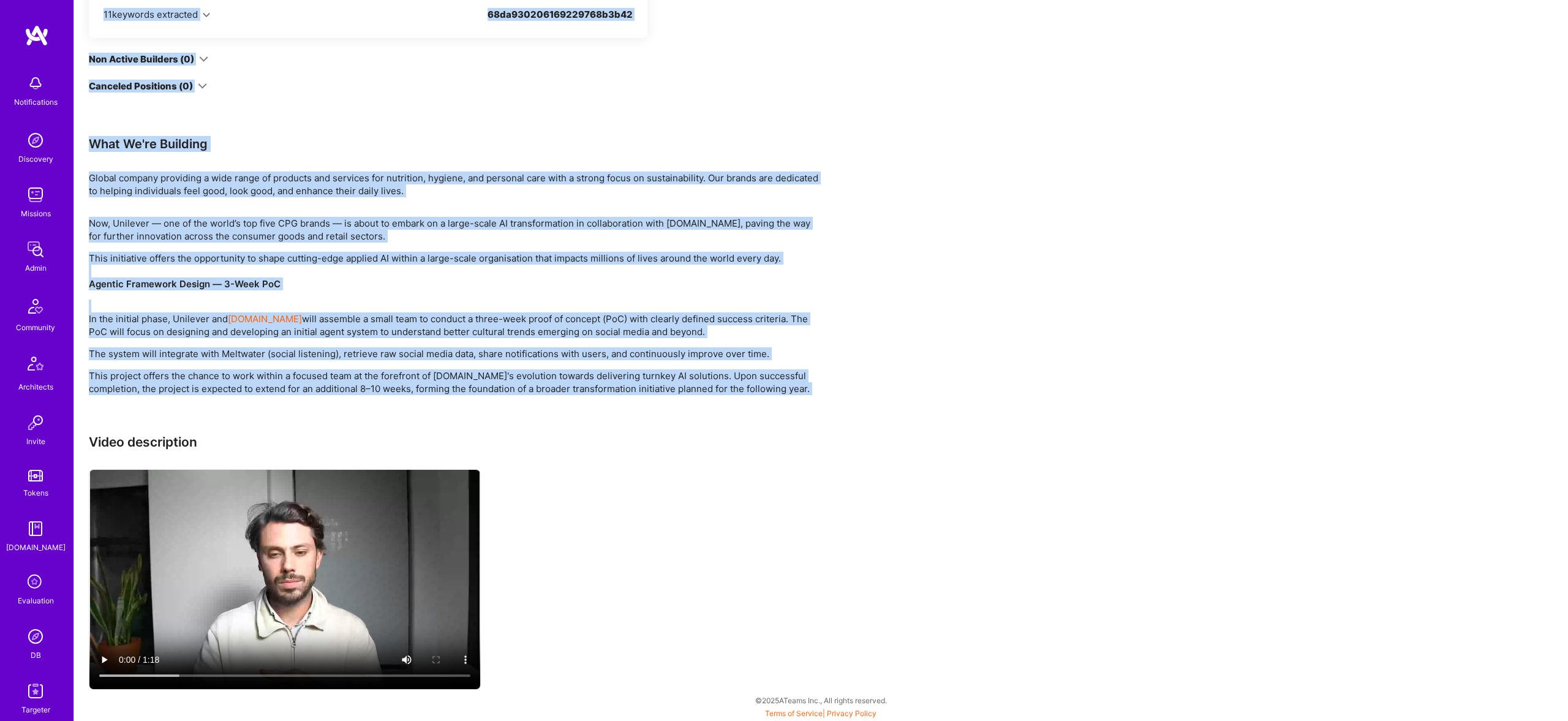
scroll to position [899, 0]
drag, startPoint x: 143, startPoint y: 95, endPoint x: 804, endPoint y: 403, distance: 729.2
copy div "LO-Ipsumd Sitametc Adipisci Elitsedd Eiusmod Temp incididun Utla Etdo magnaa En…"
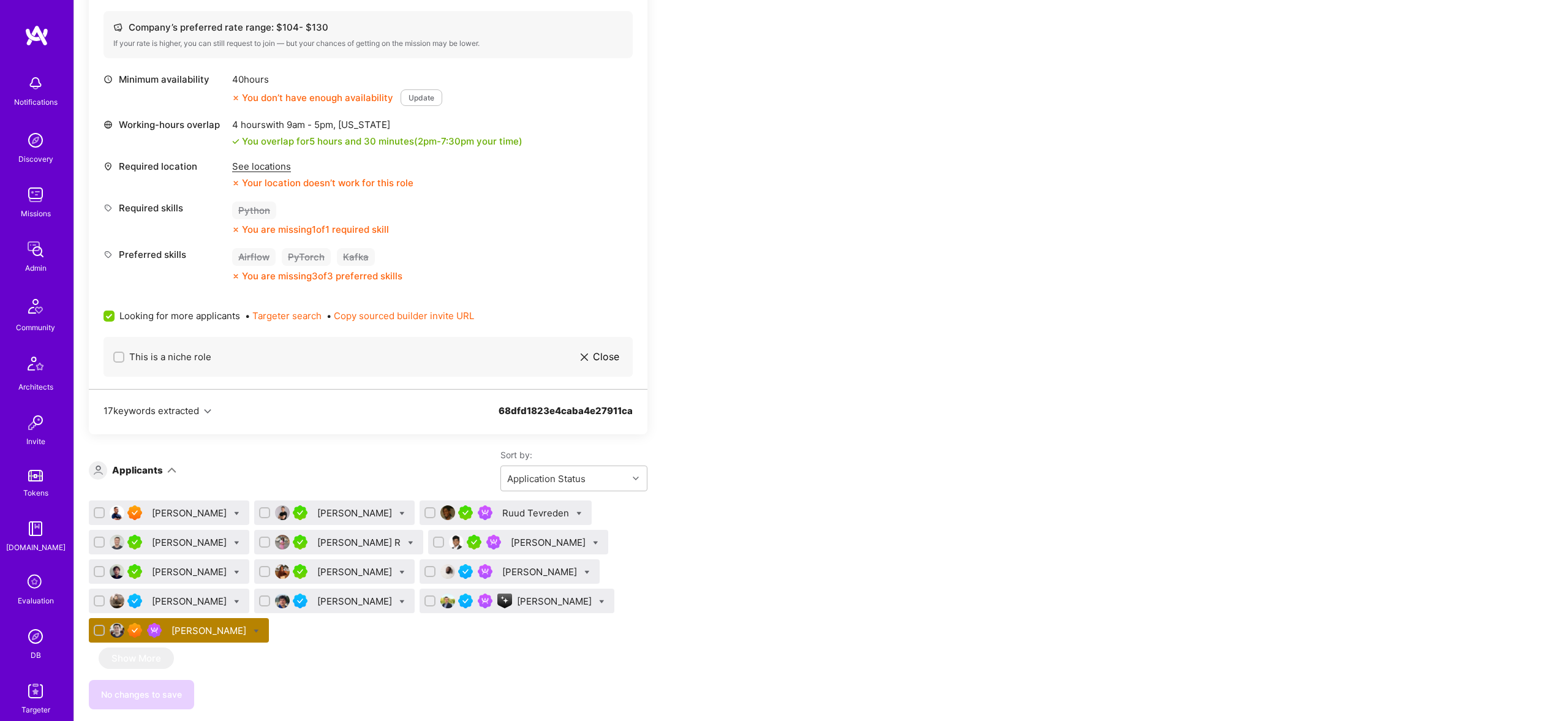
scroll to position [496, 0]
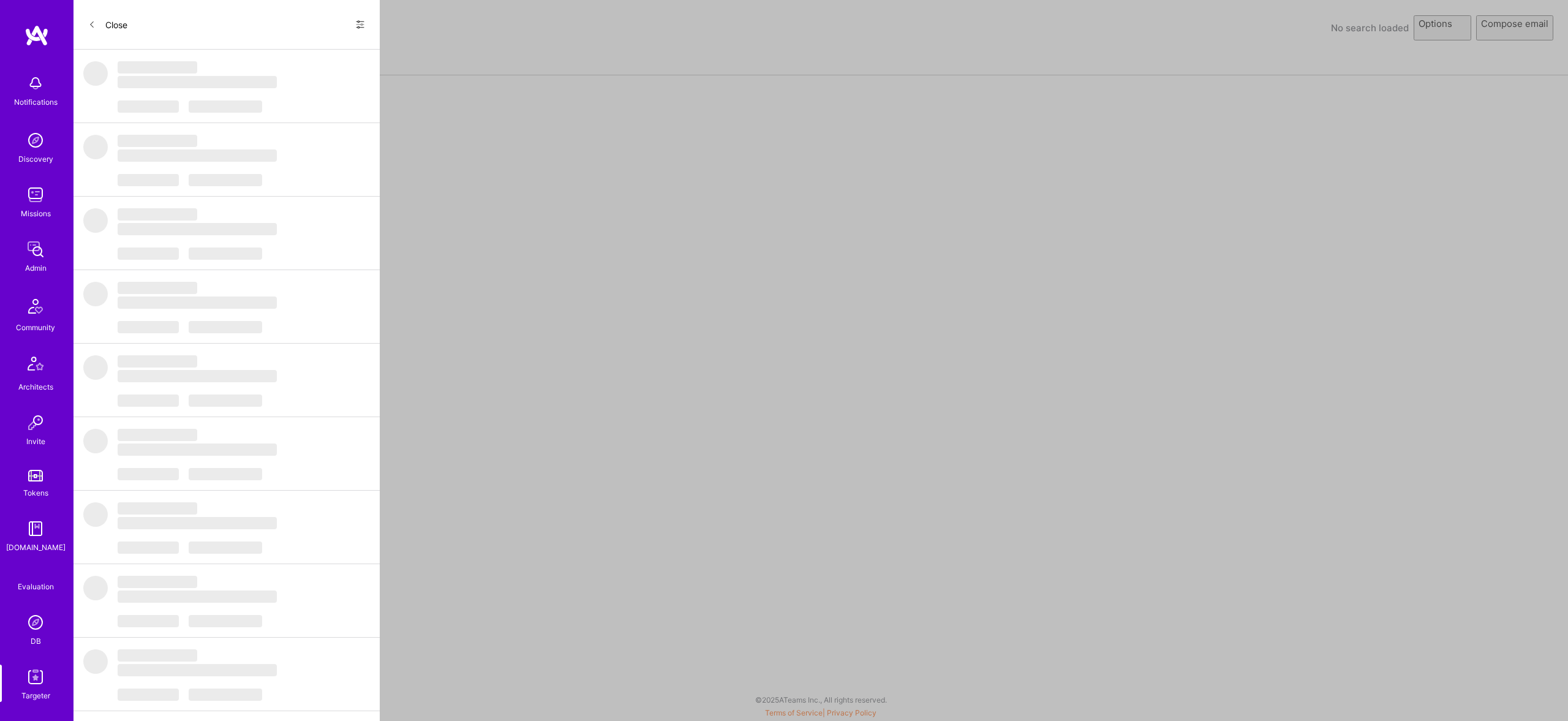
select select "rich-reachout"
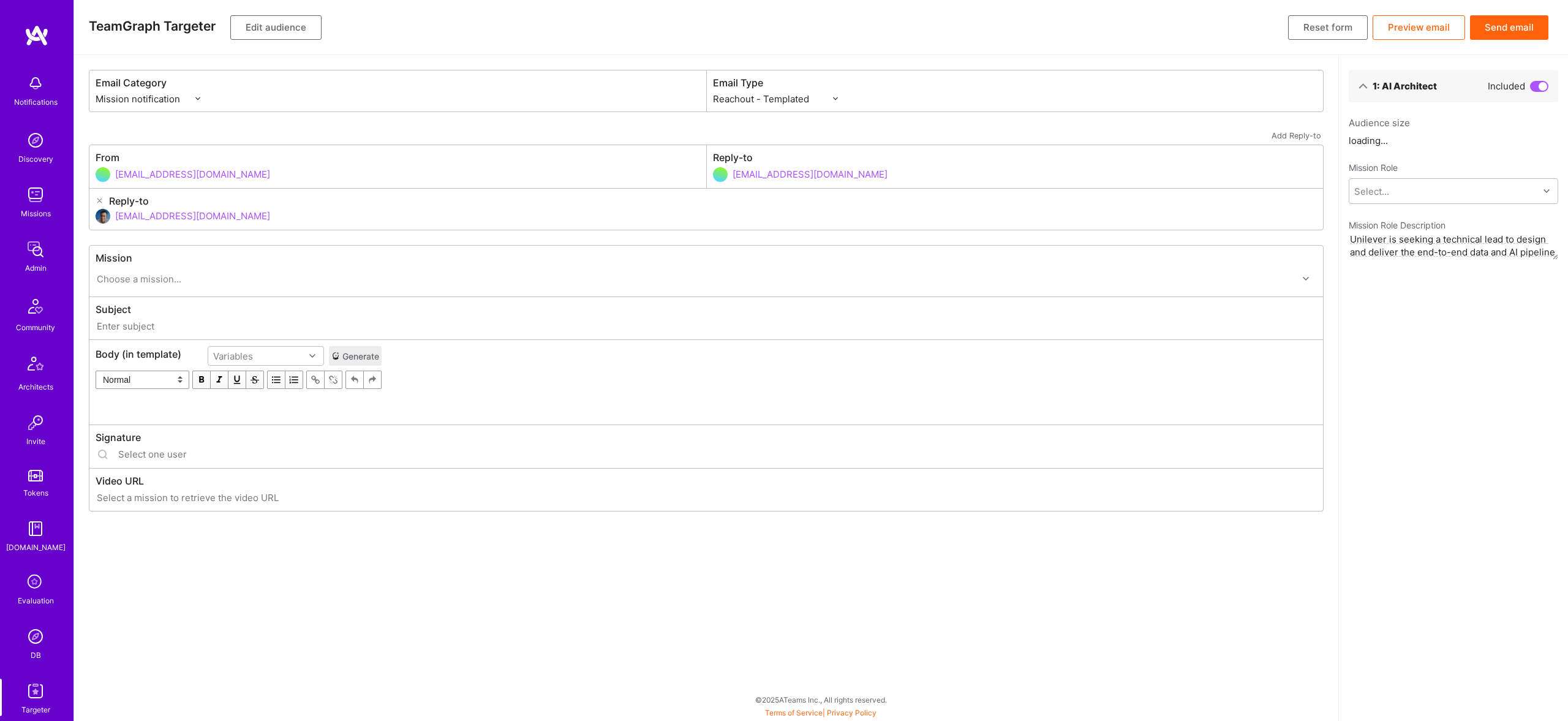
type input "[DOMAIN_NAME] // Top 5 CPG Brand: AI-Driven Cultural Insights"
type input "[EMAIL_ADDRESS][DOMAIN_NAME]"
type input "[URL][DOMAIN_NAME]"
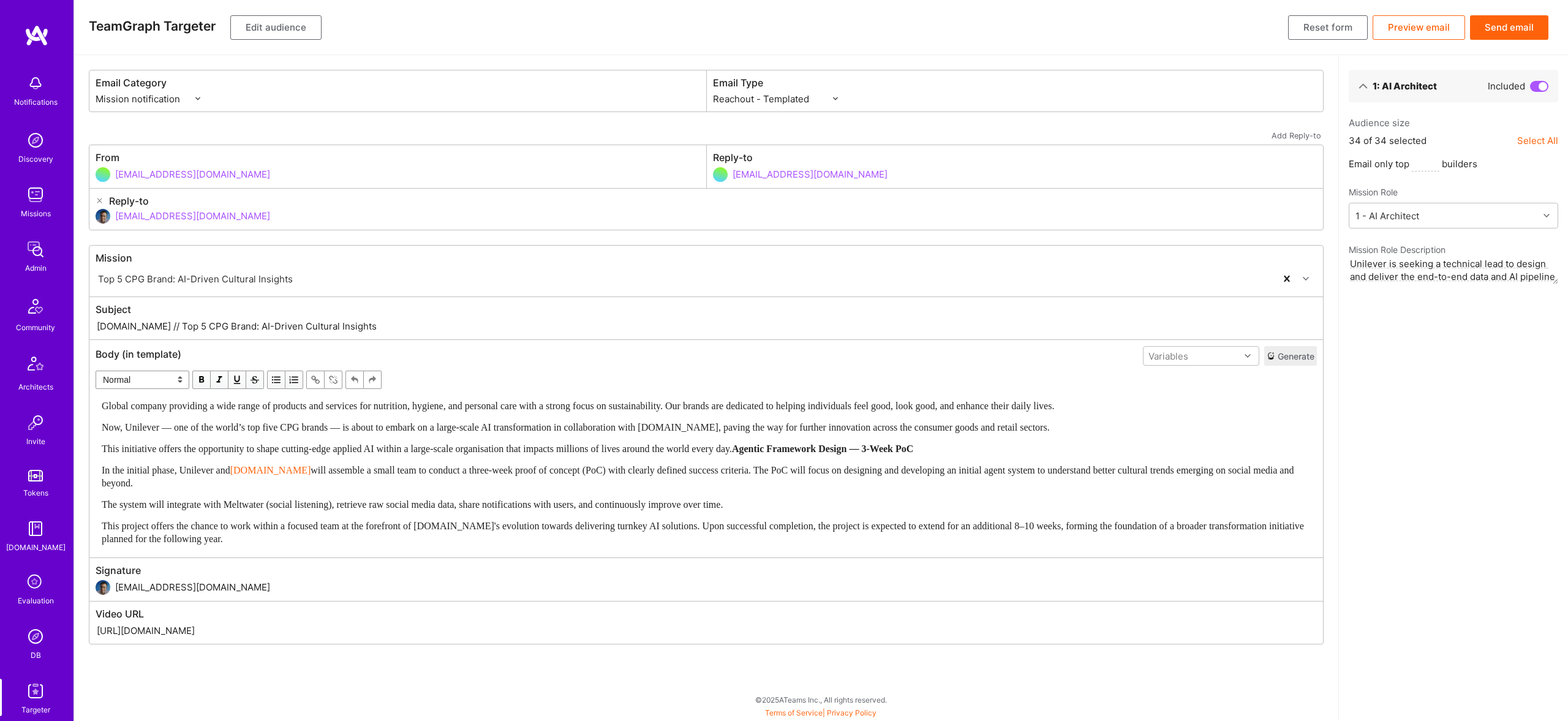
click at [404, 418] on div "Global company providing a wide range of products and services for nutrition, h…" at bounding box center [706, 472] width 1209 height 146
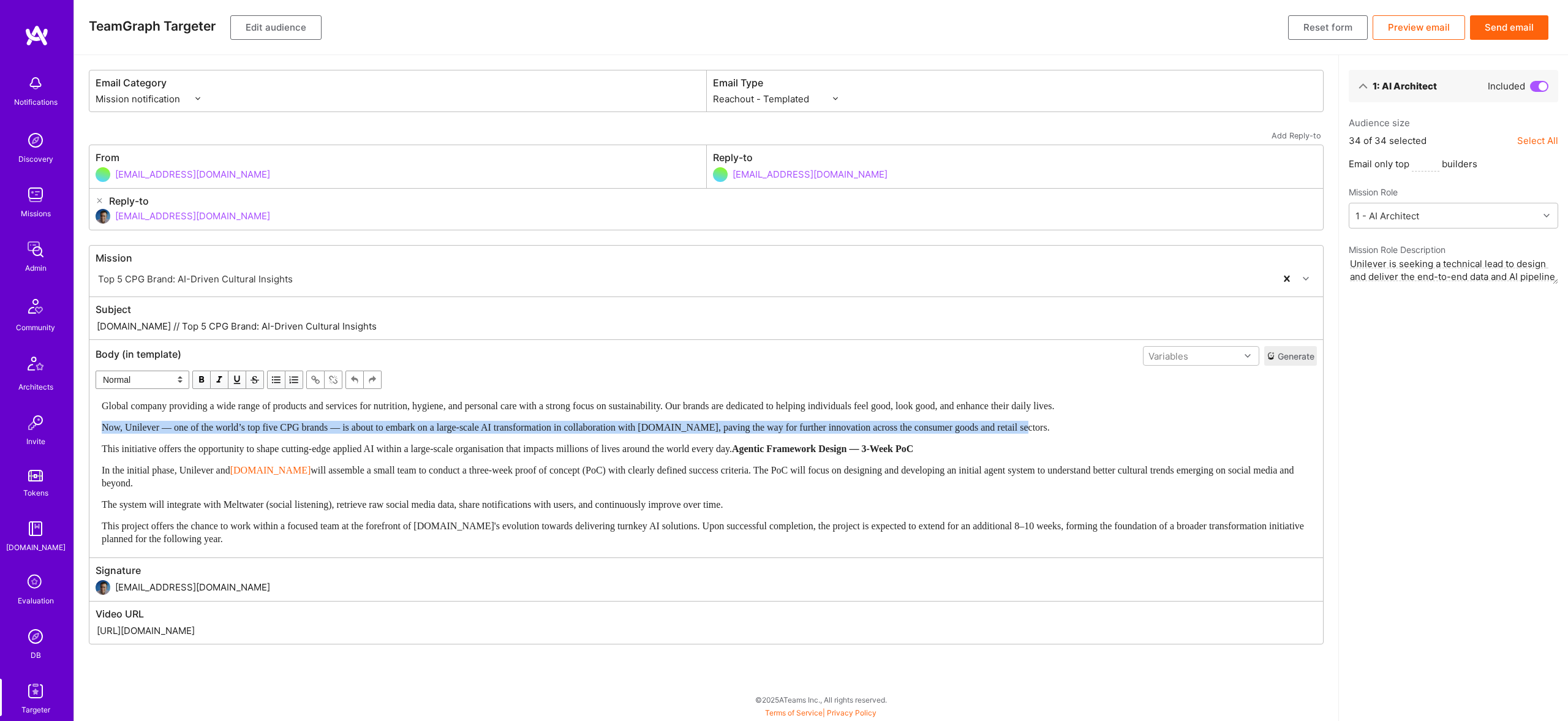
click at [404, 421] on div "Now, Unilever — one of the world’s top five CPG brands — is about to embark on …" at bounding box center [706, 428] width 1209 height 13
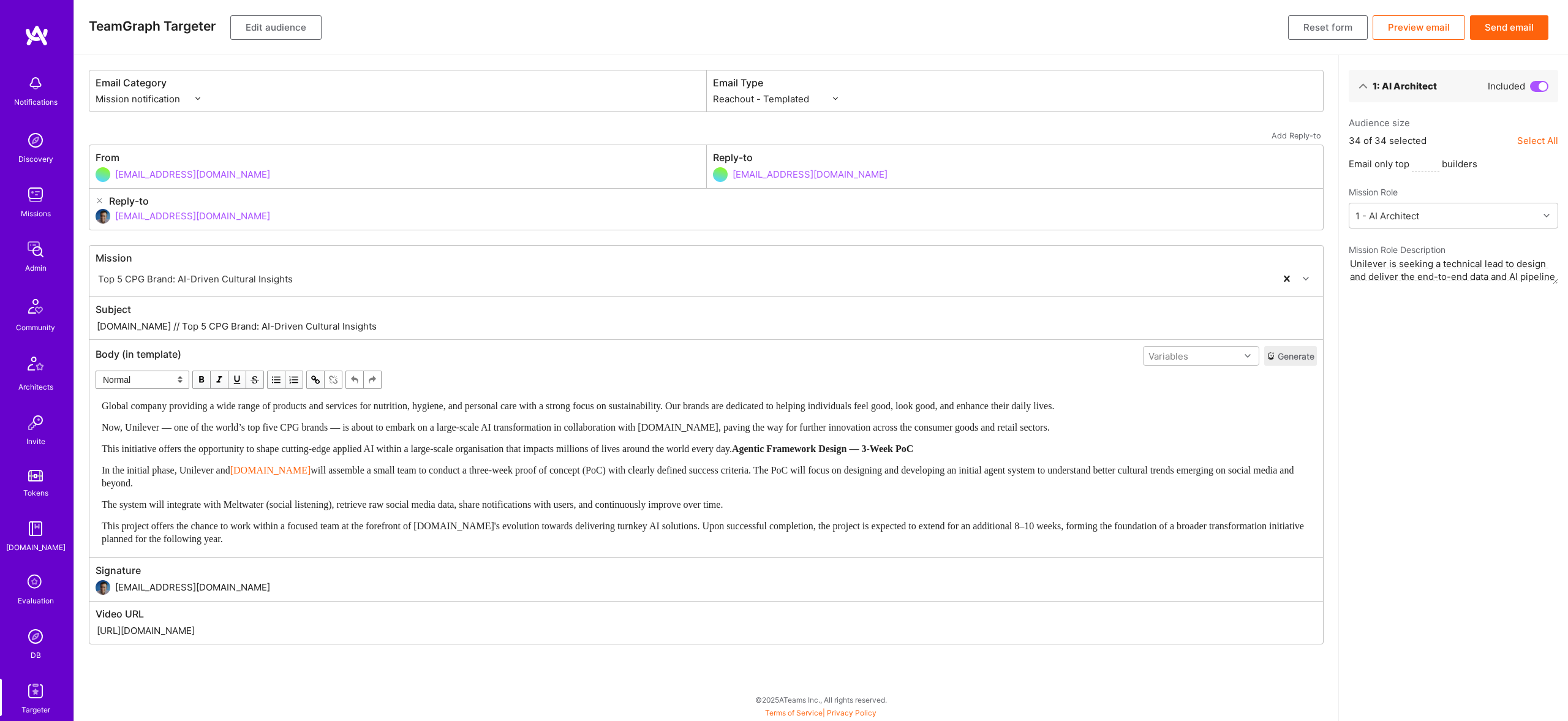
click at [506, 454] on span "This initiative offers the opportunity to shape cutting-edge applied AI within …" at bounding box center [417, 448] width 630 height 11
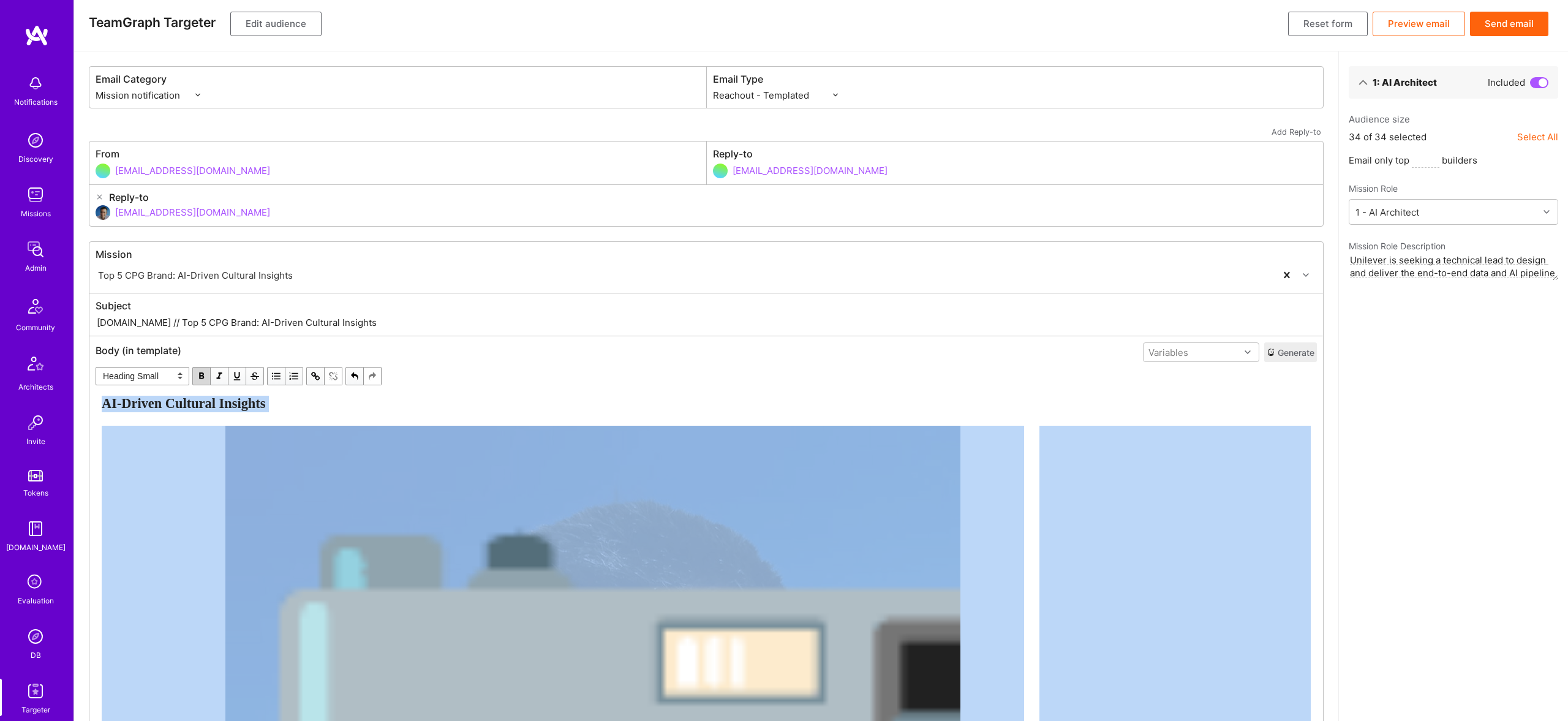
select select "unstyled"
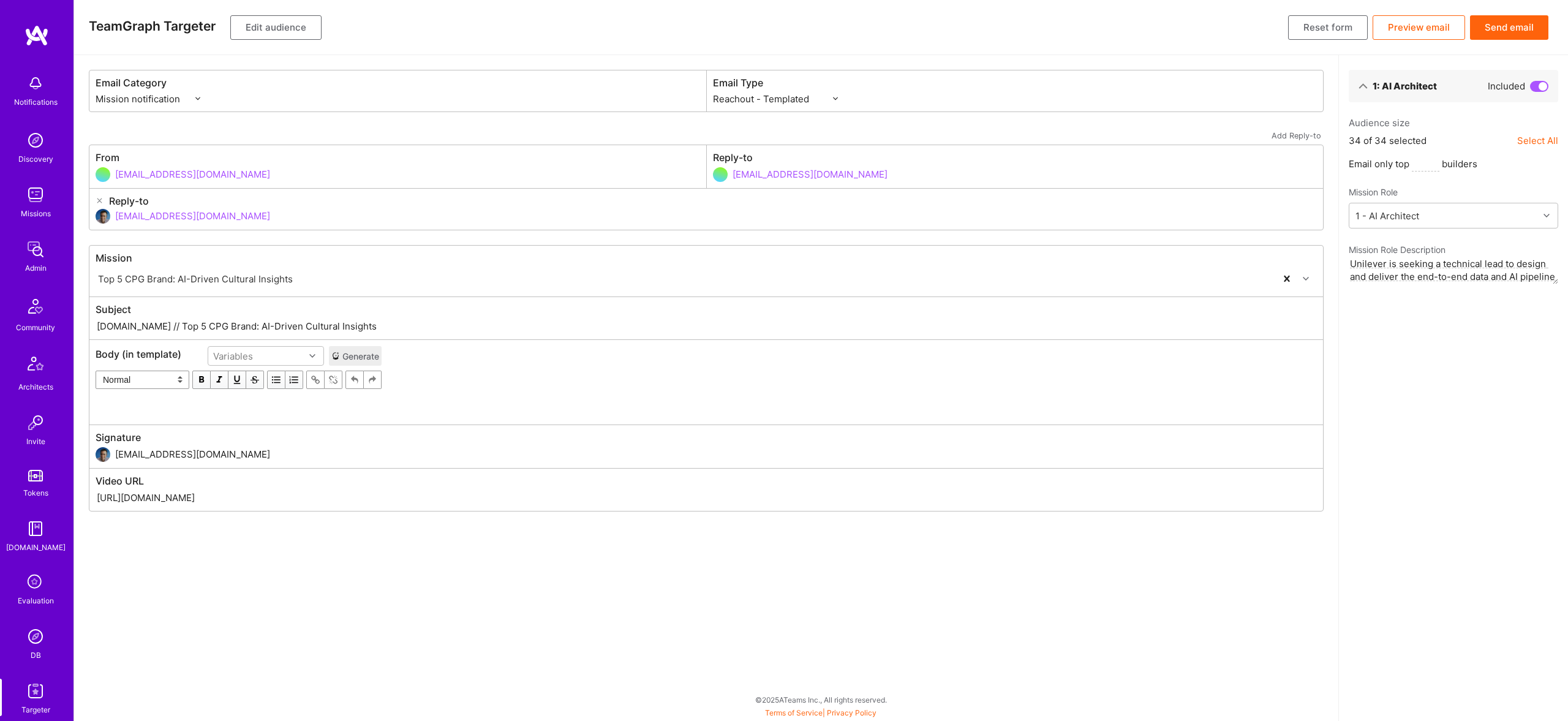
scroll to position [0, 0]
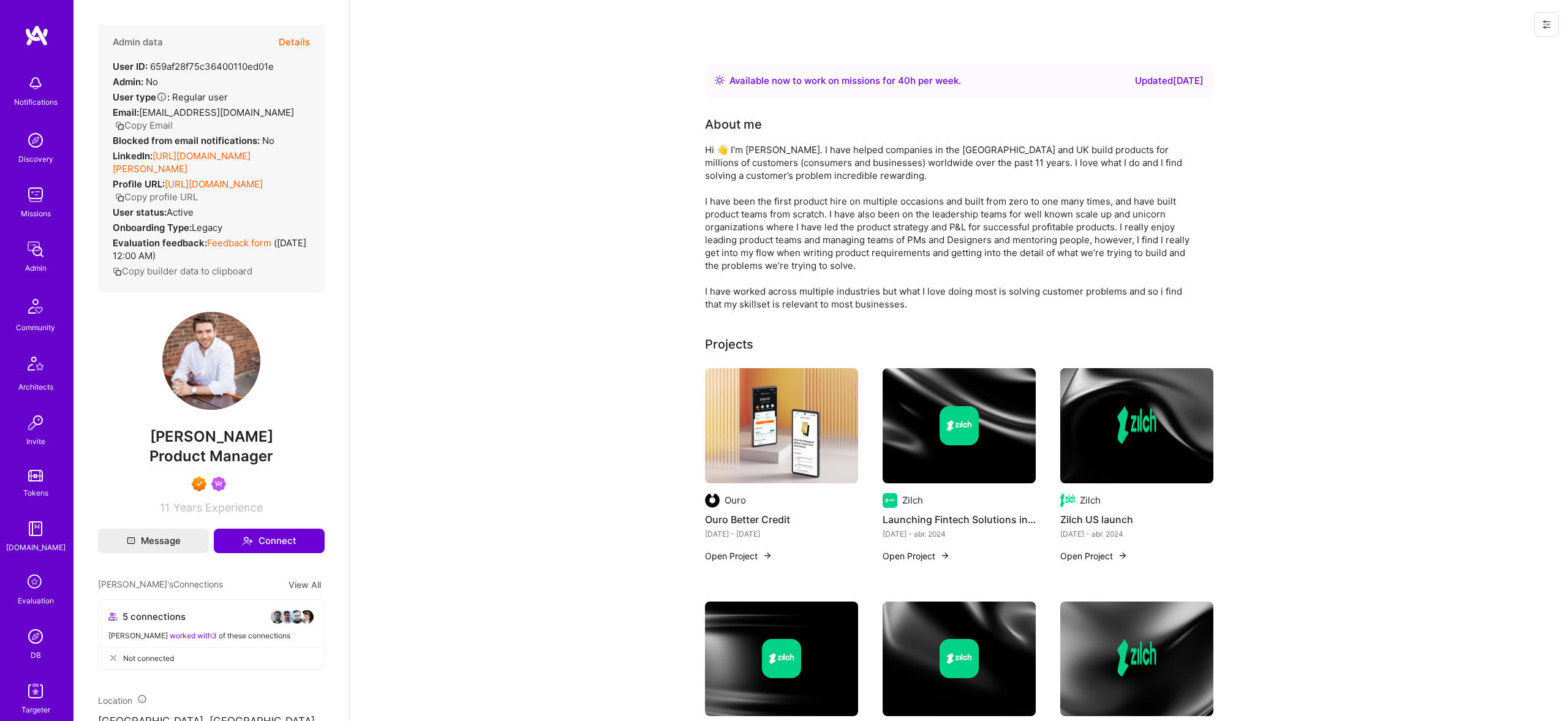
scroll to position [692, 0]
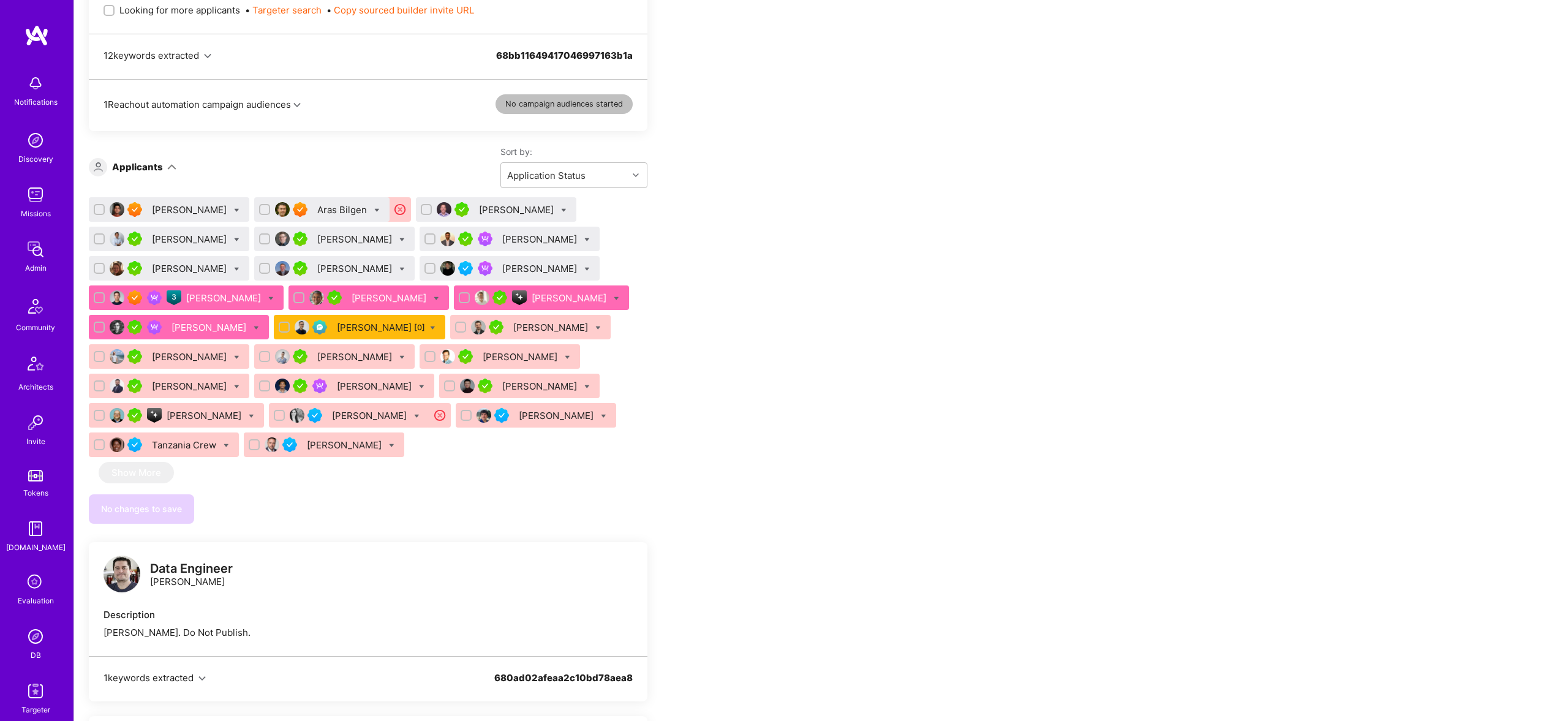
scroll to position [700, 0]
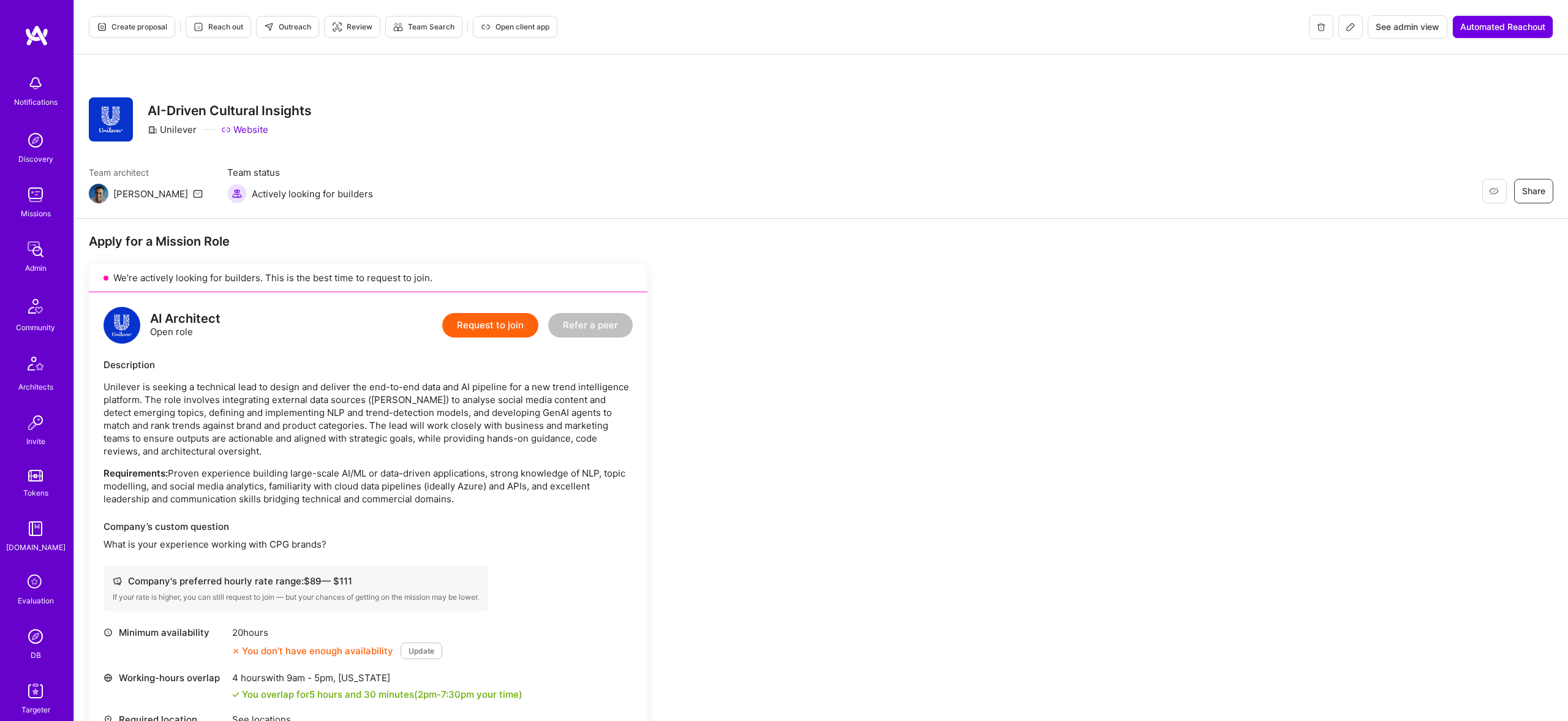
click at [633, 509] on div "AI Architect Open role Request to join Refer a peer Description Unilever is see…" at bounding box center [368, 592] width 559 height 600
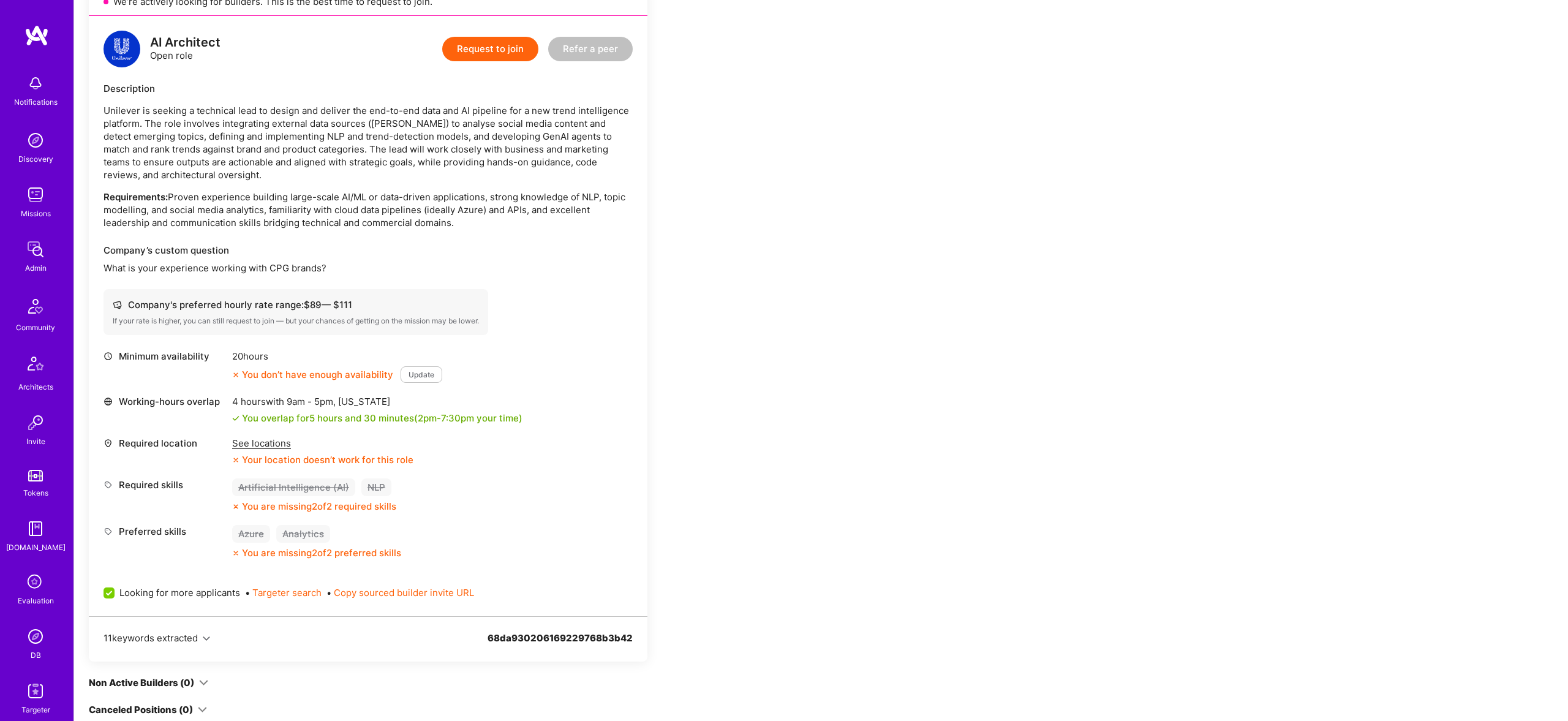
scroll to position [292, 0]
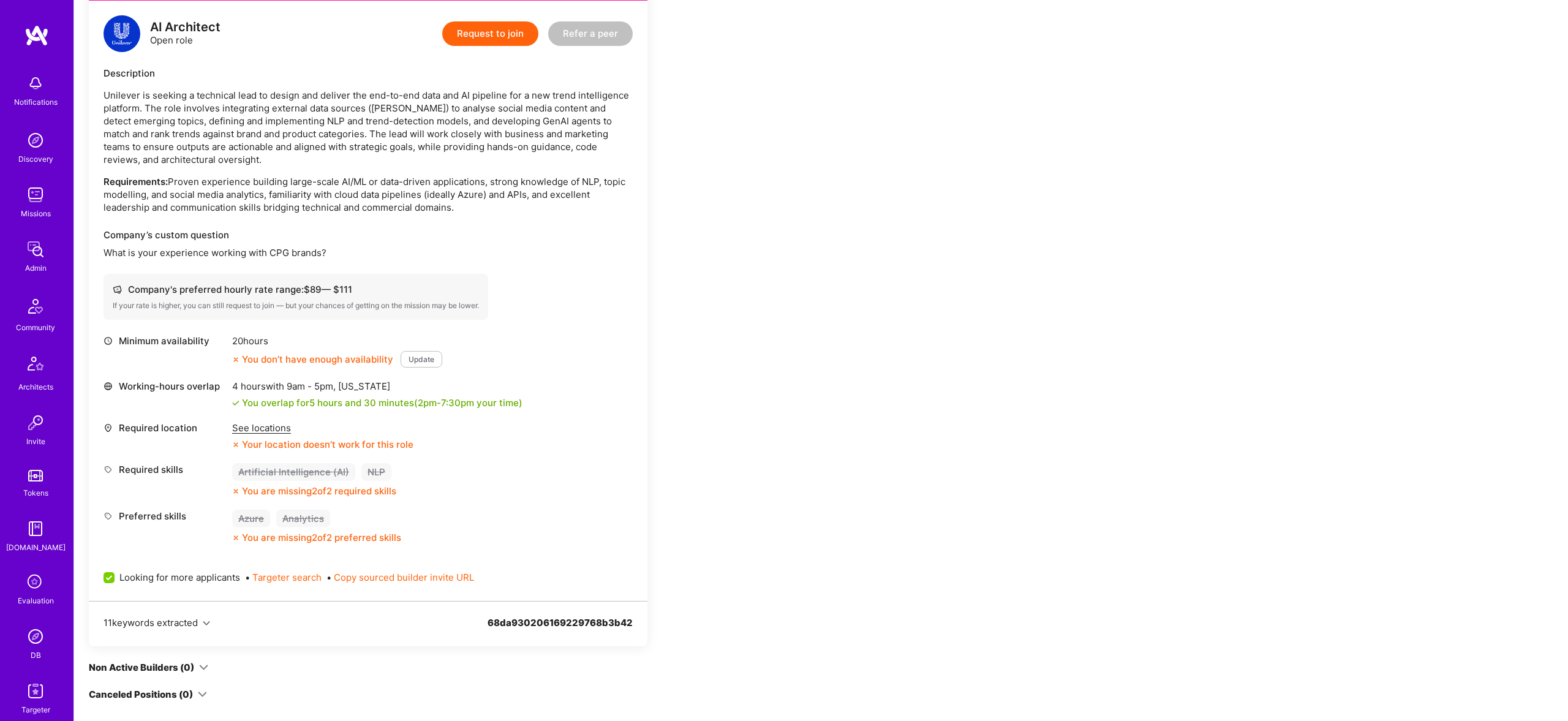
click at [412, 108] on p "Unilever is seeking a technical lead to design and deliver the end-to-end data …" at bounding box center [368, 128] width 529 height 77
copy p "Meltwater"
click at [326, 129] on p "Unilever is seeking a technical lead to design and deliver the end-to-end data …" at bounding box center [368, 128] width 529 height 77
click at [333, 118] on p "Unilever is seeking a technical lead to design and deliver the end-to-end data …" at bounding box center [368, 128] width 529 height 77
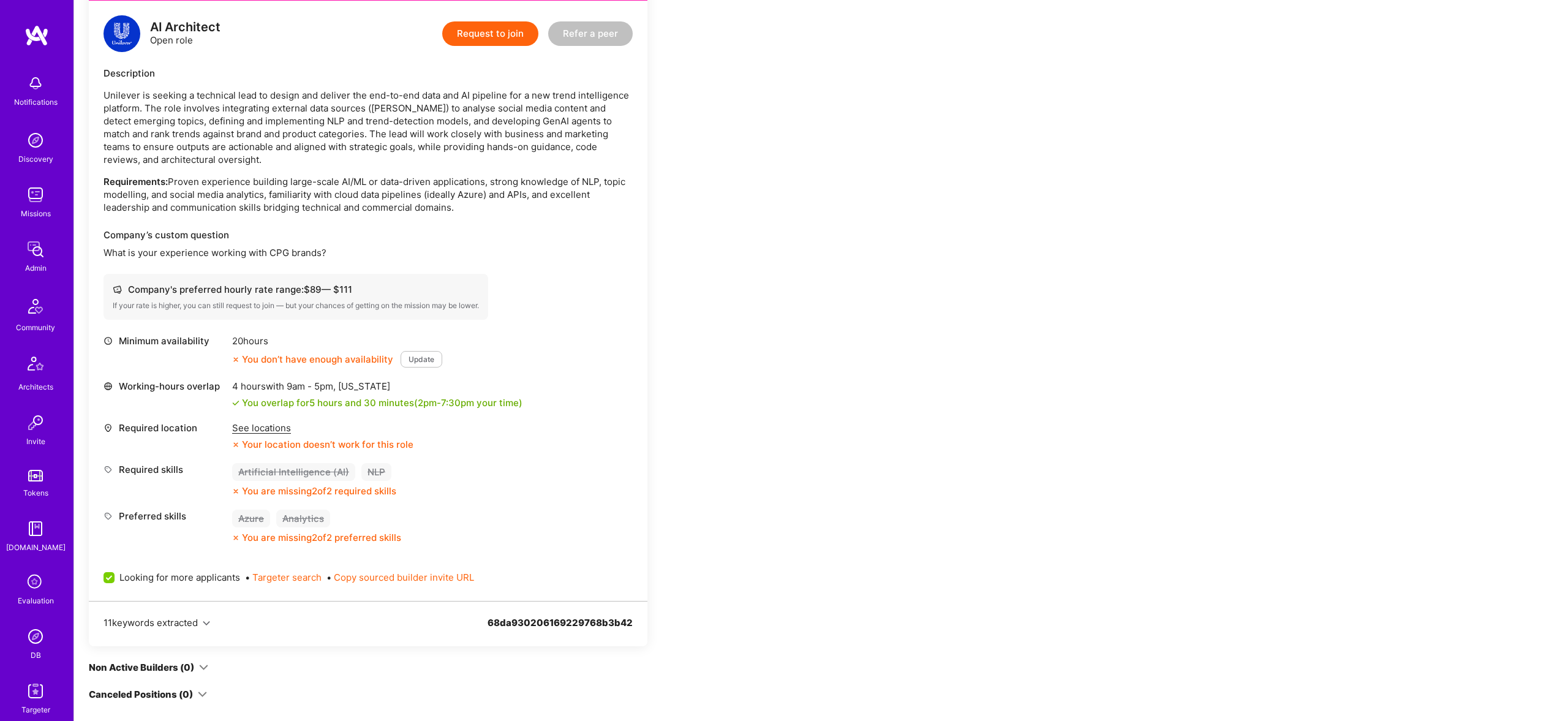
click at [337, 120] on p "Unilever is seeking a technical lead to design and deliver the end-to-end data …" at bounding box center [368, 128] width 529 height 77
drag, startPoint x: 336, startPoint y: 120, endPoint x: 401, endPoint y: 118, distance: 65.0
click at [401, 118] on p "Unilever is seeking a technical lead to design and deliver the end-to-end data …" at bounding box center [368, 128] width 529 height 77
copy p "trend-detection"
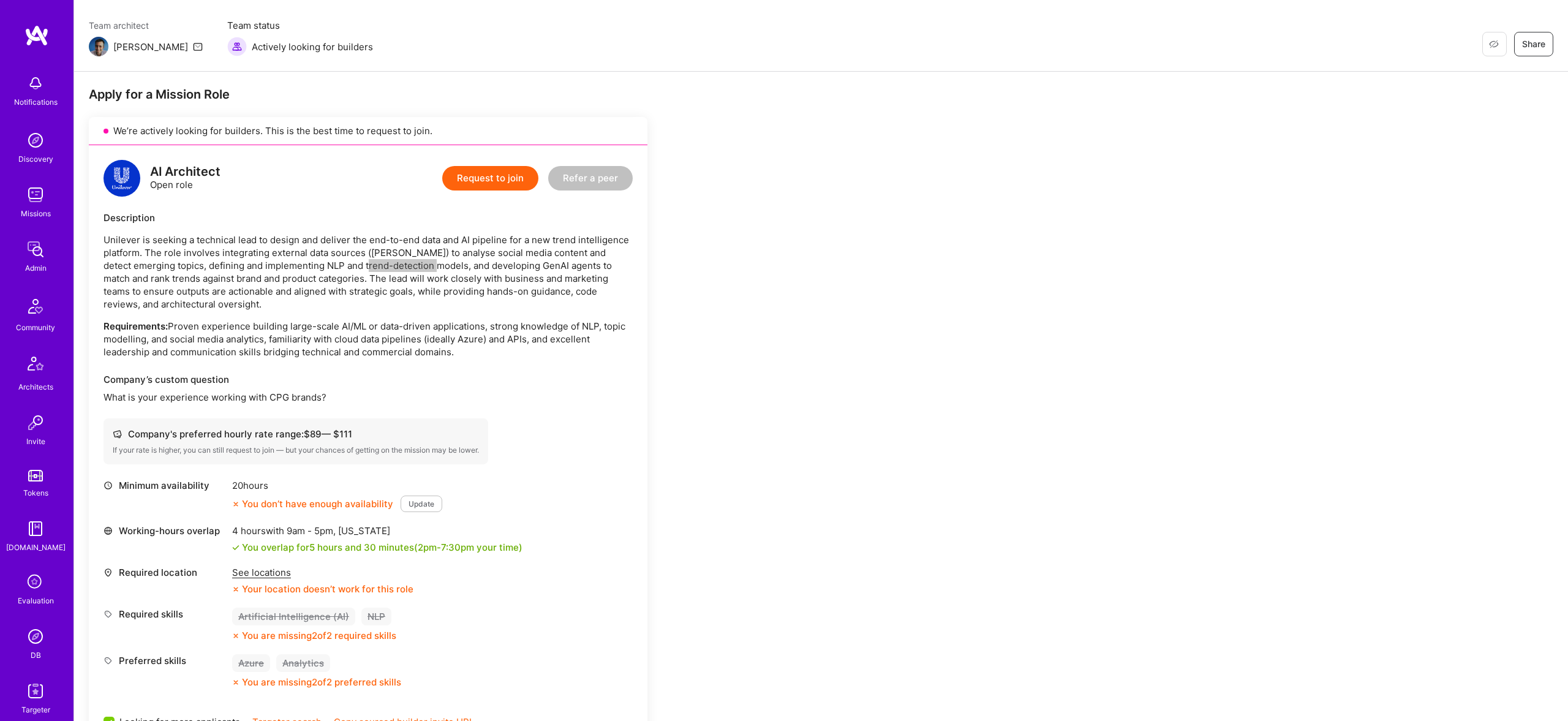
scroll to position [0, 0]
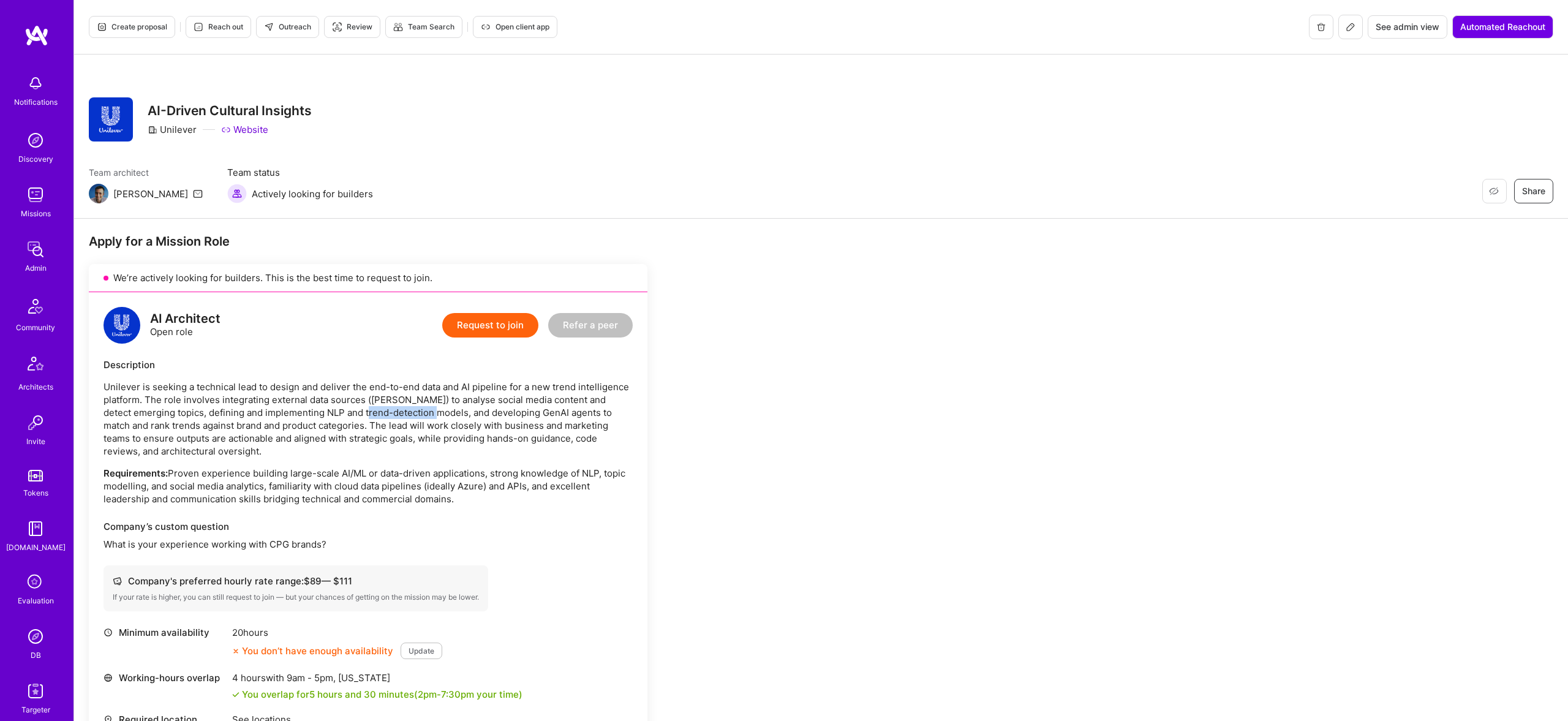
click at [1357, 27] on button at bounding box center [1351, 27] width 24 height 24
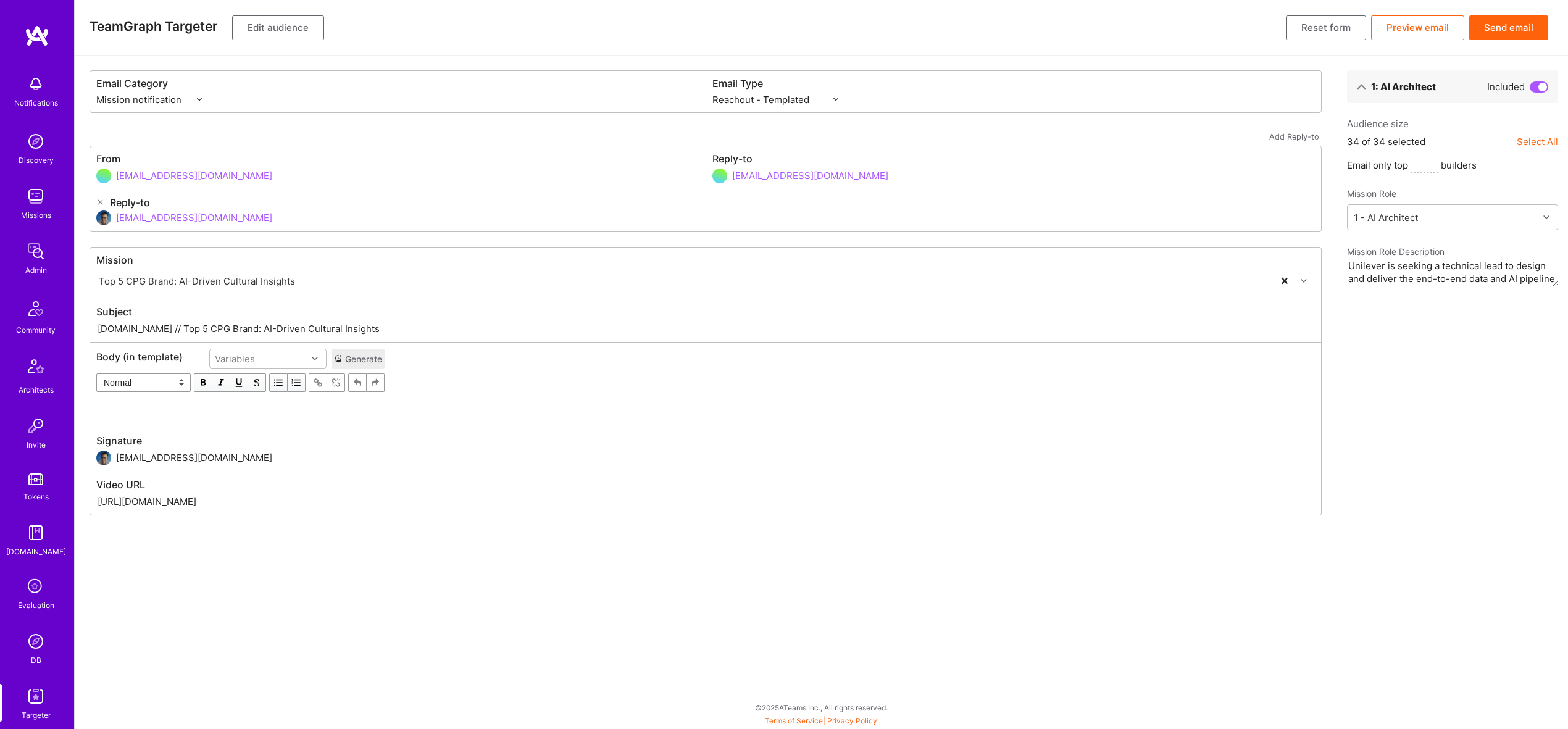
select select "rich-reachout"
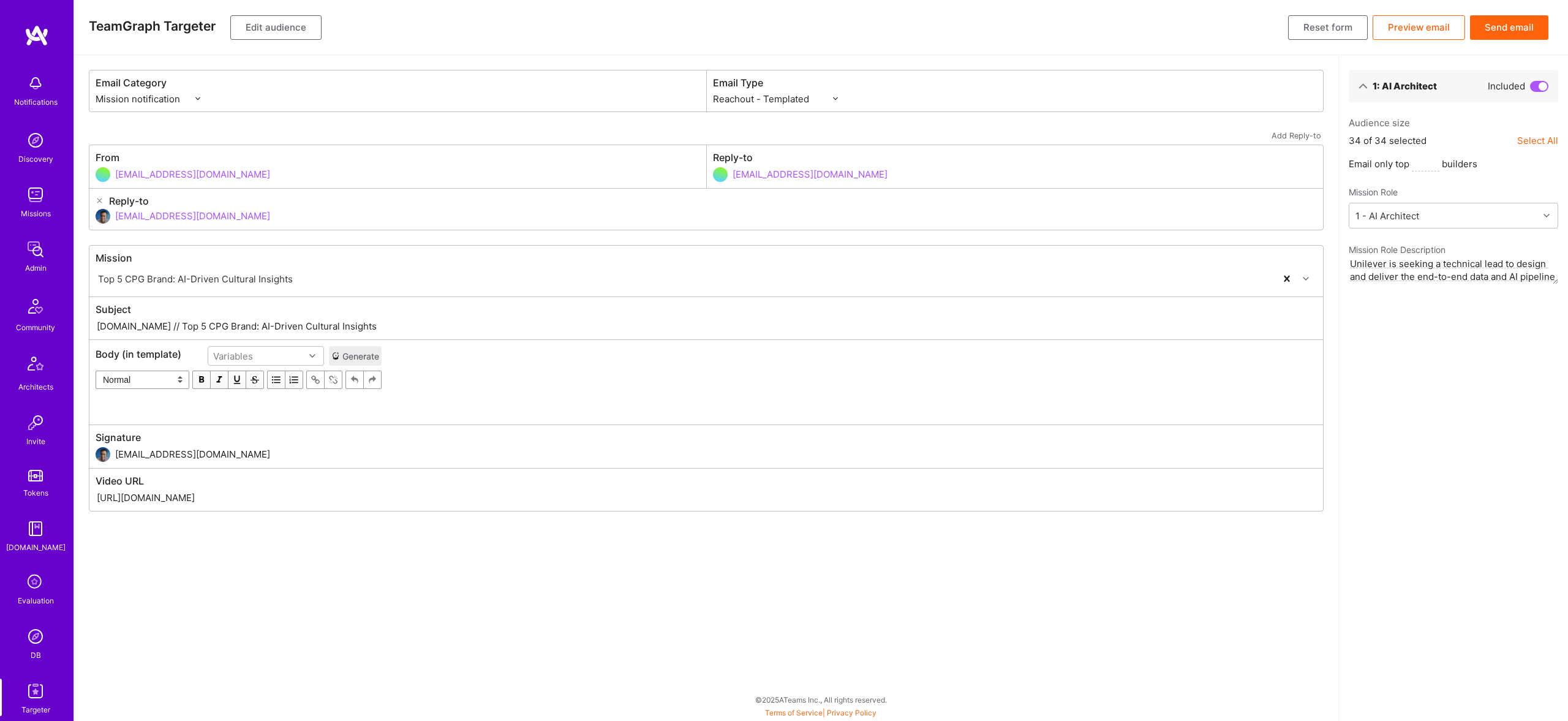
drag, startPoint x: 141, startPoint y: 326, endPoint x: 381, endPoint y: 339, distance: 240.4
click at [381, 339] on div "Subject [DOMAIN_NAME] // Top 5 CPG Brand: AI-Driven Cultural Insights" at bounding box center [706, 318] width 1234 height 42
paste input "New AI Architect Role with Unilever –"
type input "[DOMAIN_NAME] // New AI Architect Role with Unilever – AI-Driven Cultural Insig…"
drag, startPoint x: 141, startPoint y: 324, endPoint x: 498, endPoint y: 334, distance: 357.1
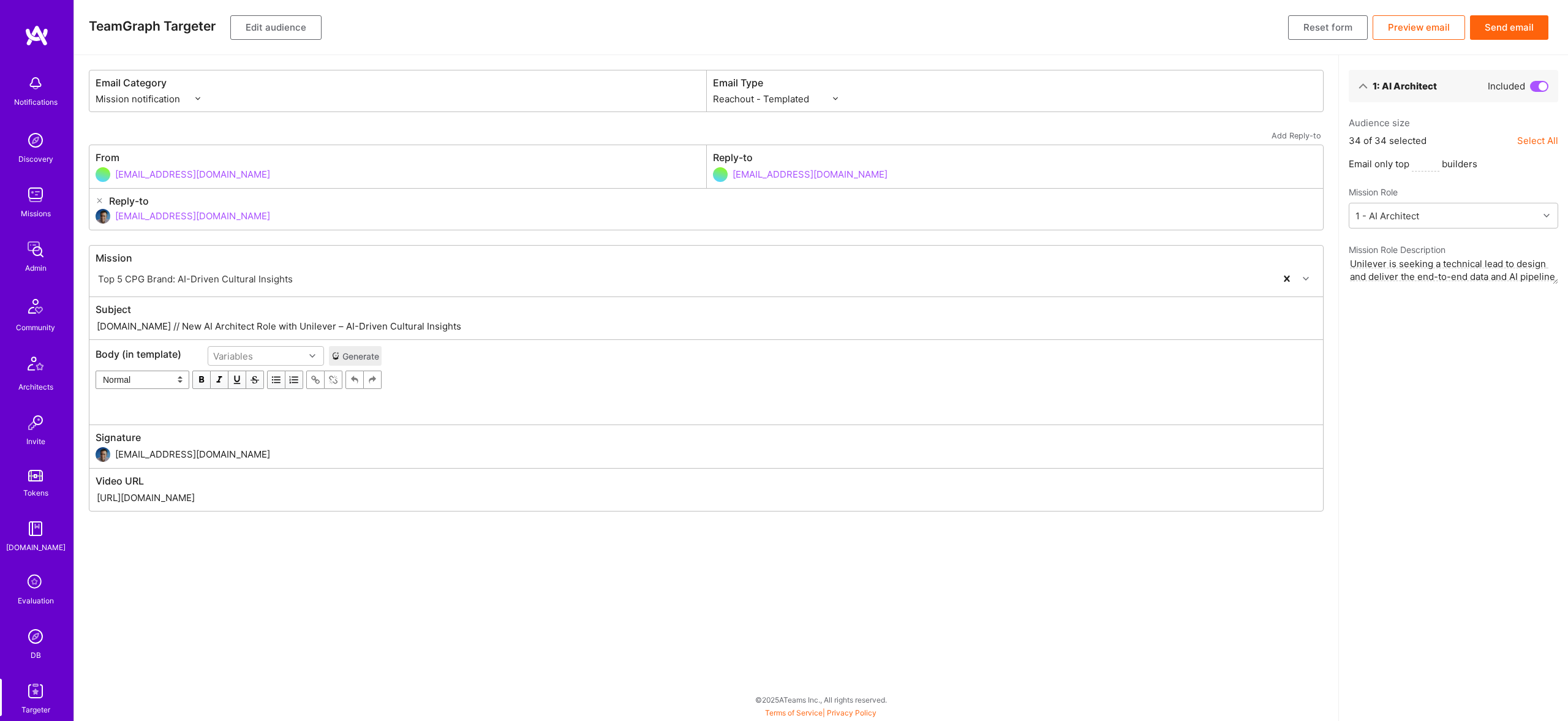
click at [498, 334] on div "Subject [DOMAIN_NAME] // New AI Architect Role with Unilever – AI-Driven Cultur…" at bounding box center [706, 318] width 1234 height 42
drag, startPoint x: 401, startPoint y: 413, endPoint x: 395, endPoint y: 402, distance: 12.5
click at [401, 410] on div "Body (in template) Variables Generate Normal Heading Large Heading Medium Headi…" at bounding box center [706, 382] width 1234 height 85
click at [393, 401] on div "Body (in template) Variables Generate Normal Heading Large Heading Medium Headi…" at bounding box center [706, 382] width 1234 height 85
click at [368, 405] on div "Edit text" at bounding box center [239, 406] width 274 height 13
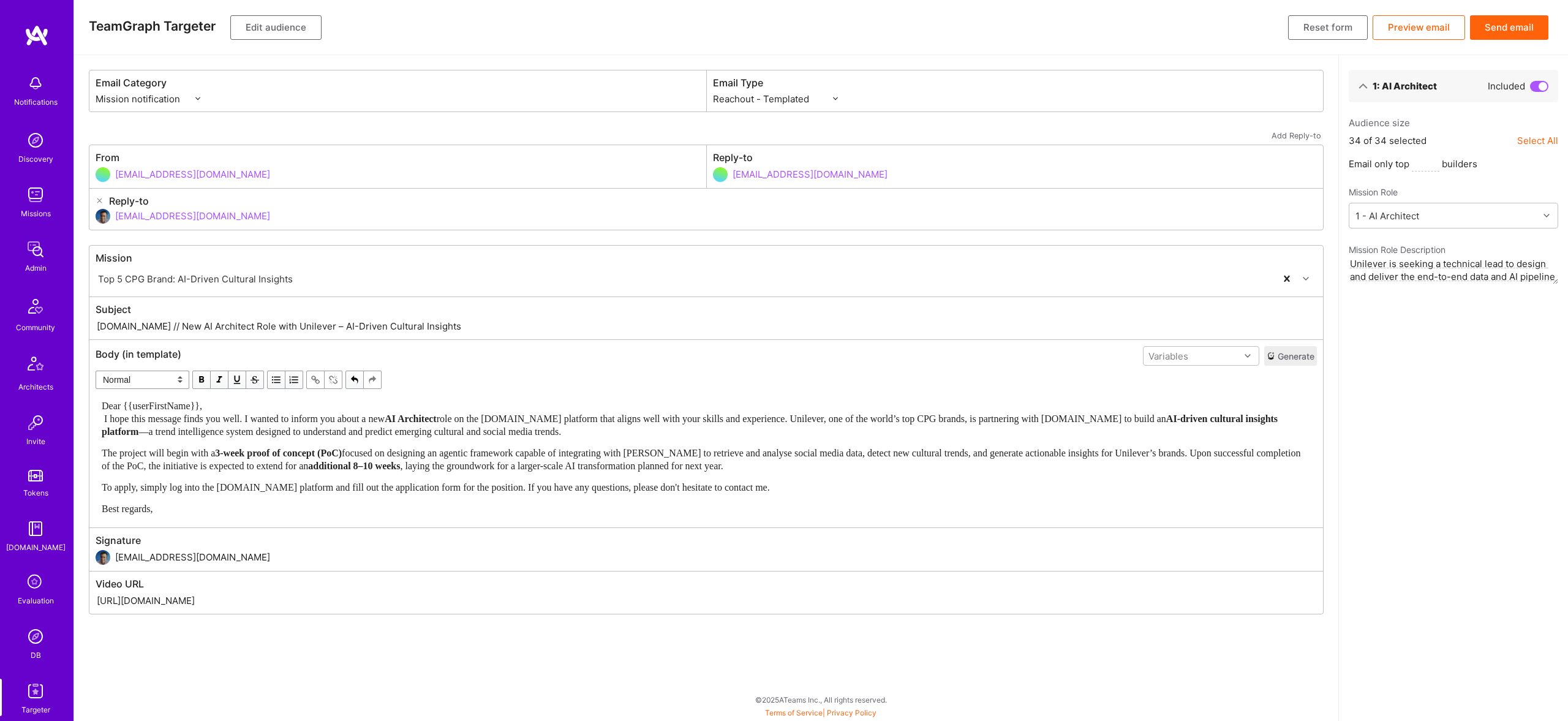
drag, startPoint x: 224, startPoint y: 410, endPoint x: 232, endPoint y: 404, distance: 10.0
click at [227, 406] on div "Dear {{userFirstName}}, I hope this message finds you well. I wanted to inform …" at bounding box center [706, 419] width 1209 height 39
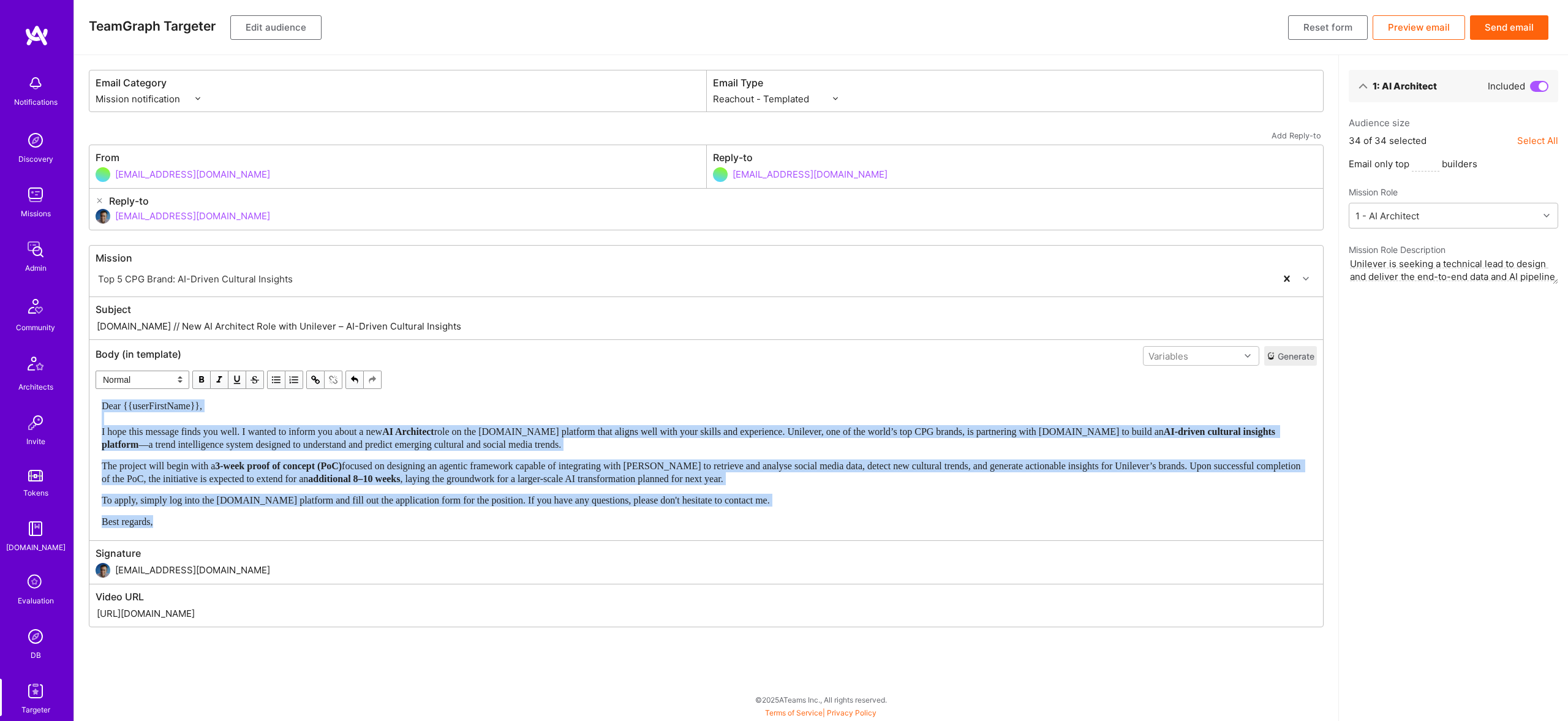
click at [199, 377] on span "button" at bounding box center [201, 380] width 14 height 14
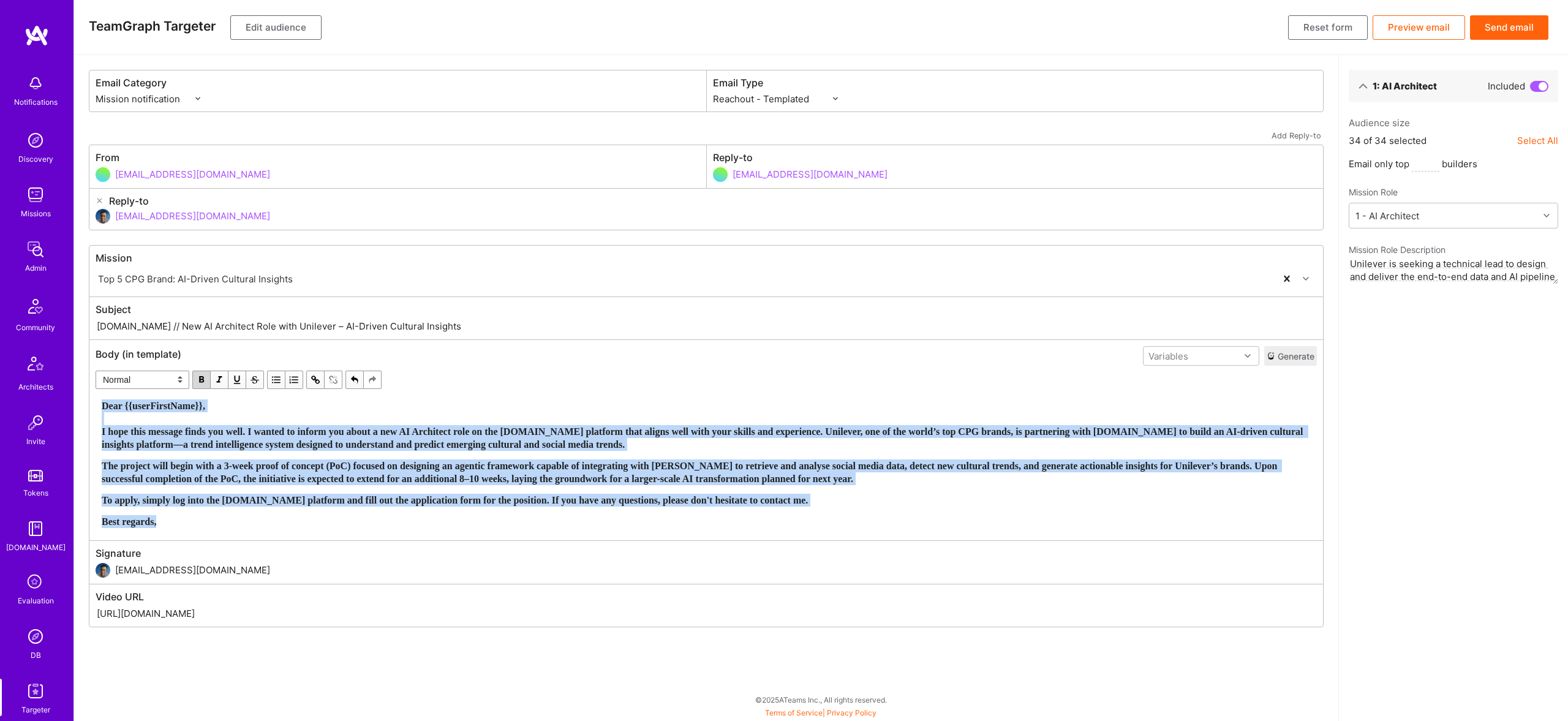
click at [199, 377] on span "button" at bounding box center [201, 380] width 14 height 14
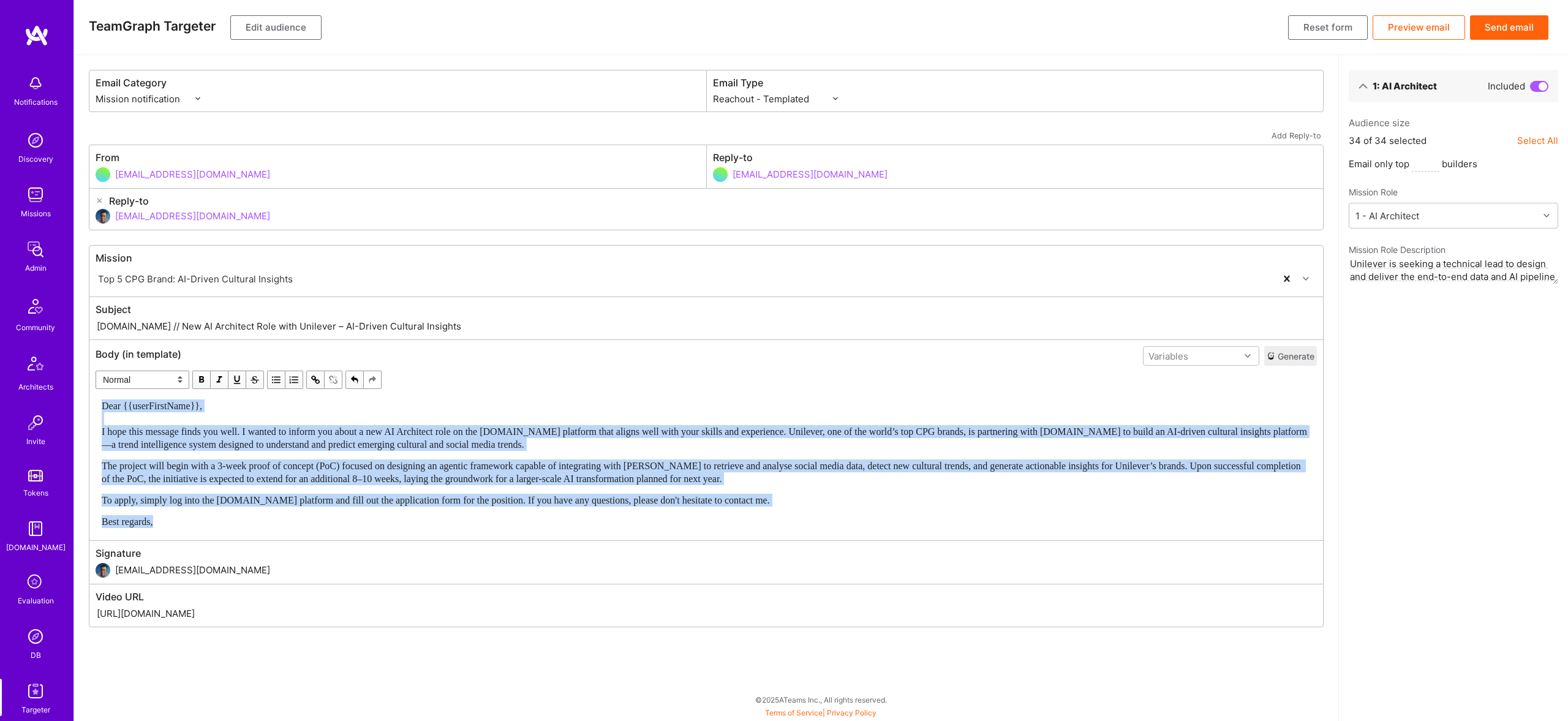
click at [865, 457] on div "Dear {{userFirstName}}, I hope this message finds you well. I wanted to inform …" at bounding box center [706, 463] width 1209 height 128
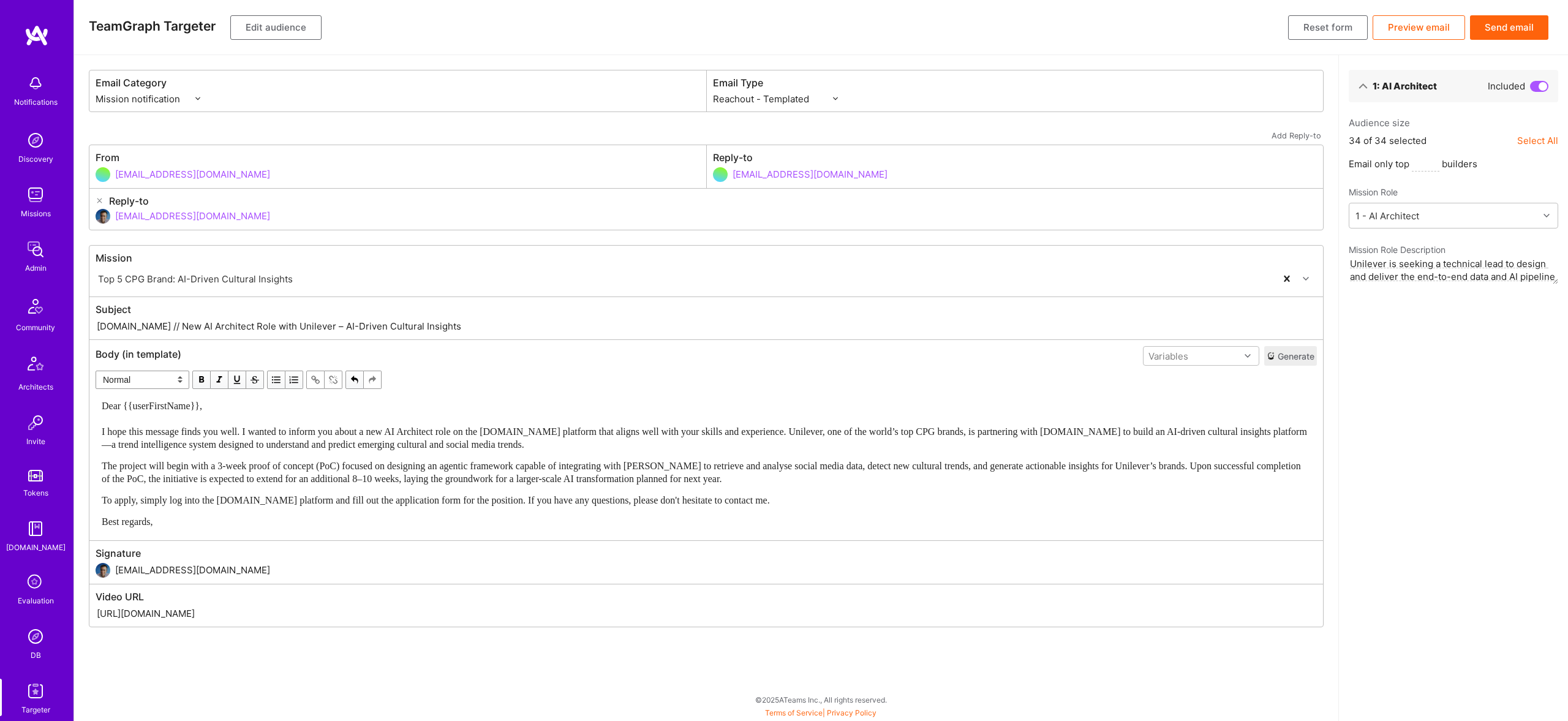
click at [284, 23] on button "Edit audience" at bounding box center [275, 27] width 91 height 24
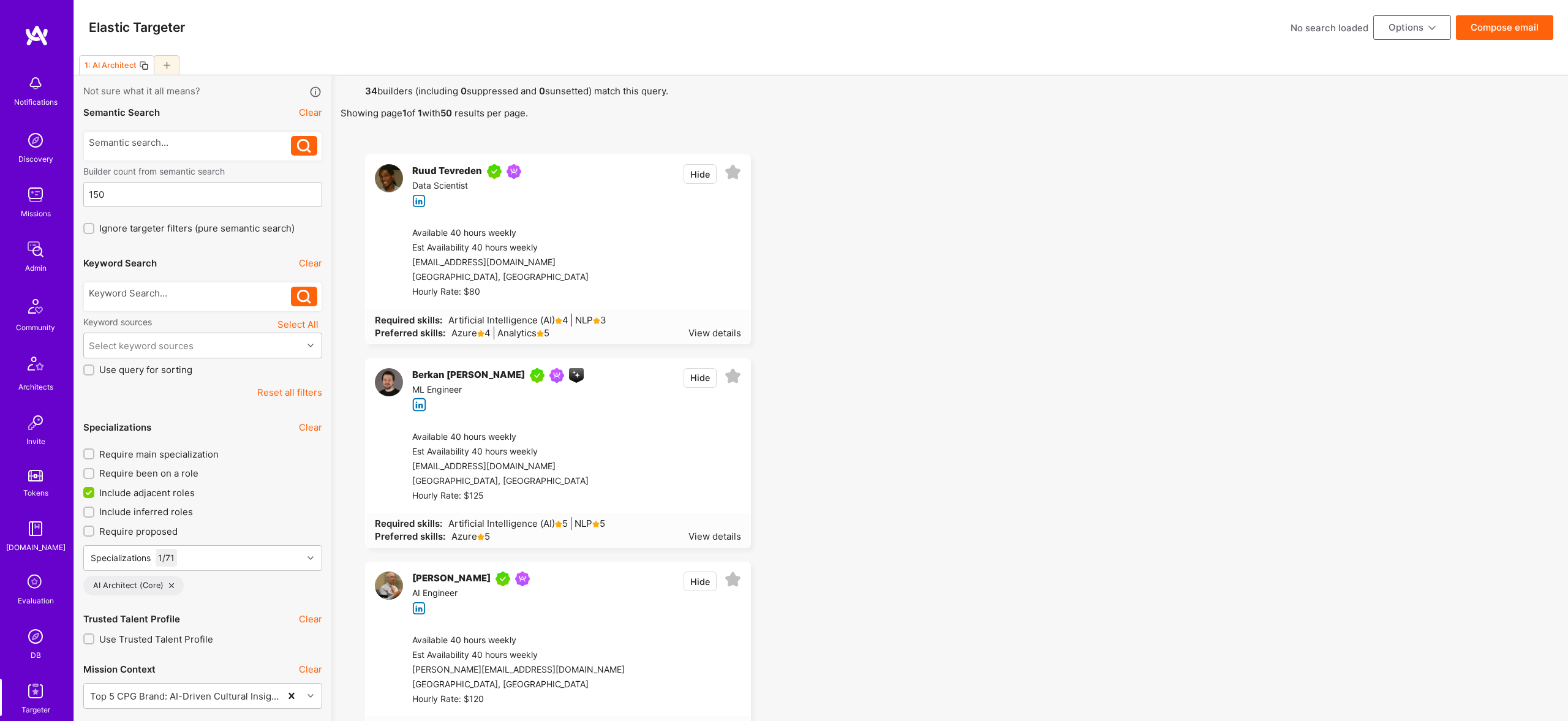
click at [166, 58] on div at bounding box center [166, 65] width 26 height 19
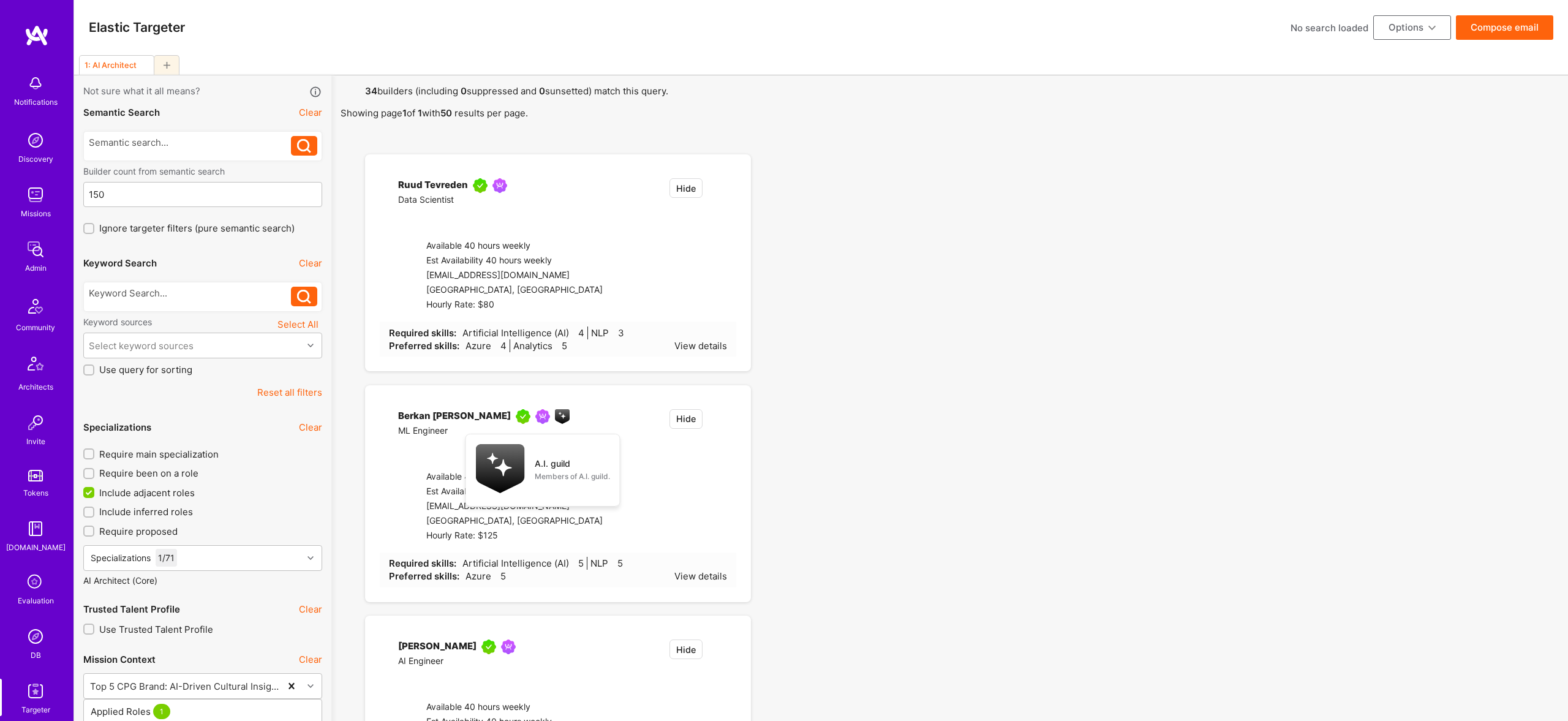
checkbox input "false"
type input "Oct 29"
type input "0"
checkbox input "false"
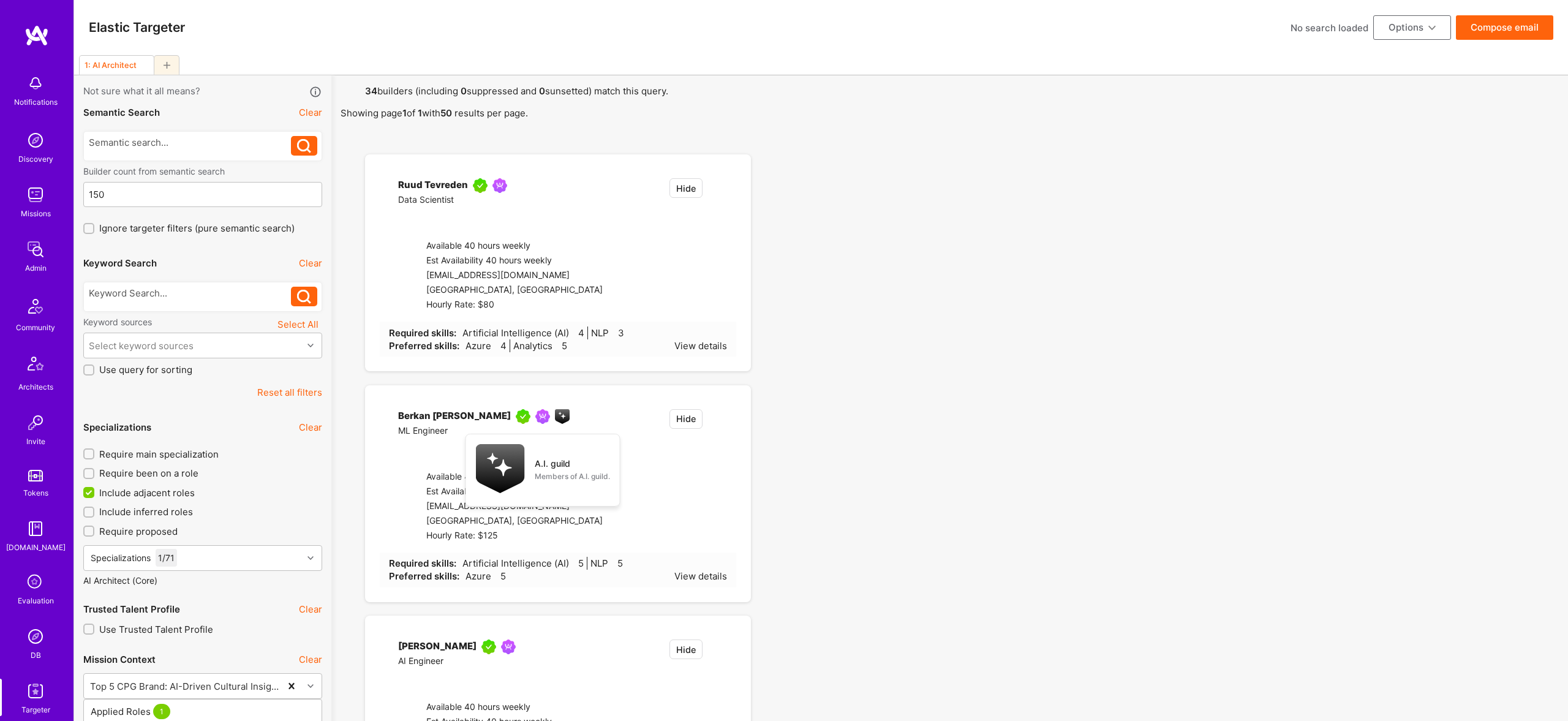
checkbox input "false"
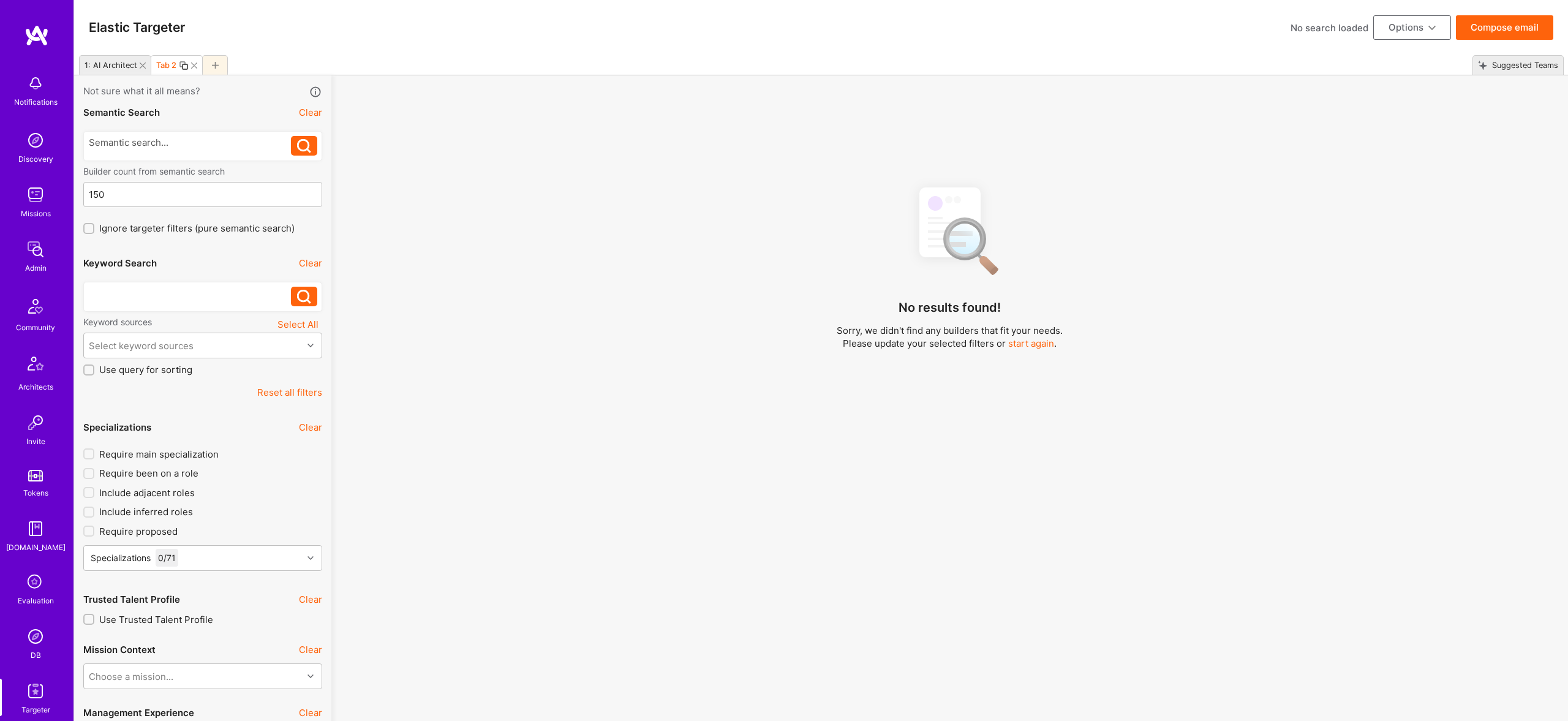
click at [195, 295] on div at bounding box center [190, 293] width 203 height 13
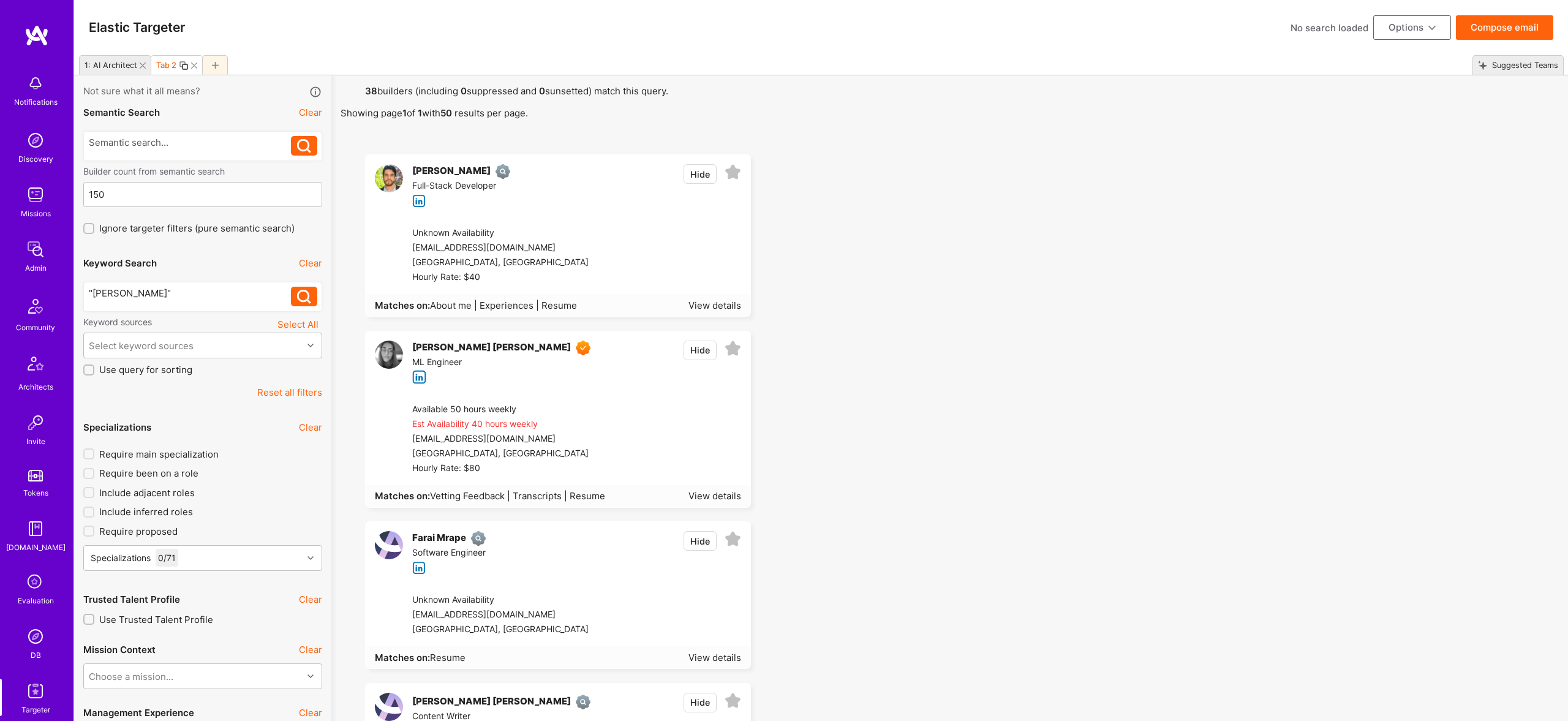
click at [730, 347] on icon at bounding box center [733, 349] width 16 height 17
click at [168, 65] on div "Tab 2" at bounding box center [166, 65] width 20 height 9
type input "Luna"
click at [247, 63] on div at bounding box center [260, 65] width 26 height 19
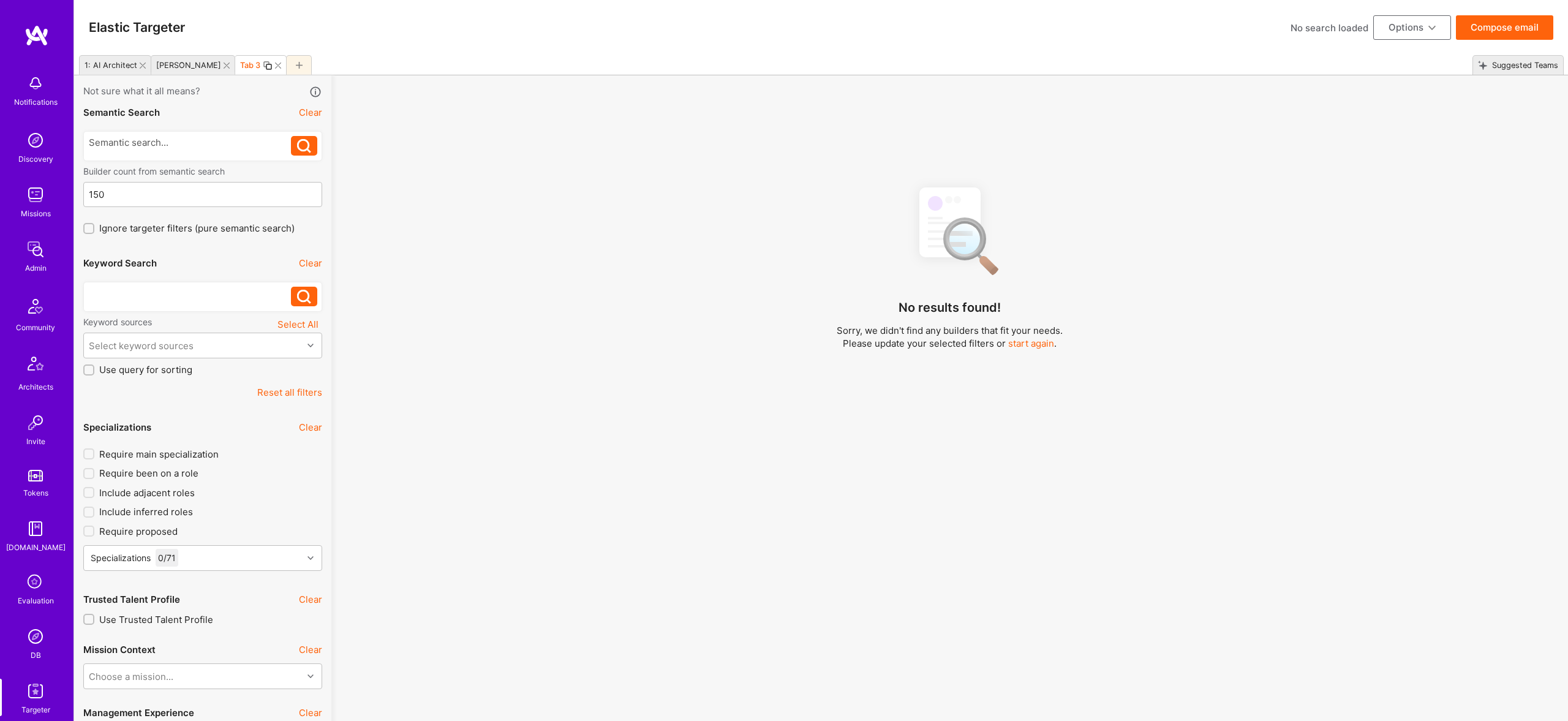
scroll to position [5, 0]
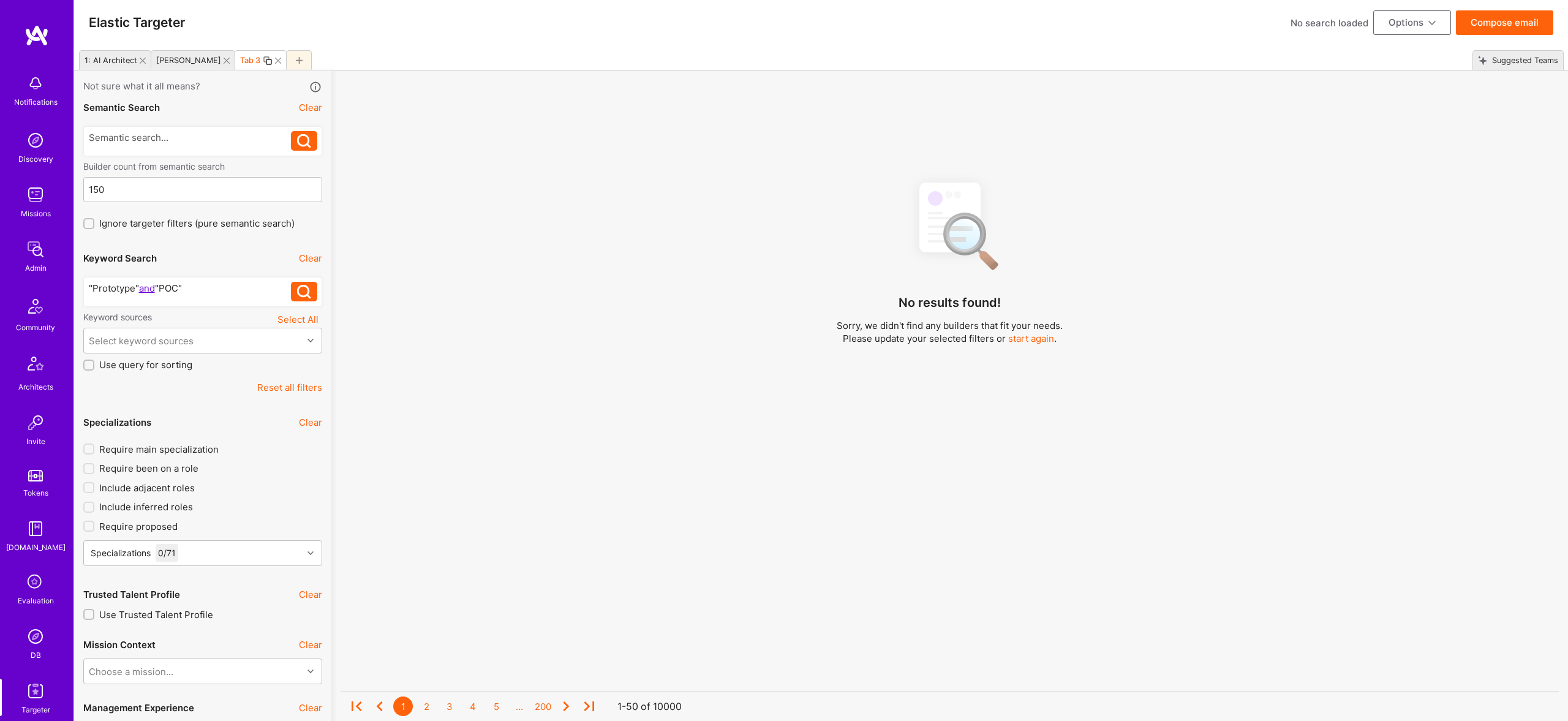
click at [149, 288] on div ""Prototype" and "POC"" at bounding box center [190, 288] width 203 height 13
drag, startPoint x: 149, startPoint y: 288, endPoint x: 136, endPoint y: 293, distance: 13.9
click at [149, 288] on div ""Prototype" and "POC"" at bounding box center [190, 288] width 203 height 13
click at [204, 284] on div ""Prototype" OR "POC"" at bounding box center [190, 288] width 203 height 13
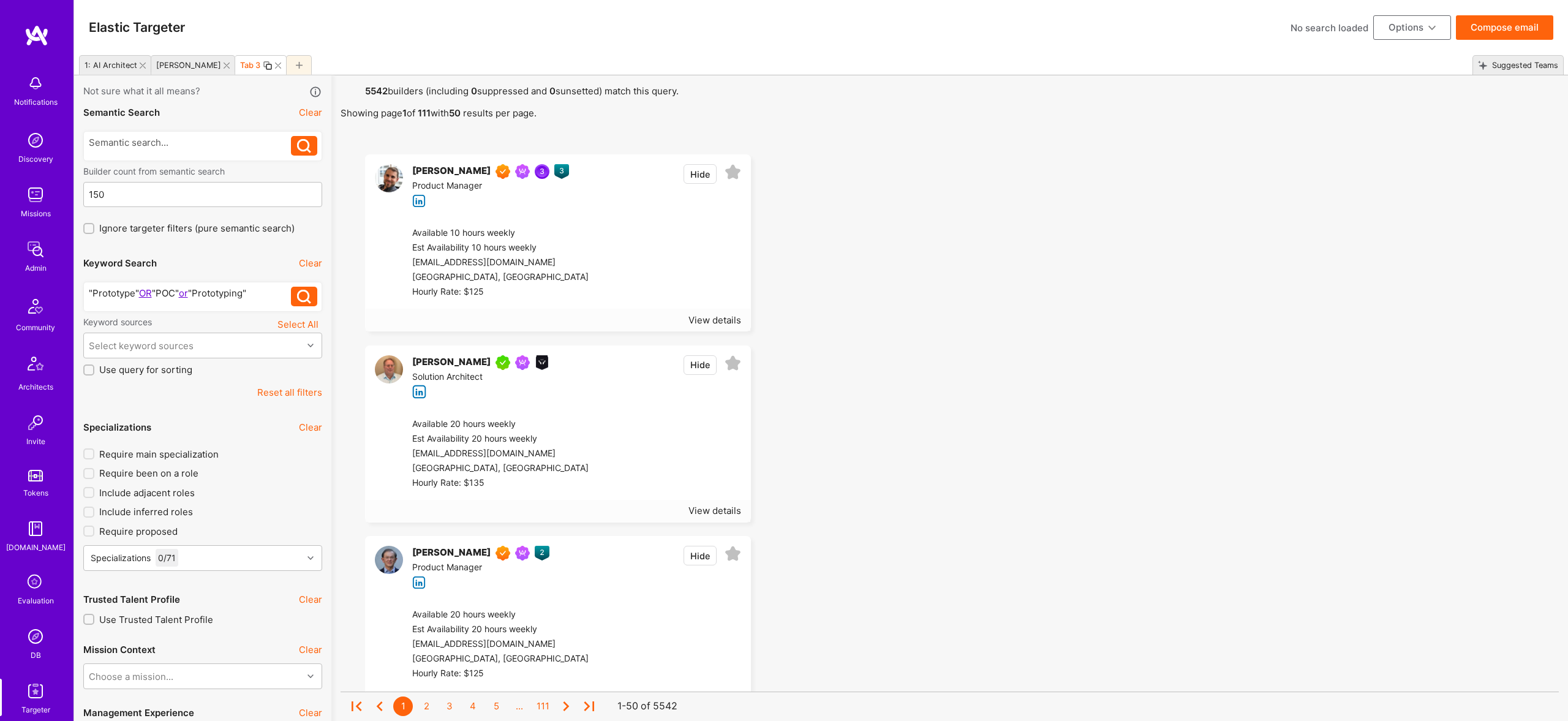
click at [89, 288] on div ""Prototype" OR "POC" or "Prototyping"" at bounding box center [190, 293] width 203 height 13
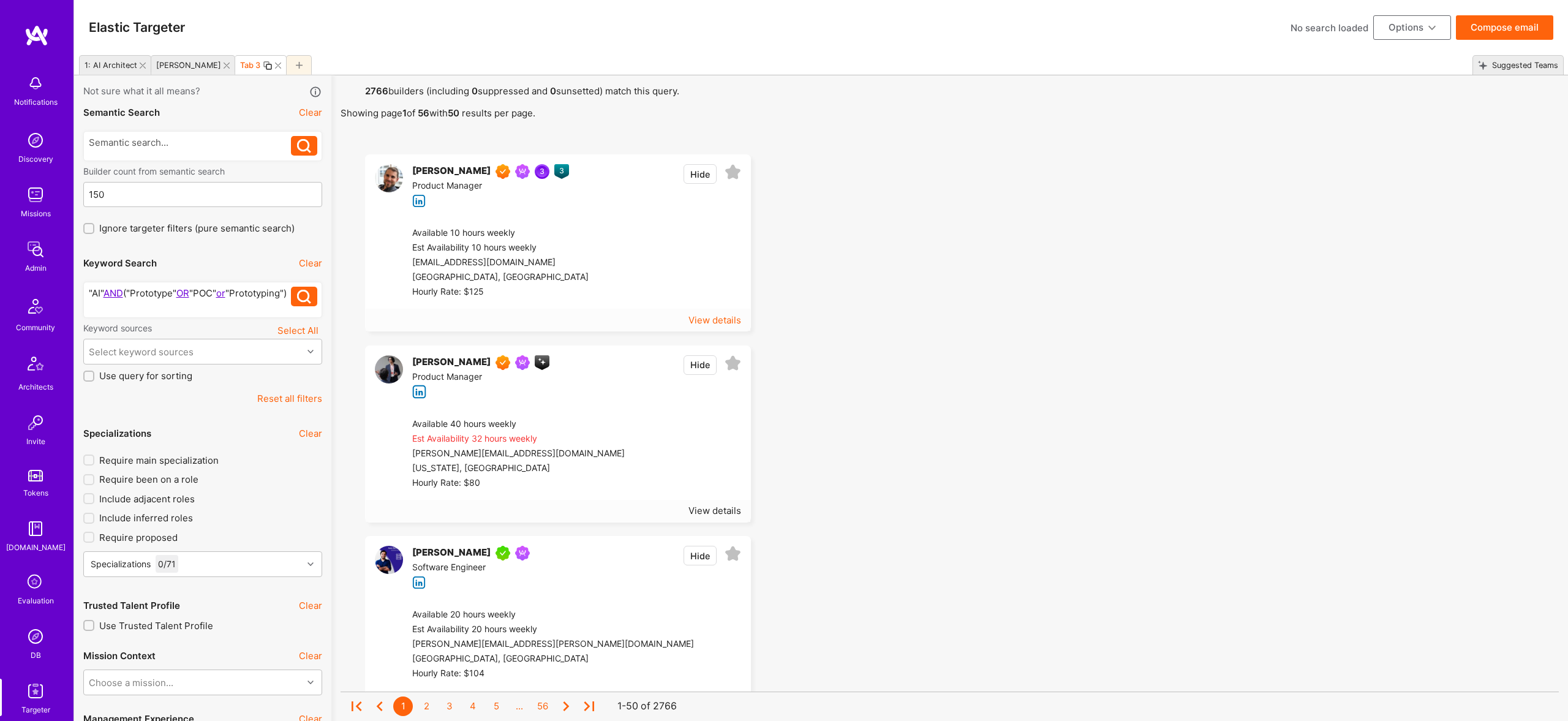
click at [721, 316] on div "View details" at bounding box center [714, 320] width 52 height 13
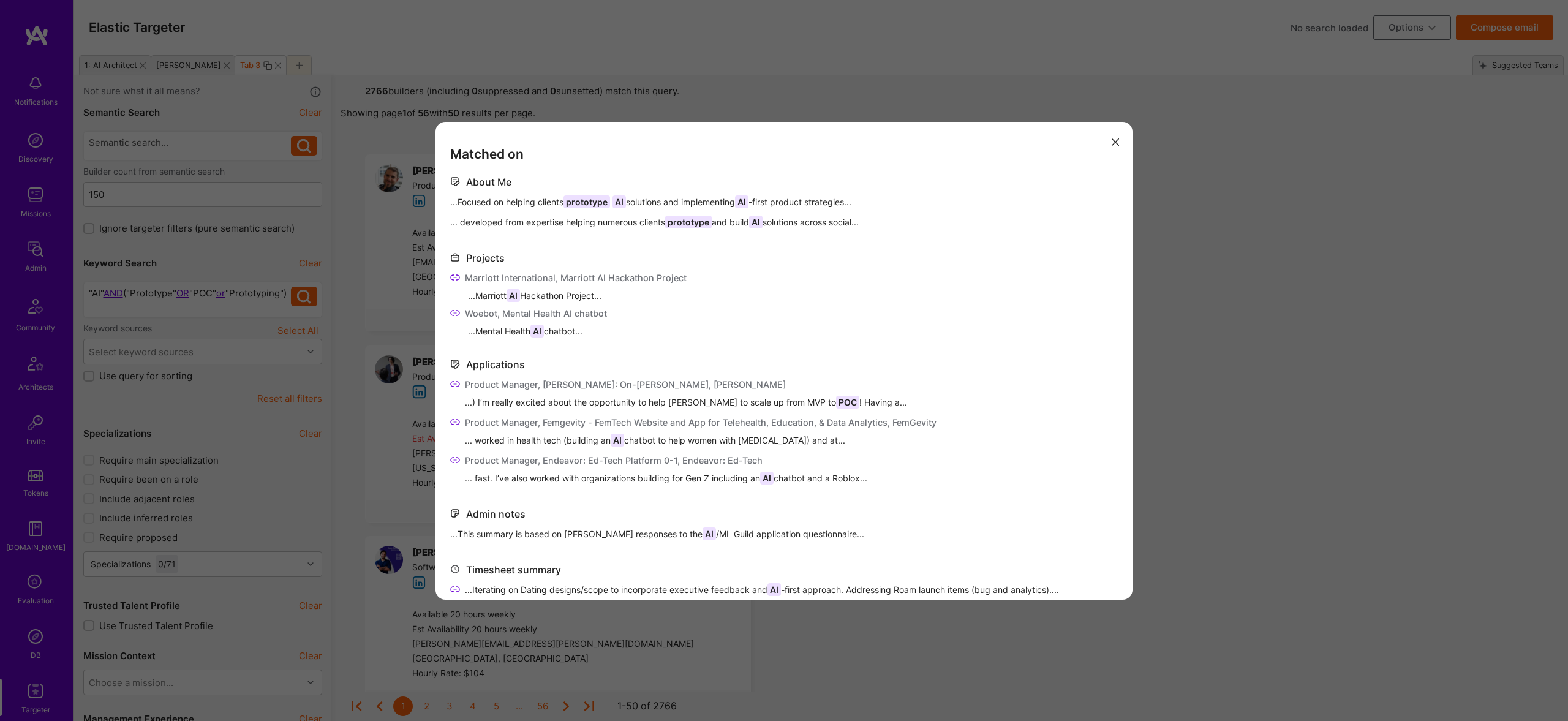
click at [381, 230] on div "Matched on About Me ...Focused on helping clients prototype AI solutions and im…" at bounding box center [784, 360] width 1568 height 721
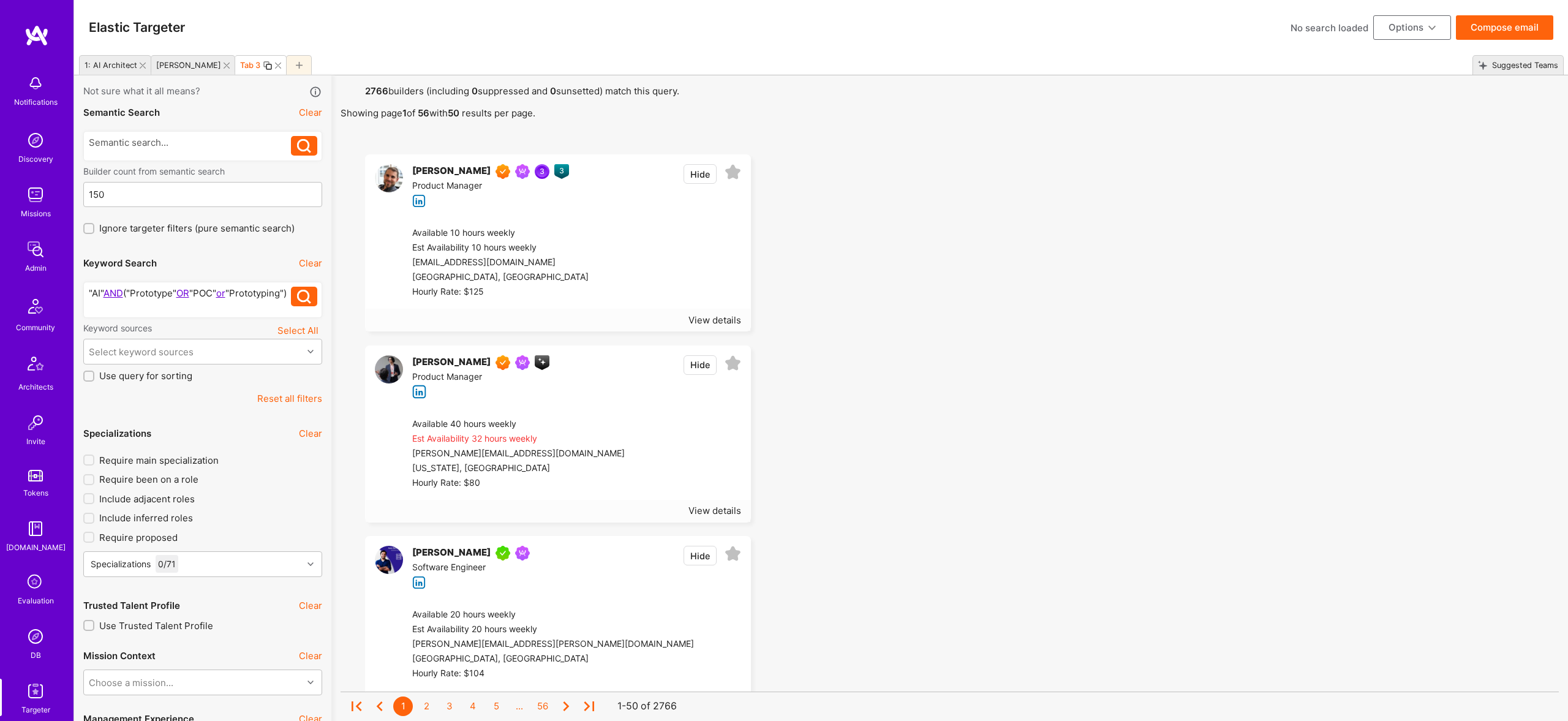
click at [225, 311] on div ""AI" AND ("Prototype" OR "POC" or "Prototyping")" at bounding box center [190, 300] width 203 height 26
click at [164, 311] on div ""AI" AND ("Prototype" OR "POC" or "Prototyping")" at bounding box center [190, 300] width 203 height 26
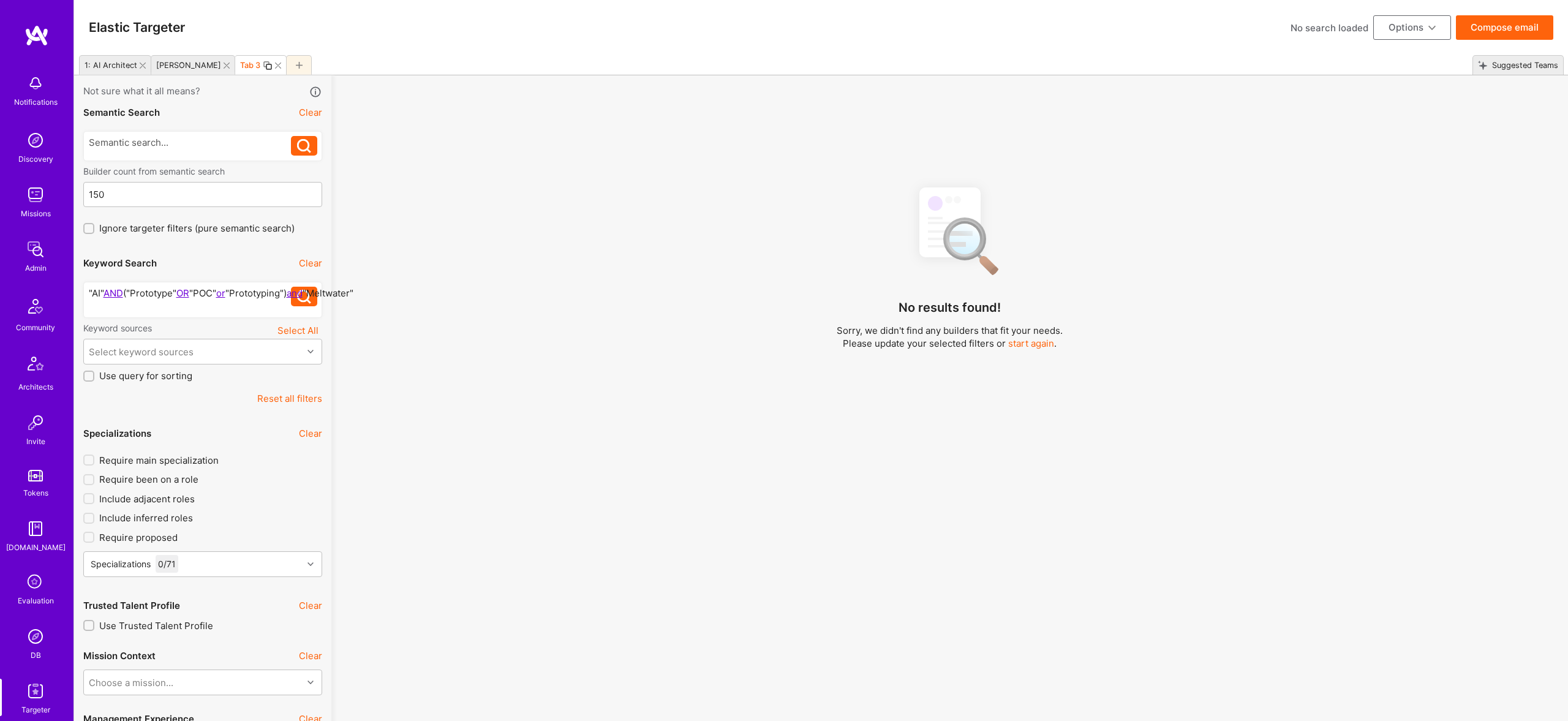
click at [195, 309] on div ""AI" AND ("Prototype" OR "POC" or "Prototyping") and "Meltwater"" at bounding box center [190, 300] width 203 height 26
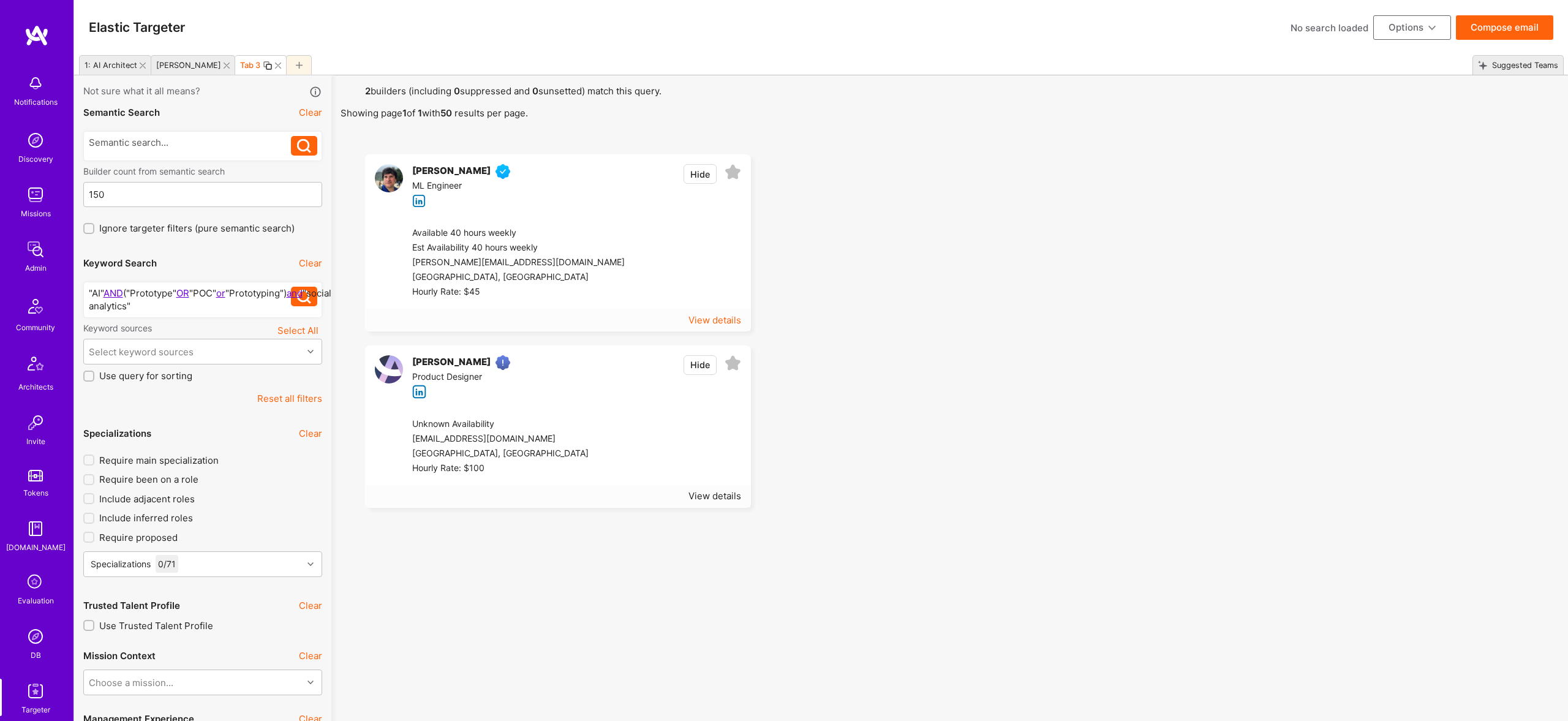
click at [713, 318] on div "View details" at bounding box center [714, 320] width 52 height 13
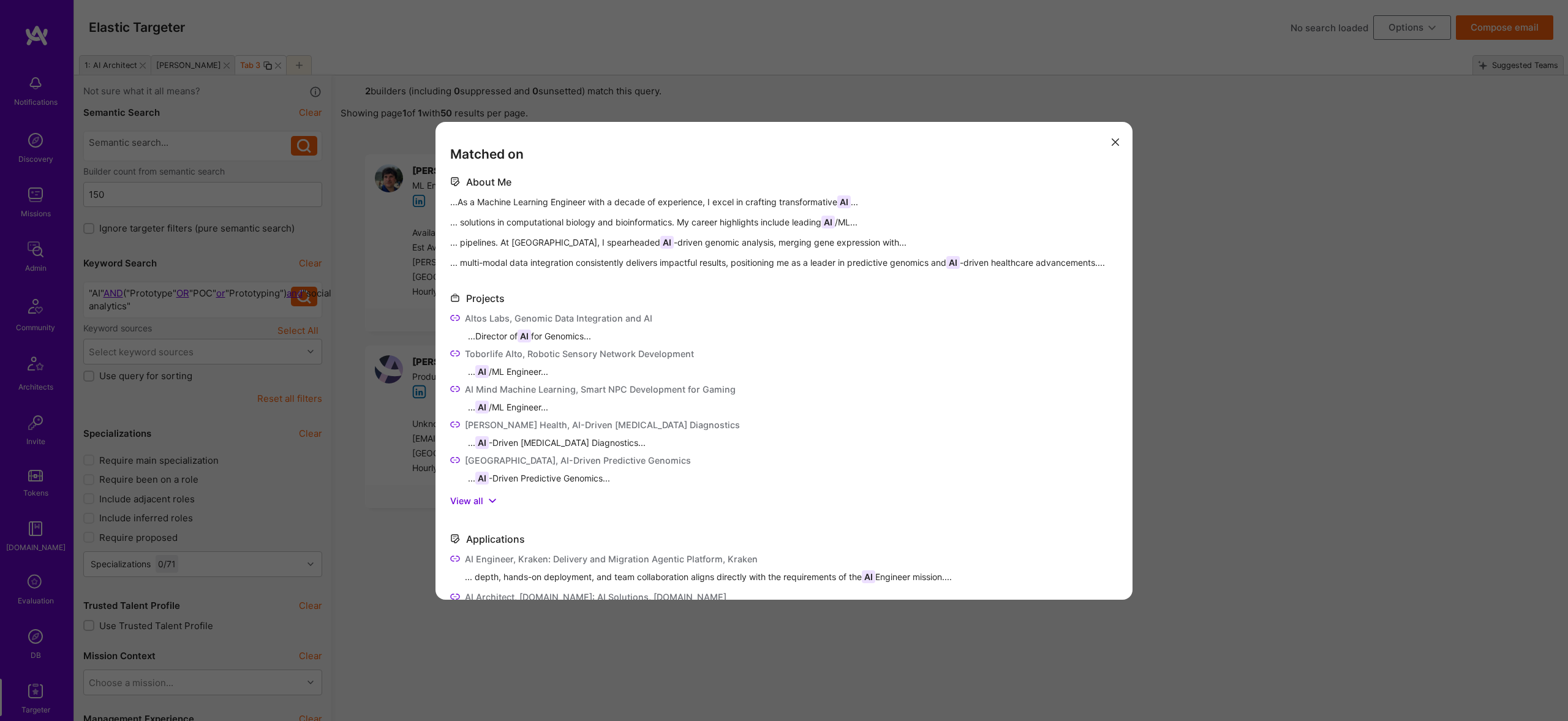
click at [429, 260] on div "Matched on About Me ...As a Machine Learning Engineer with a decade of experien…" at bounding box center [784, 360] width 1568 height 721
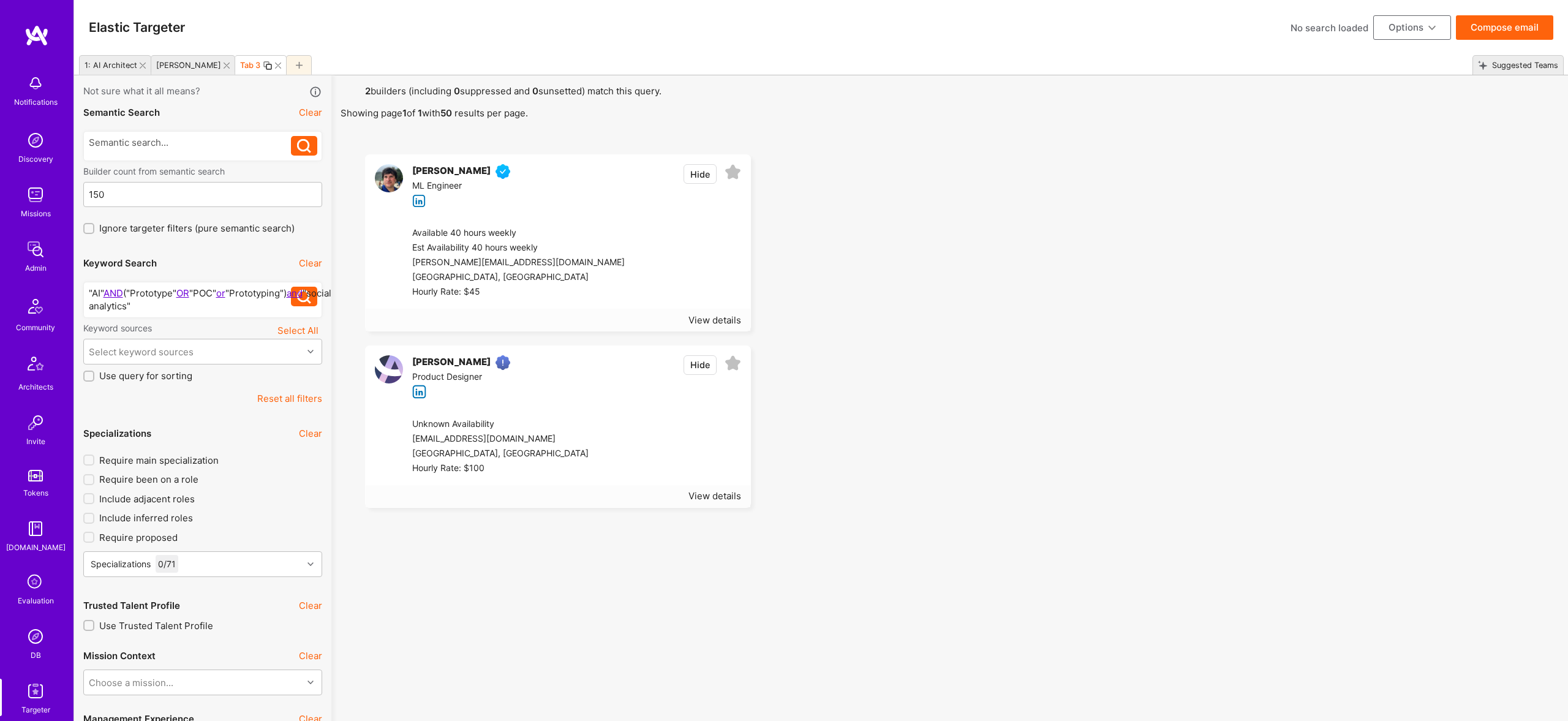
click at [233, 305] on div ""AI" AND ("Prototype" OR "POC" or "Prototyping") and "social analytics"" at bounding box center [190, 300] width 203 height 26
click at [252, 305] on div ""AI" AND ("Prototype" OR "POC" or "Prototyping") and "social analytics"" at bounding box center [190, 300] width 203 height 26
click at [178, 308] on div ""AI" AND ("Prototype" OR "POC" or "Prototyping") and "social analytics"" at bounding box center [190, 300] width 203 height 26
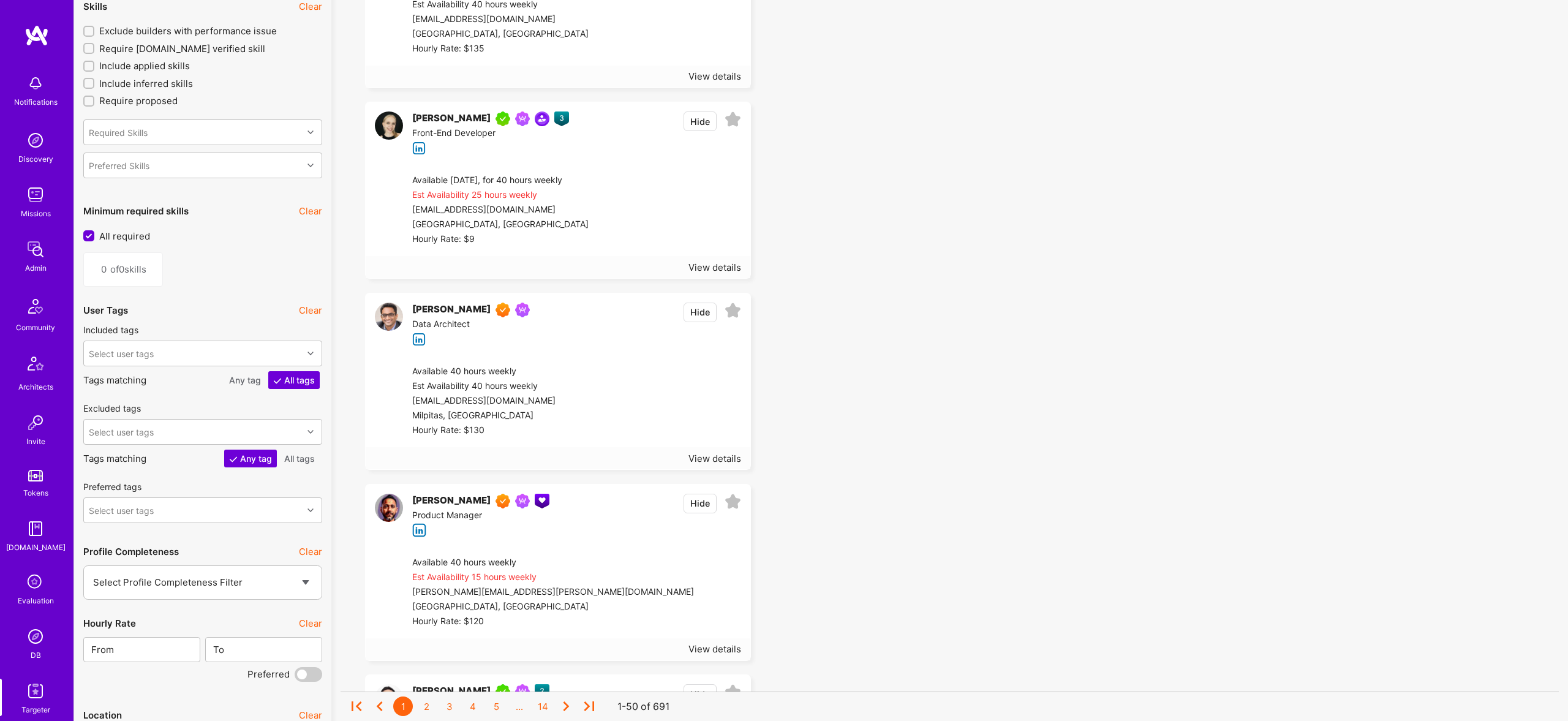
scroll to position [151, 0]
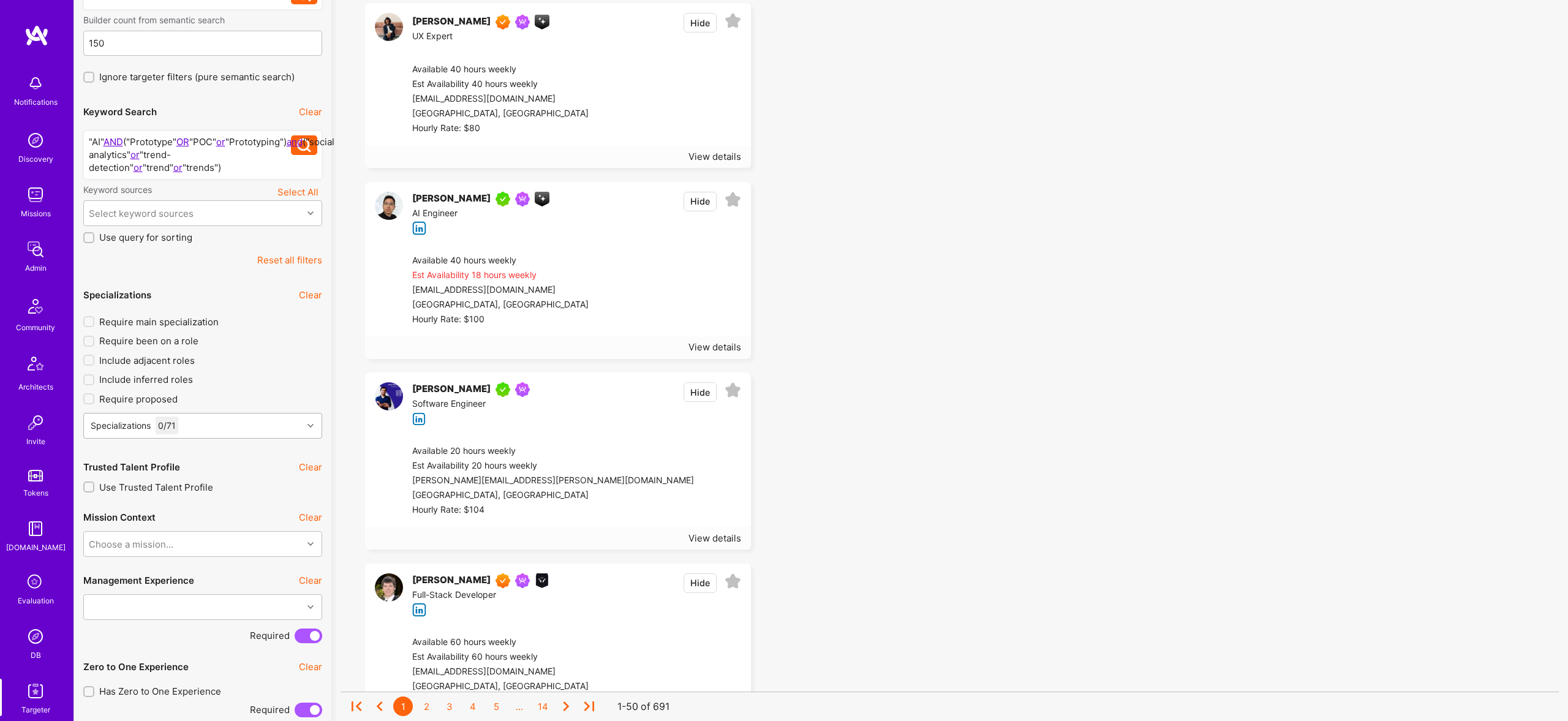
click at [205, 418] on div "Specializations 0 / 71" at bounding box center [193, 426] width 219 height 24
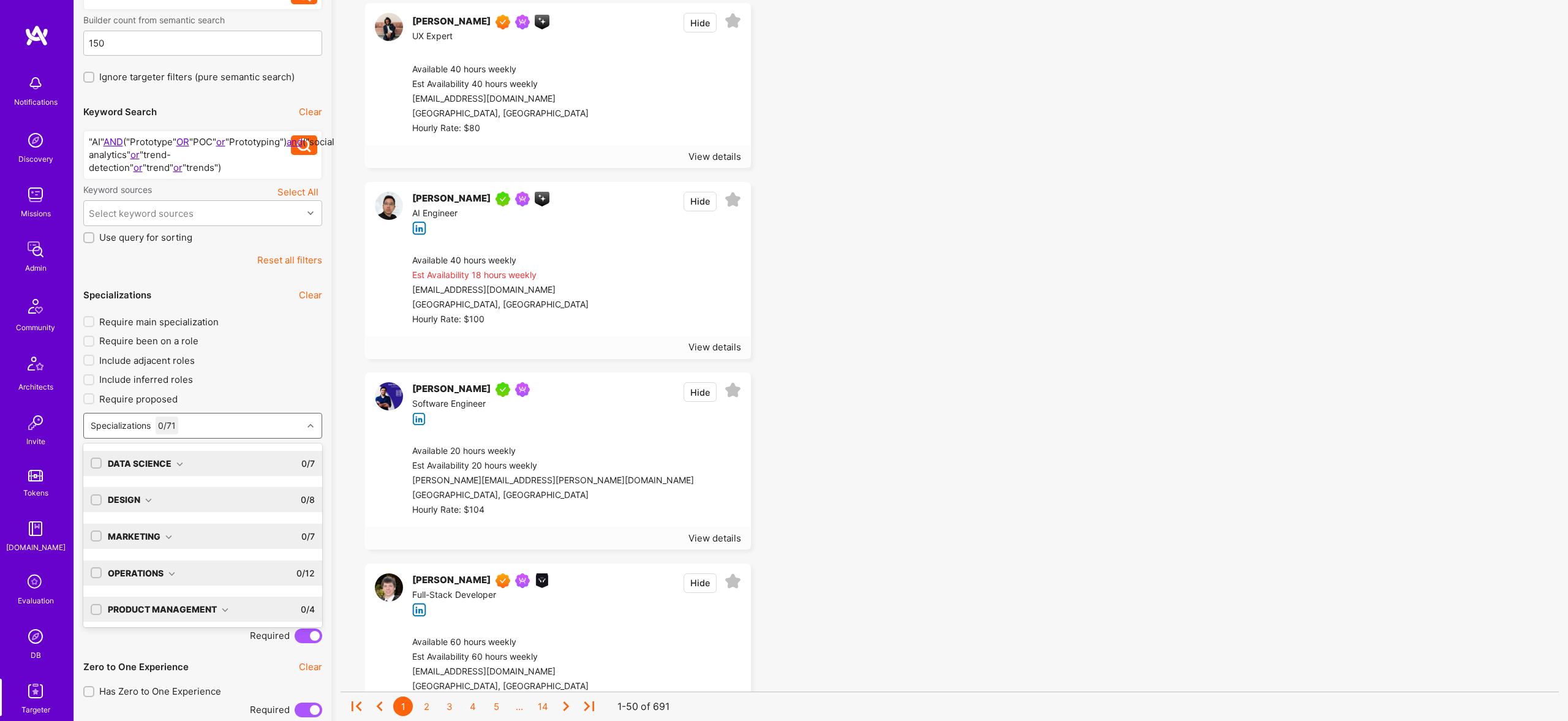
scroll to position [77, 0]
click at [96, 603] on input "checkbox" at bounding box center [98, 607] width 9 height 9
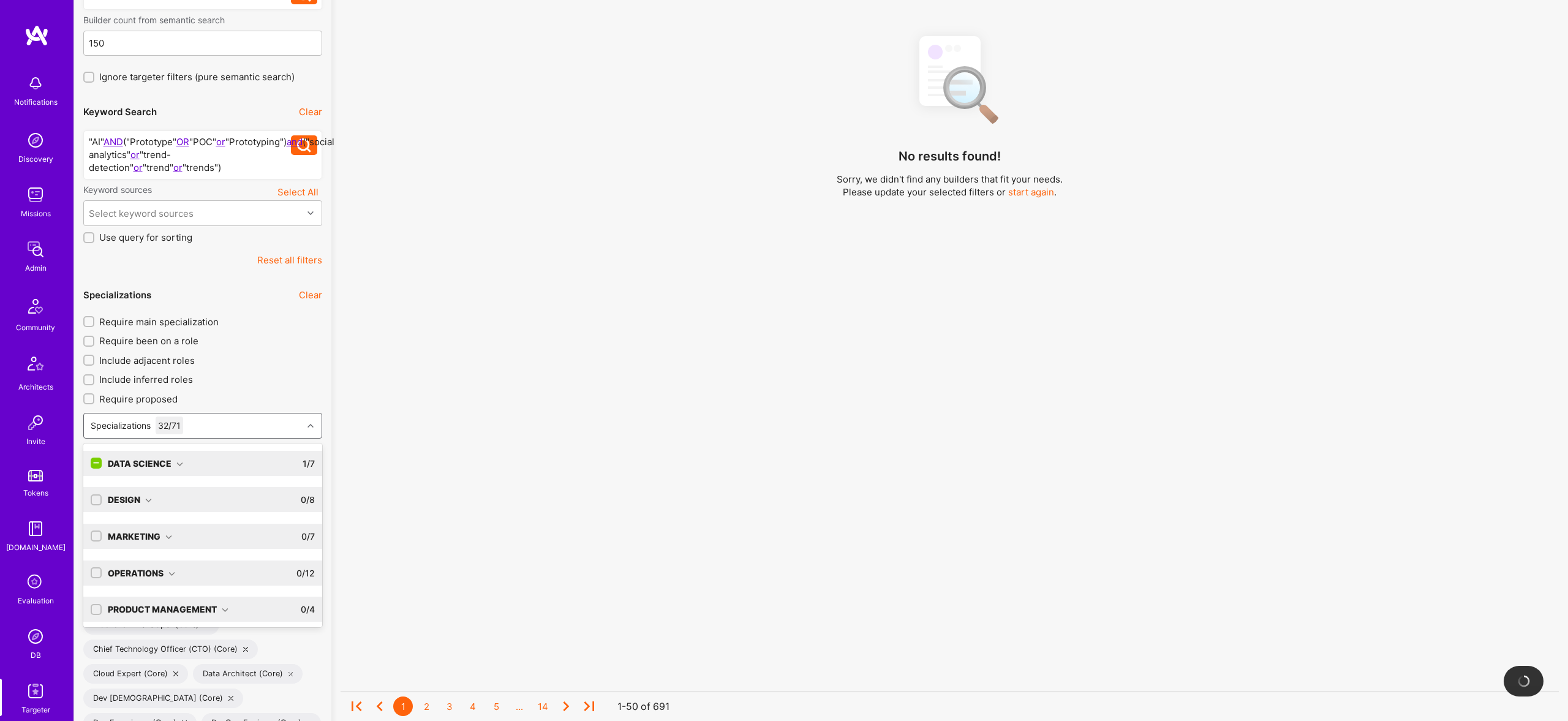
click at [97, 468] on input "checkbox" at bounding box center [97, 463] width 11 height 11
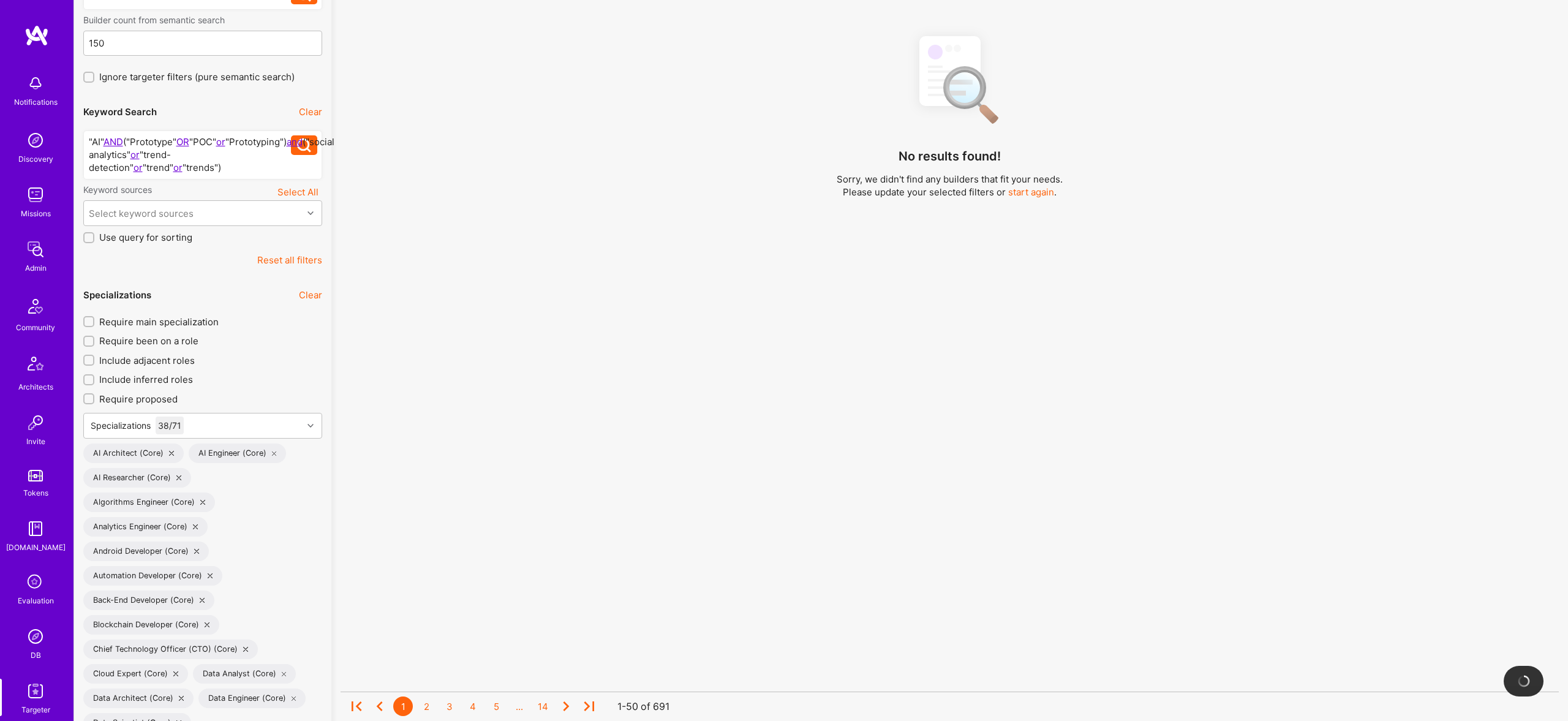
click at [473, 410] on div "No results found! Sorry, we didn't find any builders that fit your needs. Pleas…" at bounding box center [949, 314] width 1218 height 578
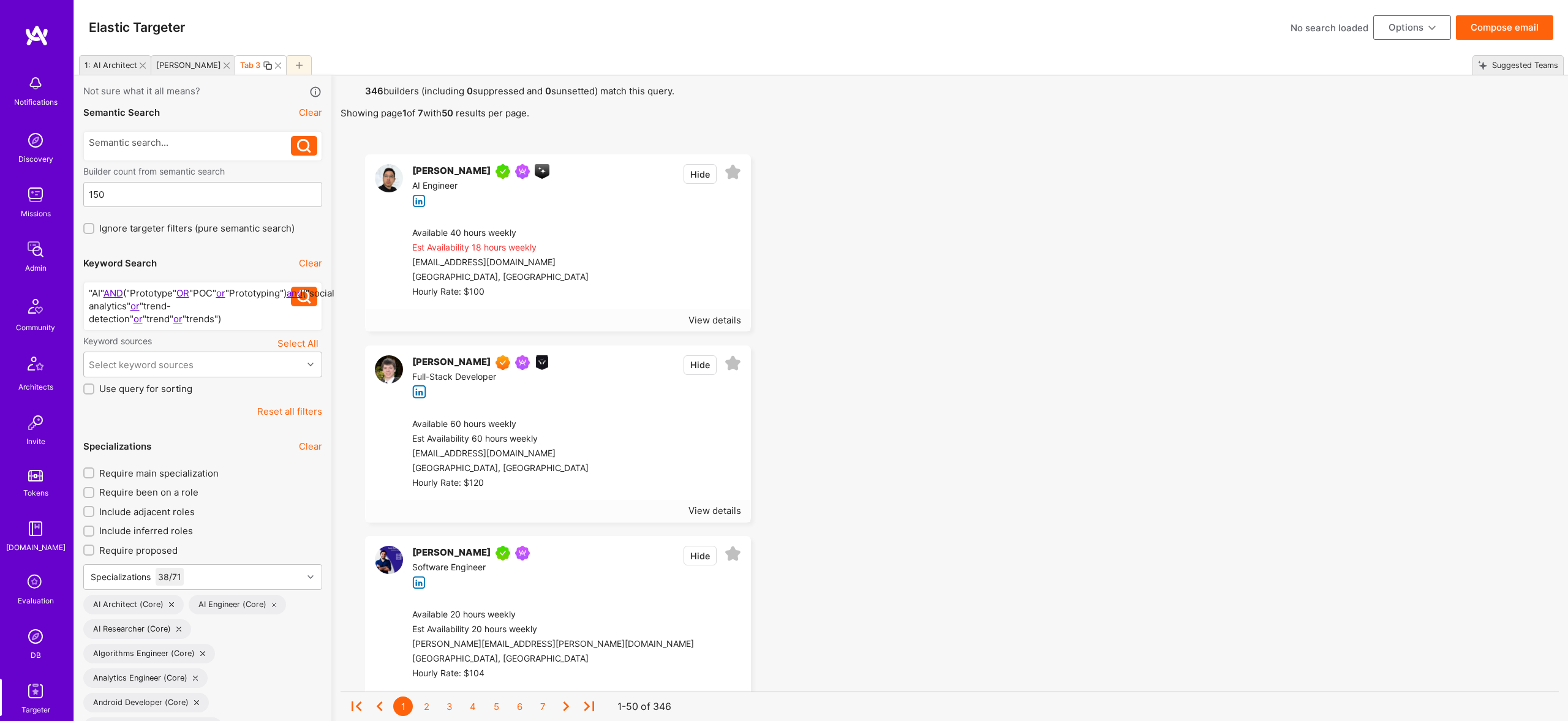
click at [267, 317] on div ""AI" AND ("Prototype" OR "POC" or "Prototyping") and ("social analytics" or "tr…" at bounding box center [190, 306] width 203 height 39
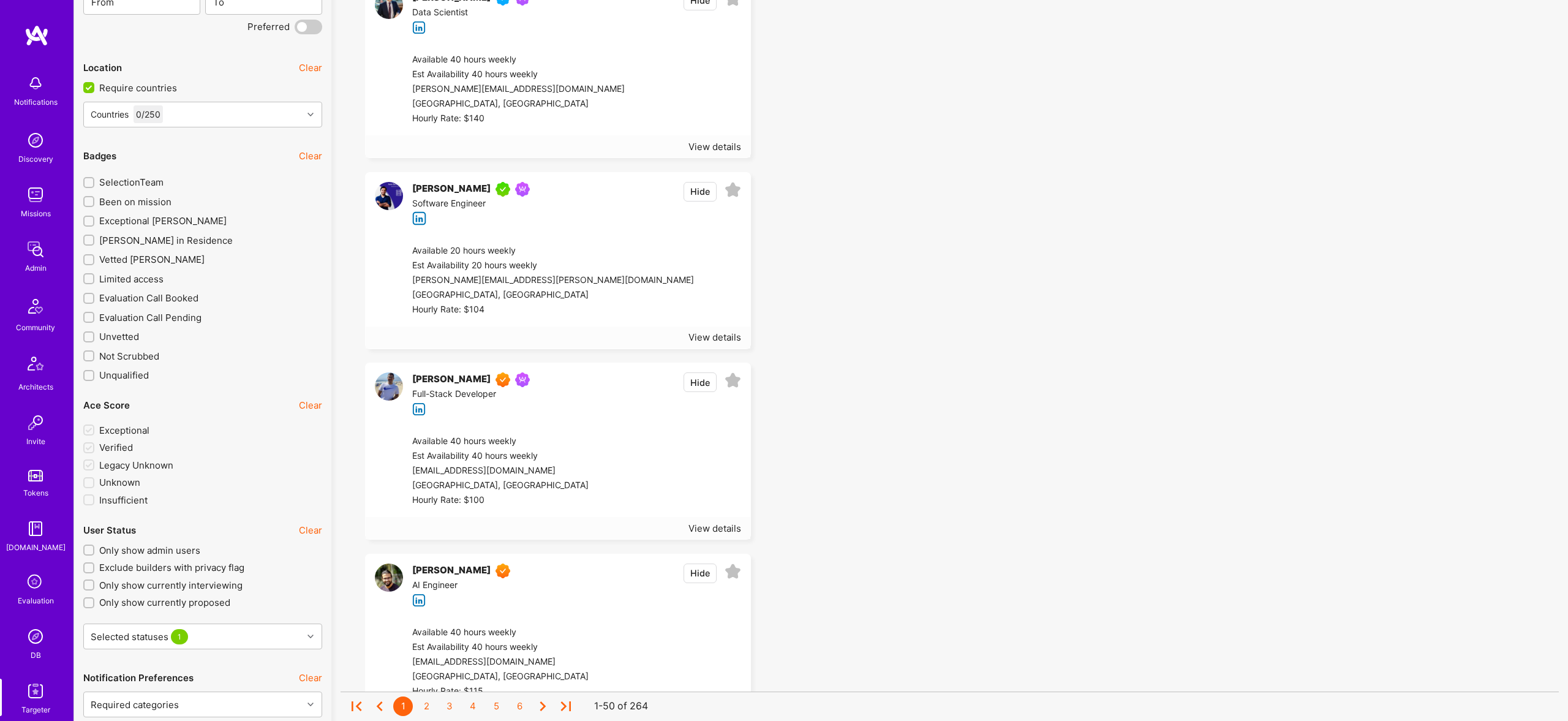
scroll to position [2791, 0]
drag, startPoint x: 132, startPoint y: 220, endPoint x: 137, endPoint y: 237, distance: 17.7
click at [133, 220] on span "Exceptional A.Teamer" at bounding box center [163, 223] width 128 height 13
click at [95, 220] on input "Exceptional A.Teamer" at bounding box center [90, 224] width 9 height 9
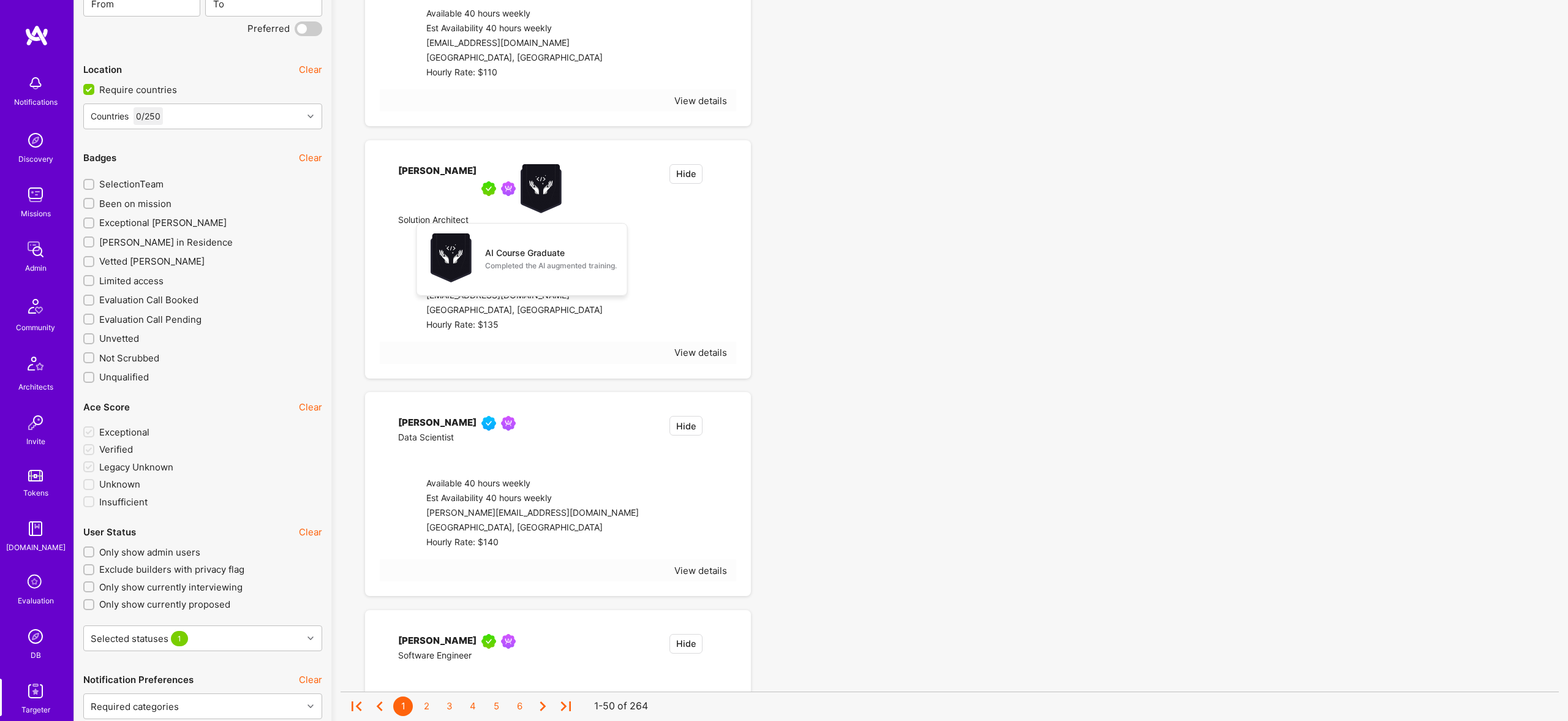
checkbox input "true"
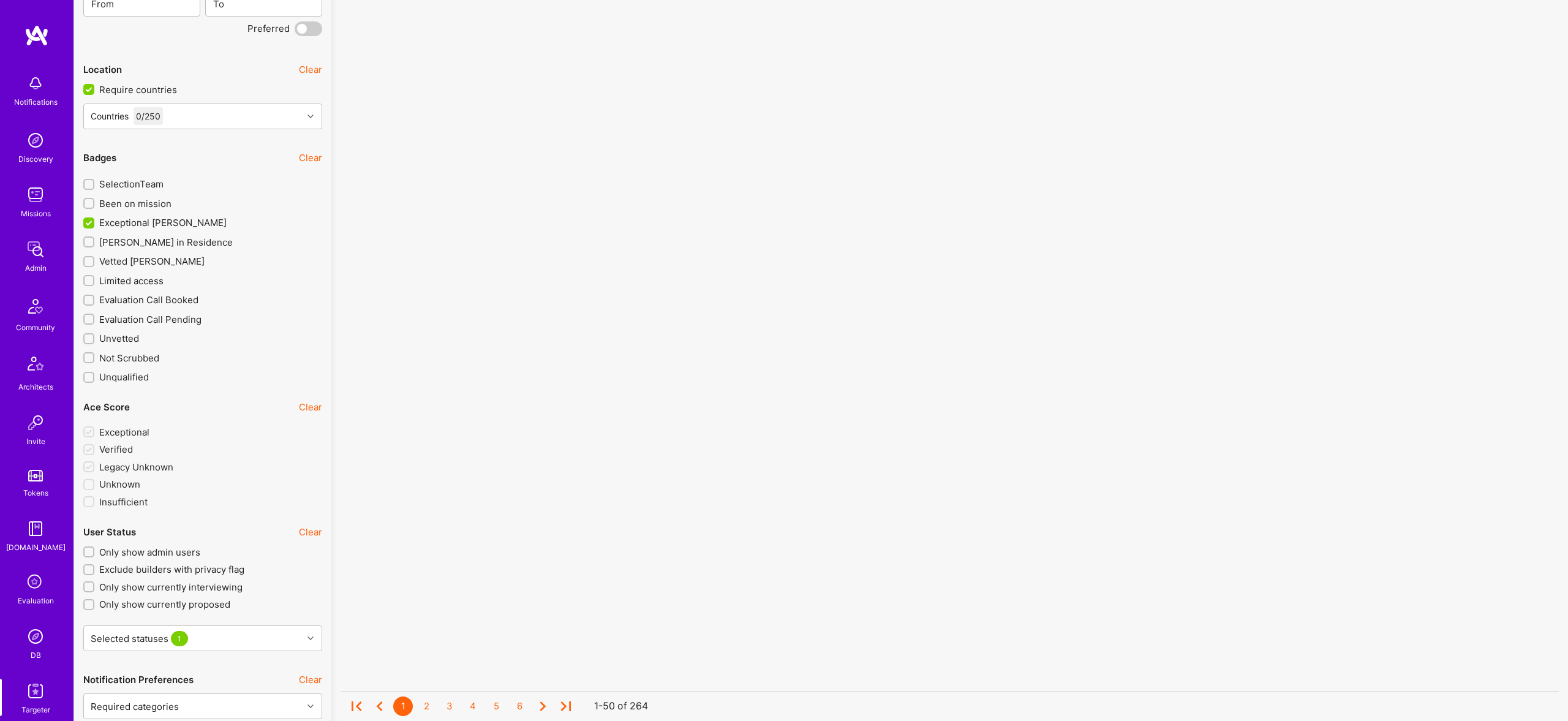
drag, startPoint x: 137, startPoint y: 237, endPoint x: 141, endPoint y: 243, distance: 7.2
click at [137, 237] on span "A.Teamer in Residence" at bounding box center [166, 242] width 133 height 13
click at [95, 238] on input "A.Teamer in Residence" at bounding box center [90, 242] width 9 height 9
checkbox input "true"
click at [141, 249] on div "Vetted A.Teamer" at bounding box center [202, 258] width 239 height 19
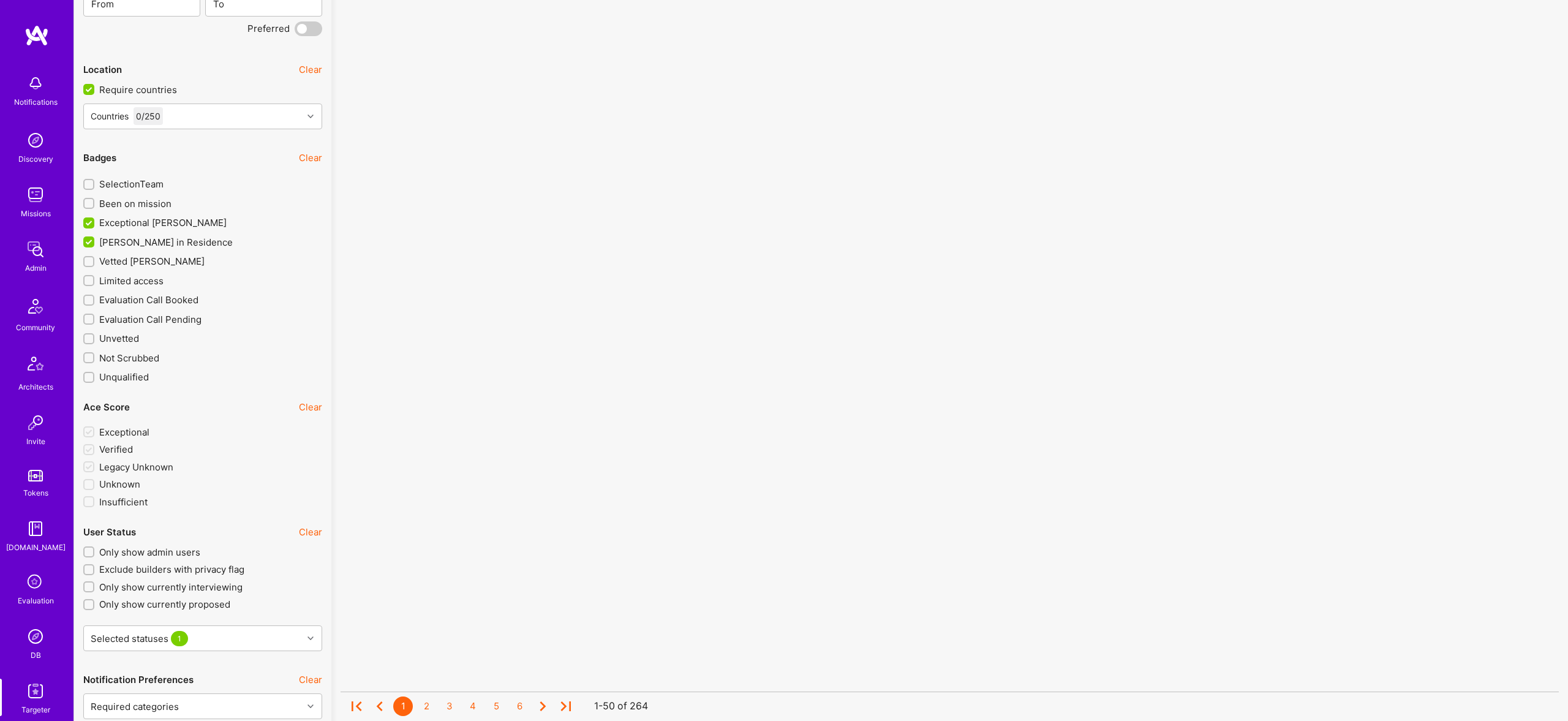
click at [144, 258] on span "Vetted A.Teamer" at bounding box center [151, 261] width 105 height 13
click at [95, 258] on input "Vetted A.Teamer" at bounding box center [90, 263] width 9 height 9
checkbox input "true"
drag, startPoint x: 134, startPoint y: 281, endPoint x: 333, endPoint y: 349, distance: 210.3
click at [134, 281] on span "Limited access" at bounding box center [131, 281] width 65 height 13
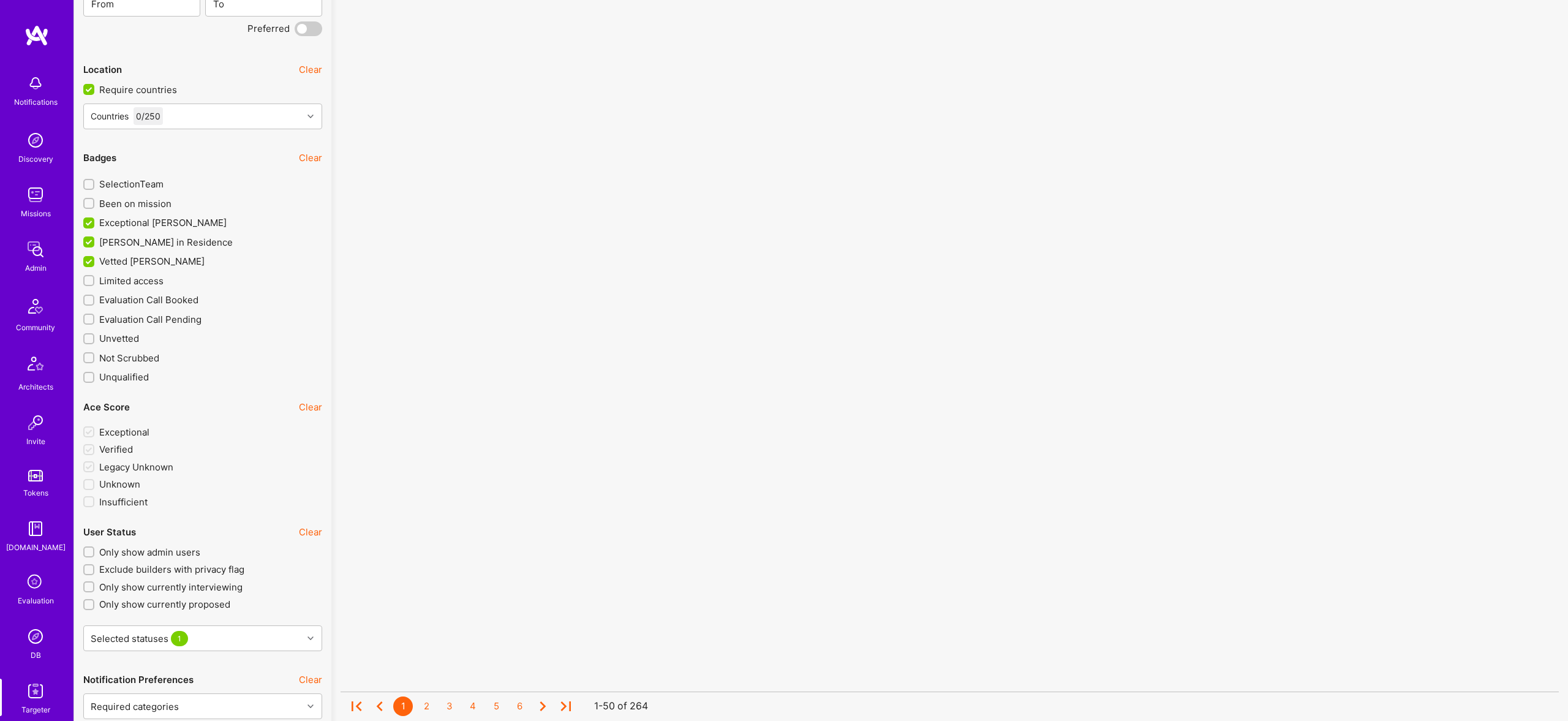
click at [95, 281] on input "Limited access" at bounding box center [90, 281] width 9 height 9
checkbox input "true"
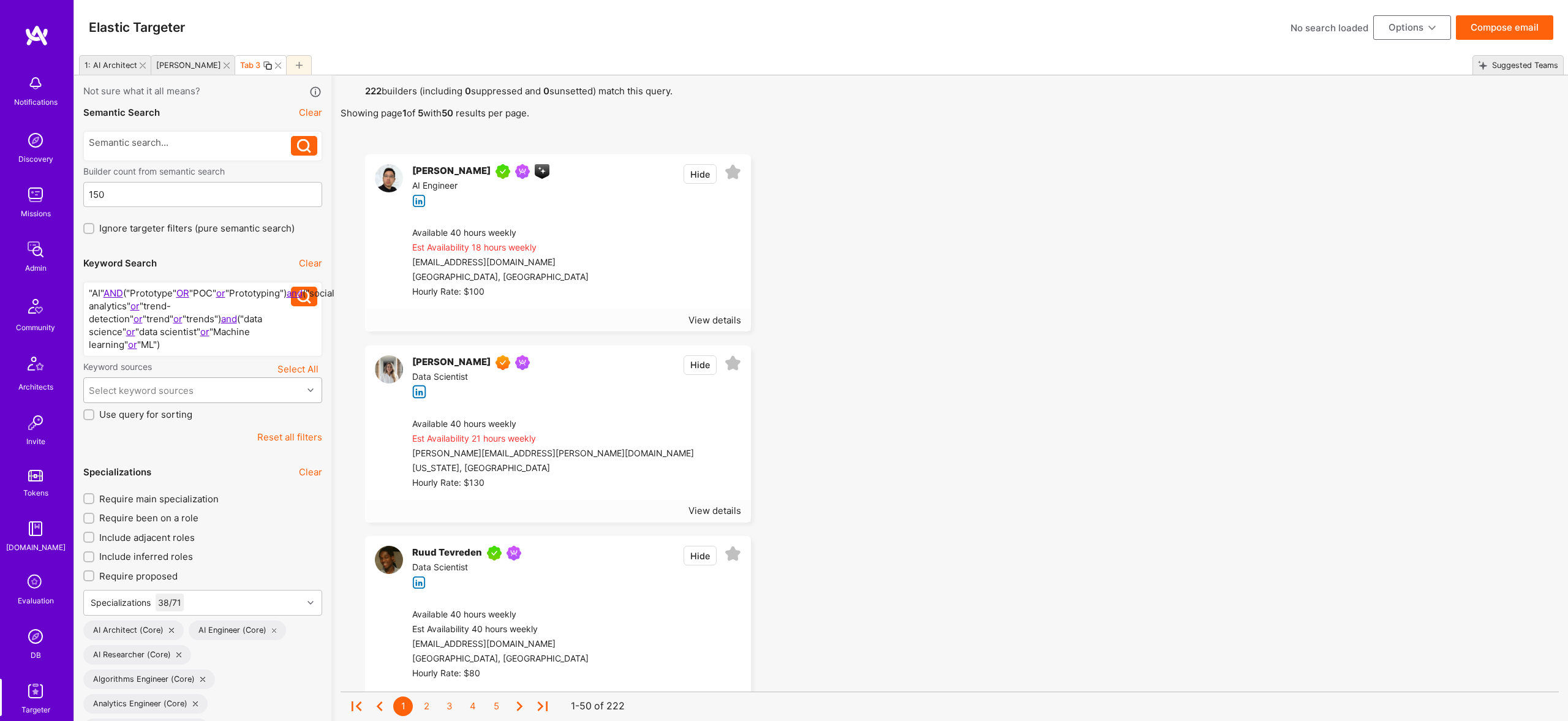
click at [217, 381] on div "Select keyword sources" at bounding box center [193, 390] width 219 height 24
click at [140, 488] on div "About Me" at bounding box center [202, 490] width 224 height 13
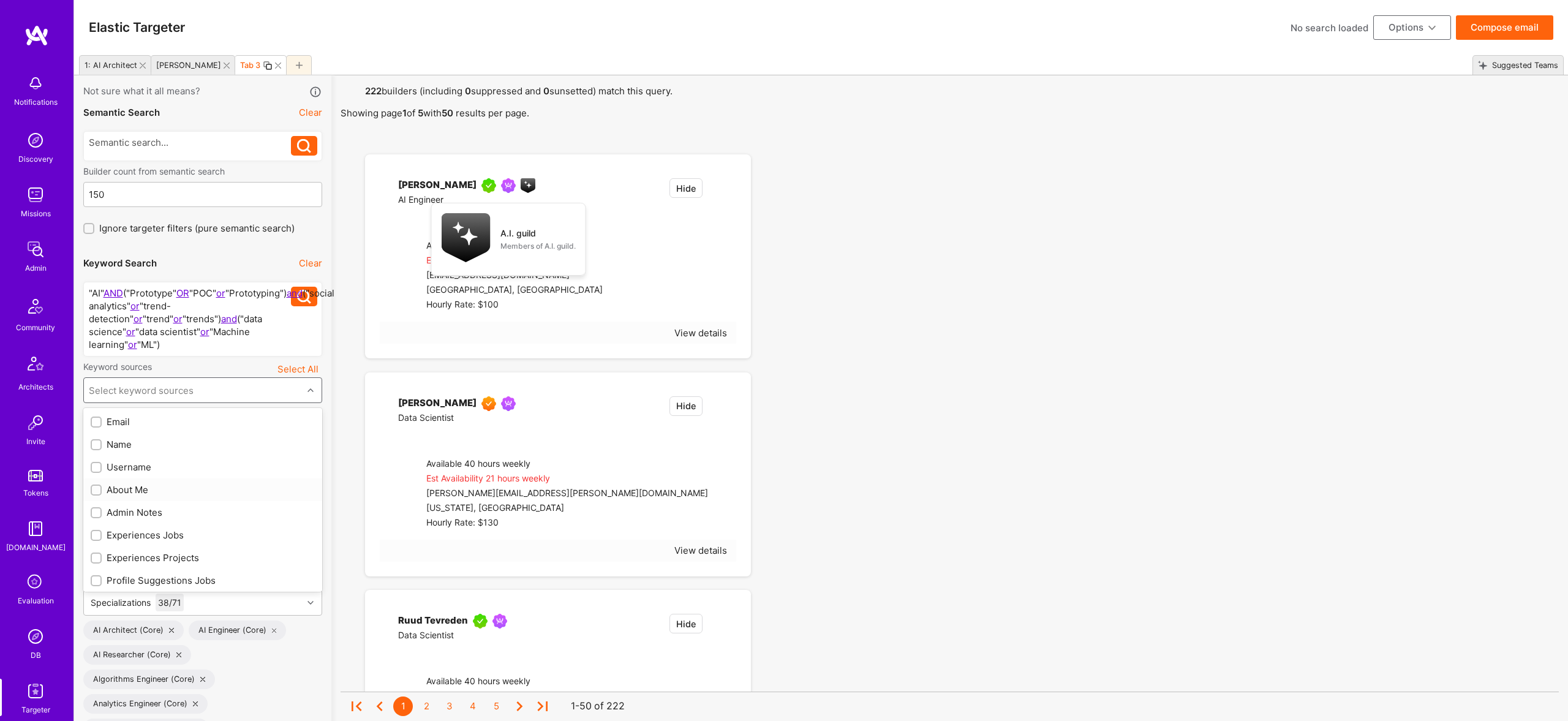
checkbox input "true"
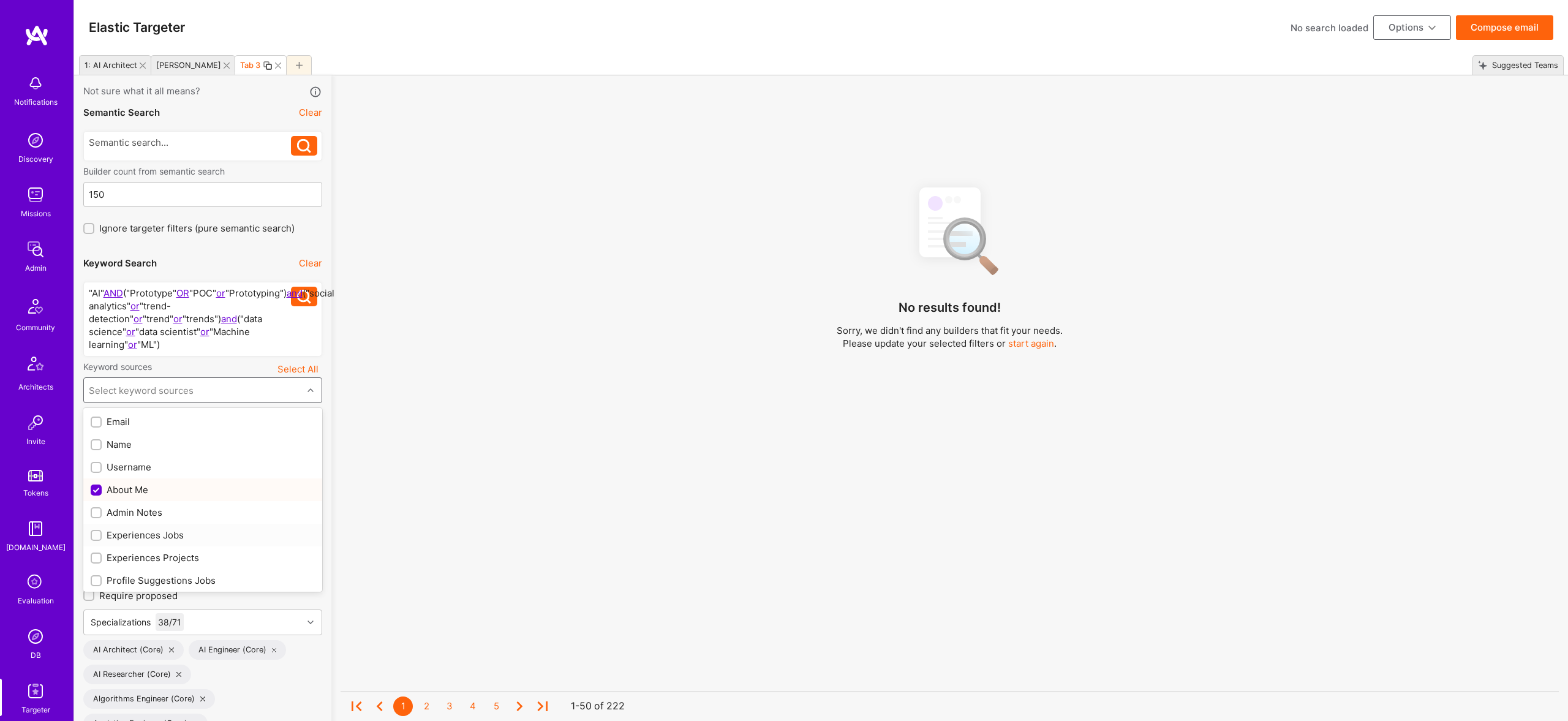
click at [162, 525] on div "Experiences Jobs" at bounding box center [202, 535] width 239 height 23
checkbox input "true"
click at [176, 562] on div "Experiences Projects" at bounding box center [202, 558] width 224 height 13
checkbox input "true"
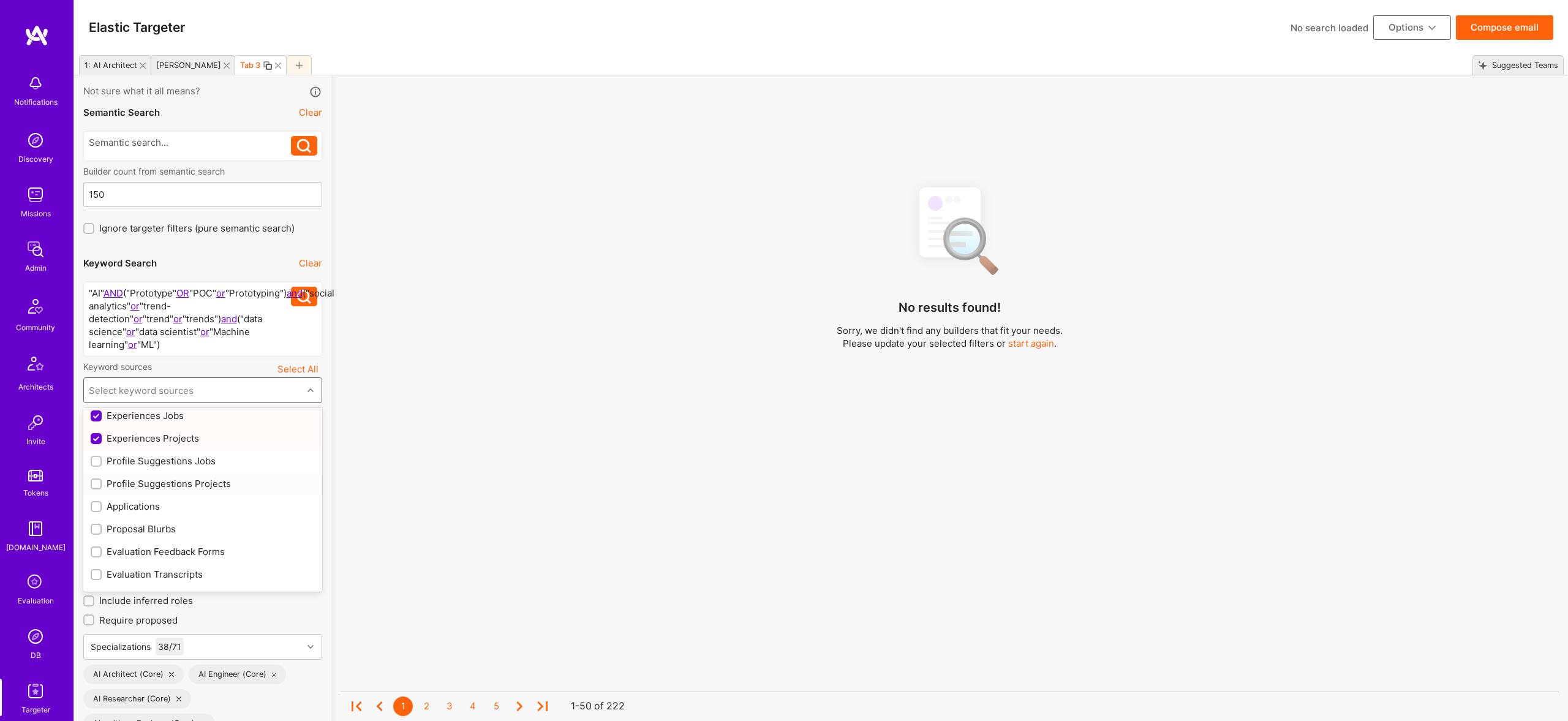
drag, startPoint x: 176, startPoint y: 486, endPoint x: 175, endPoint y: 462, distance: 24.0
click at [176, 486] on div "Profile Suggestions Projects" at bounding box center [202, 484] width 224 height 13
checkbox input "true"
click at [175, 462] on div "Profile Suggestions Jobs" at bounding box center [202, 461] width 224 height 13
checkbox input "true"
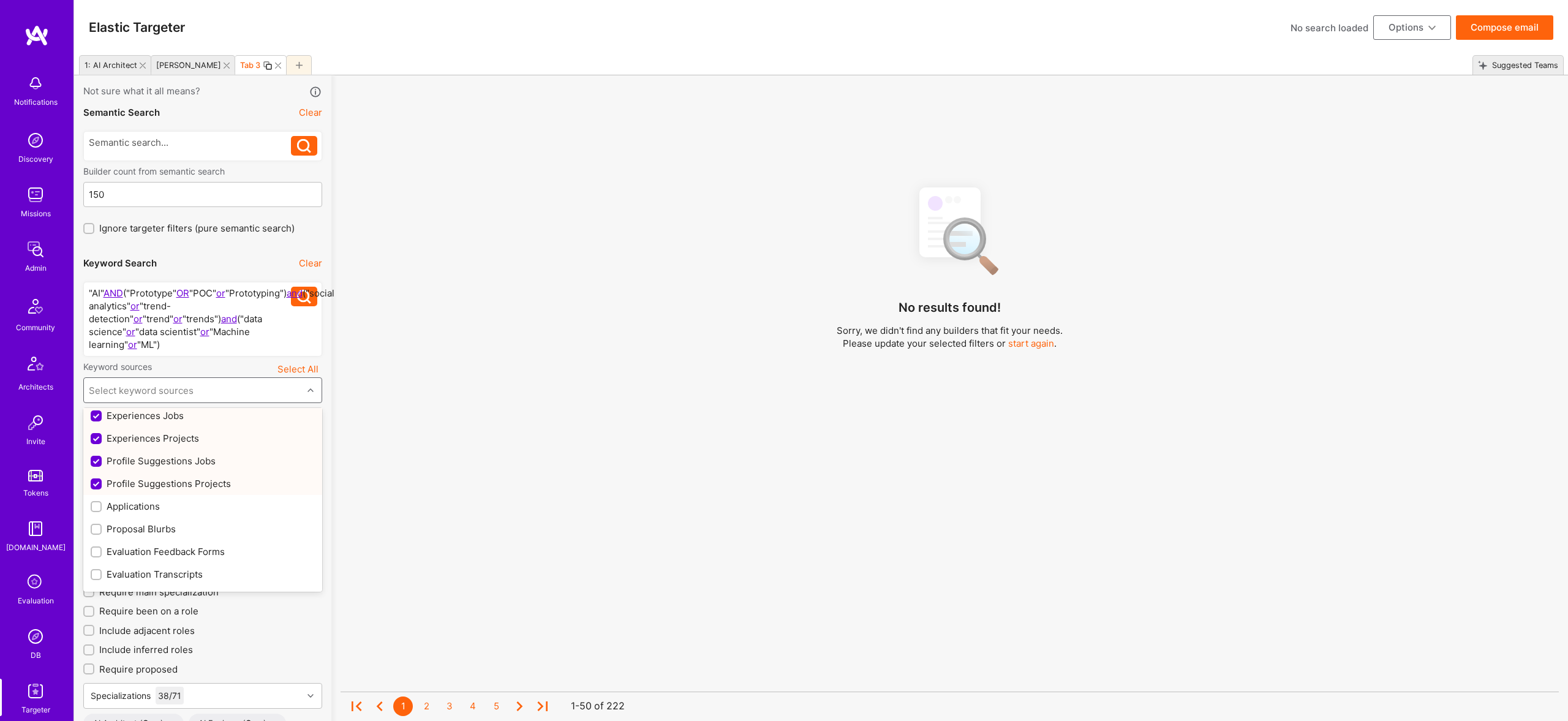
scroll to position [161, 0]
click at [125, 558] on div "Resume" at bounding box center [202, 555] width 224 height 13
checkbox input "true"
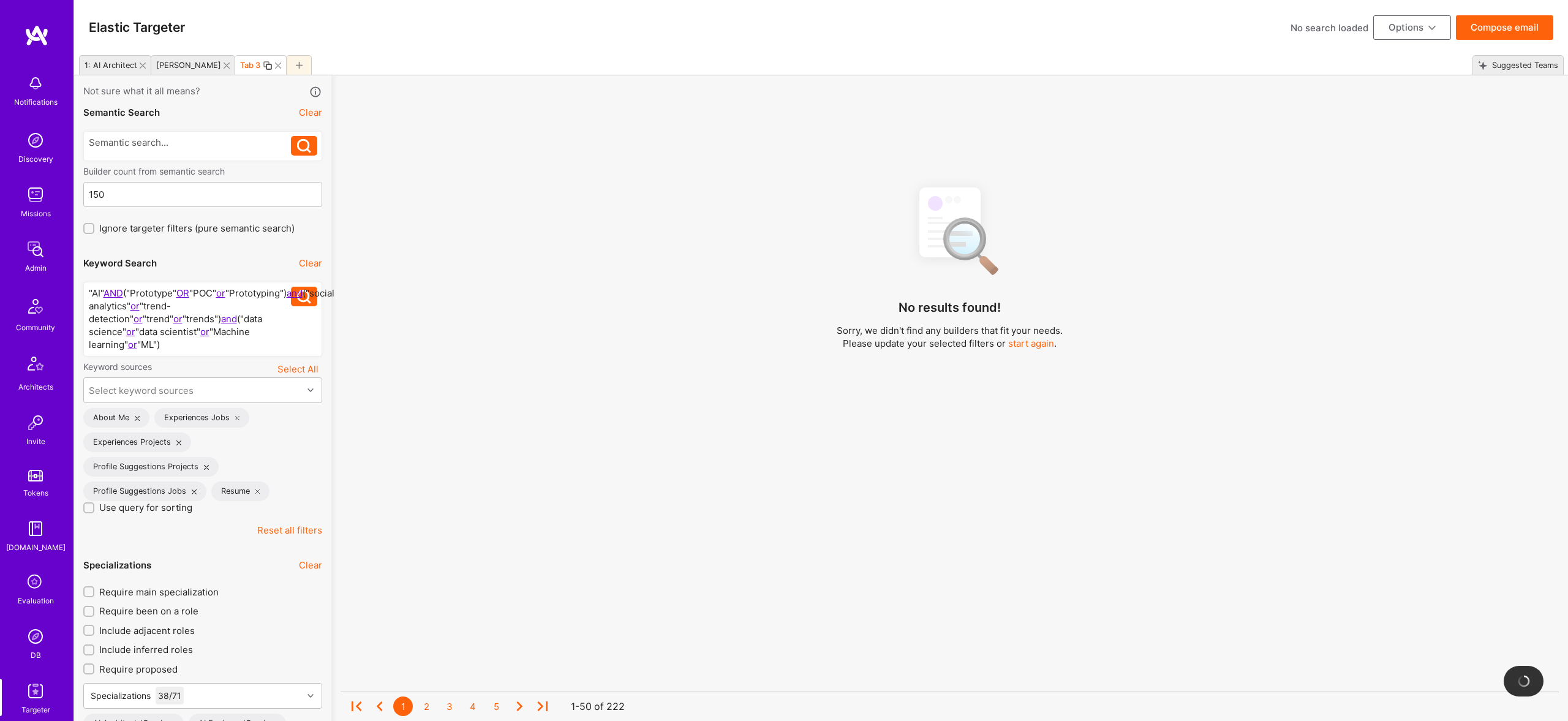
click at [477, 533] on div "No results found! Sorry, we didn't find any builders that fit your needs. Pleas…" at bounding box center [949, 465] width 1218 height 578
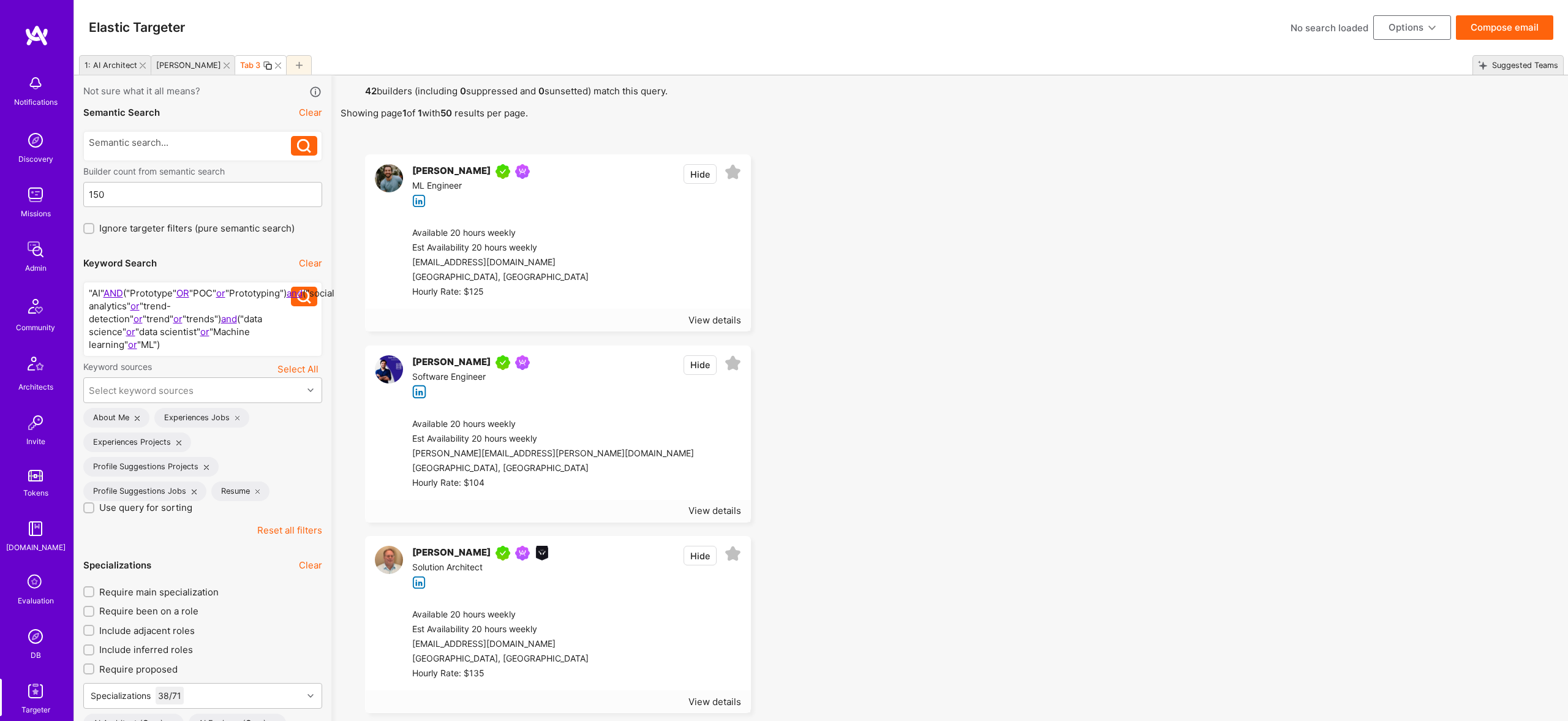
click at [1518, 30] on button "Compose email" at bounding box center [1505, 27] width 98 height 24
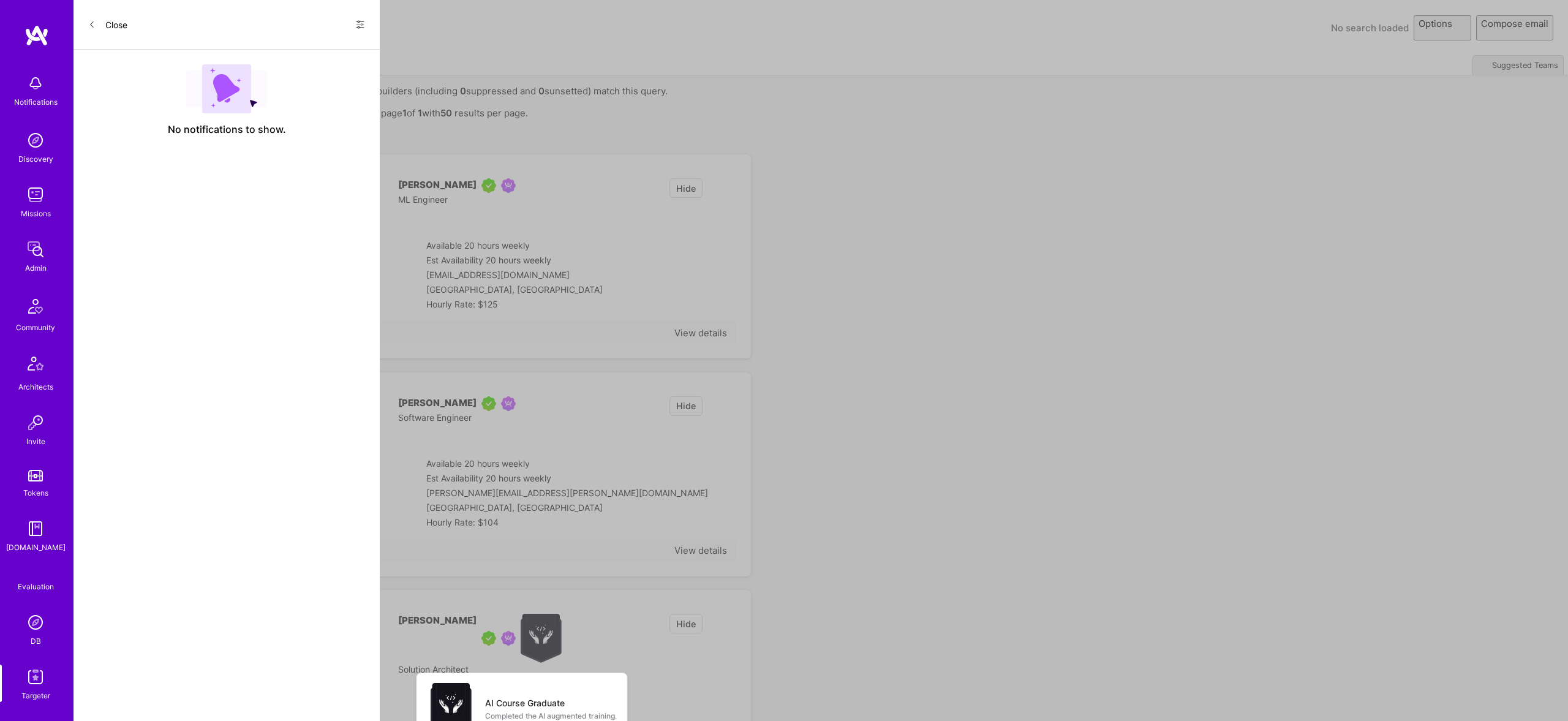
select select "rich-reachout"
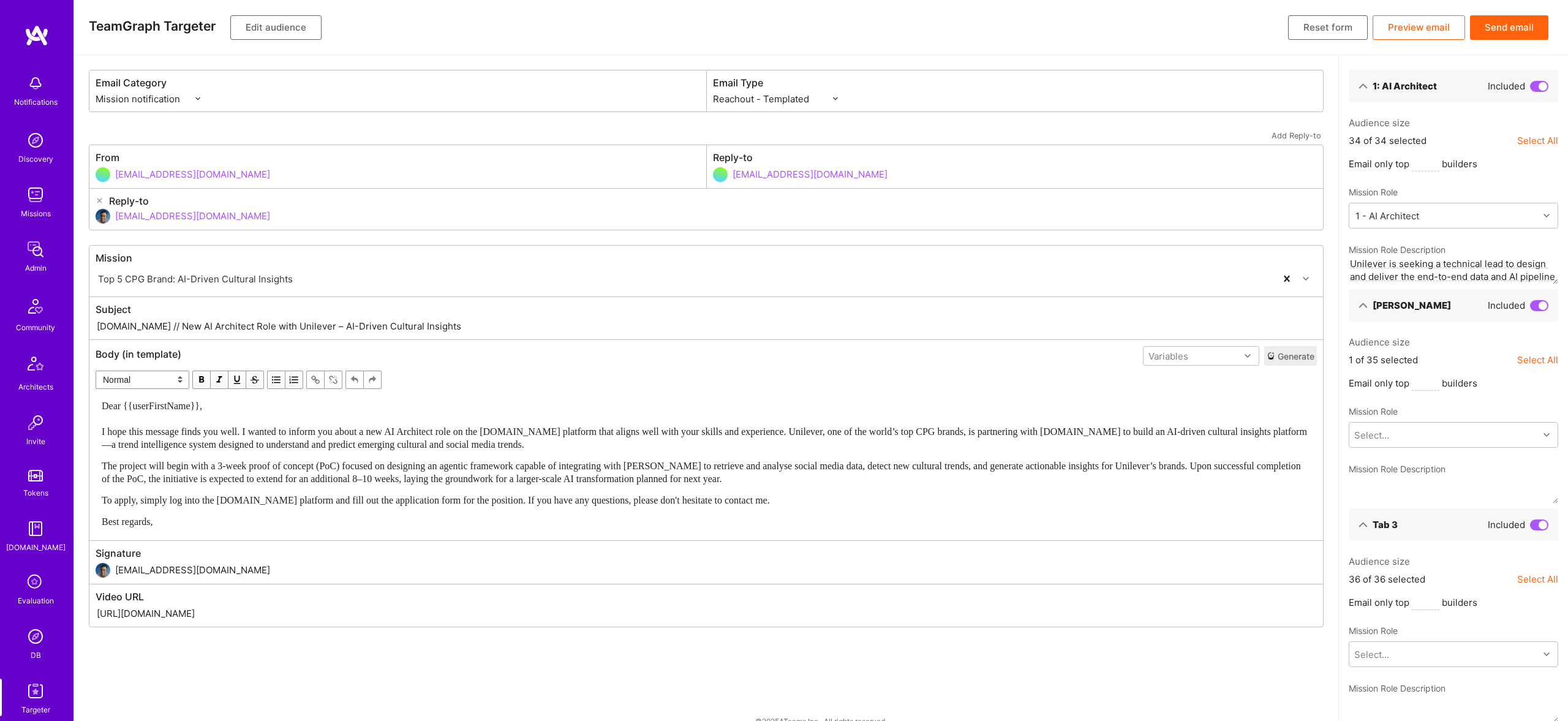
click at [1393, 451] on div "Audience size 1 of 35 selected Select All Email only top builders Mission Role …" at bounding box center [1453, 420] width 209 height 168
drag, startPoint x: 1387, startPoint y: 439, endPoint x: 1384, endPoint y: 454, distance: 15.3
click at [1387, 439] on div "Select..." at bounding box center [1372, 435] width 35 height 13
click at [1383, 471] on div "1 - AI Architect Unilever is seeking a technical lead to design and deliver the…" at bounding box center [1453, 480] width 195 height 39
type textarea "Unilever is seeking a technical lead to design and deliver the end-to-end data …"
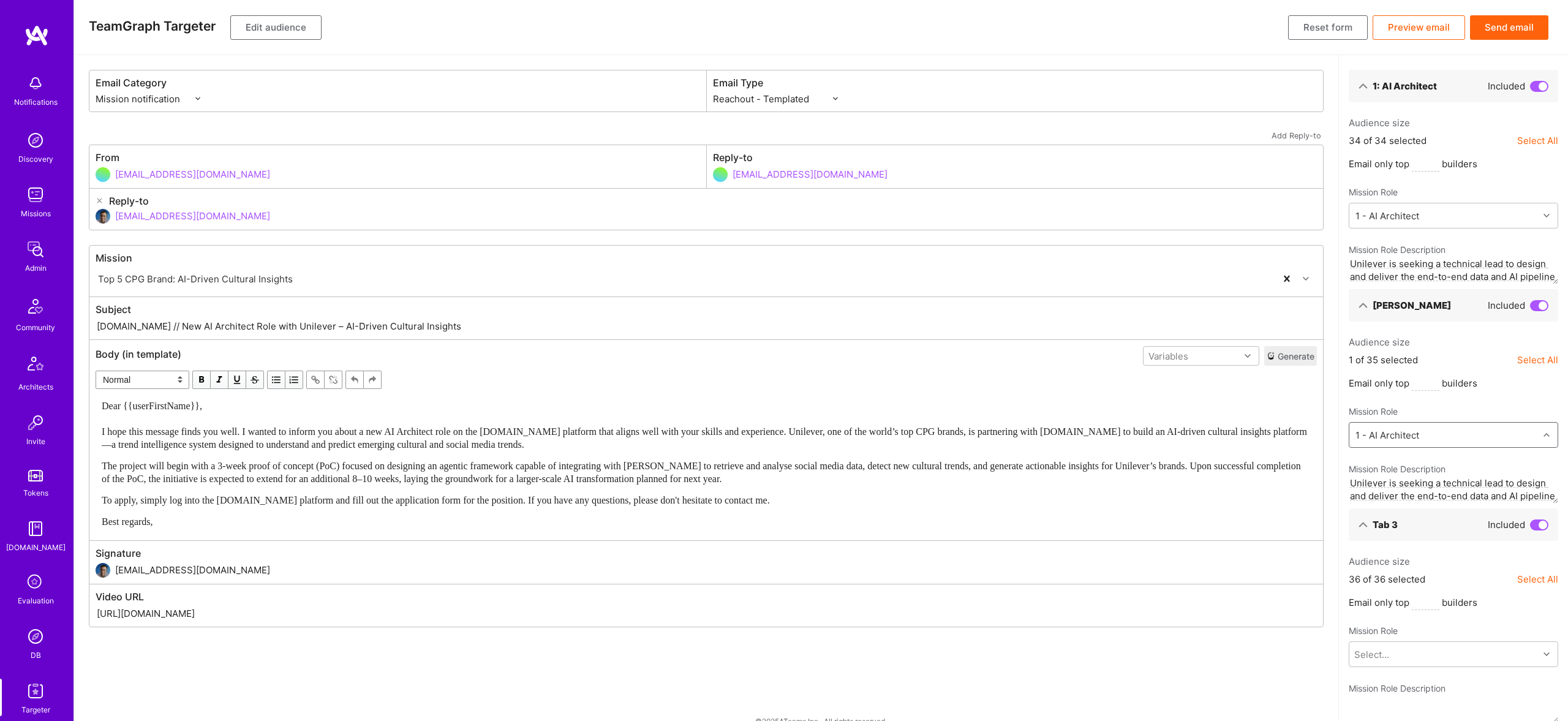
scroll to position [22, 0]
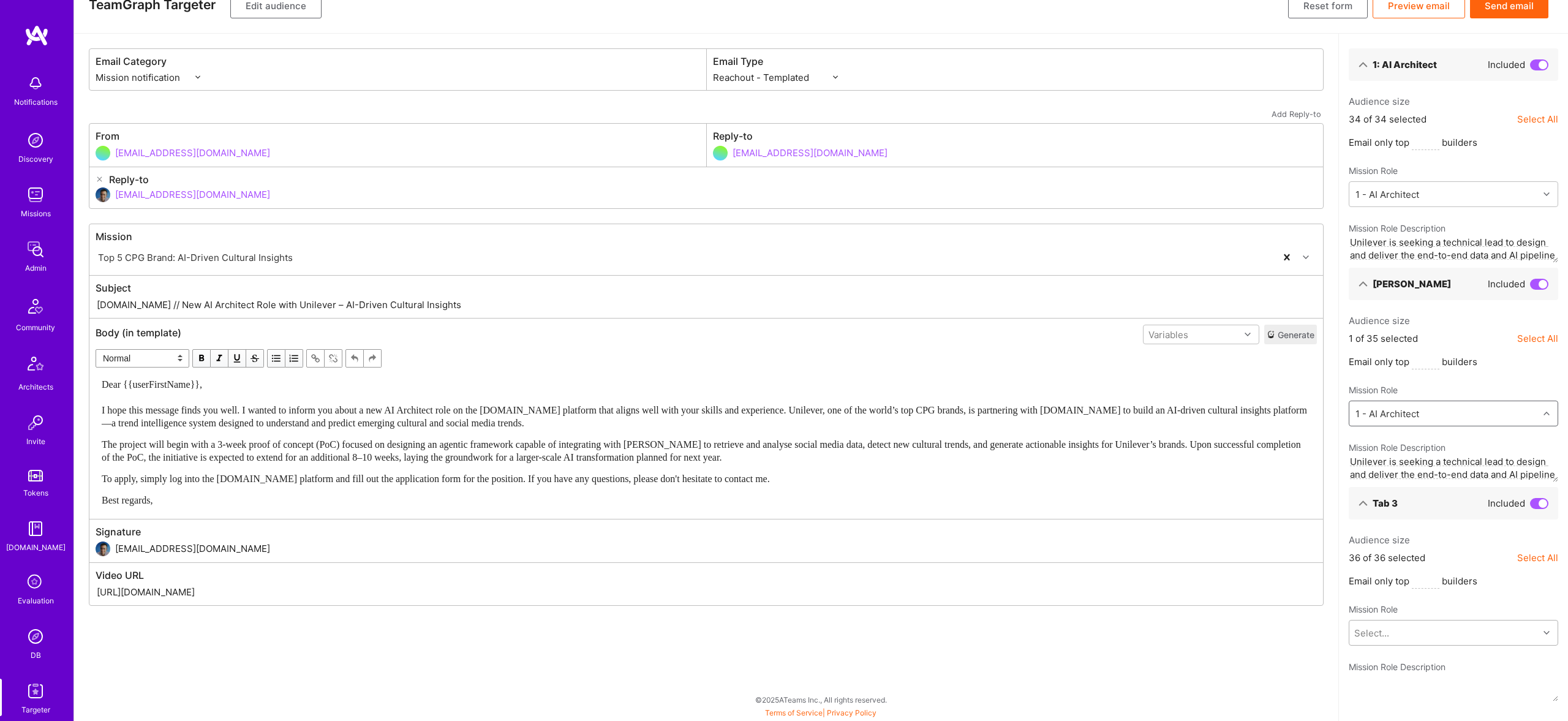
click at [1410, 634] on div "Select..." at bounding box center [1444, 633] width 189 height 24
click at [1389, 670] on div "1 - AI Architect Unilever is seeking a technical lead to design and deliver the…" at bounding box center [1453, 677] width 195 height 39
type textarea "Unilever is seeking a technical lead to design and deliver the end-to-end data …"
click at [1503, 6] on button "Send email" at bounding box center [1508, 6] width 78 height 24
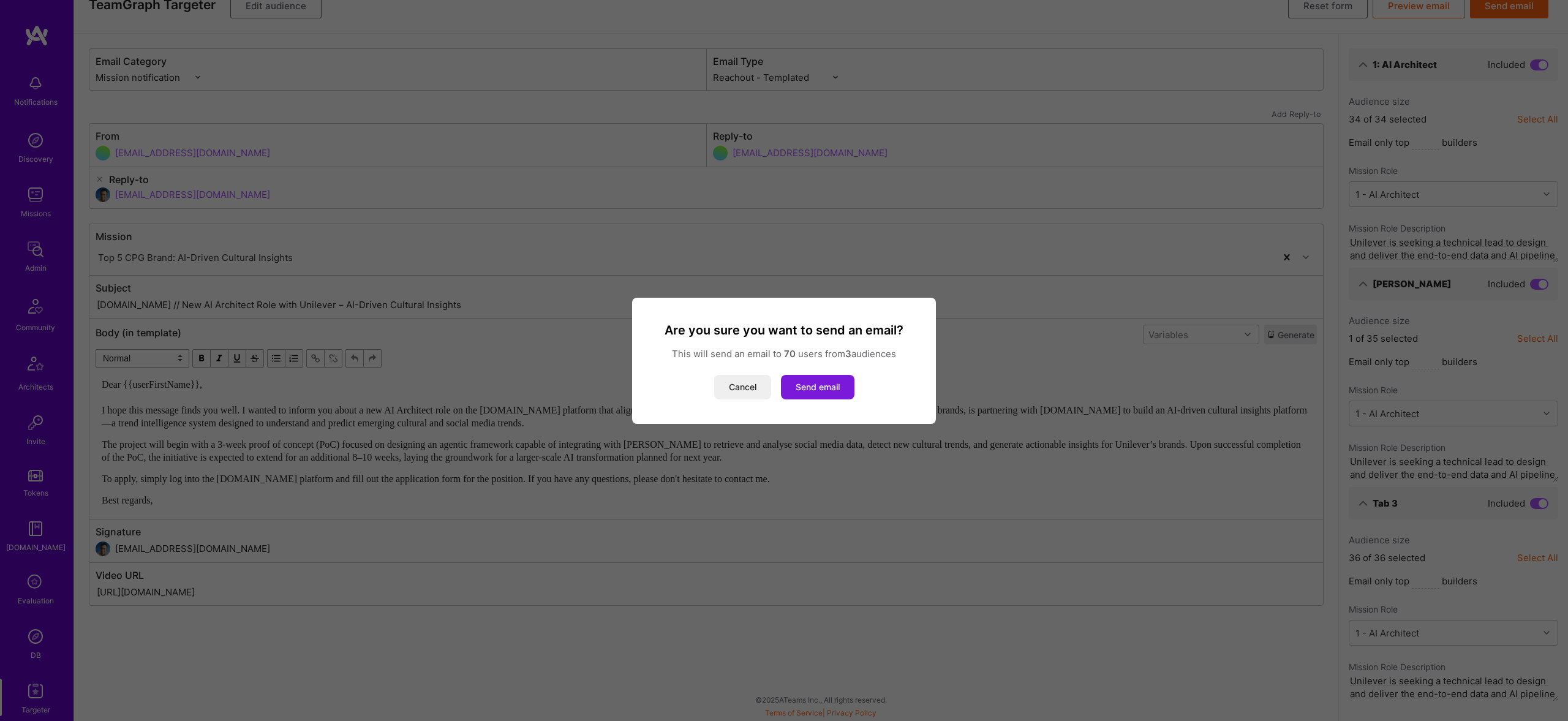
click at [842, 392] on button "Send email" at bounding box center [817, 387] width 74 height 24
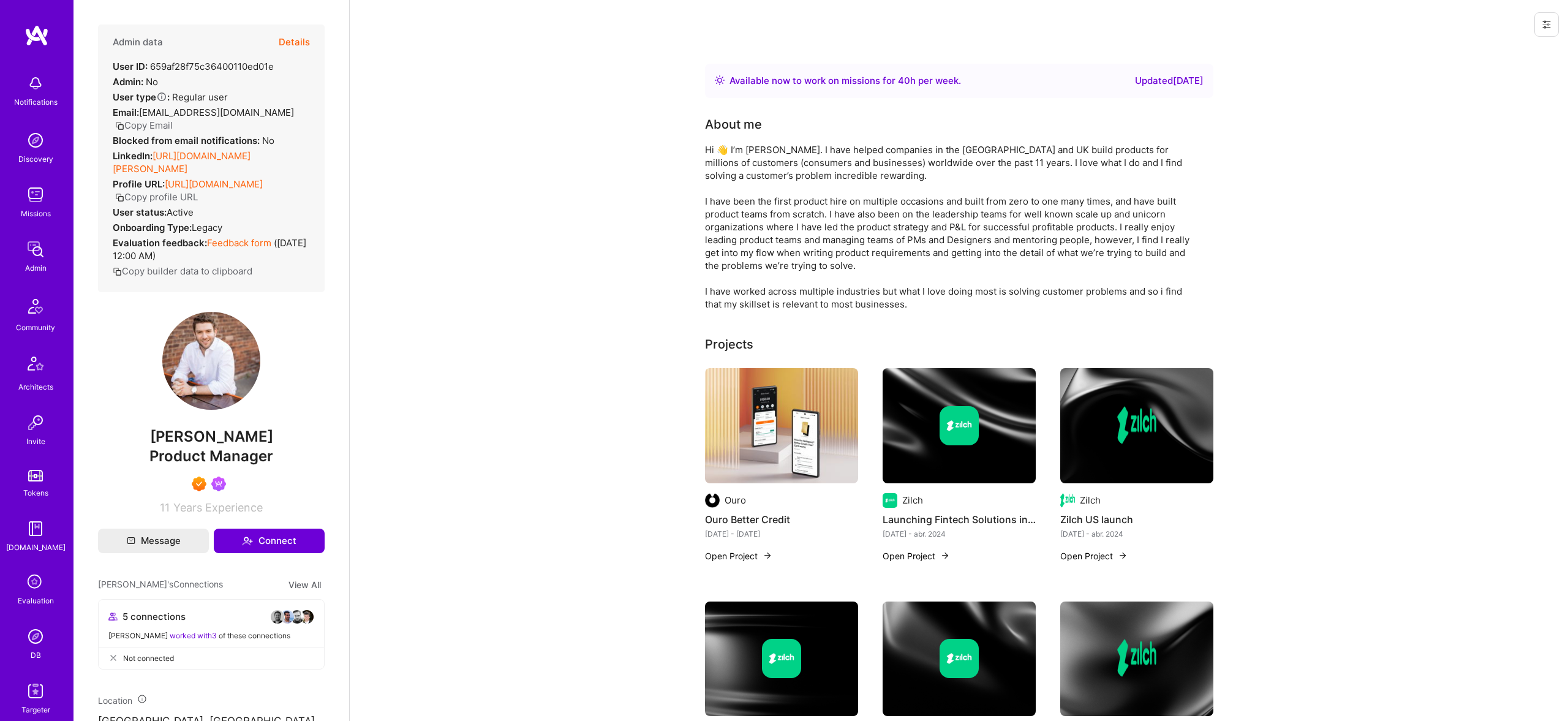
scroll to position [692, 0]
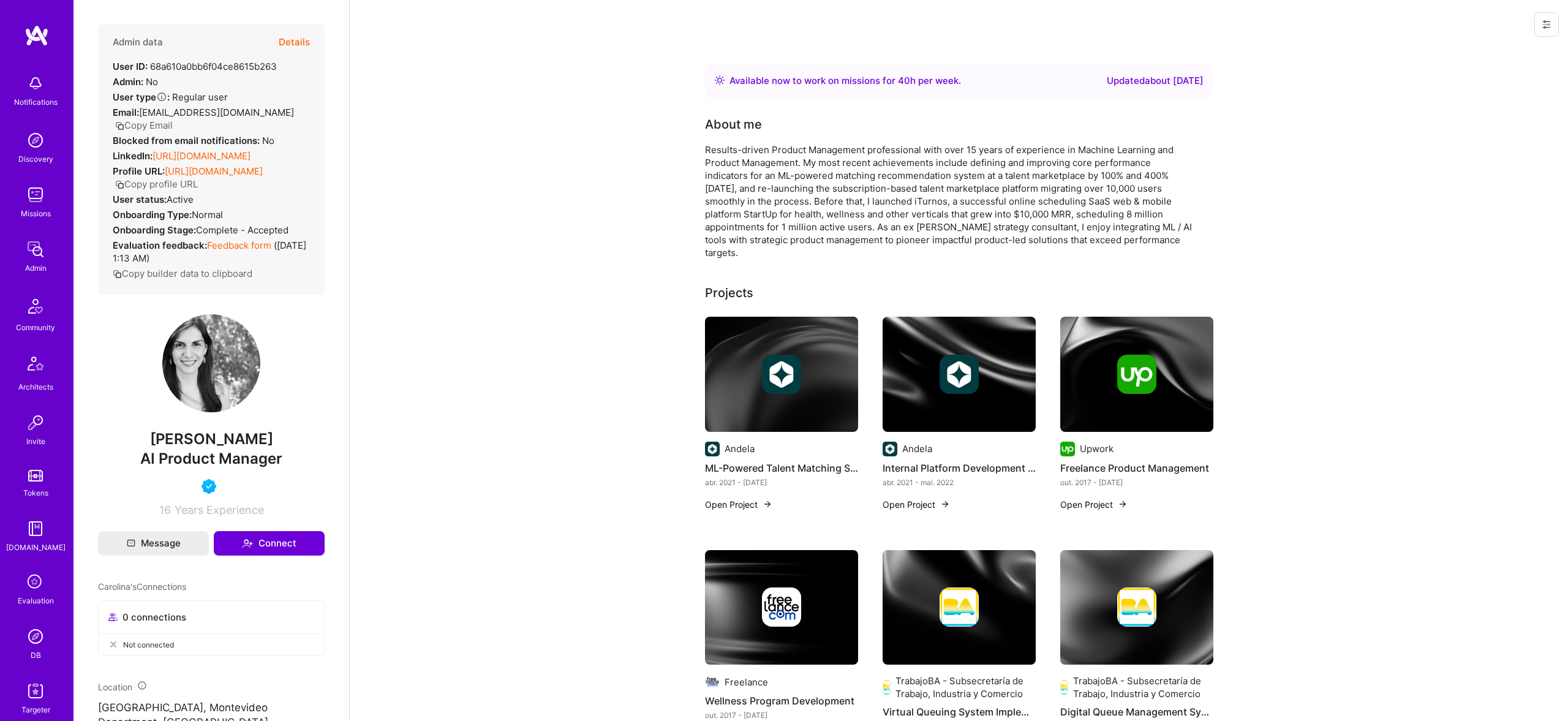
click at [296, 44] on button "Details" at bounding box center [295, 42] width 32 height 36
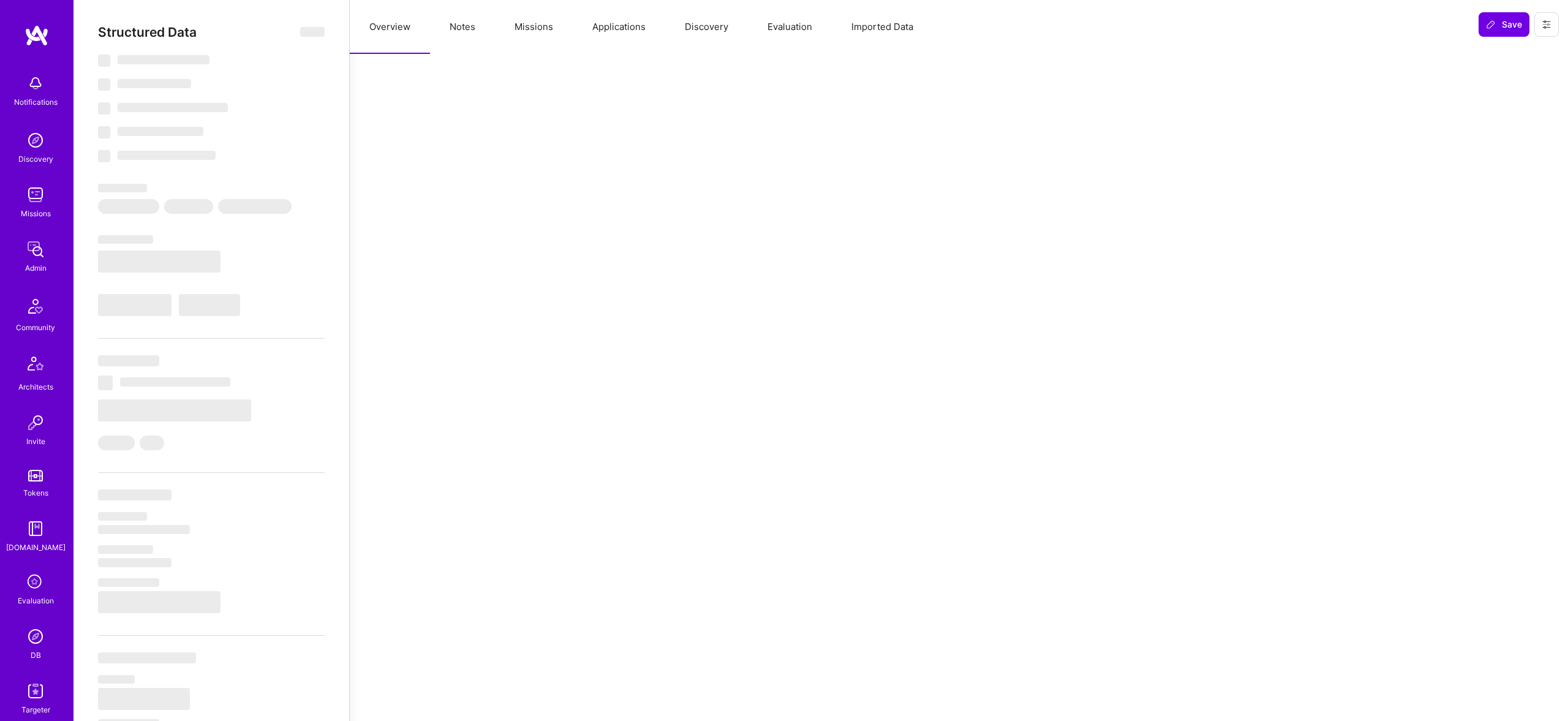
click at [541, 31] on button "Missions" at bounding box center [533, 27] width 77 height 54
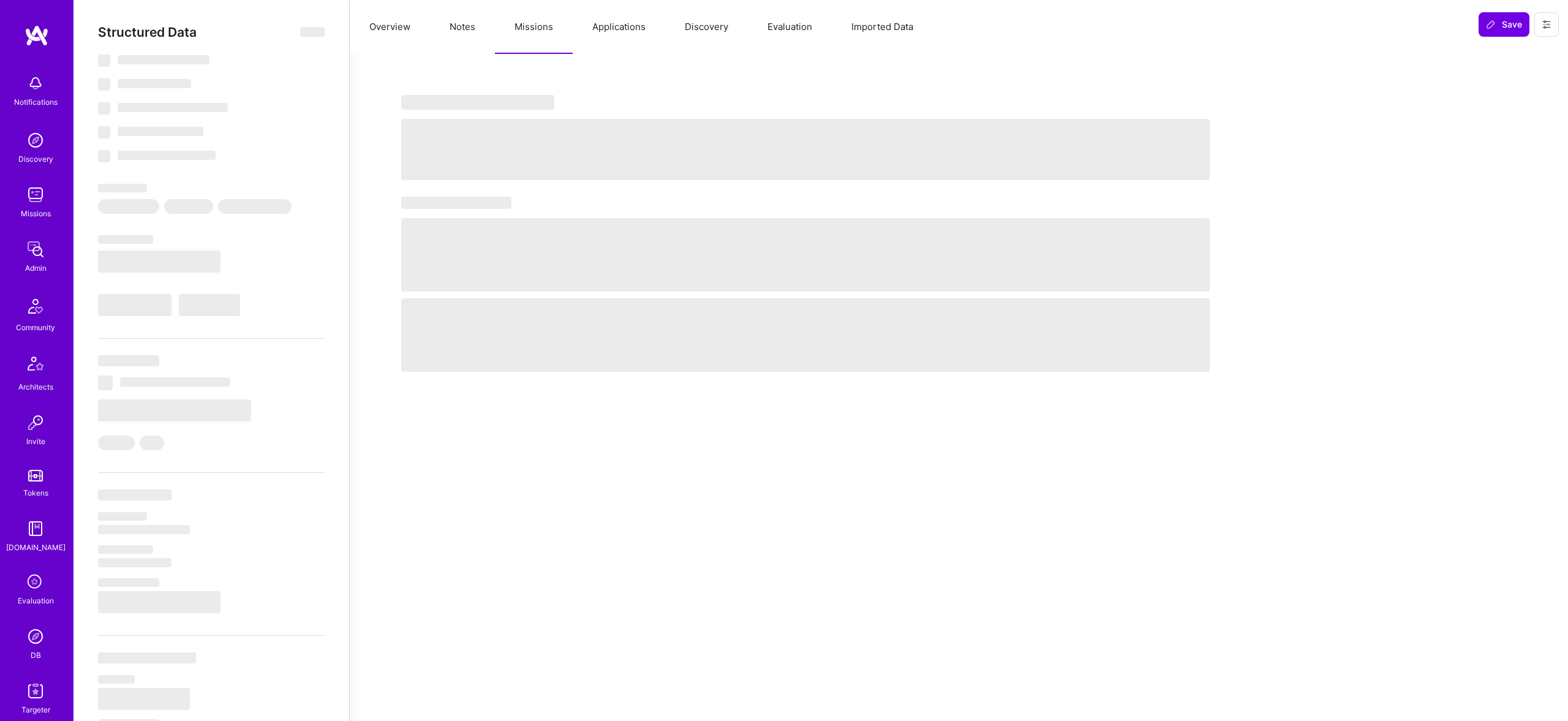
select select "Right Now"
select select "4"
select select "7"
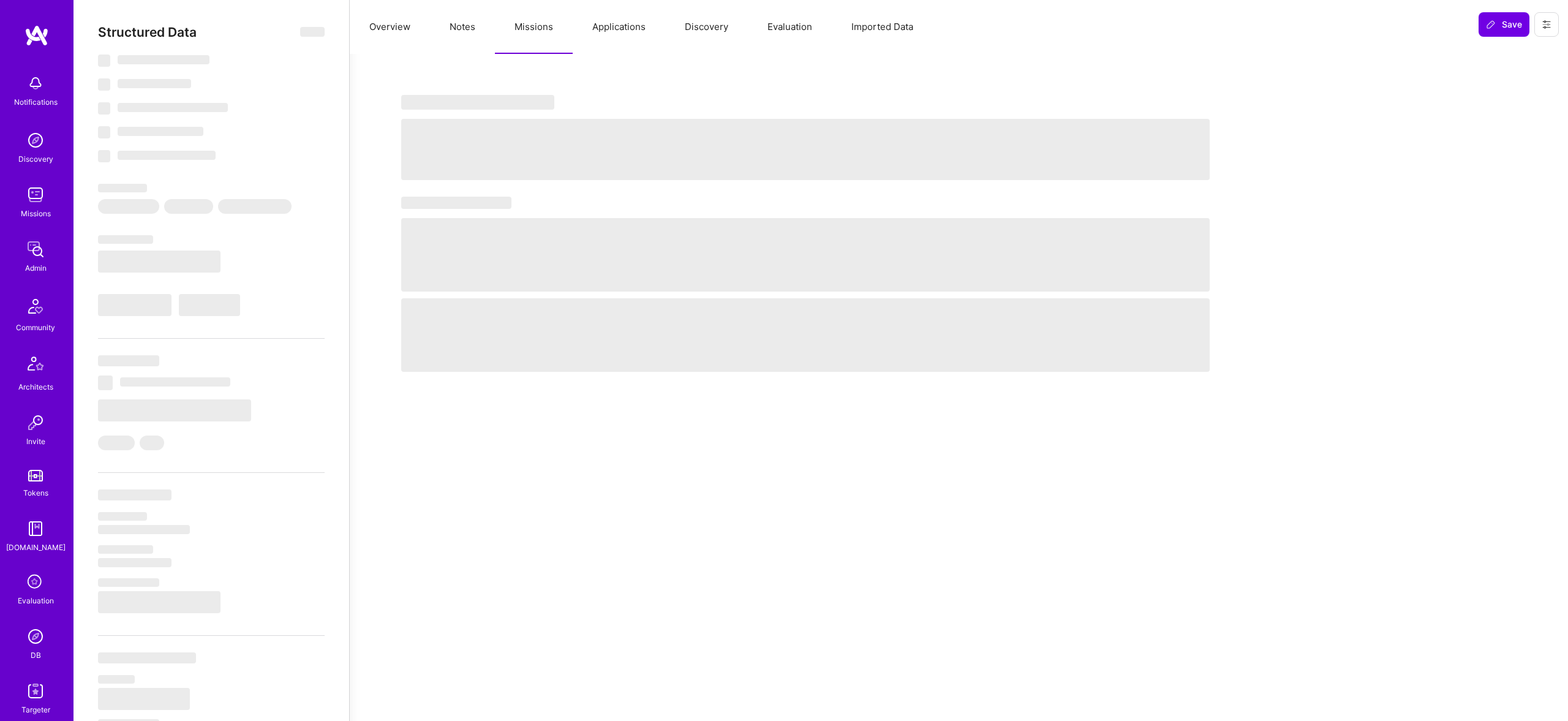
select select "UY"
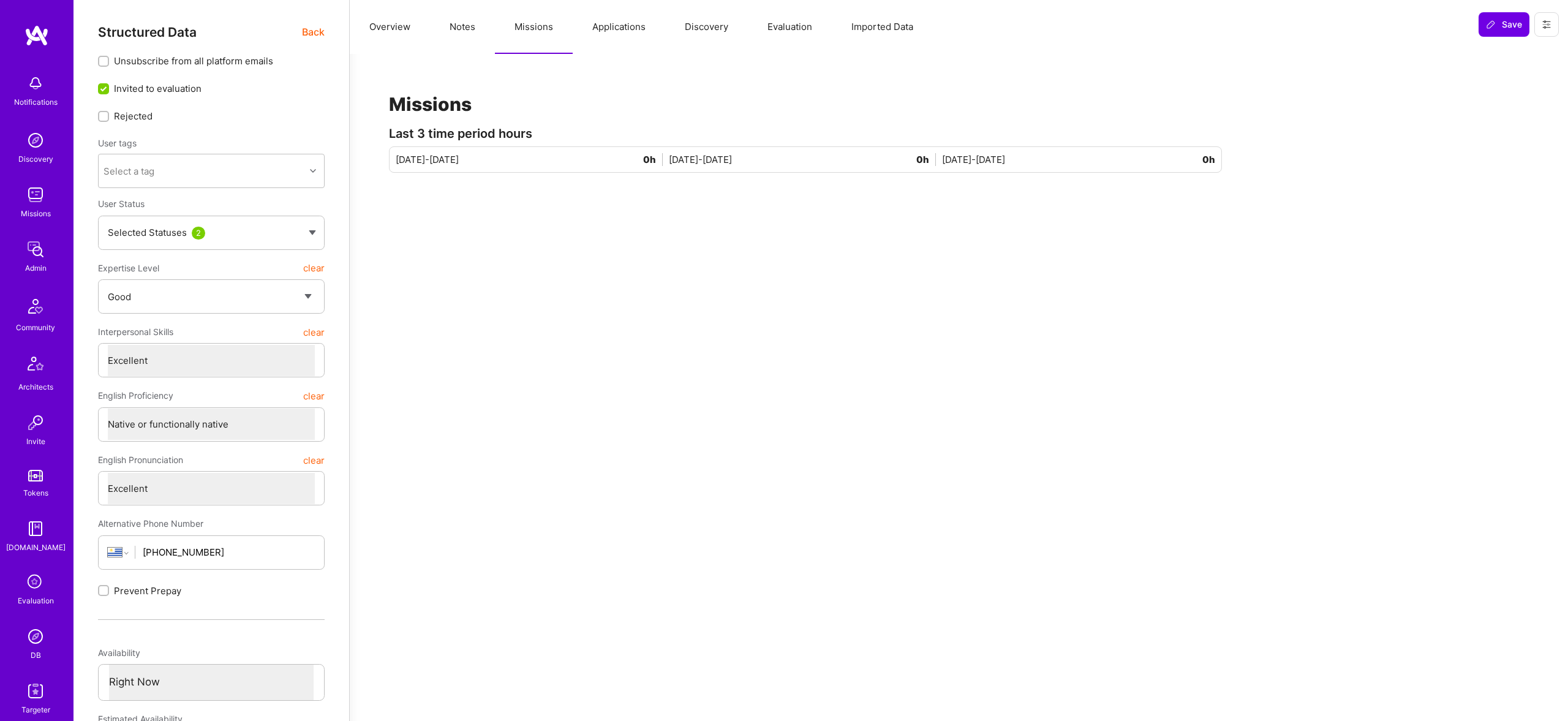
click at [617, 27] on button "Applications" at bounding box center [619, 27] width 92 height 54
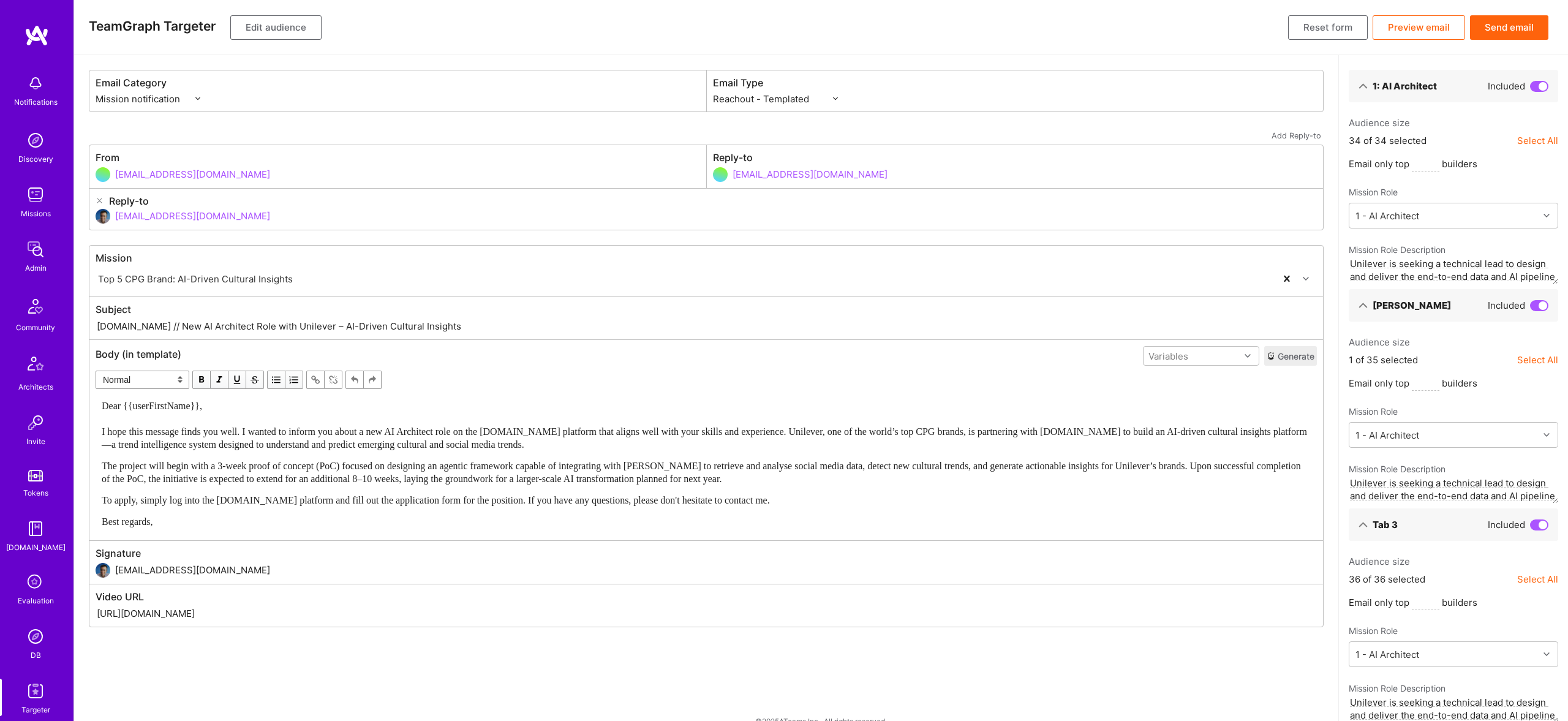
select select "rich-reachout"
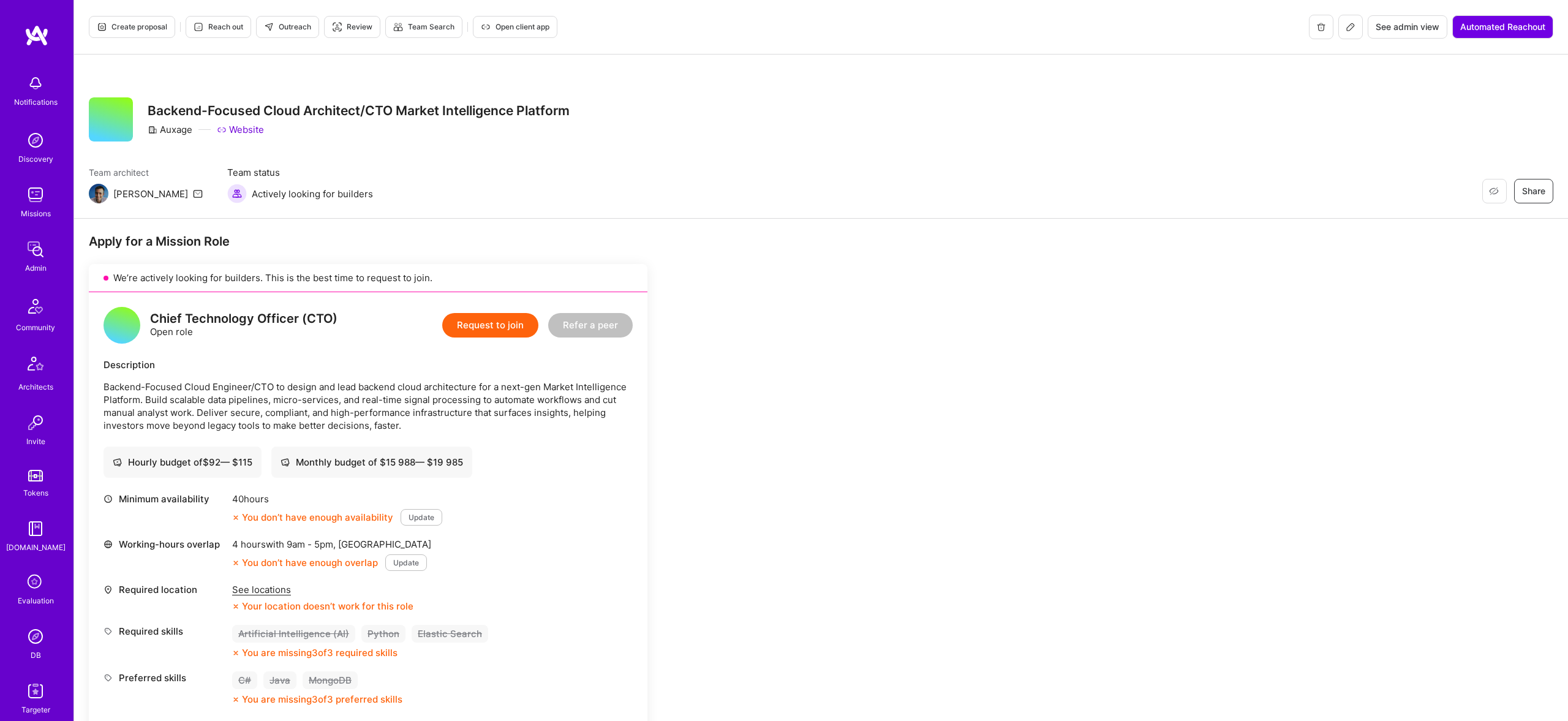
click at [1351, 26] on icon at bounding box center [1351, 27] width 10 height 10
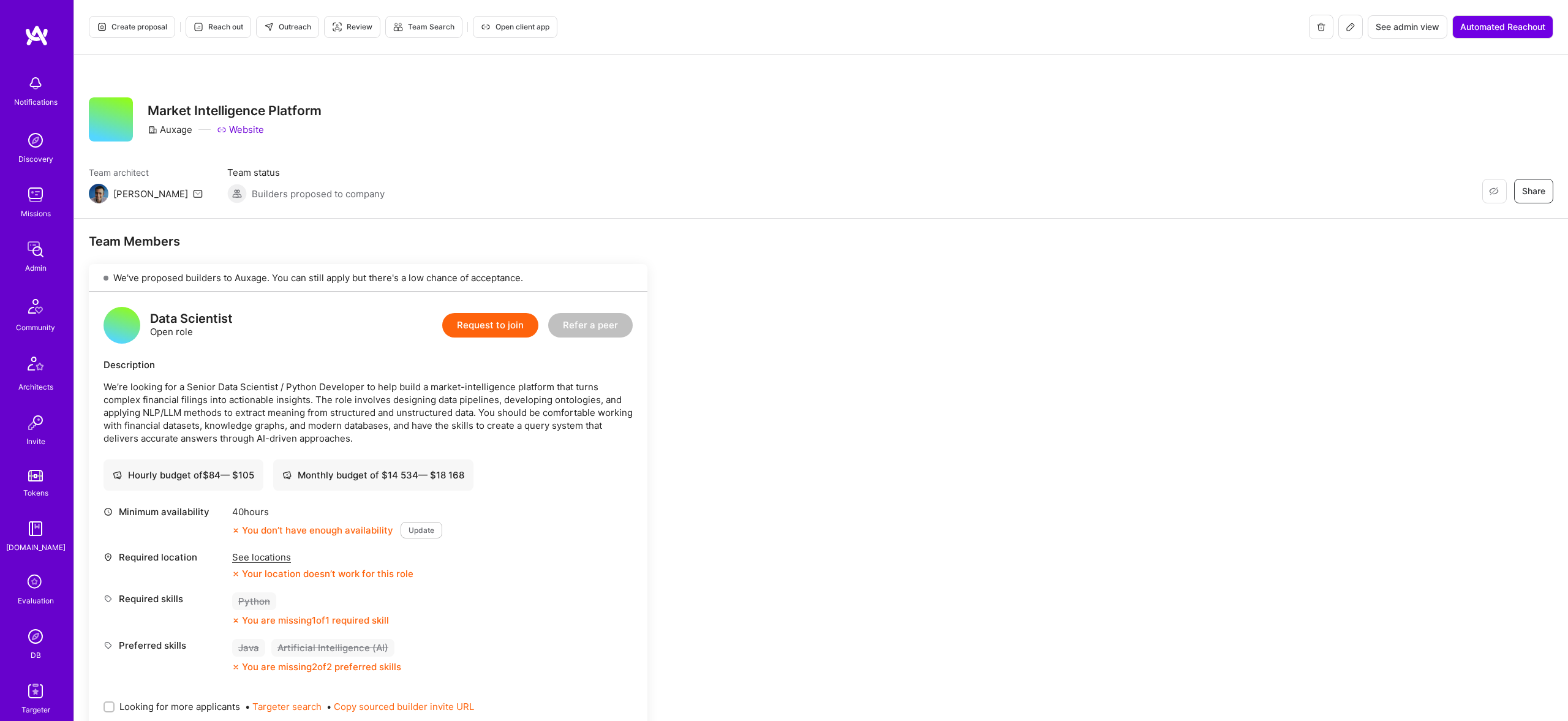
click at [1346, 27] on icon at bounding box center [1351, 27] width 10 height 10
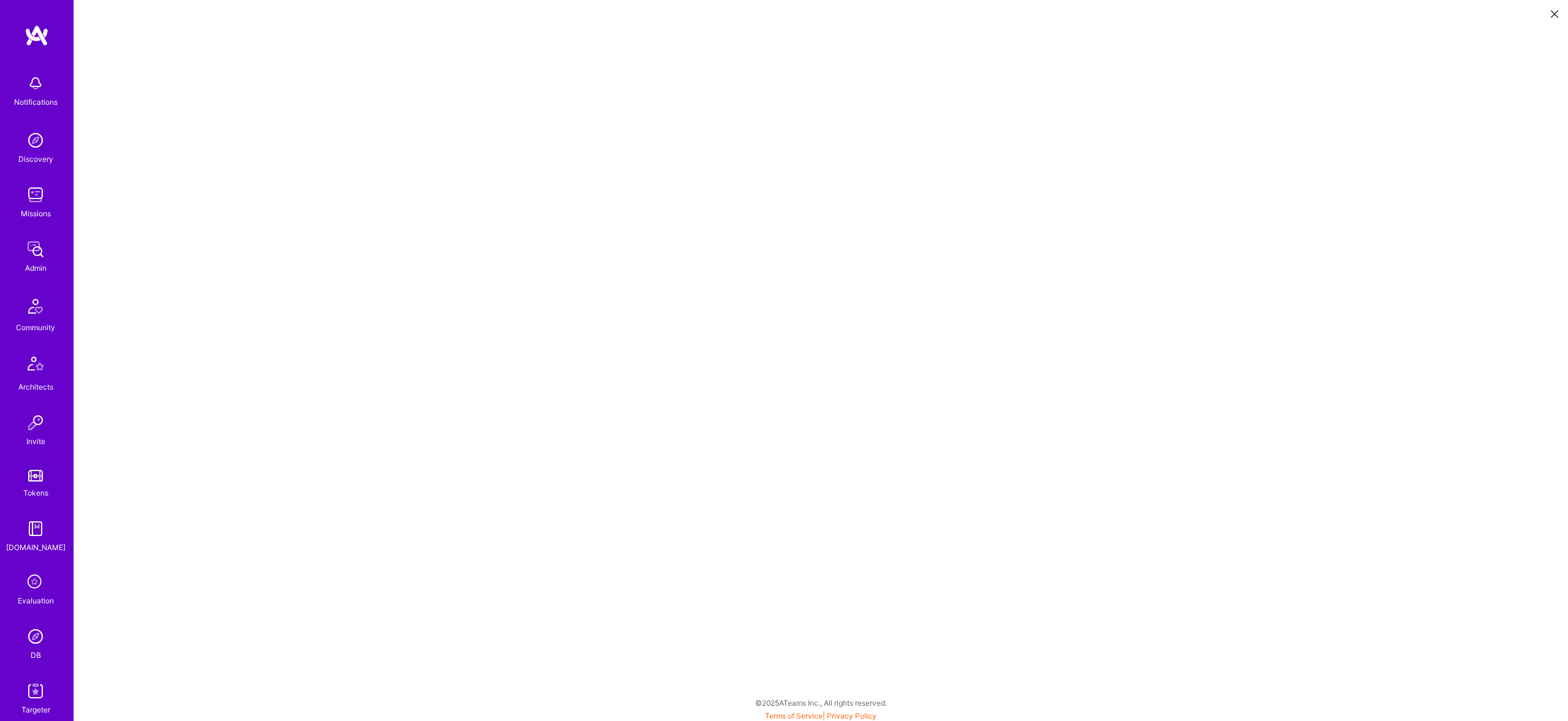
click at [1554, 13] on icon at bounding box center [1554, 14] width 7 height 7
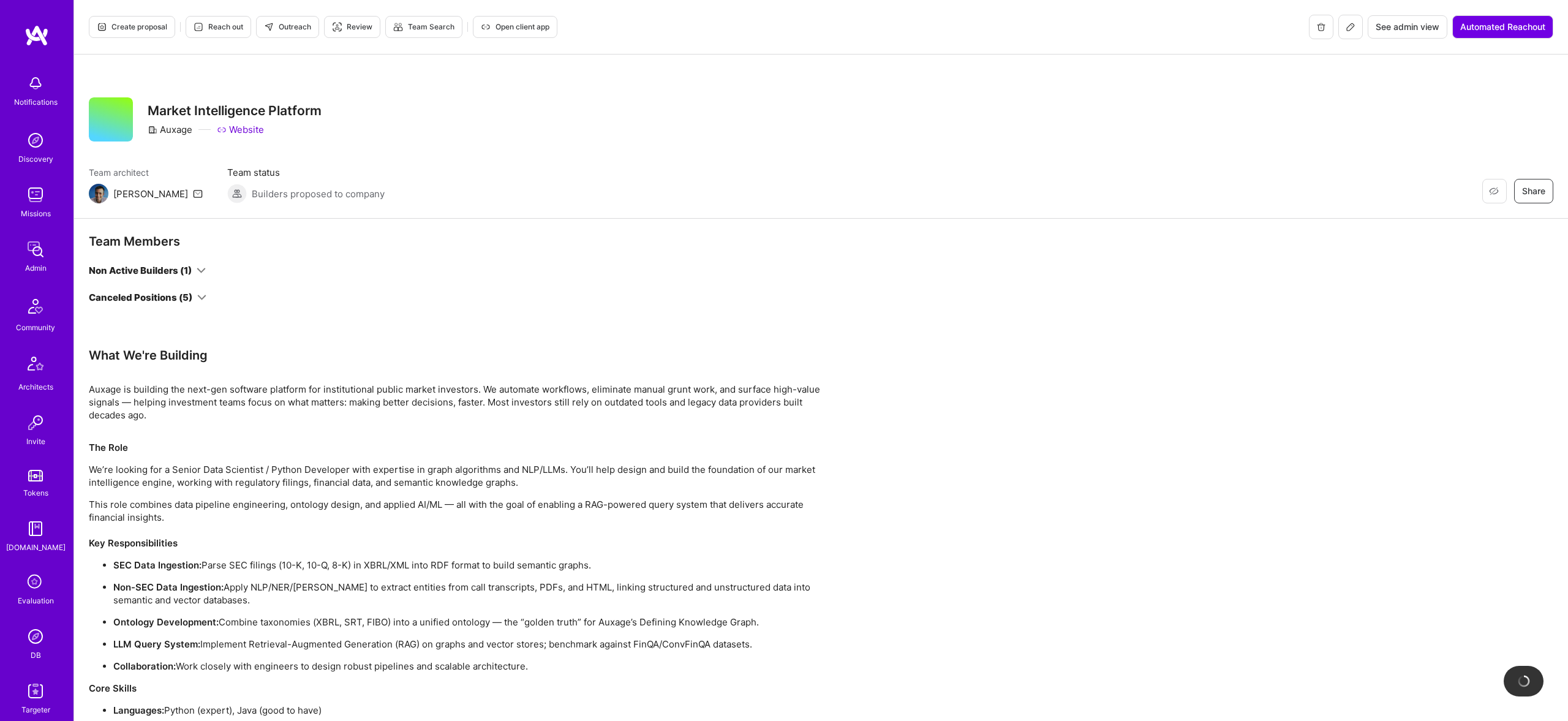
click at [170, 272] on div "Non Active Builders (1)" at bounding box center [141, 270] width 103 height 13
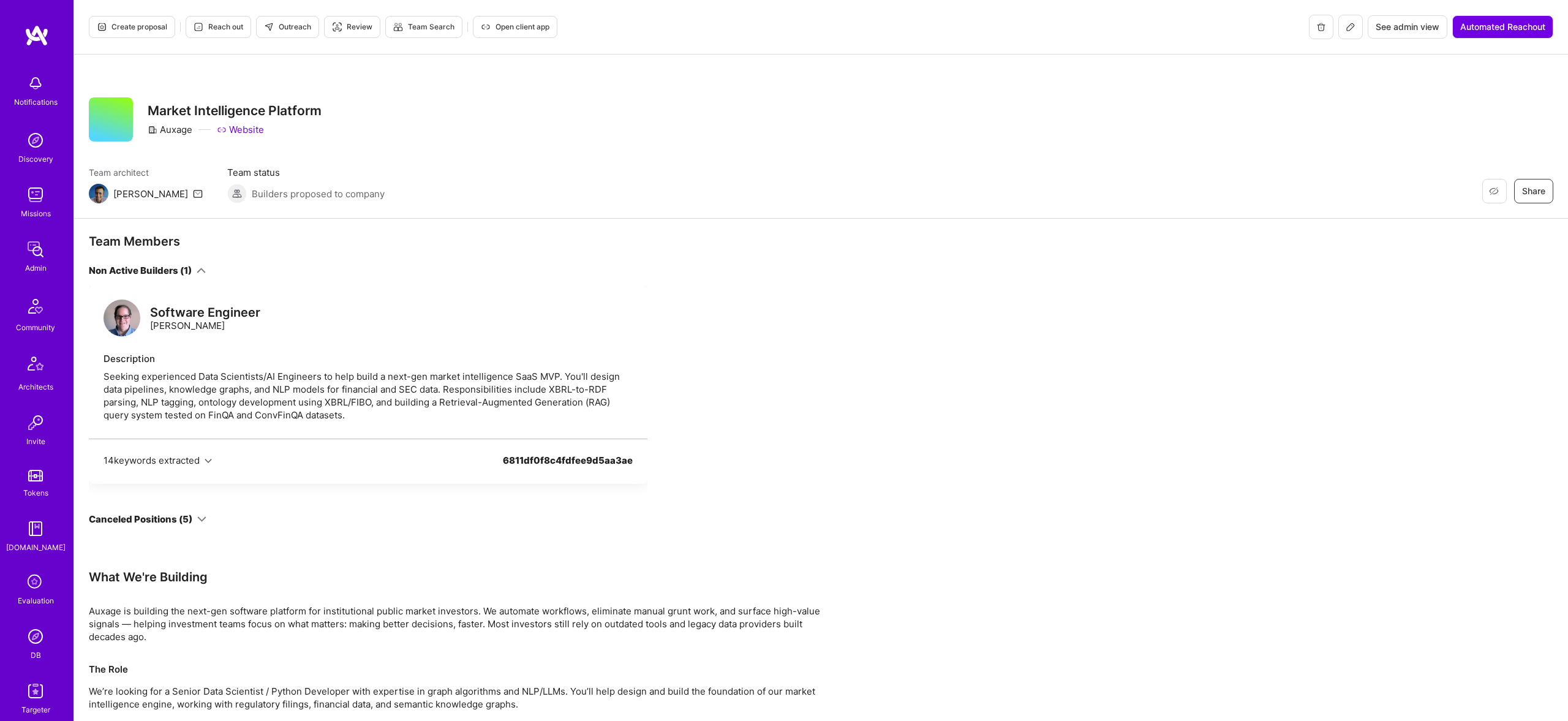
click at [182, 269] on div "Non Active Builders (1)" at bounding box center [141, 270] width 103 height 13
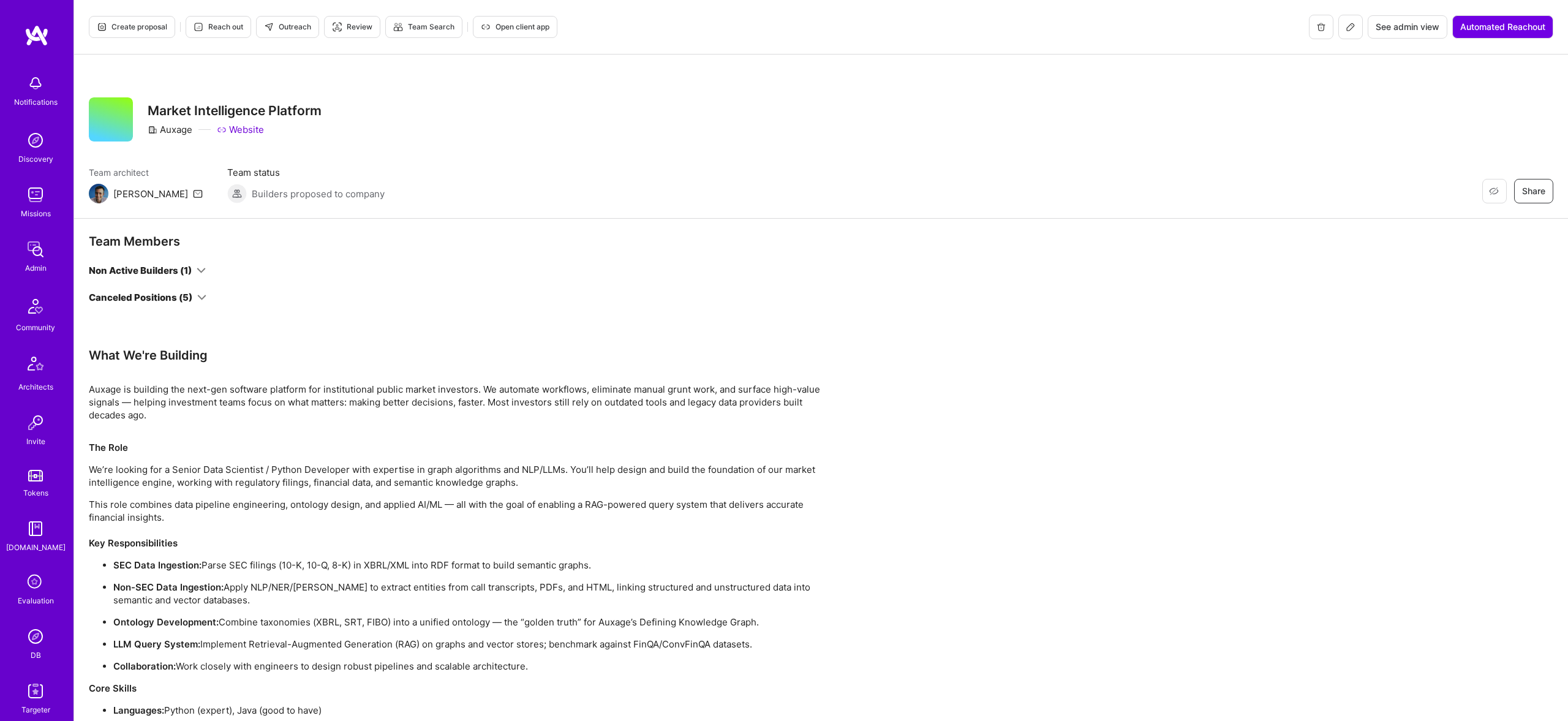
click at [191, 290] on div "Non Active Builders (1) Canceled Positions (5)" at bounding box center [368, 284] width 559 height 40
click at [192, 296] on div "Canceled Positions (5)" at bounding box center [148, 298] width 118 height 13
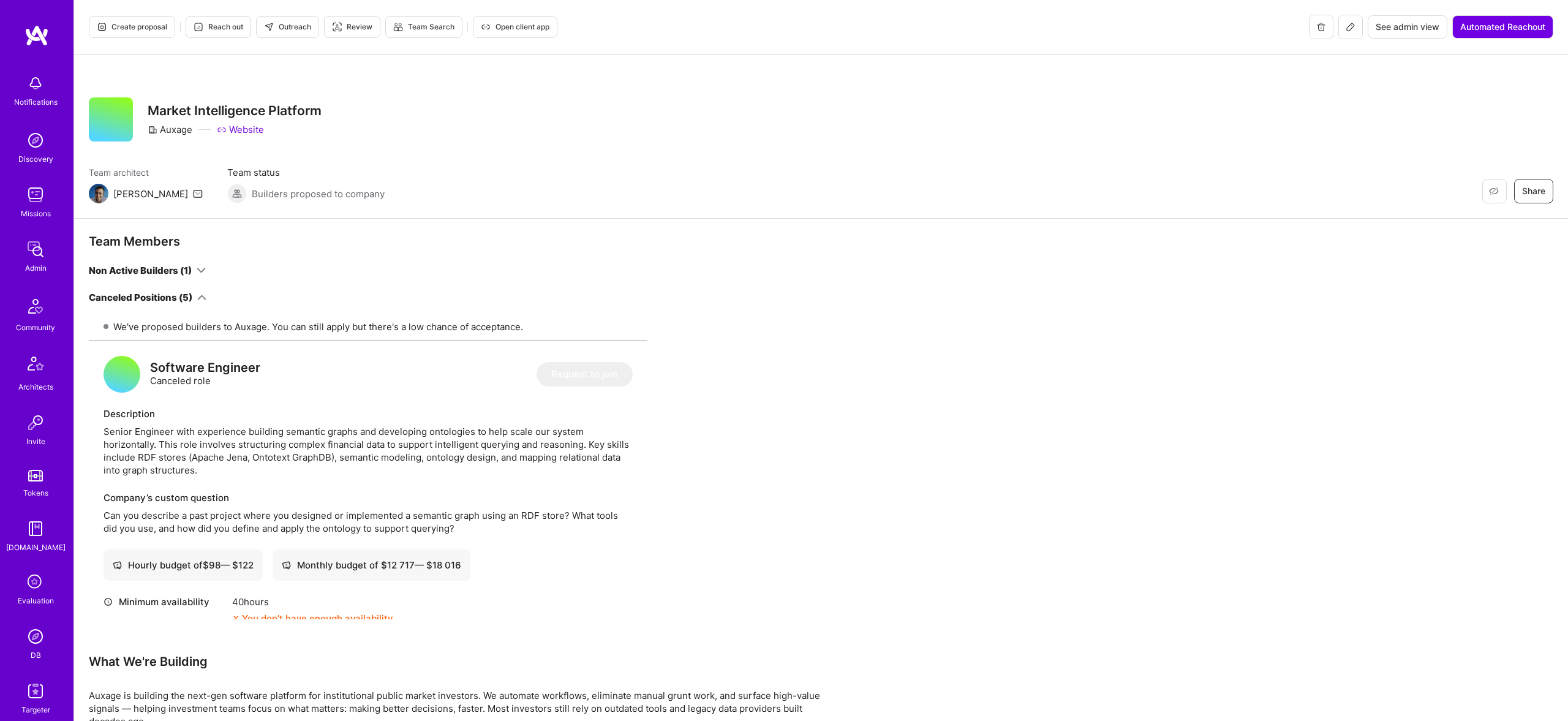
click at [196, 259] on div "Team Members Non Active Builders (1) Canceled Positions (5) We've proposed buil…" at bounding box center [368, 426] width 559 height 386
click at [197, 266] on icon at bounding box center [201, 270] width 9 height 9
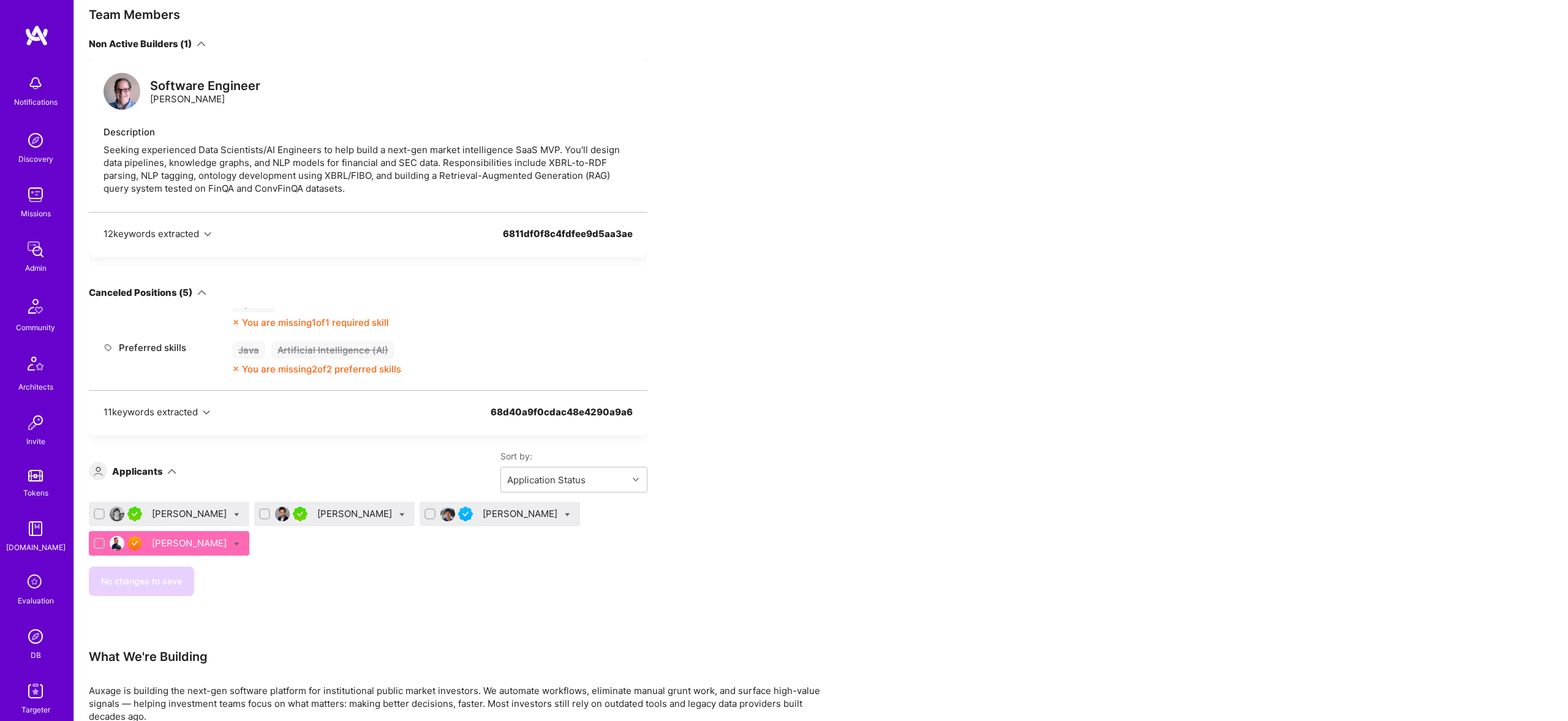
scroll to position [209, 0]
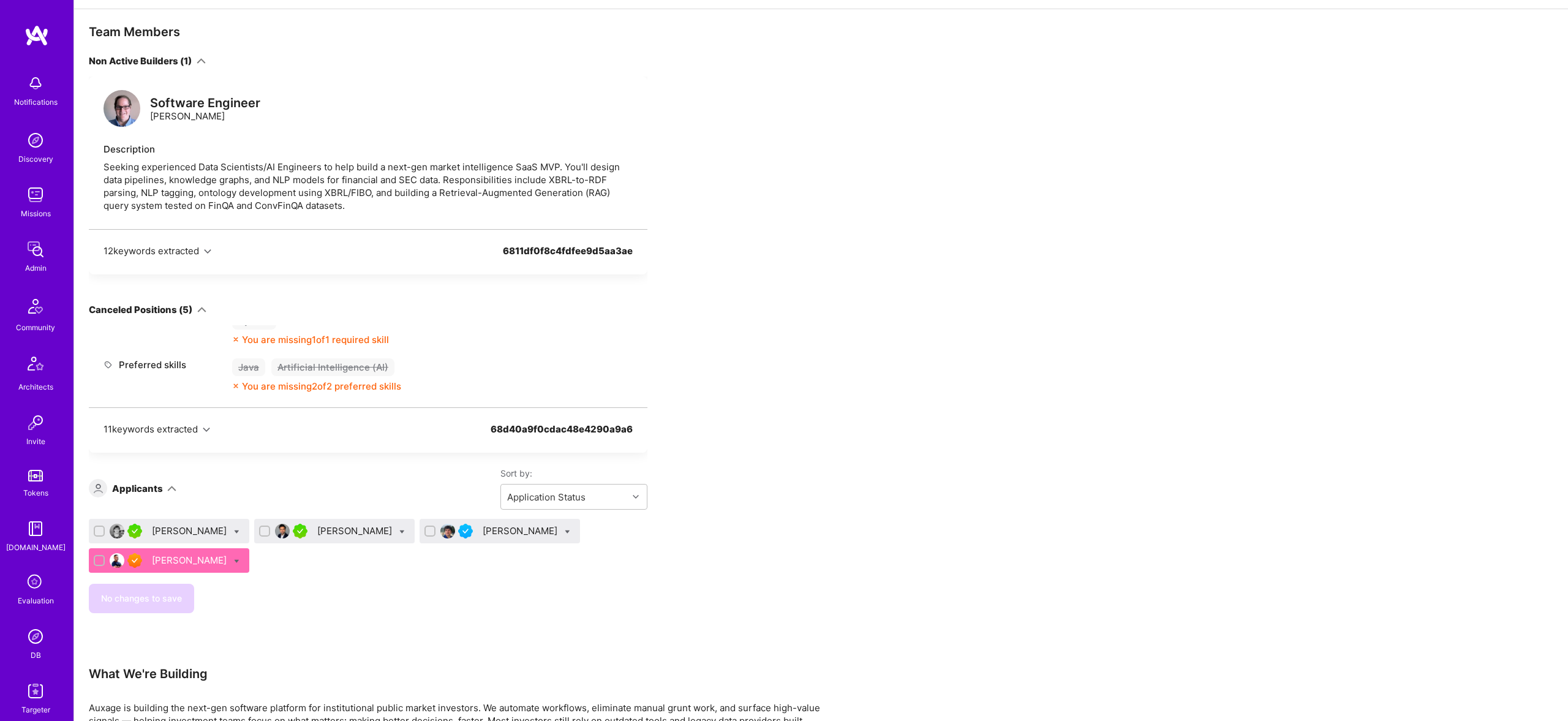
drag, startPoint x: 1192, startPoint y: 385, endPoint x: 1159, endPoint y: 385, distance: 33.0
click at [1192, 385] on div "Team Members Non Active Builders (1) Software Engineer Mark Conway Description …" at bounding box center [821, 619] width 1494 height 1220
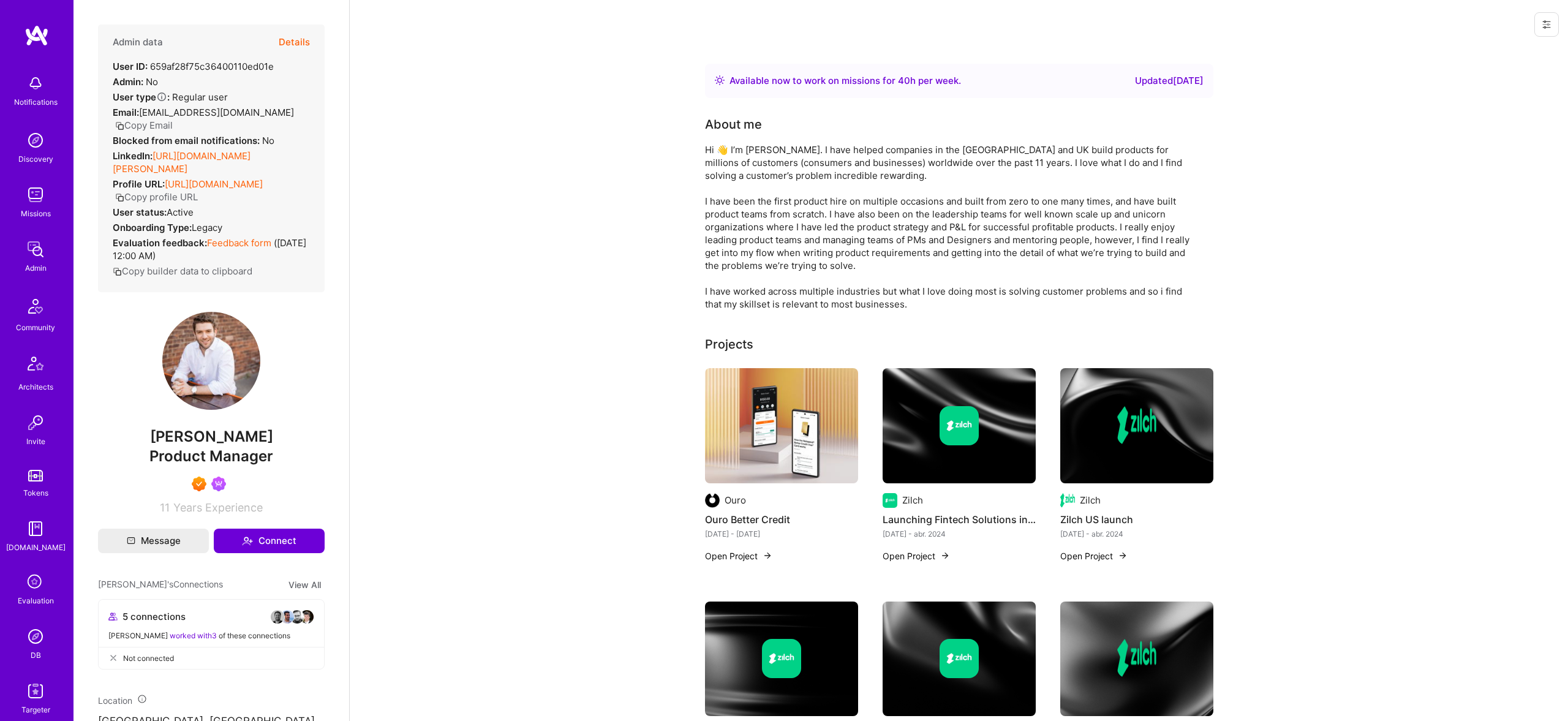
scroll to position [692, 0]
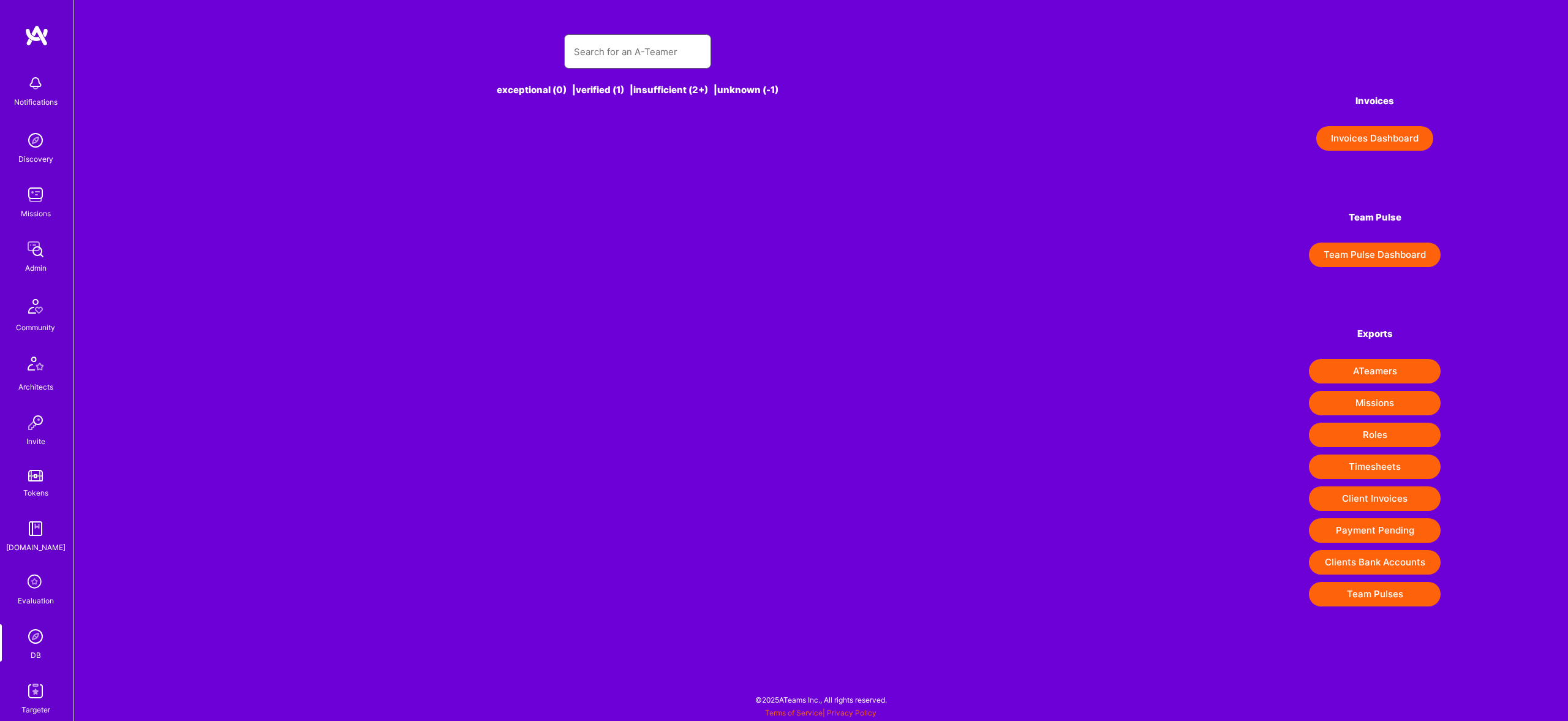
click at [641, 52] on input "text" at bounding box center [637, 52] width 128 height 32
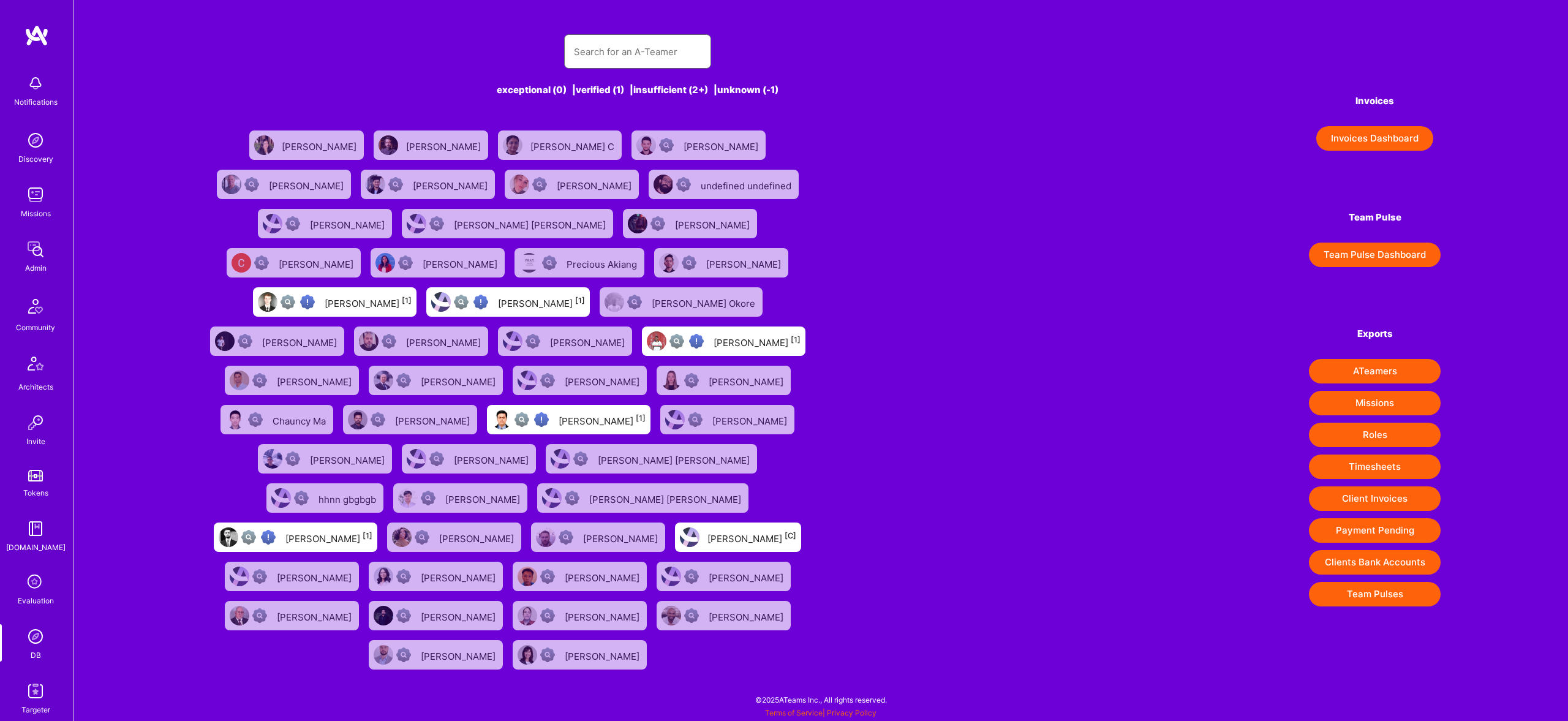
paste input "Wilmington"
type input "Wilmington"
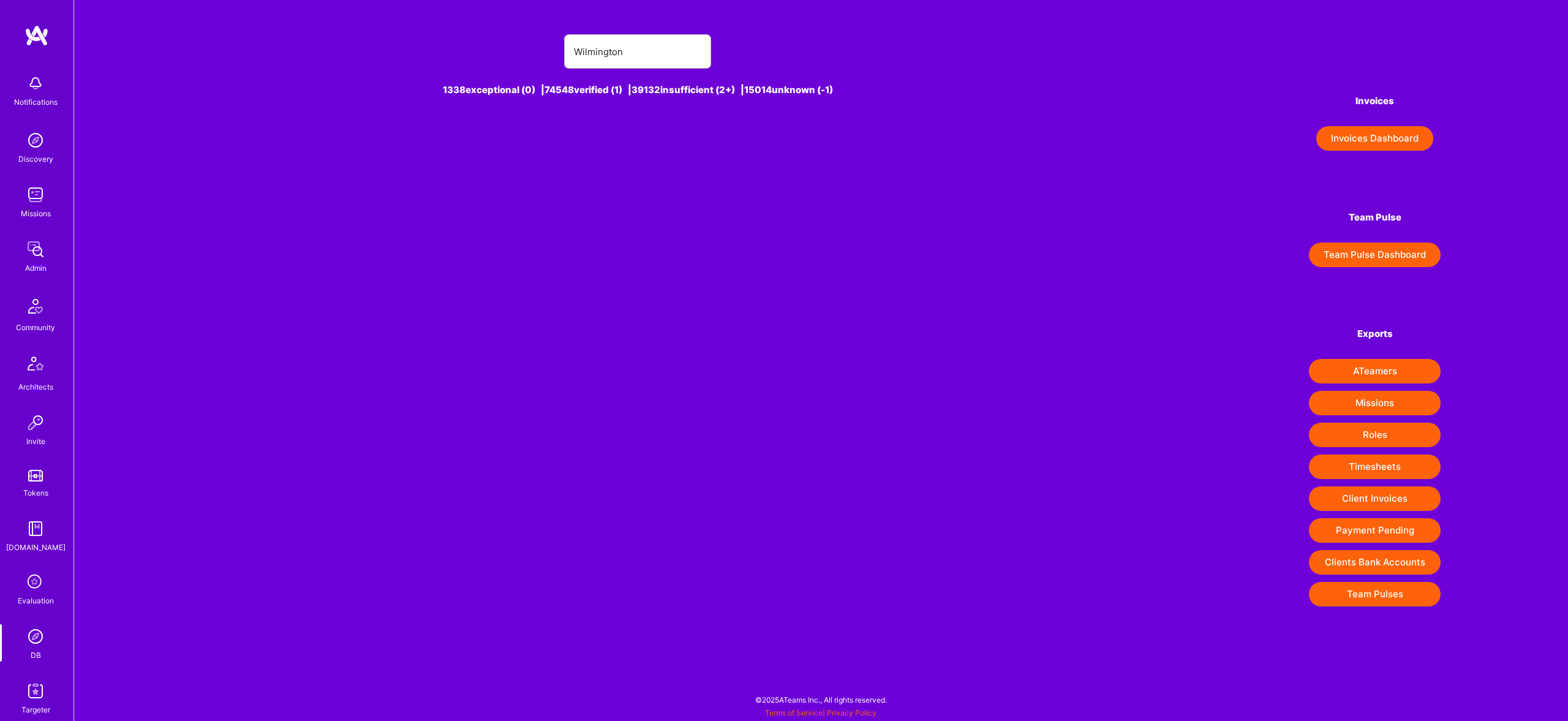
click at [36, 687] on img at bounding box center [35, 692] width 24 height 24
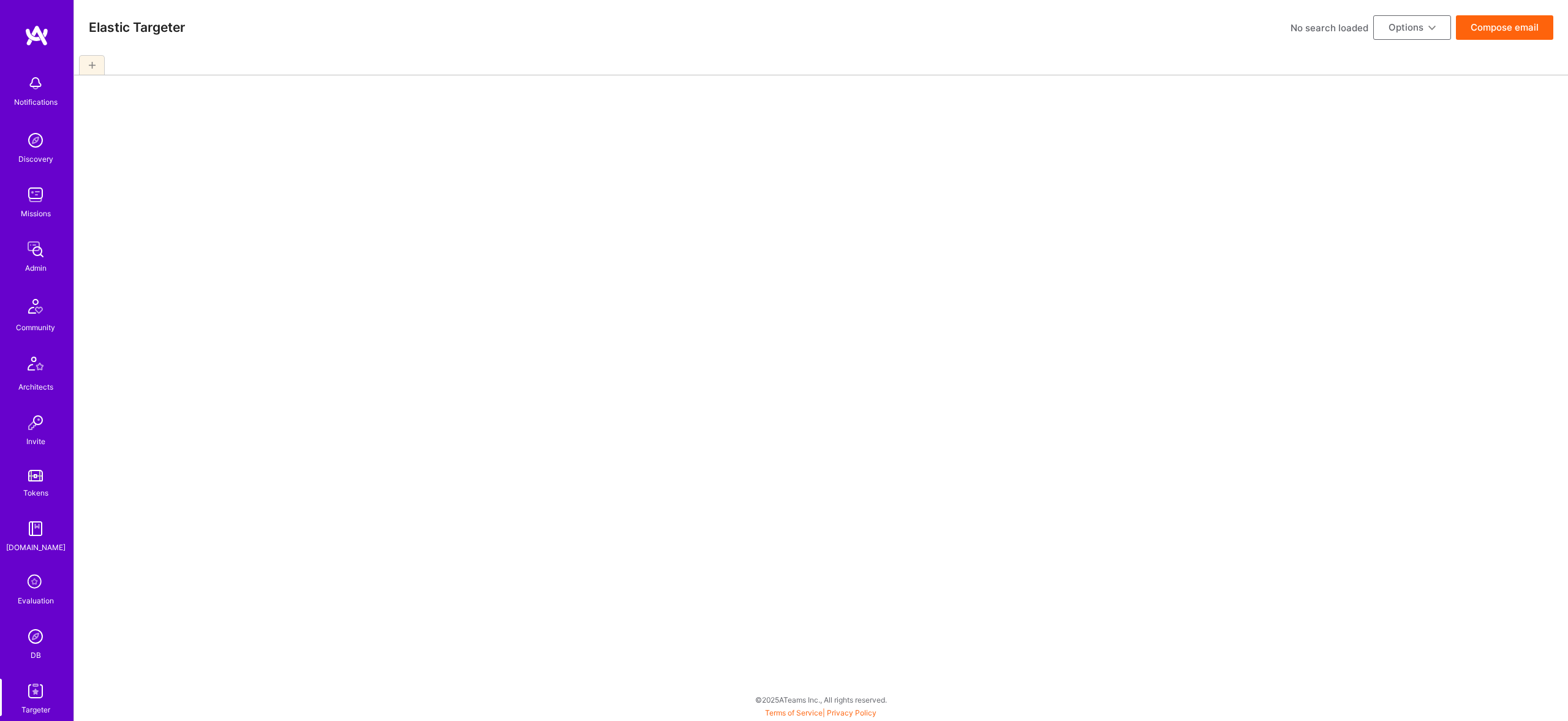
scroll to position [1, 0]
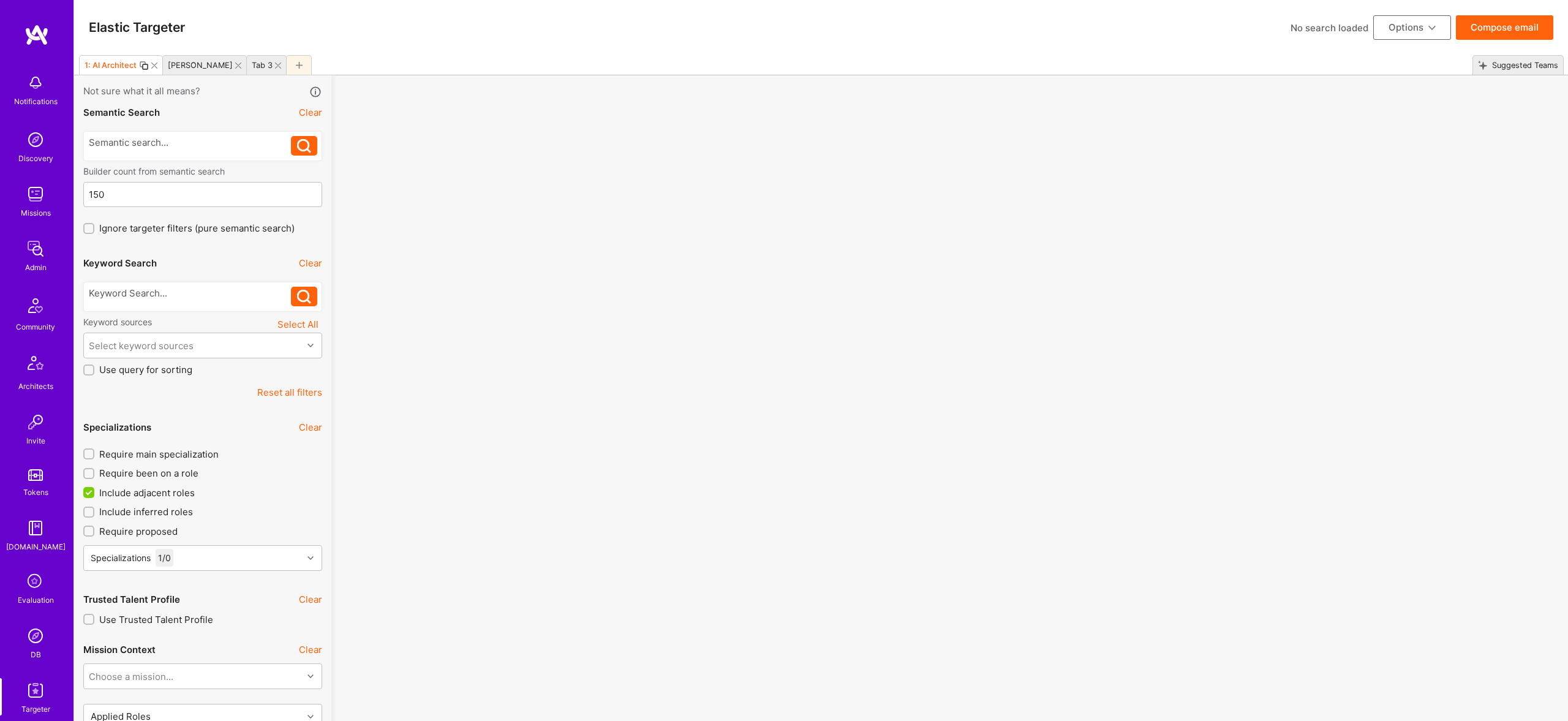
click at [286, 63] on div at bounding box center [299, 65] width 26 height 19
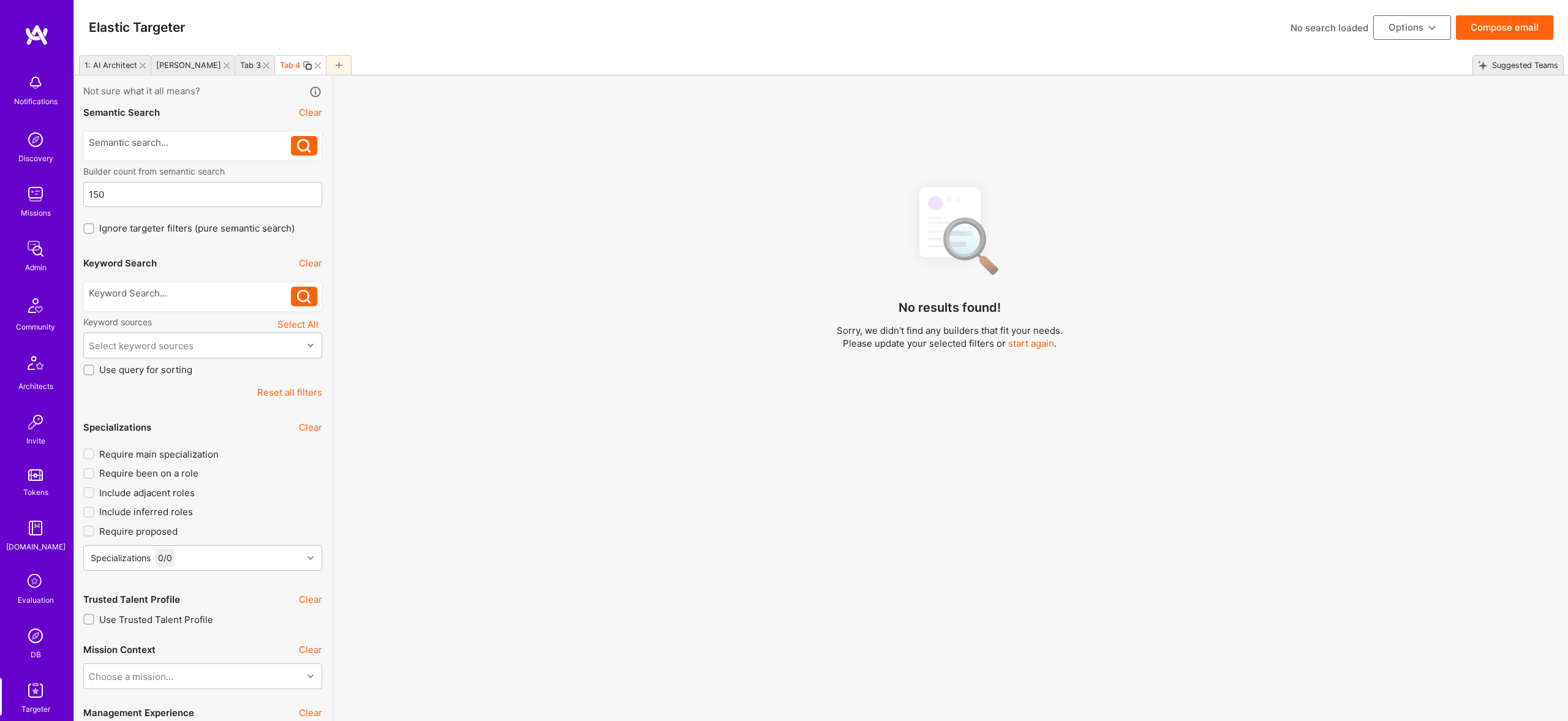
checkbox input "false"
type input "Oct 29"
type input "0"
checkbox input "false"
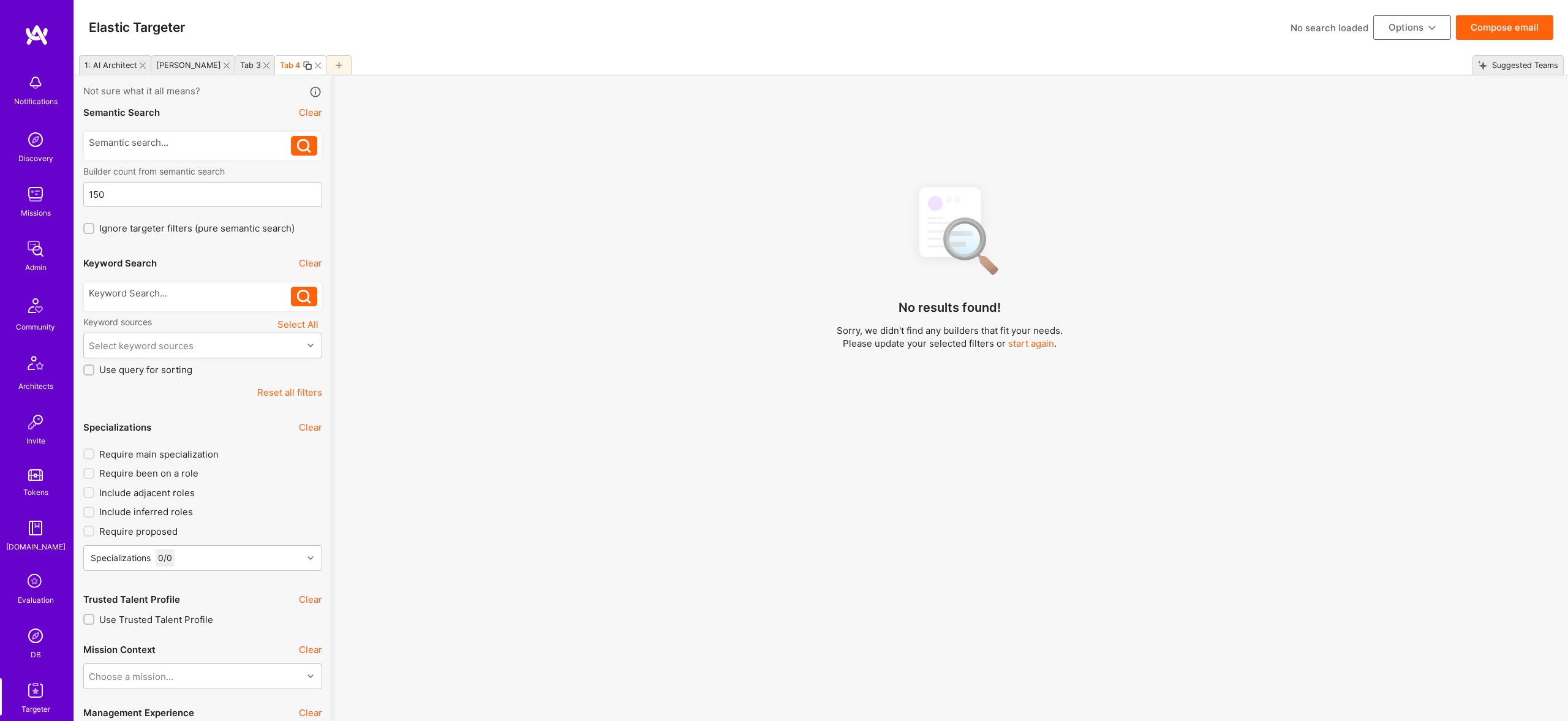
checkbox input "false"
click at [163, 189] on input "150" at bounding box center [203, 194] width 229 height 32
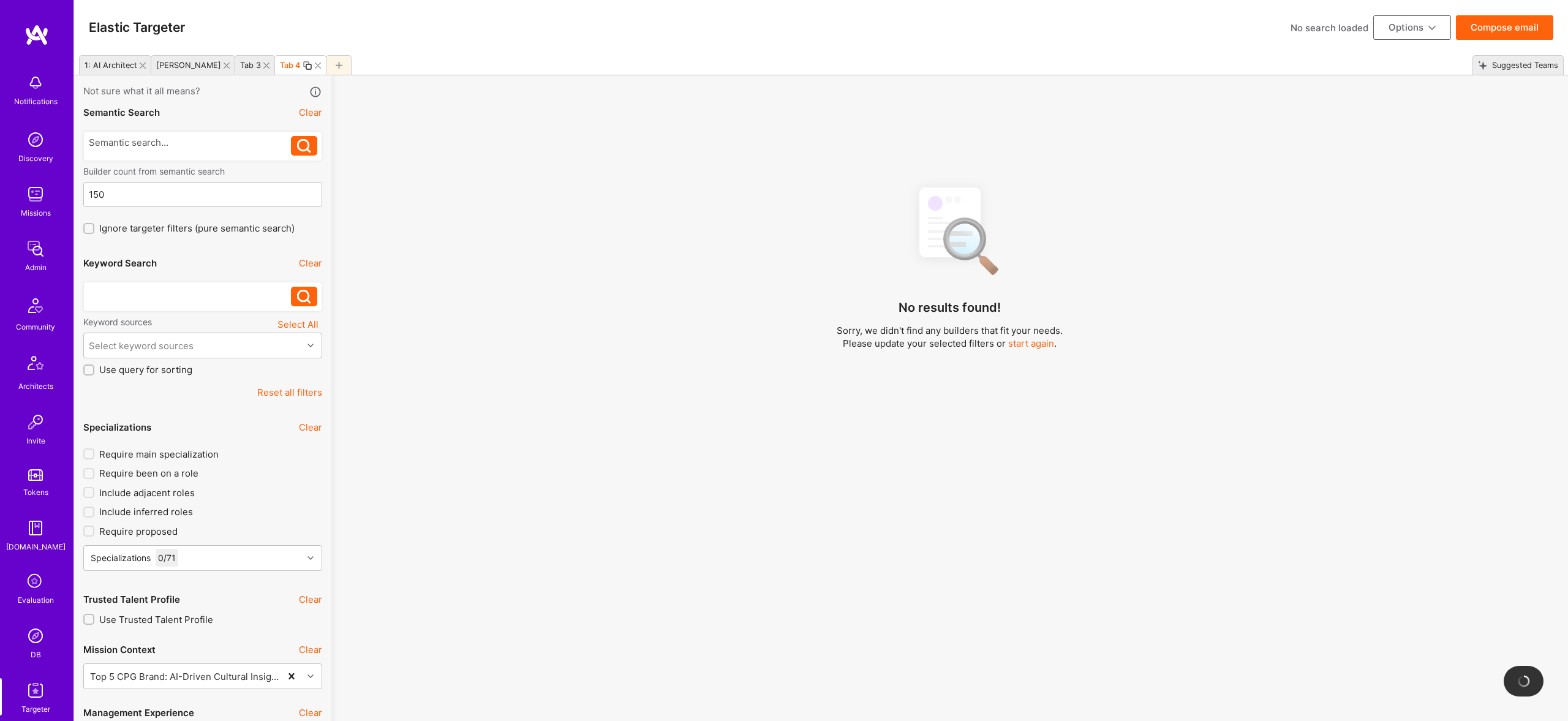
click at [136, 290] on div at bounding box center [190, 293] width 203 height 13
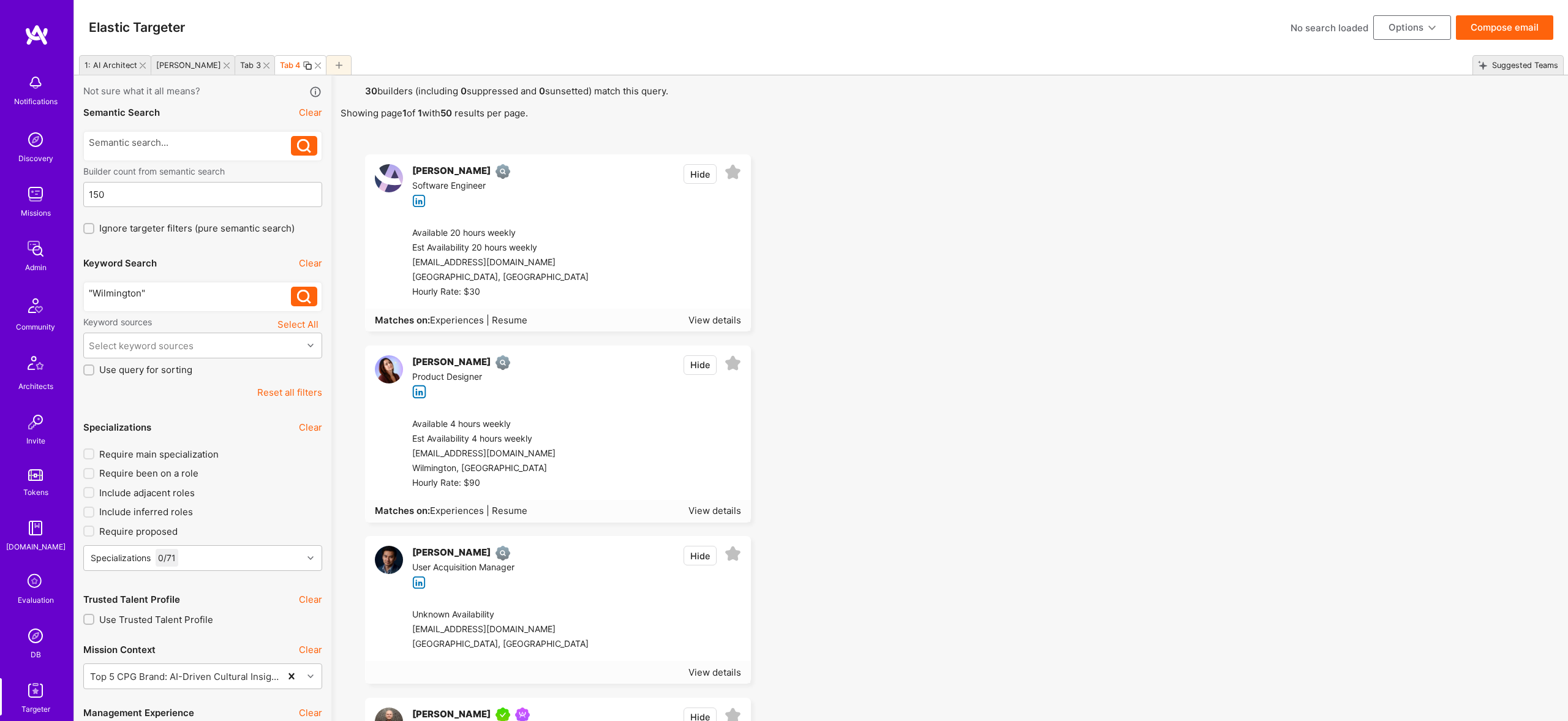
click at [389, 368] on img at bounding box center [389, 369] width 28 height 28
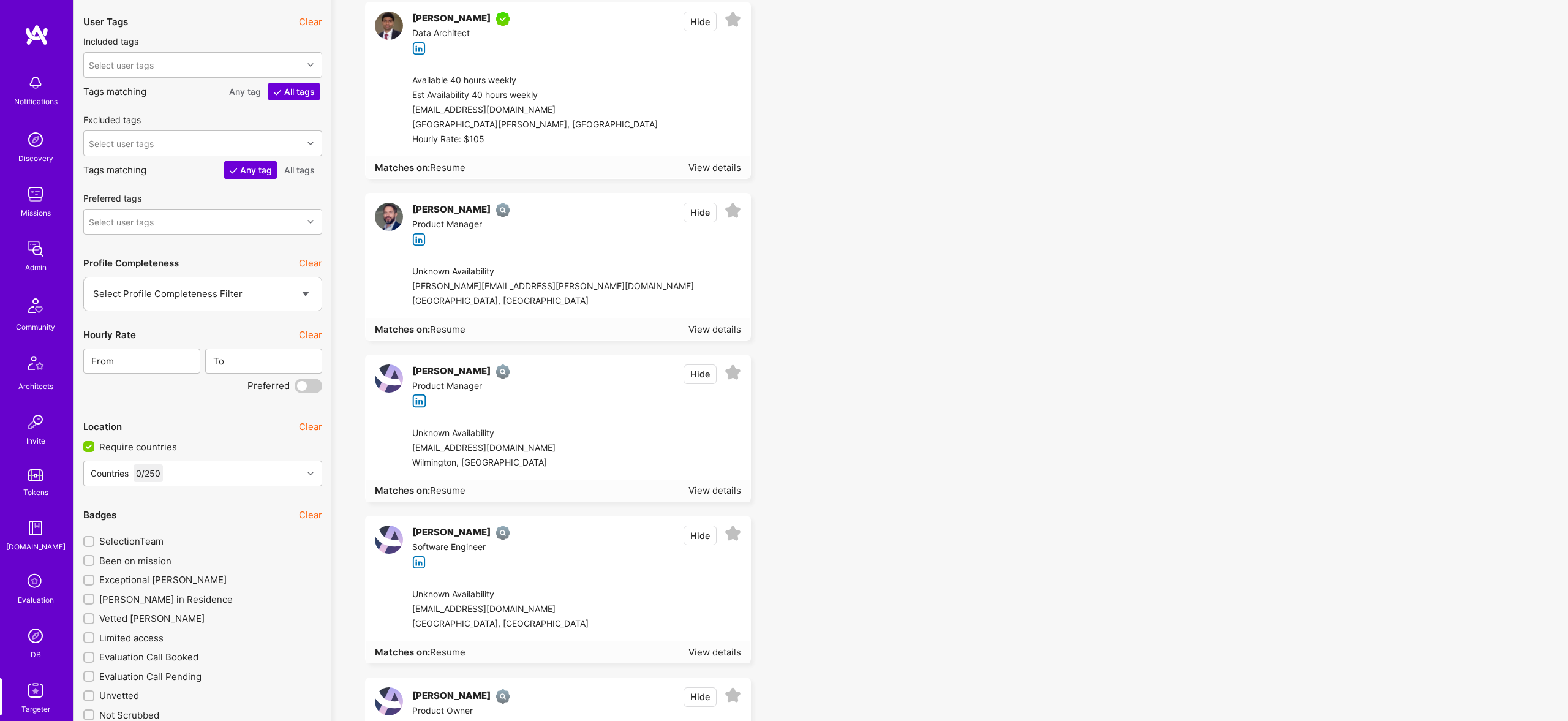
scroll to position [1639, 0]
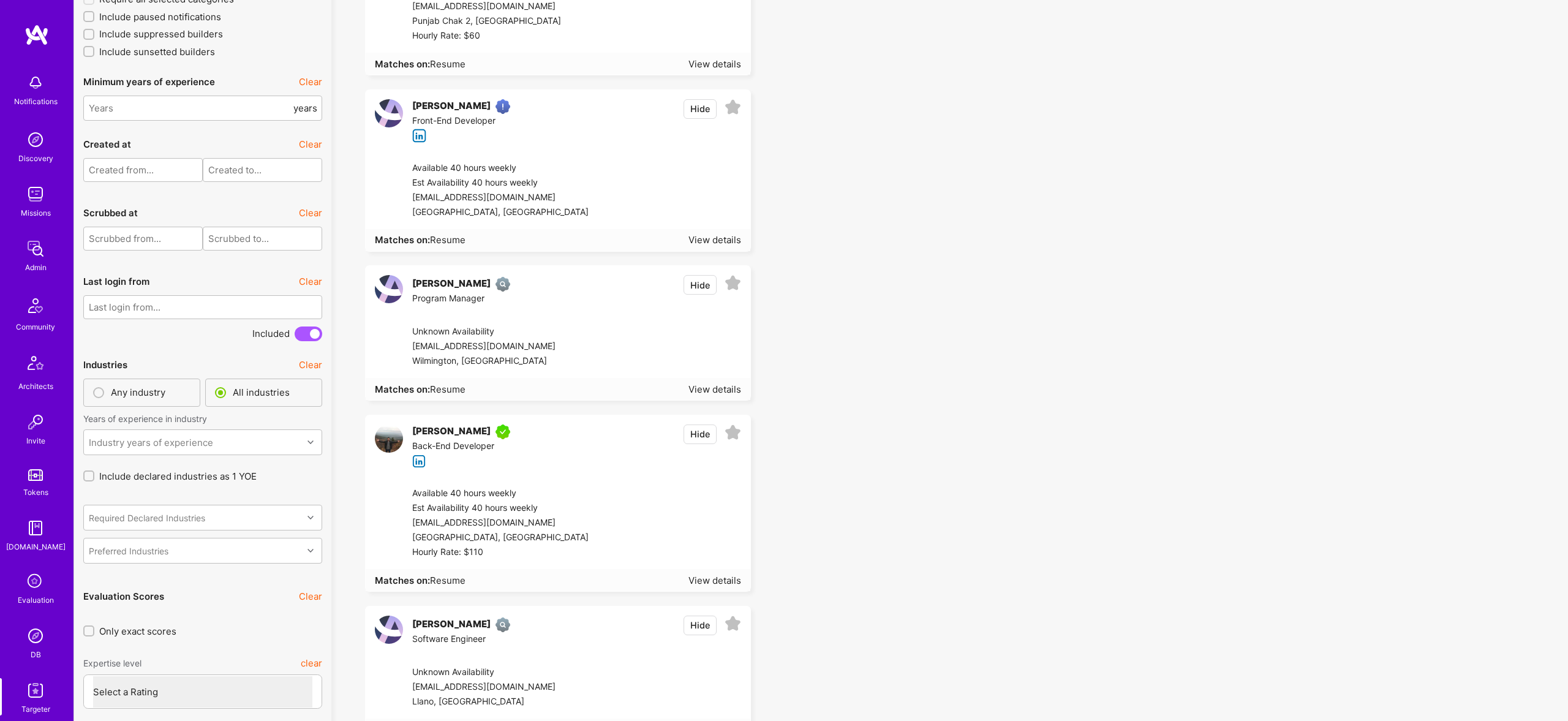
scroll to position [1736, 0]
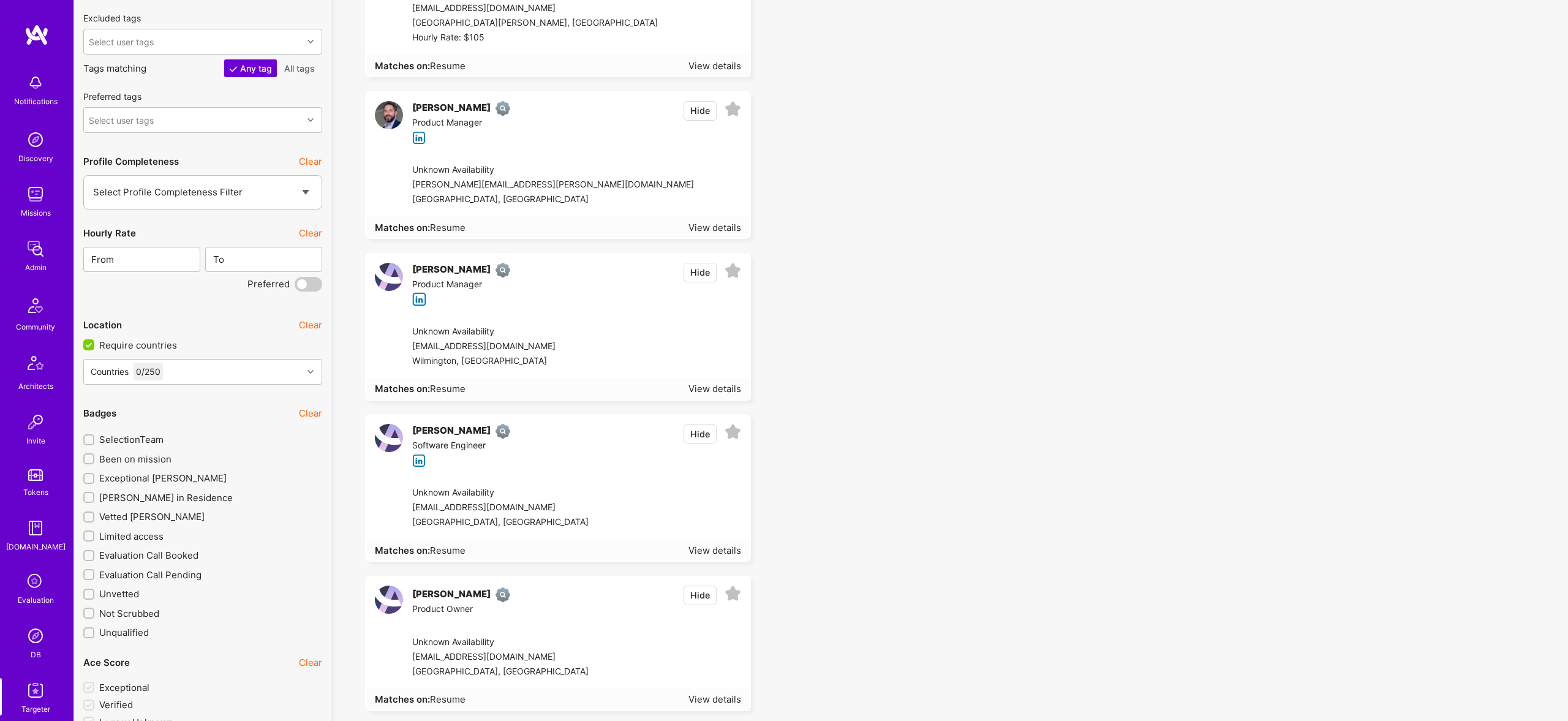
click at [418, 305] on icon at bounding box center [419, 299] width 14 height 14
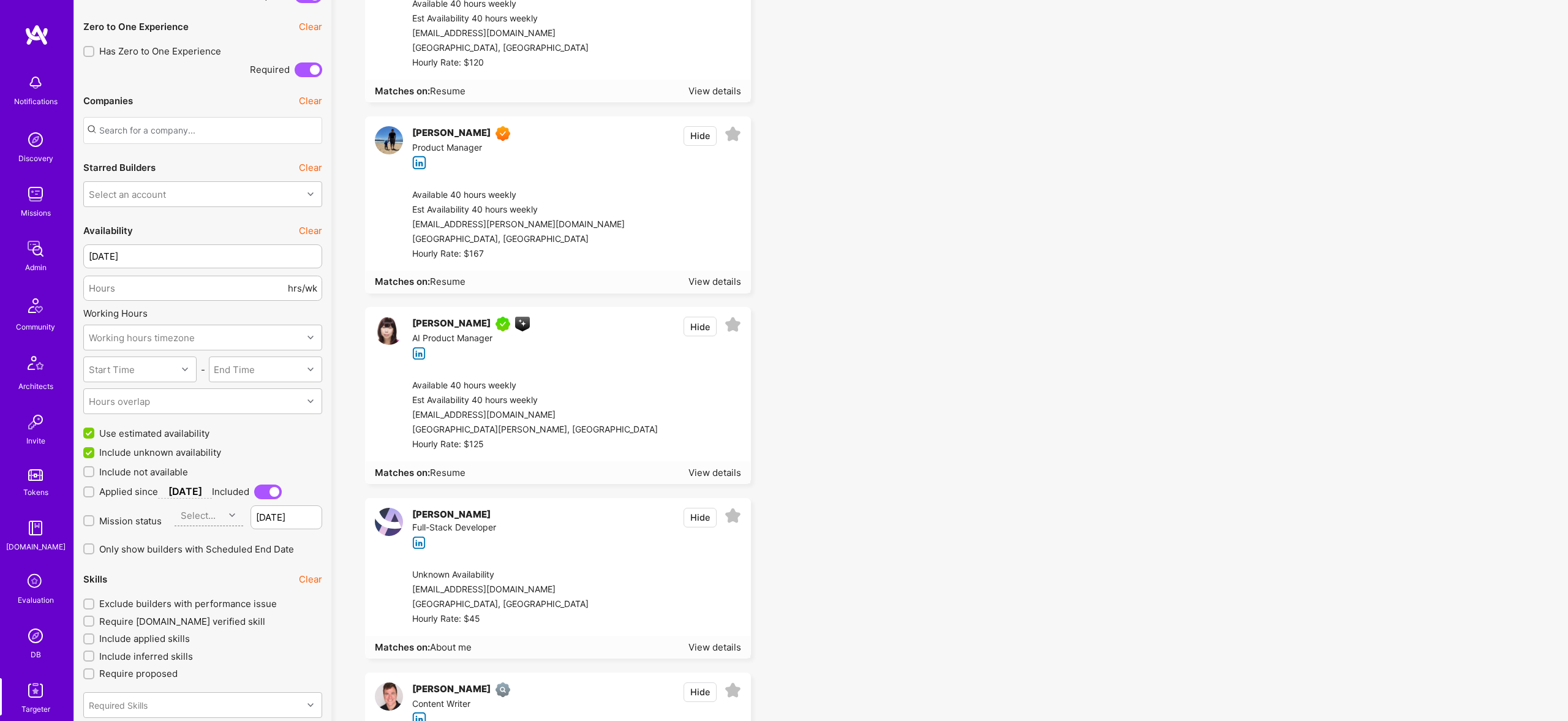
scroll to position [0, 0]
